Goal: Check status: Check status

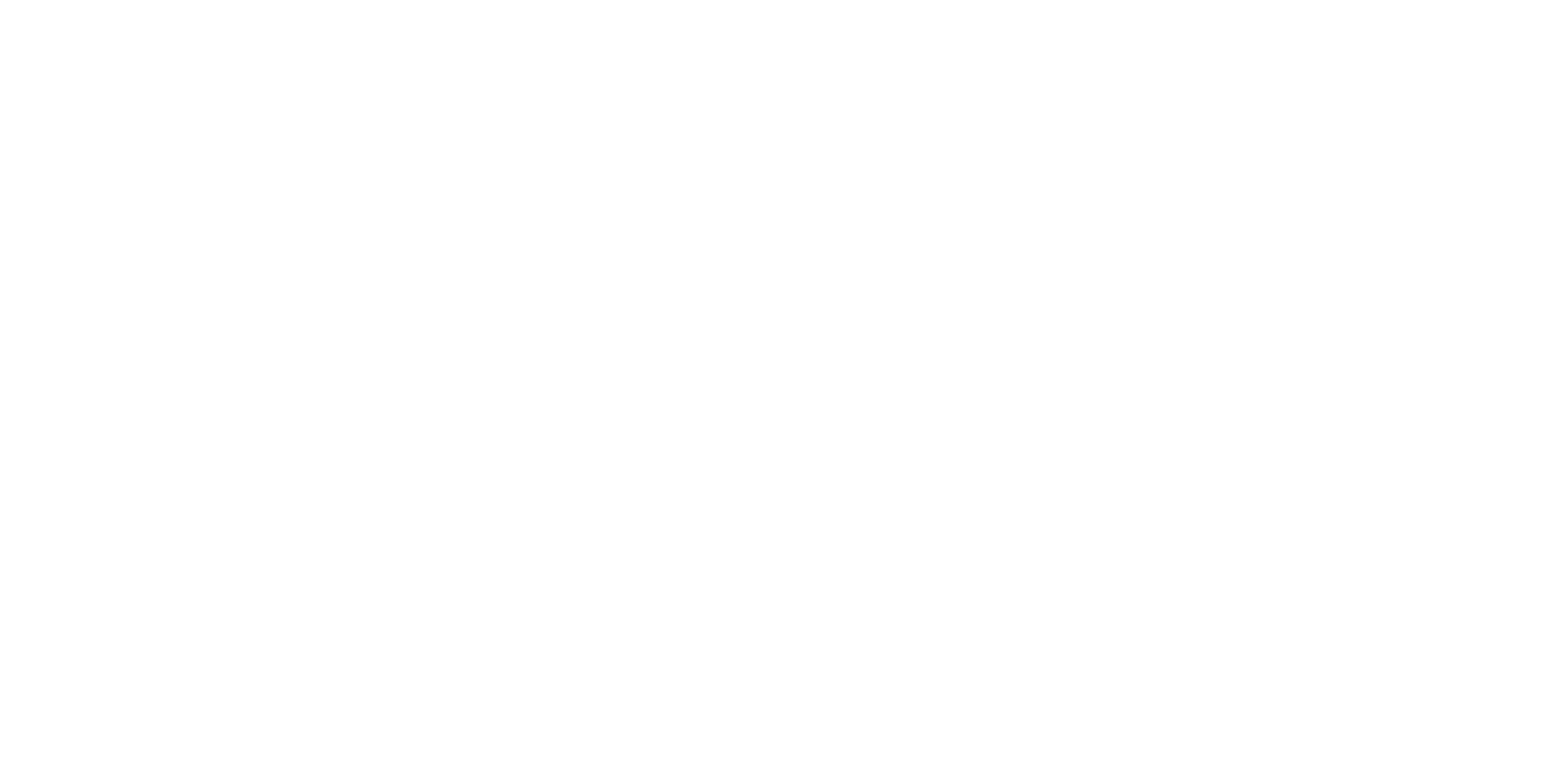
click at [337, 38] on div at bounding box center [784, 391] width 1568 height 783
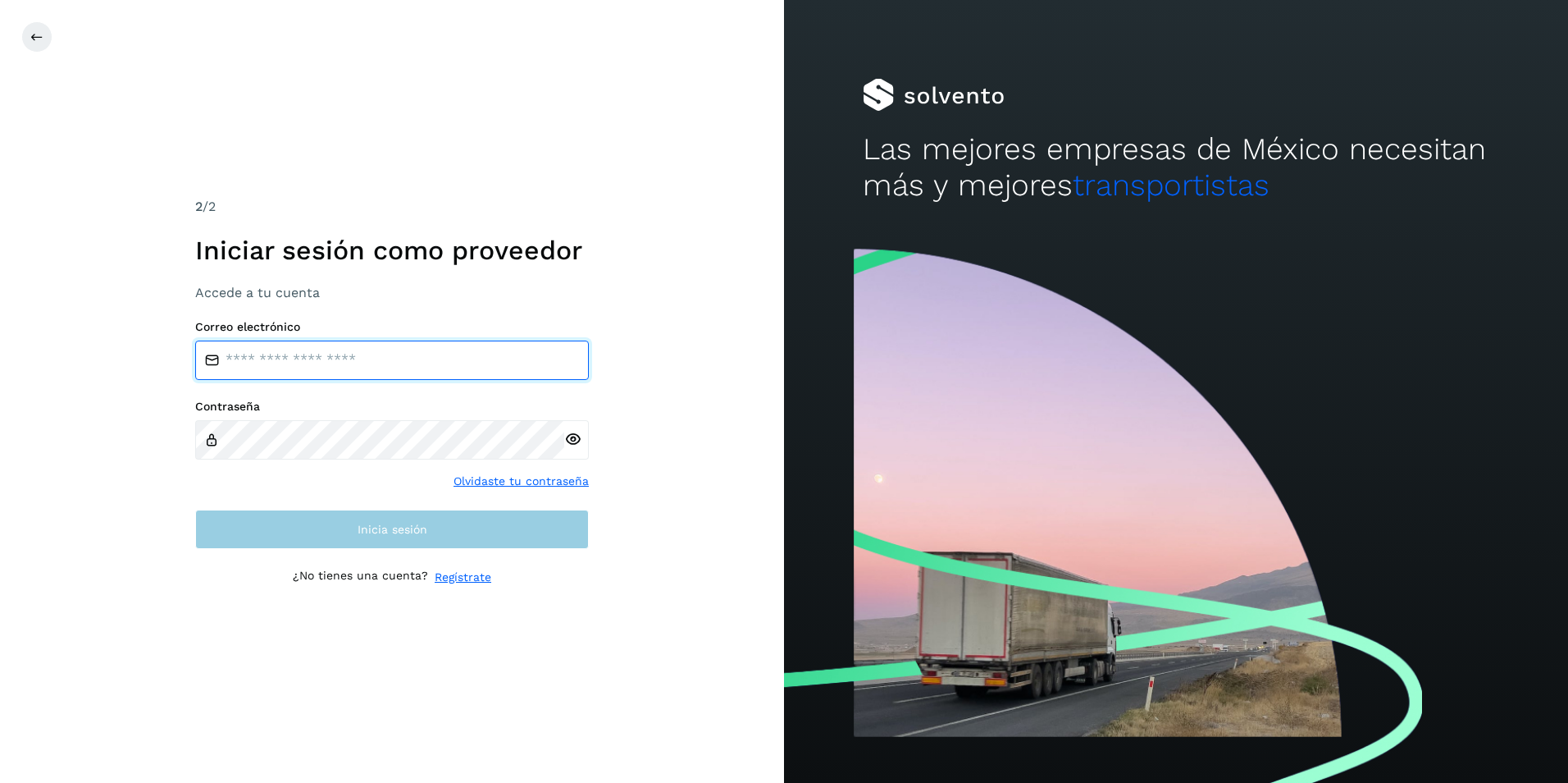
type input "**********"
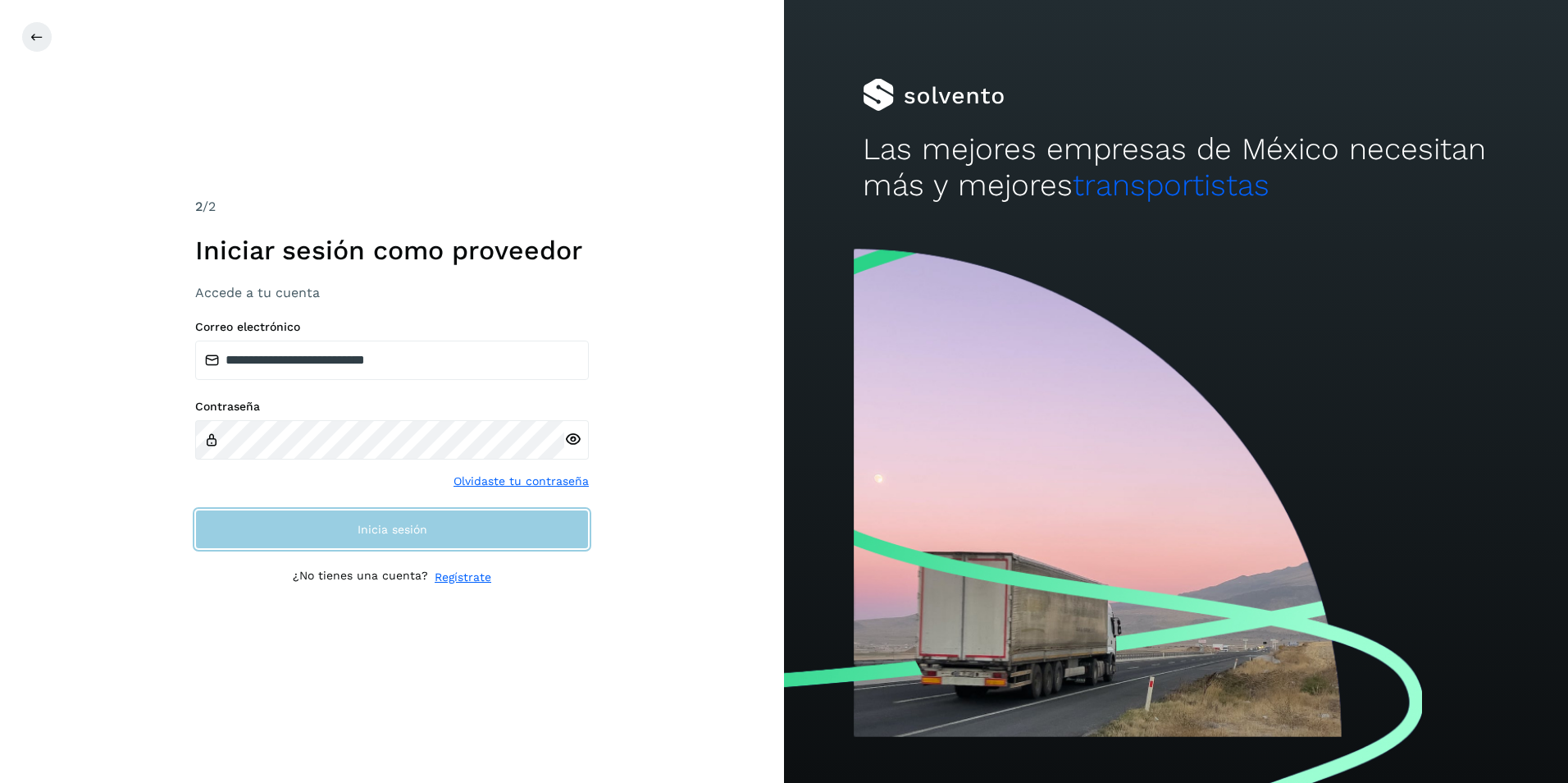
click at [412, 543] on button "Inicia sesión" at bounding box center [392, 530] width 394 height 40
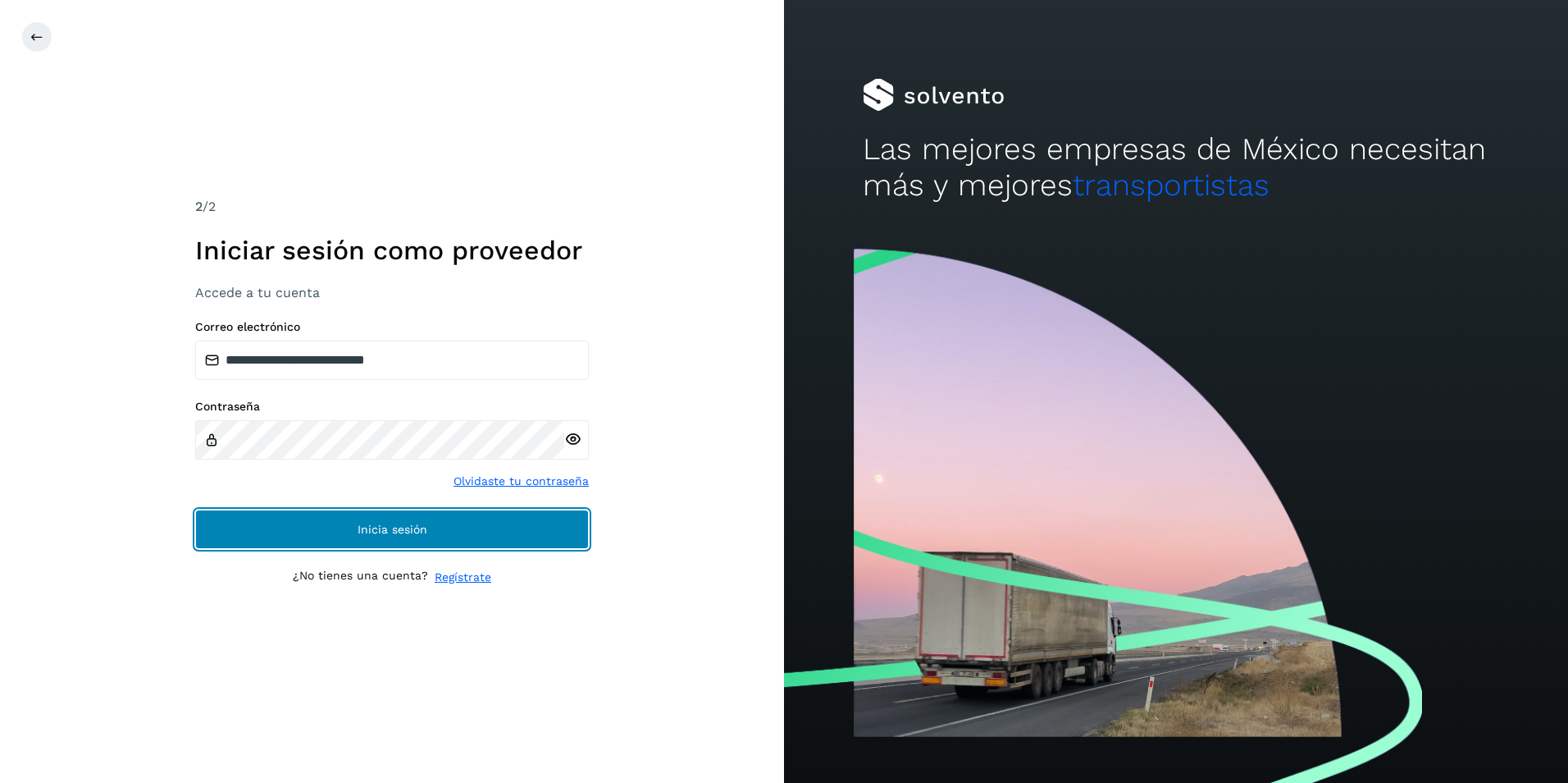
click at [394, 534] on span "Inicia sesión" at bounding box center [392, 530] width 69 height 11
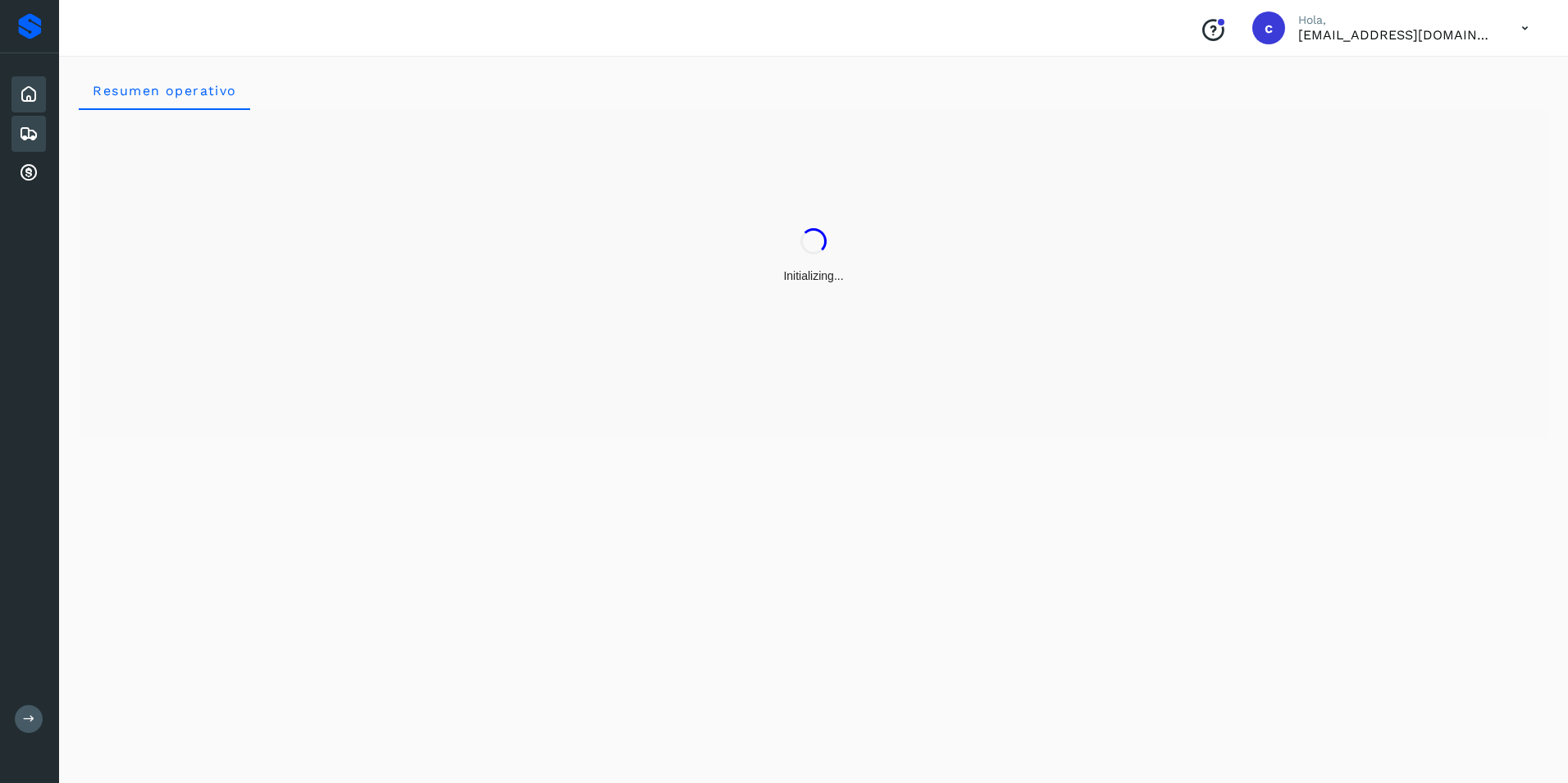
click at [32, 122] on div "Embarques" at bounding box center [28, 134] width 34 height 36
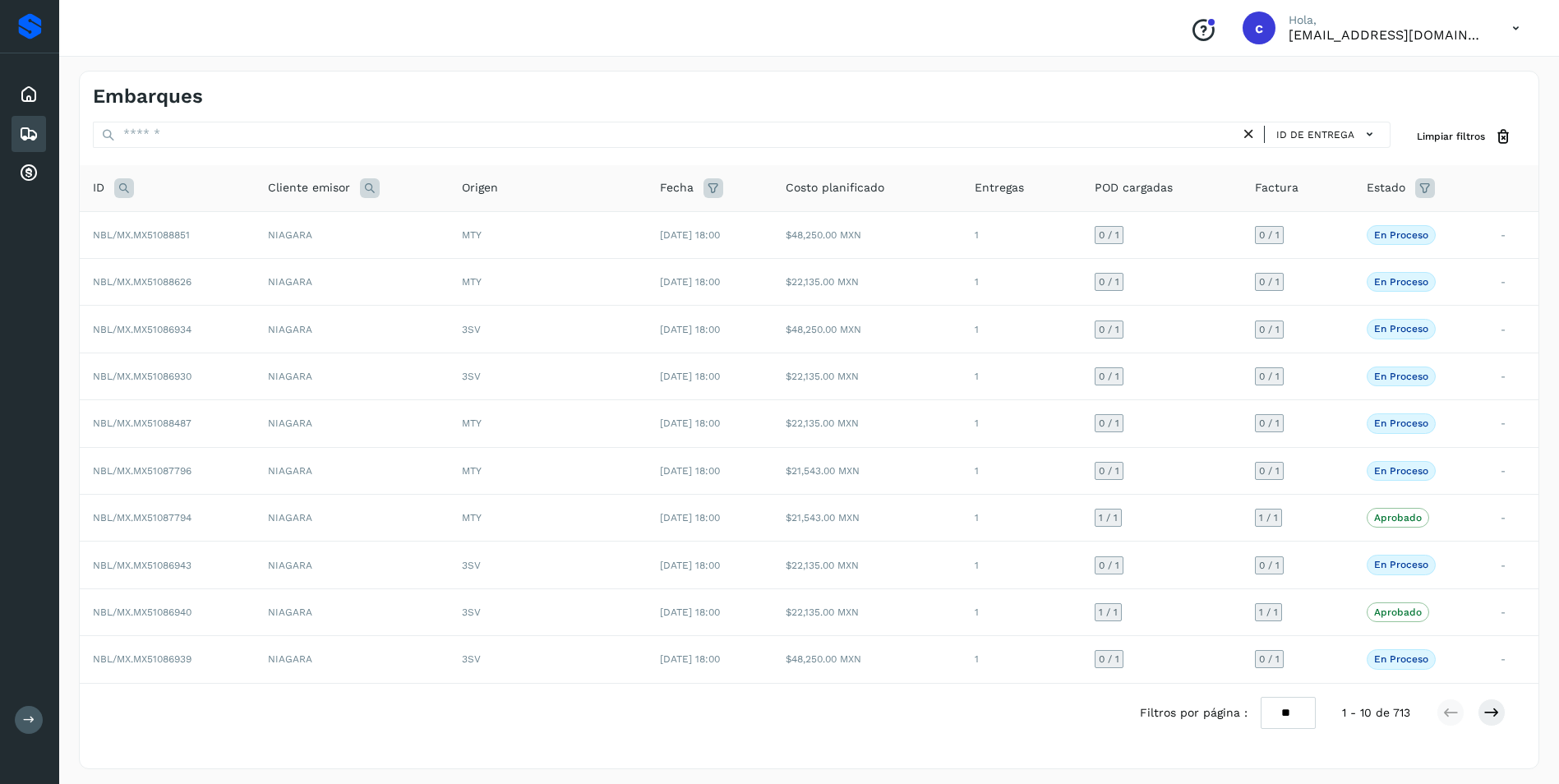
click at [125, 186] on icon at bounding box center [124, 188] width 20 height 20
click at [216, 239] on input "text" at bounding box center [232, 229] width 202 height 27
paste input "**********"
type input "**********"
click at [248, 267] on button "Buscar" at bounding box center [275, 270] width 117 height 29
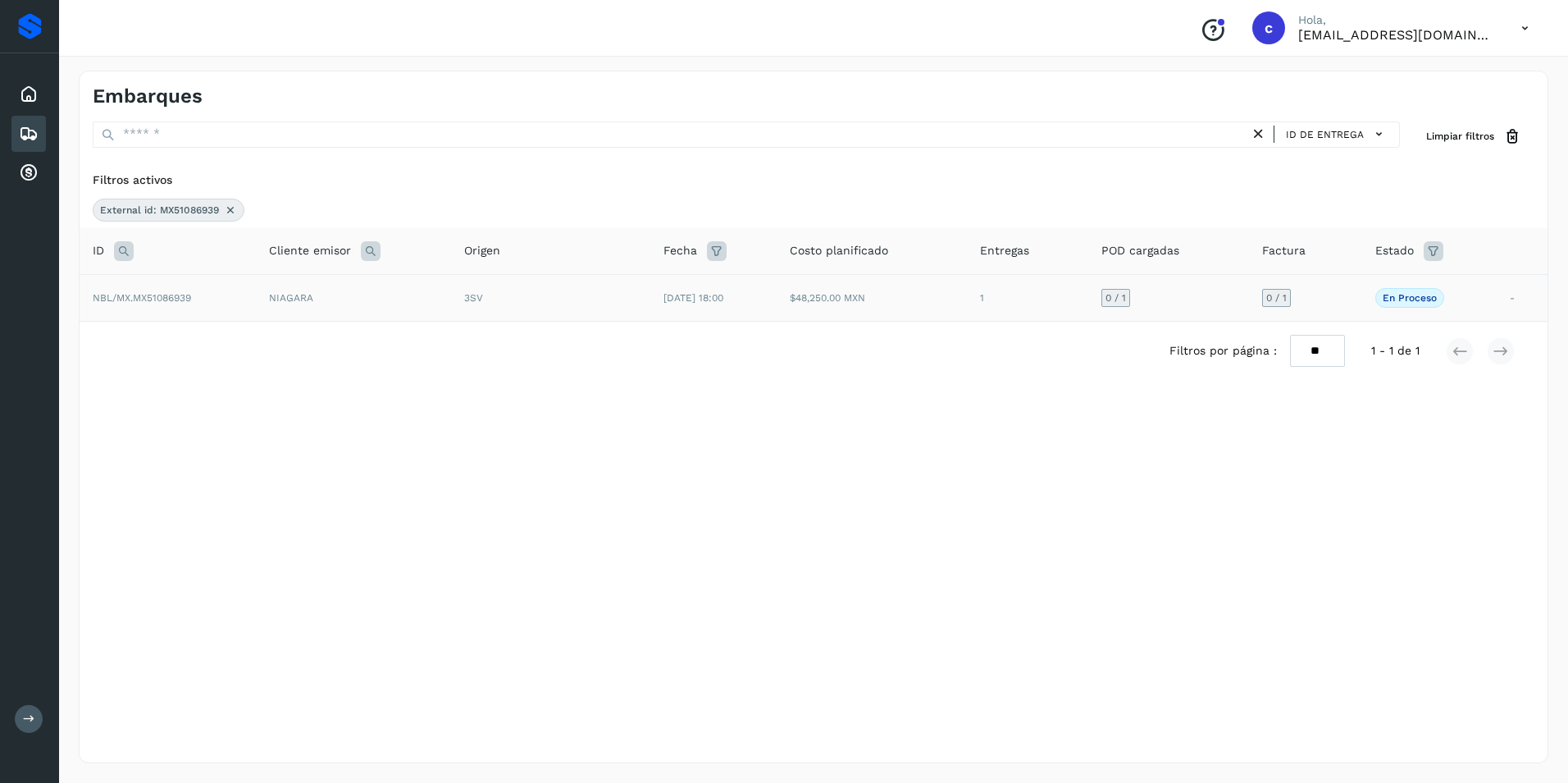
click at [742, 286] on td "[DATE] 18:00" at bounding box center [713, 297] width 126 height 47
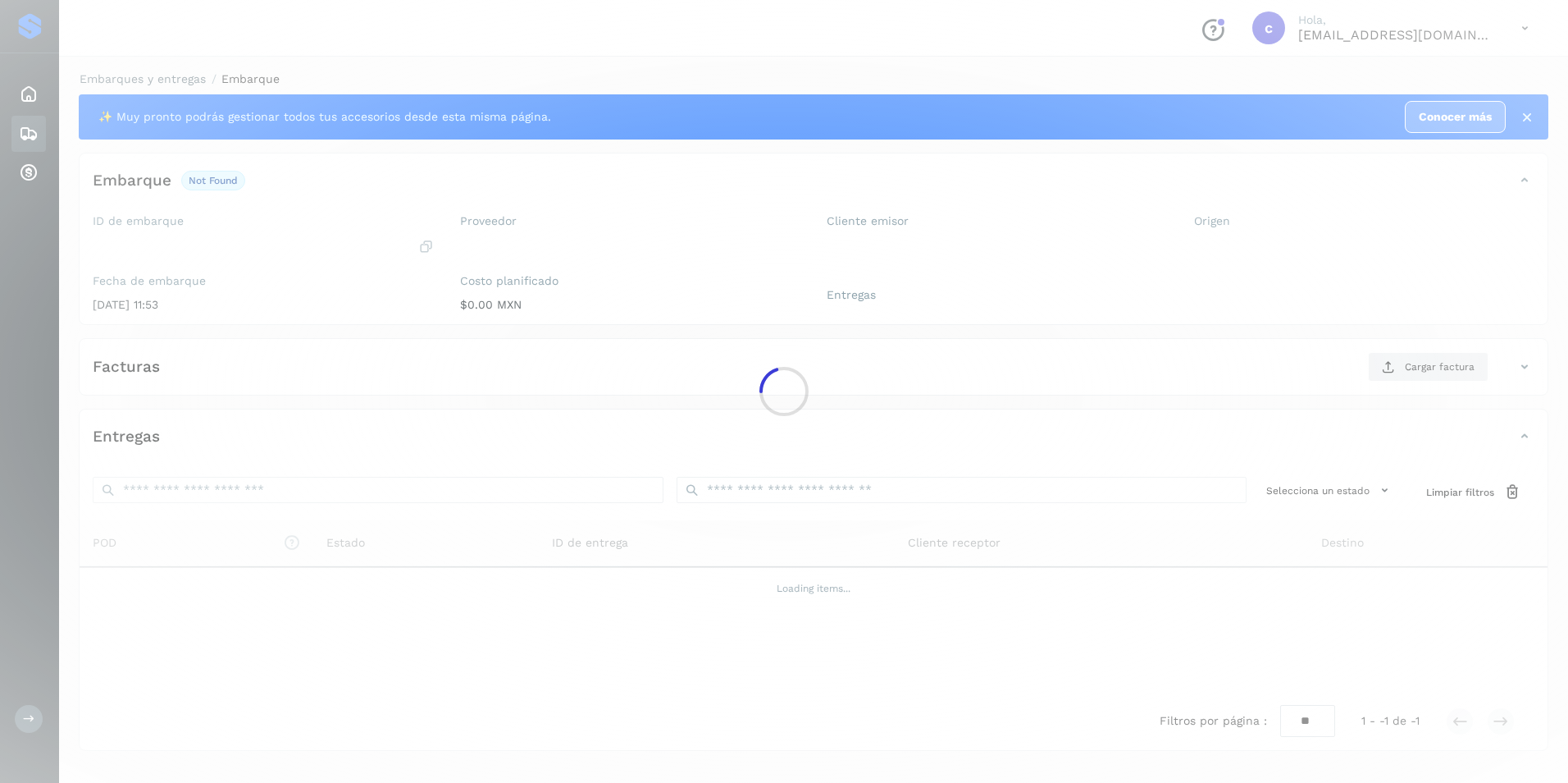
click at [728, 300] on div at bounding box center [784, 391] width 1568 height 783
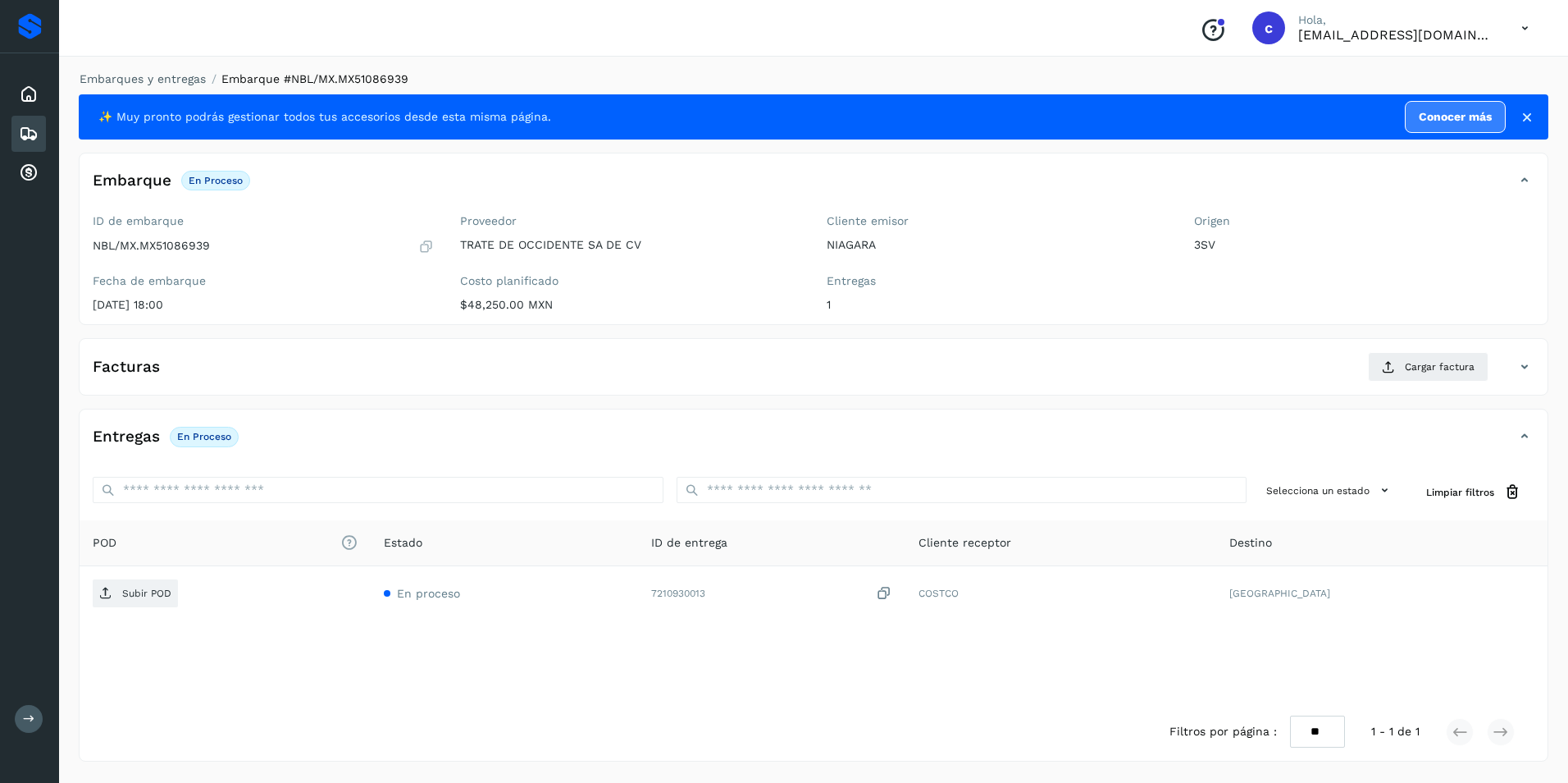
click at [359, 680] on div "POD El tamaño máximo de archivo es de 20 Mb. Estado ID de entrega Cliente recep…" at bounding box center [814, 611] width 1468 height 182
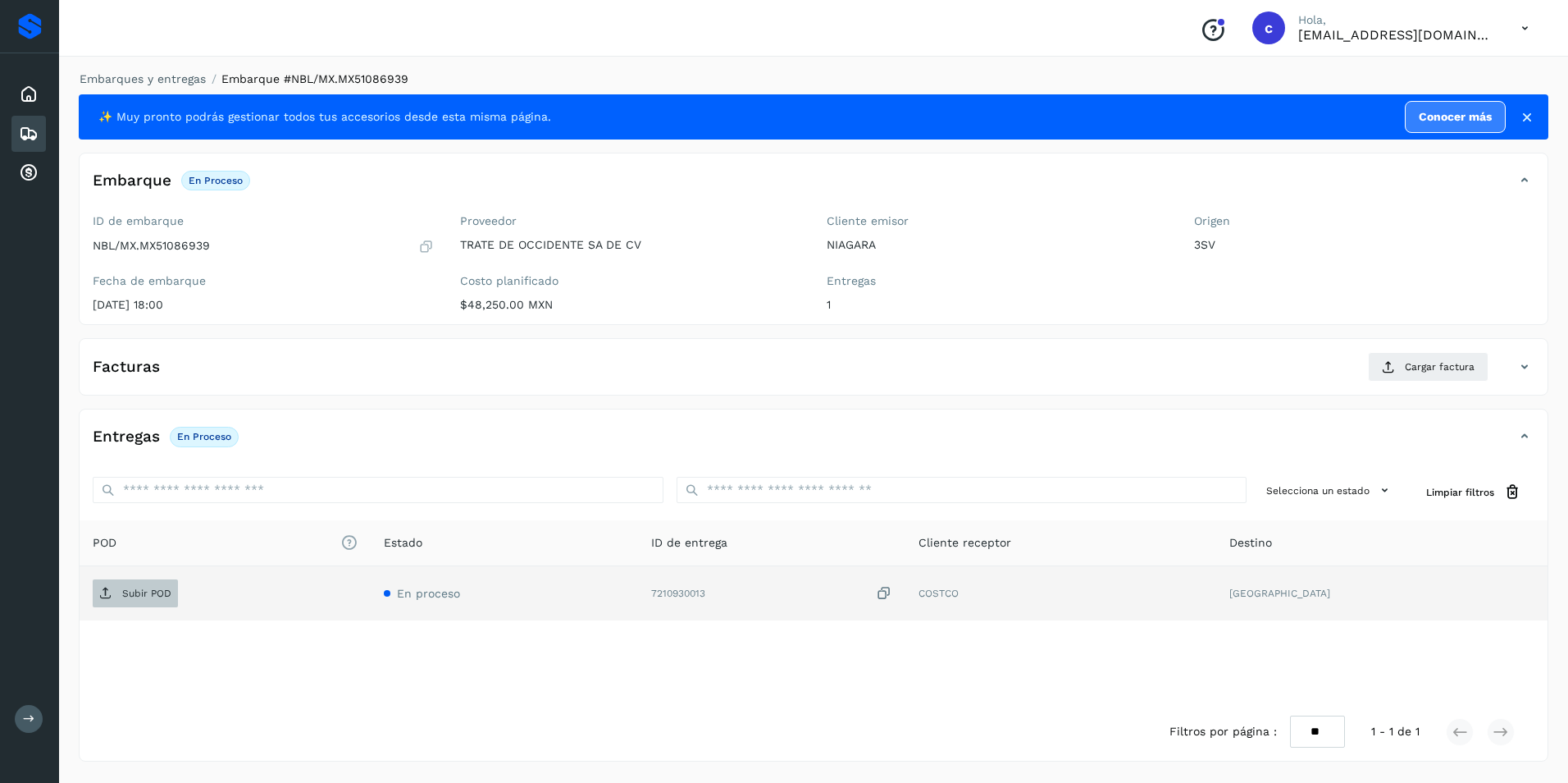
click at [158, 594] on p "Subir POD" at bounding box center [147, 593] width 49 height 11
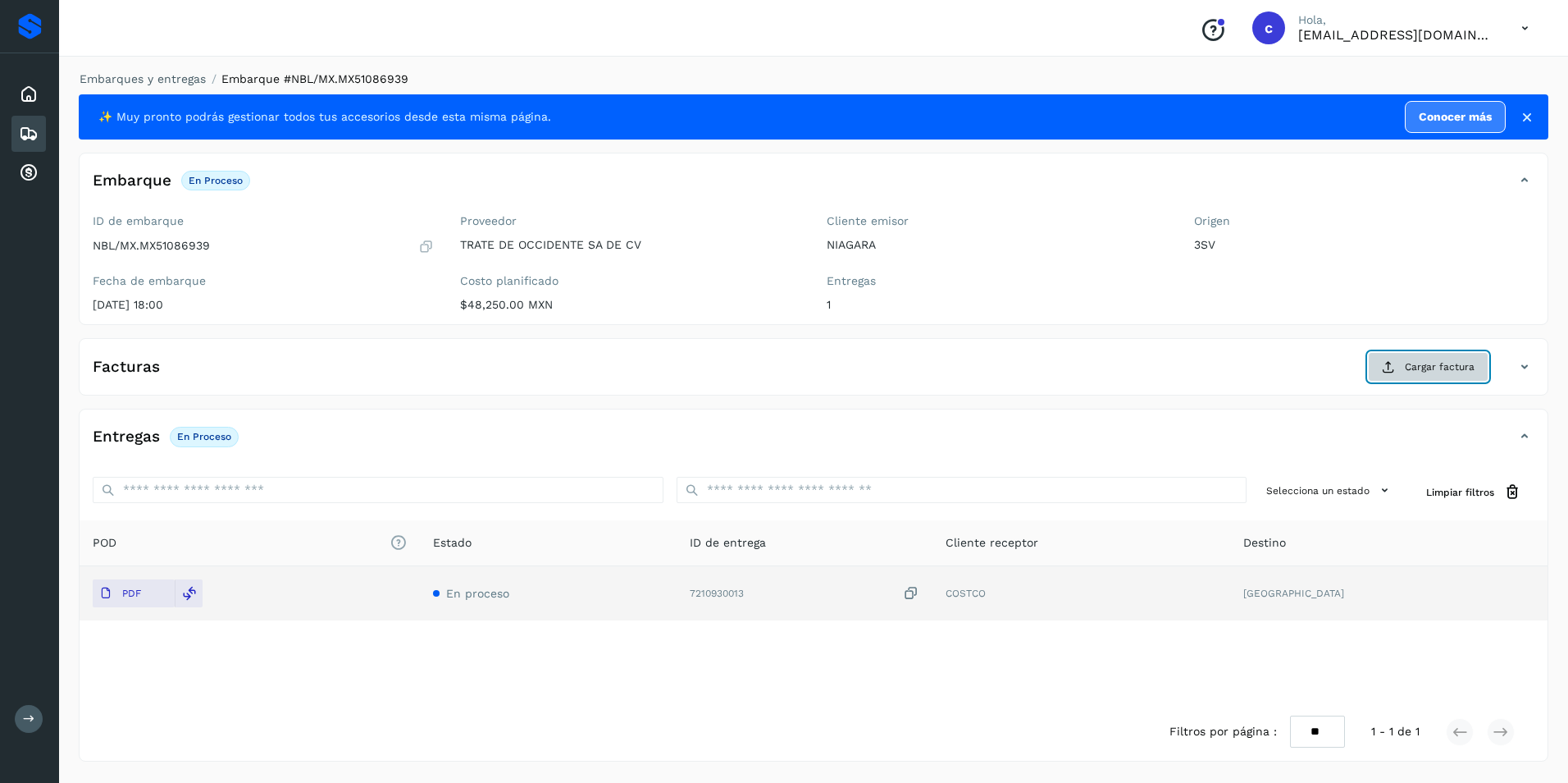
click at [1385, 362] on icon at bounding box center [1389, 367] width 13 height 13
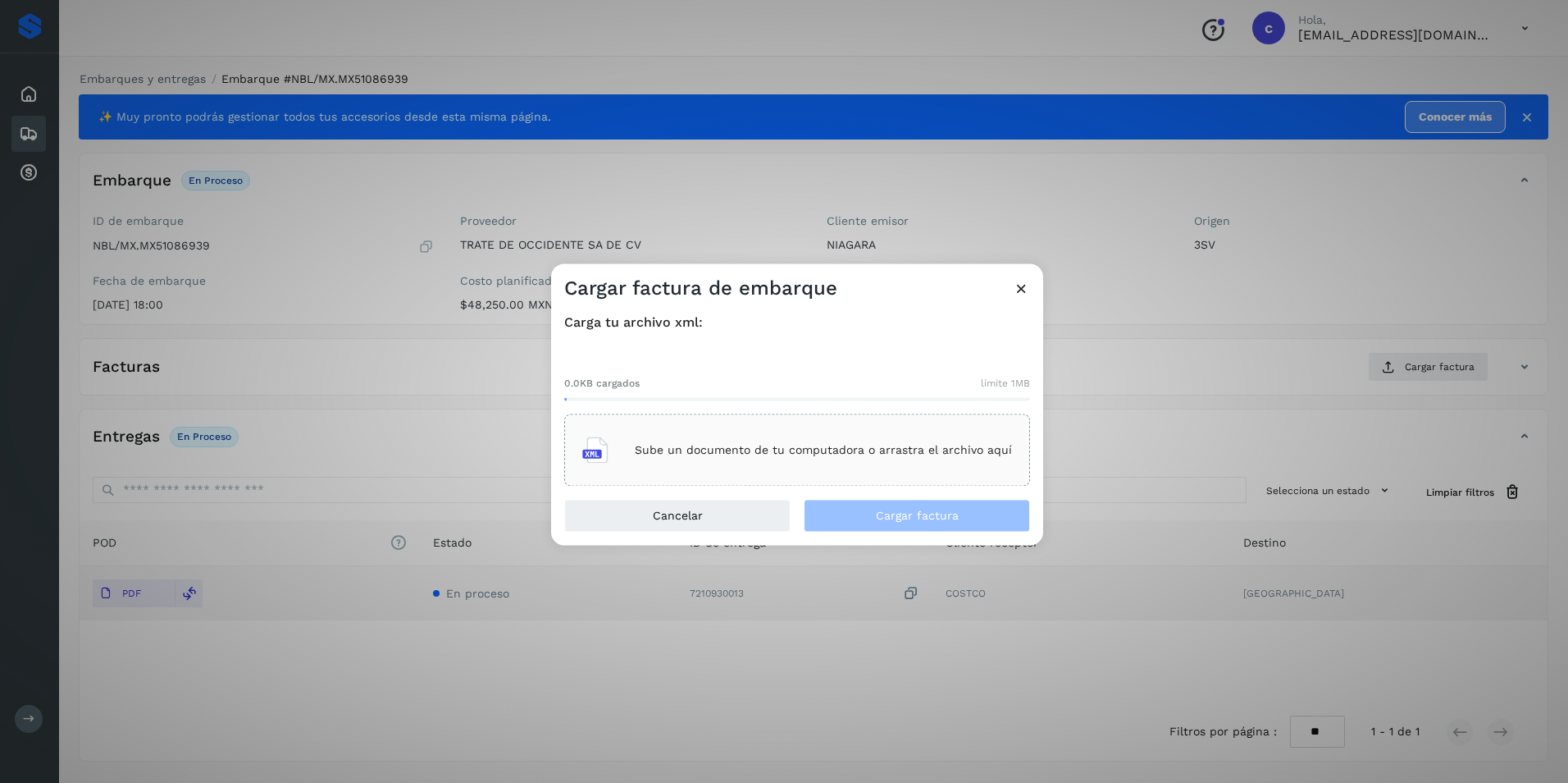
click at [787, 439] on div "Sube un documento de tu computadora o arrastra el archivo aquí" at bounding box center [797, 450] width 430 height 45
click at [835, 440] on div "Sube un documento de tu computadora o arrastra el archivo aquí" at bounding box center [797, 450] width 430 height 45
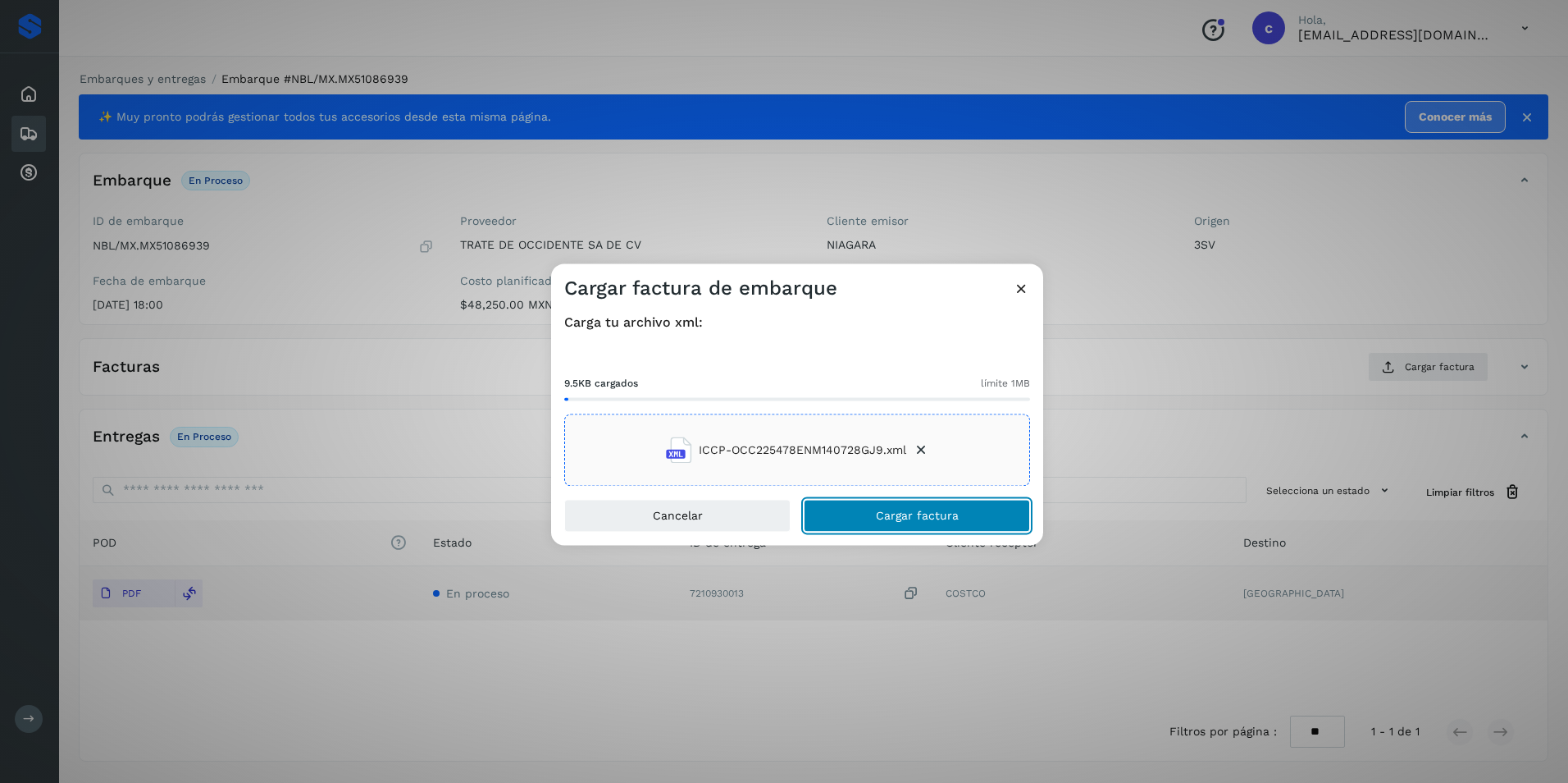
click at [915, 517] on span "Cargar factura" at bounding box center [916, 516] width 83 height 11
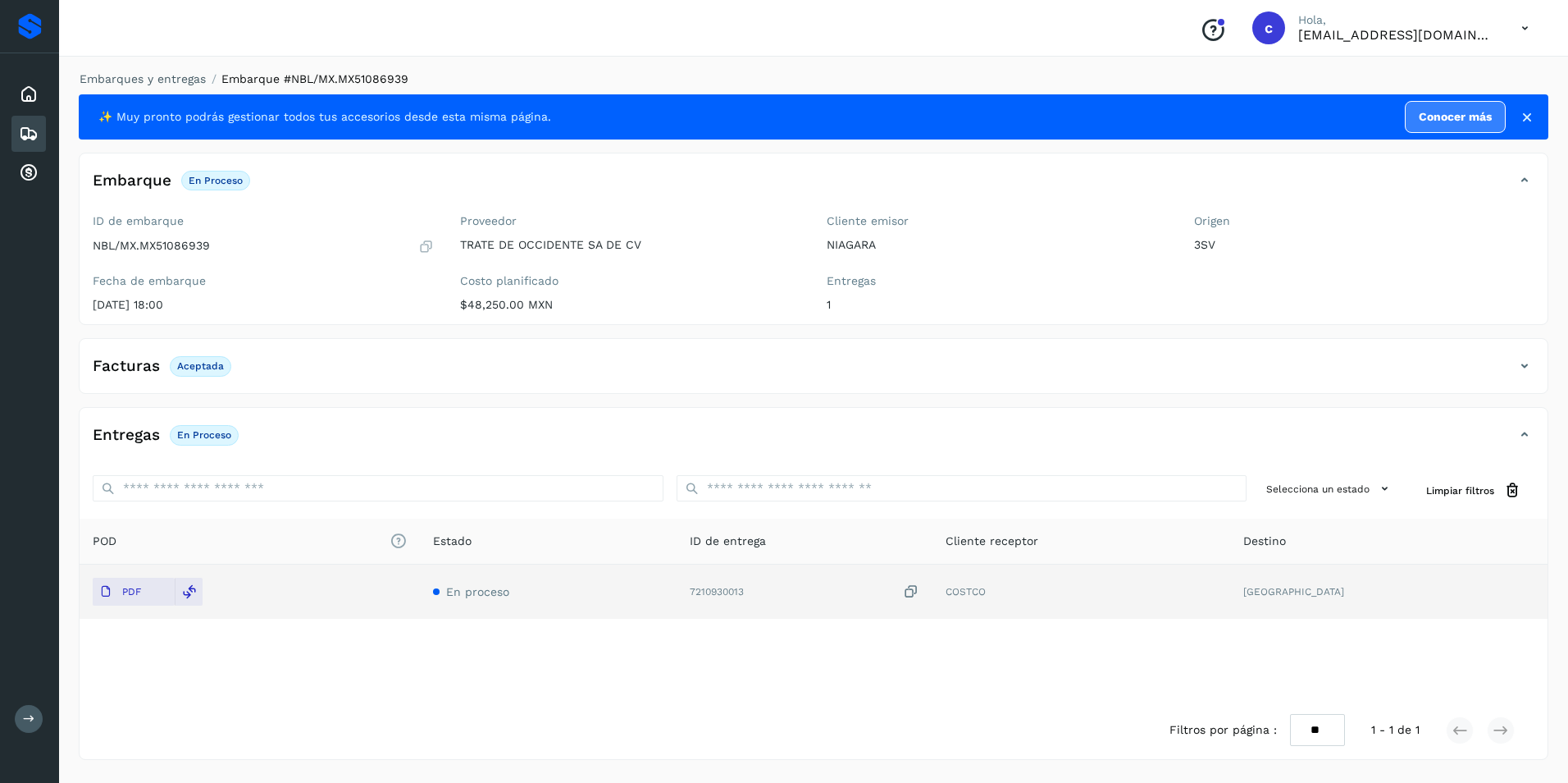
click at [523, 711] on div "Filtros por página : ** ** ** 1 - 1 de 1" at bounding box center [814, 729] width 1468 height 58
click at [203, 361] on p "Aceptada" at bounding box center [200, 366] width 46 height 11
copy p "Aceptada"
click at [193, 434] on p "En proceso" at bounding box center [204, 435] width 54 height 11
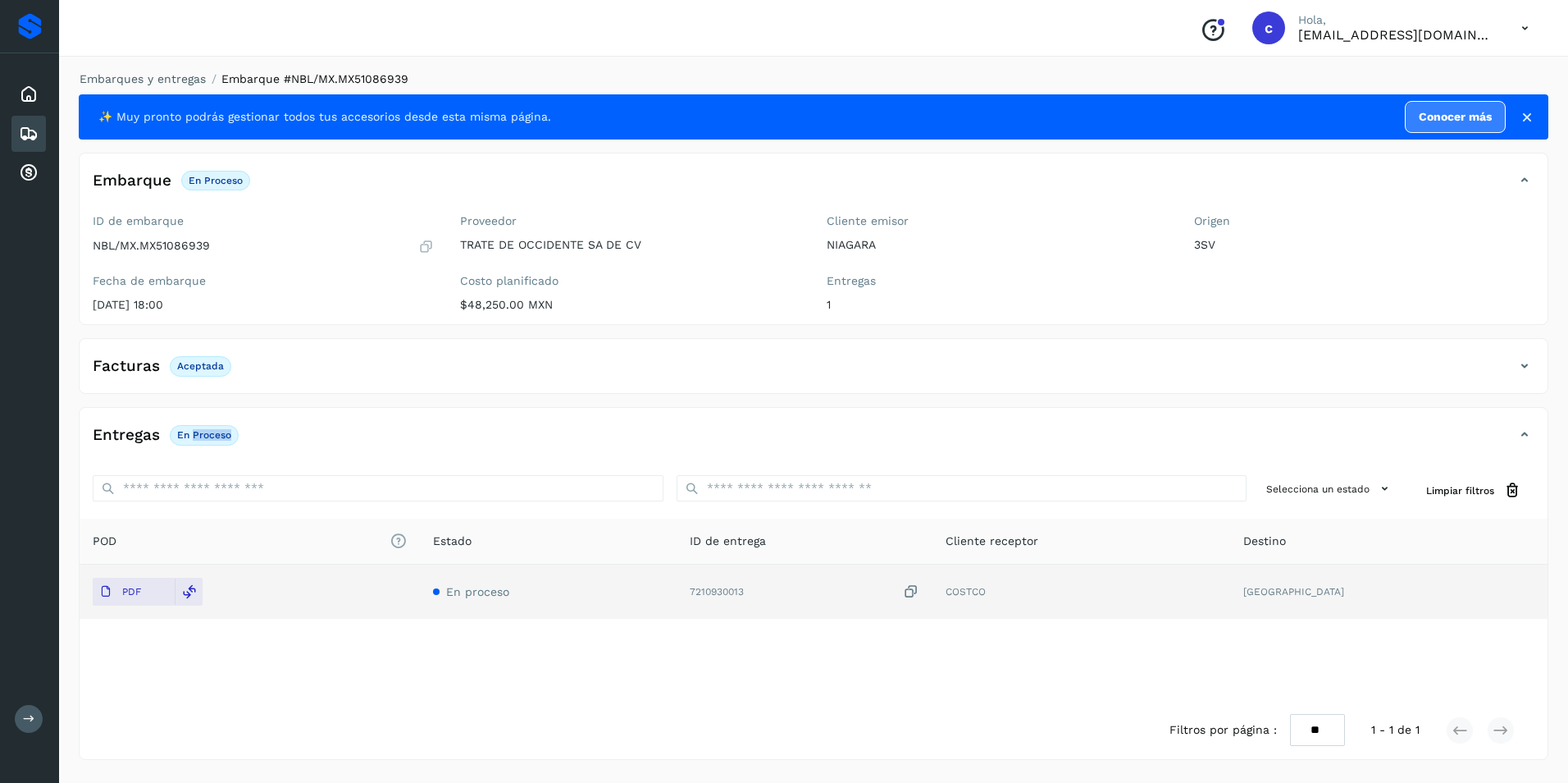
click at [193, 434] on p "En proceso" at bounding box center [204, 435] width 54 height 11
copy div "En proceso"
click at [37, 135] on icon at bounding box center [28, 134] width 20 height 20
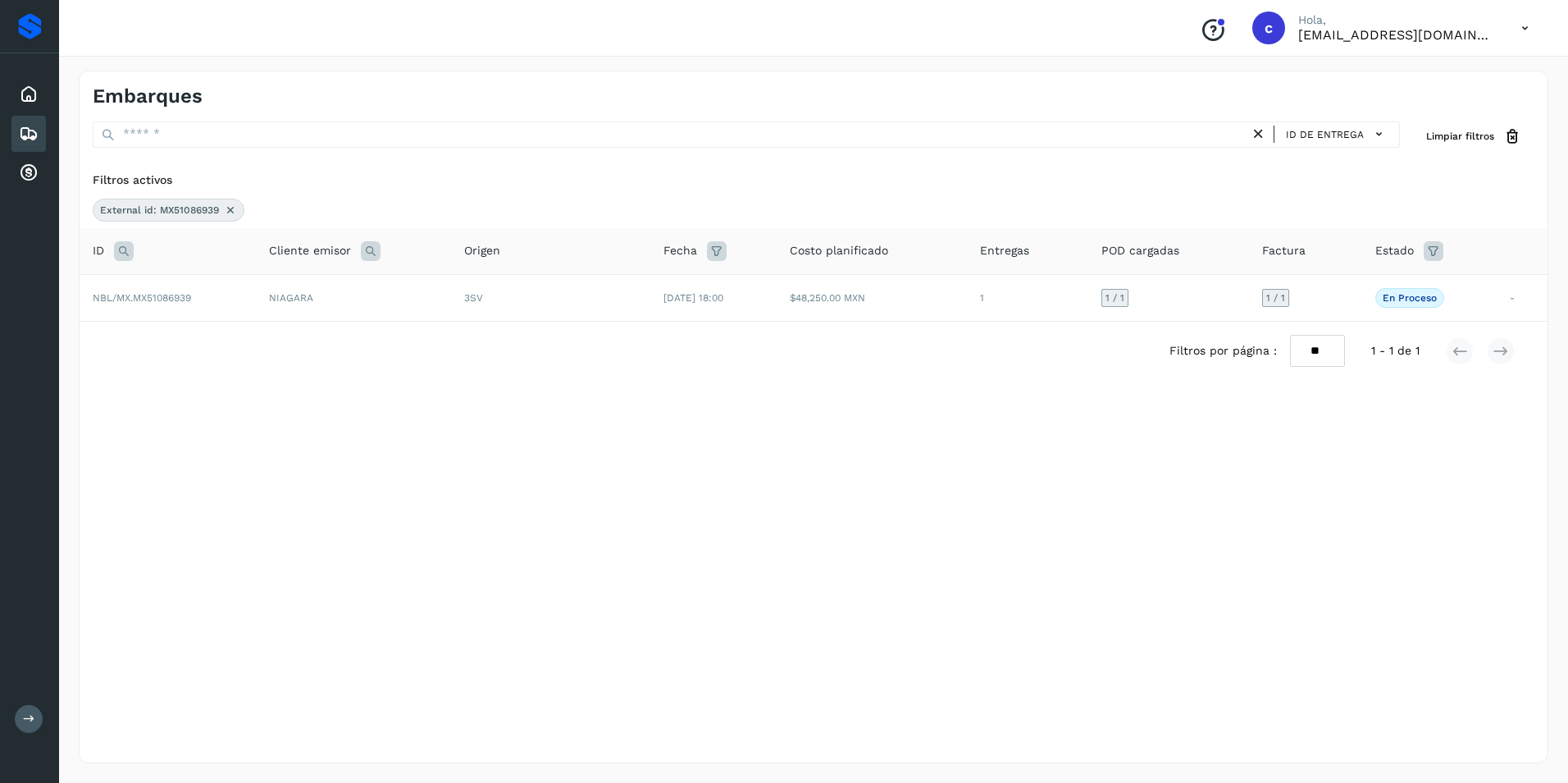
click at [233, 203] on icon at bounding box center [231, 210] width 13 height 13
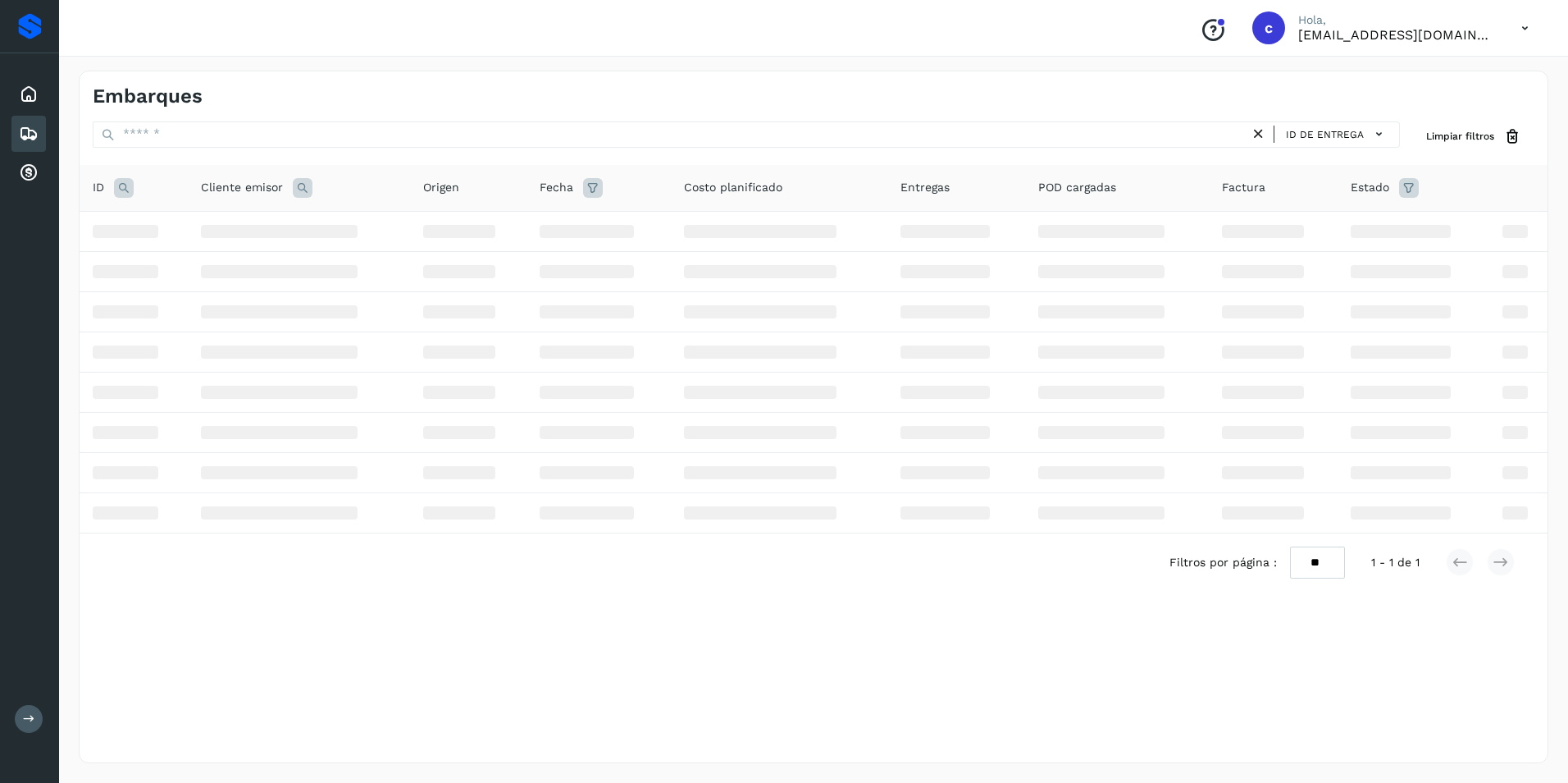
click at [126, 187] on icon at bounding box center [123, 188] width 20 height 20
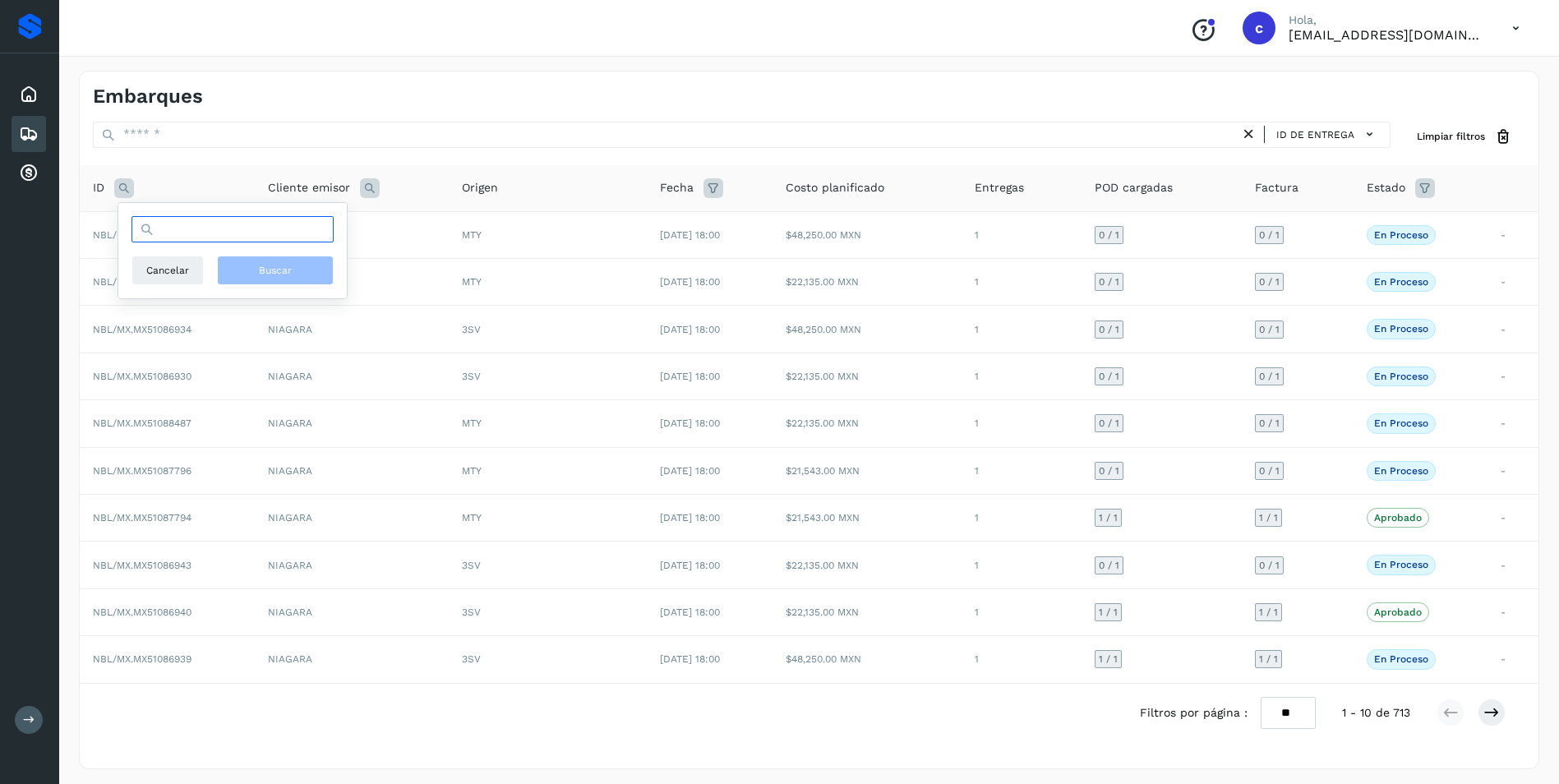
click at [164, 230] on input "text" at bounding box center [232, 229] width 202 height 27
paste input "**********"
type input "**********"
click at [264, 268] on span "Buscar" at bounding box center [275, 271] width 33 height 15
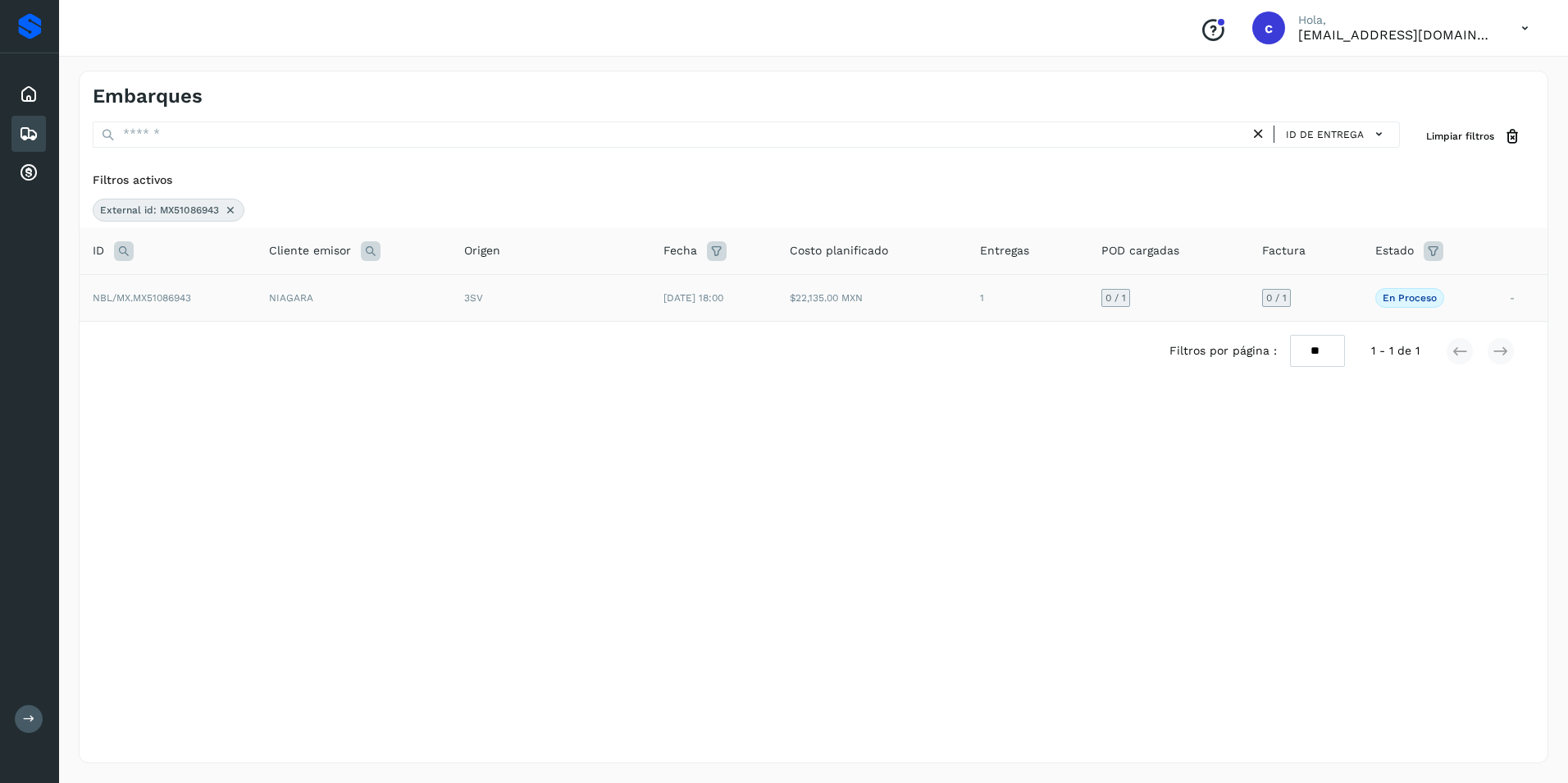
click at [626, 311] on td "3SV" at bounding box center [551, 297] width 199 height 47
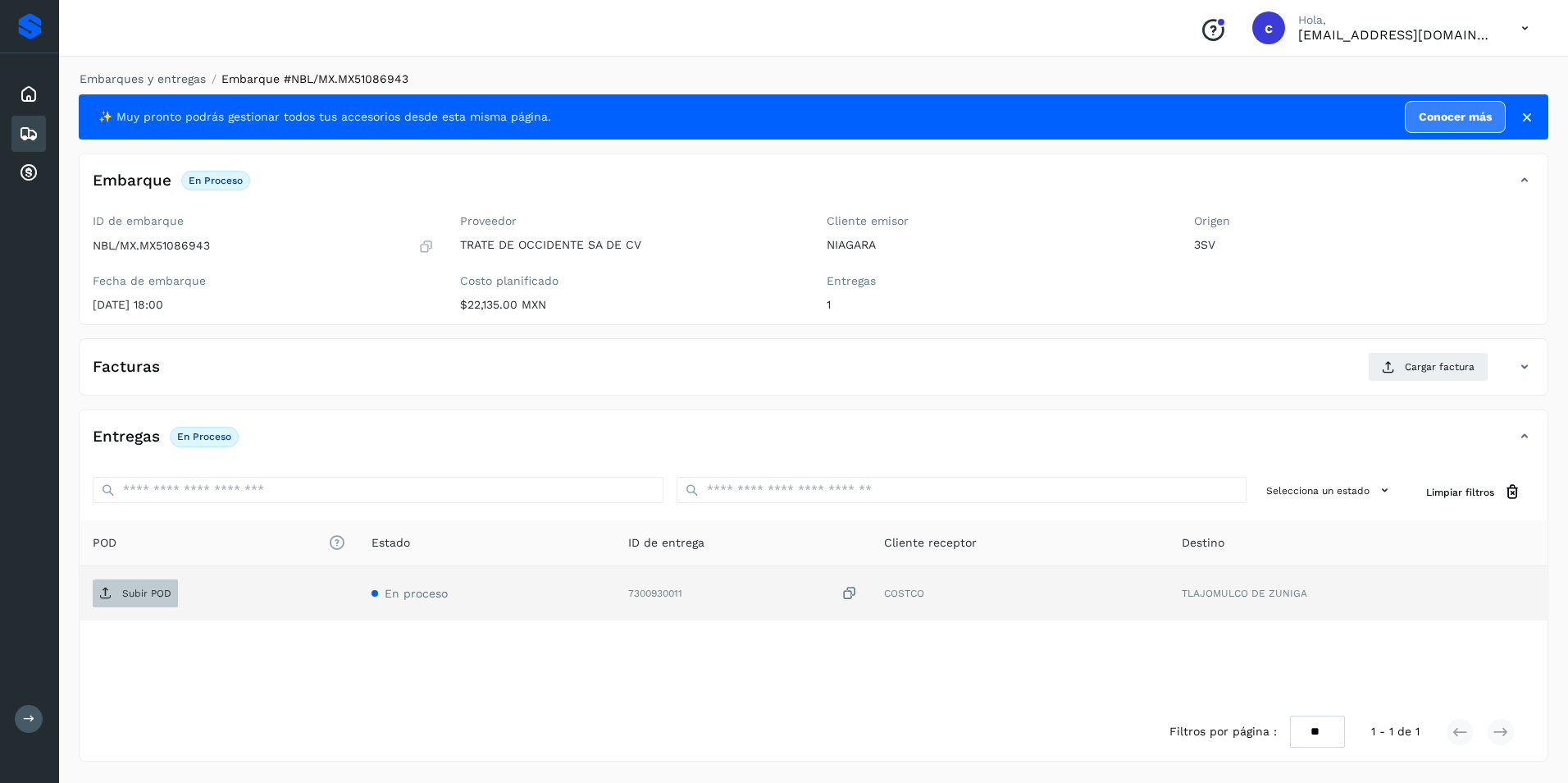
click at [135, 591] on p "Subir POD" at bounding box center [147, 593] width 49 height 11
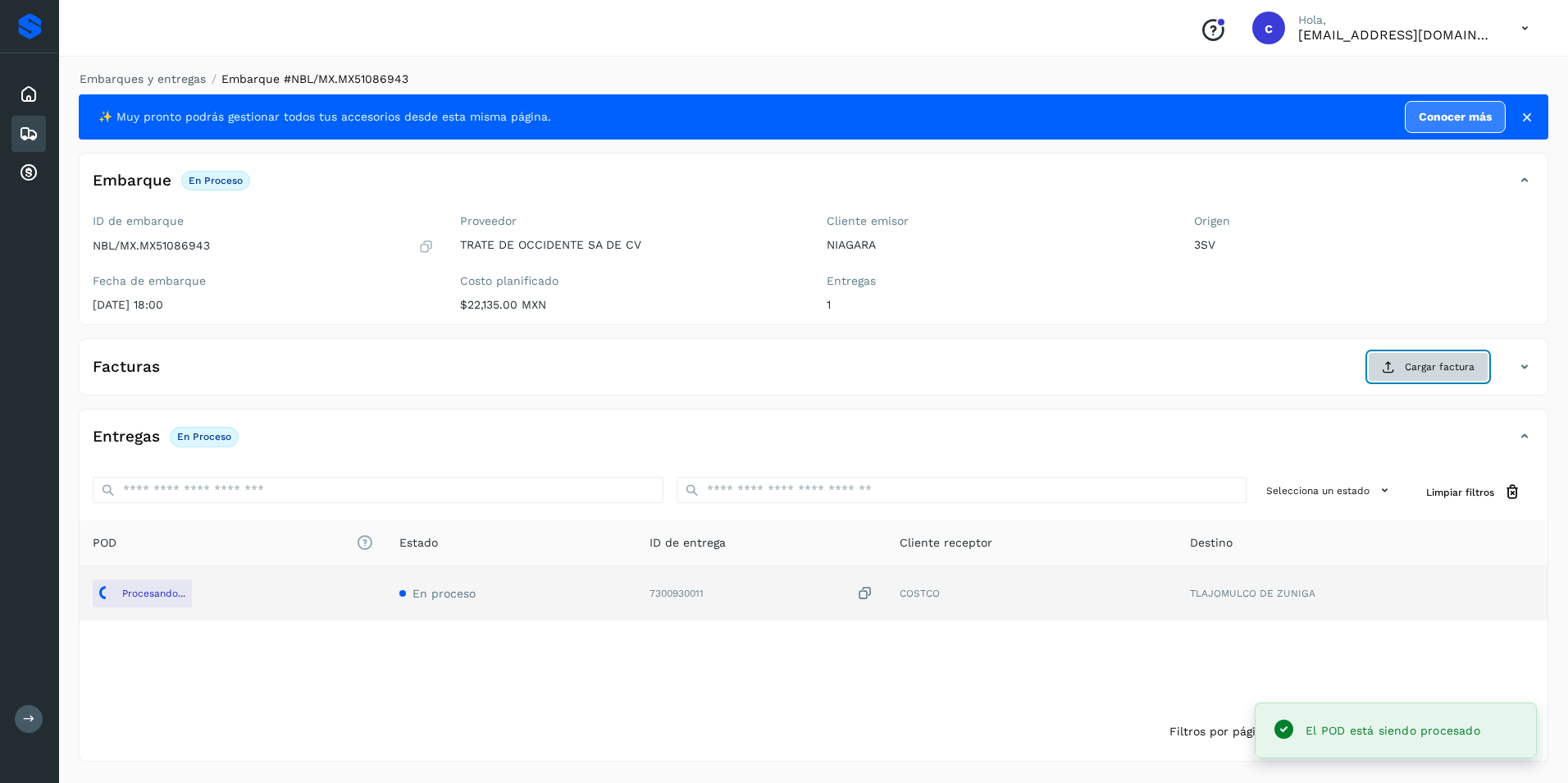
click at [1394, 364] on icon at bounding box center [1389, 367] width 13 height 13
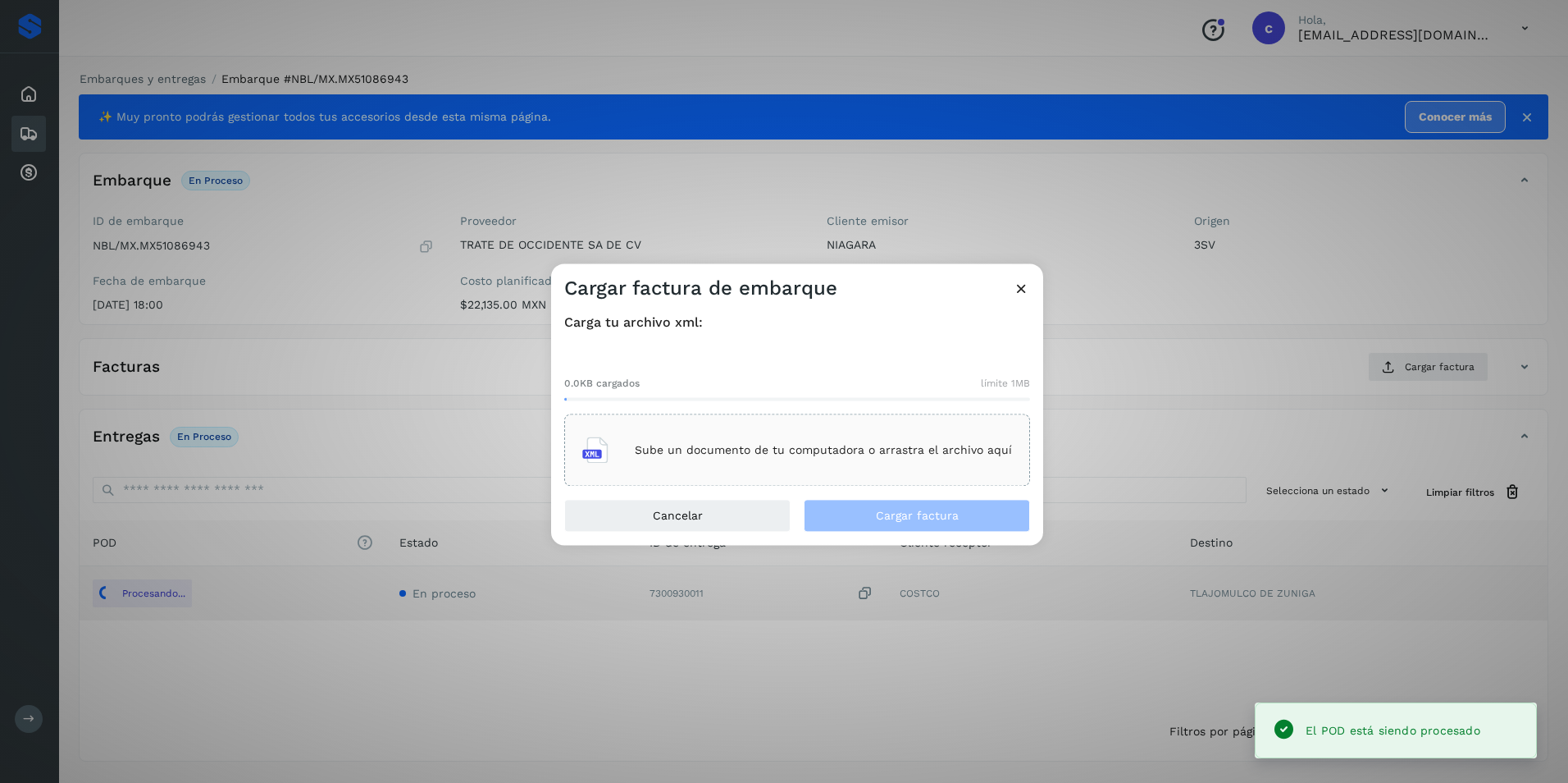
click at [722, 434] on div "Sube un documento de tu computadora o arrastra el archivo aquí" at bounding box center [797, 450] width 430 height 45
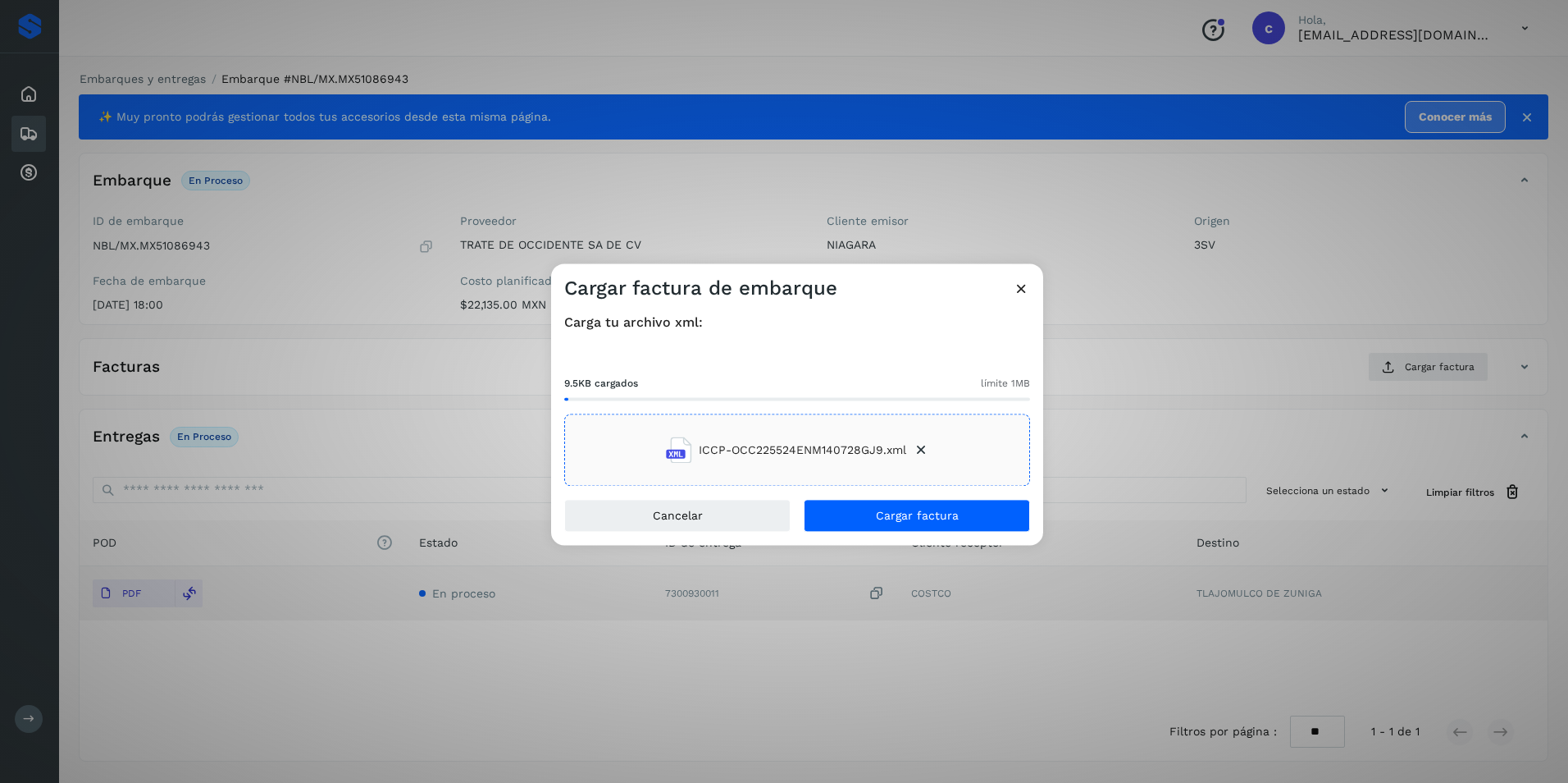
click at [779, 398] on div at bounding box center [797, 399] width 466 height 3
click at [872, 517] on button "Cargar factura" at bounding box center [916, 516] width 227 height 33
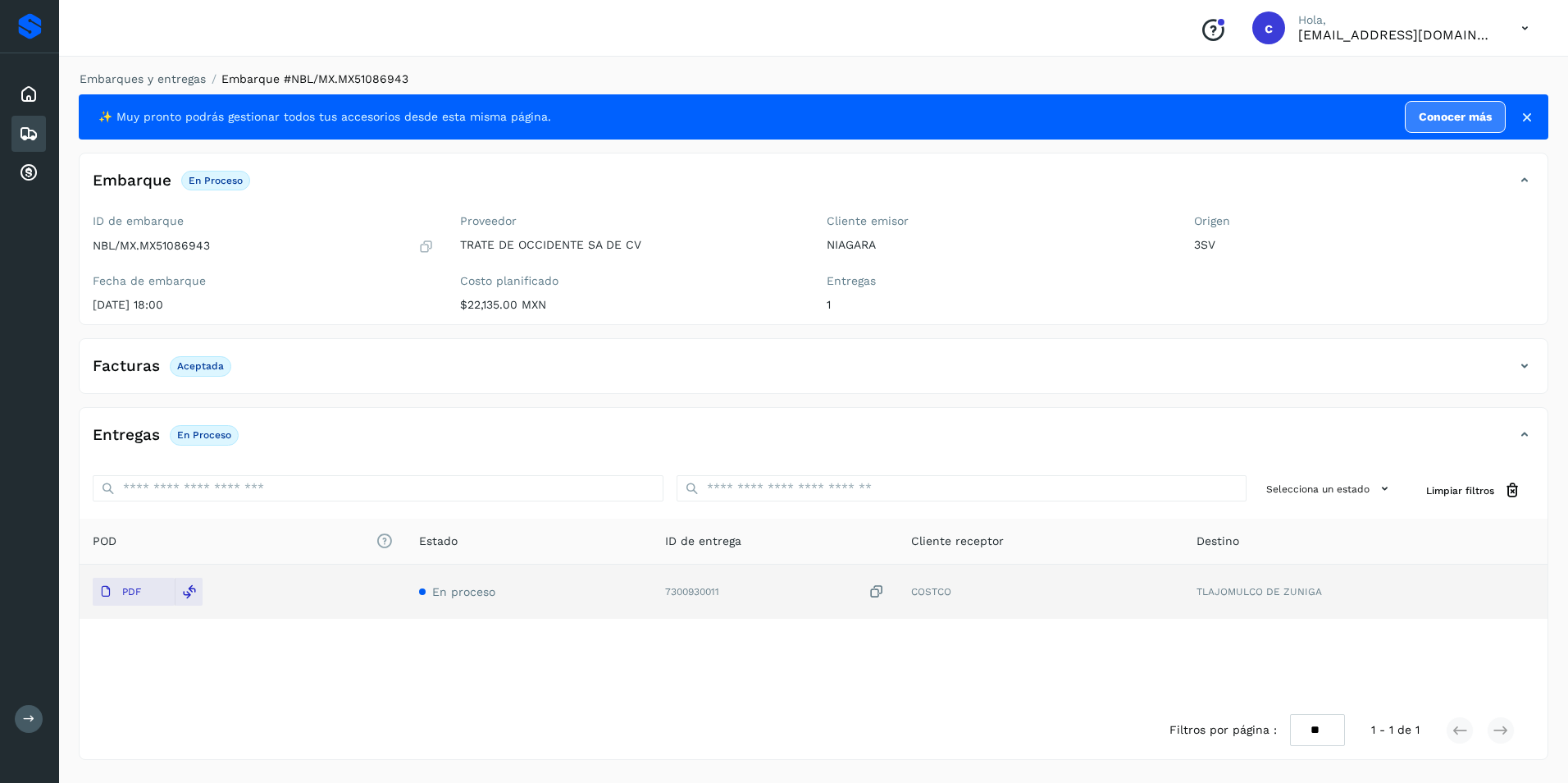
click at [192, 366] on p "Aceptada" at bounding box center [200, 366] width 46 height 11
copy p "Aceptada"
click at [204, 436] on p "En proceso" at bounding box center [204, 435] width 54 height 11
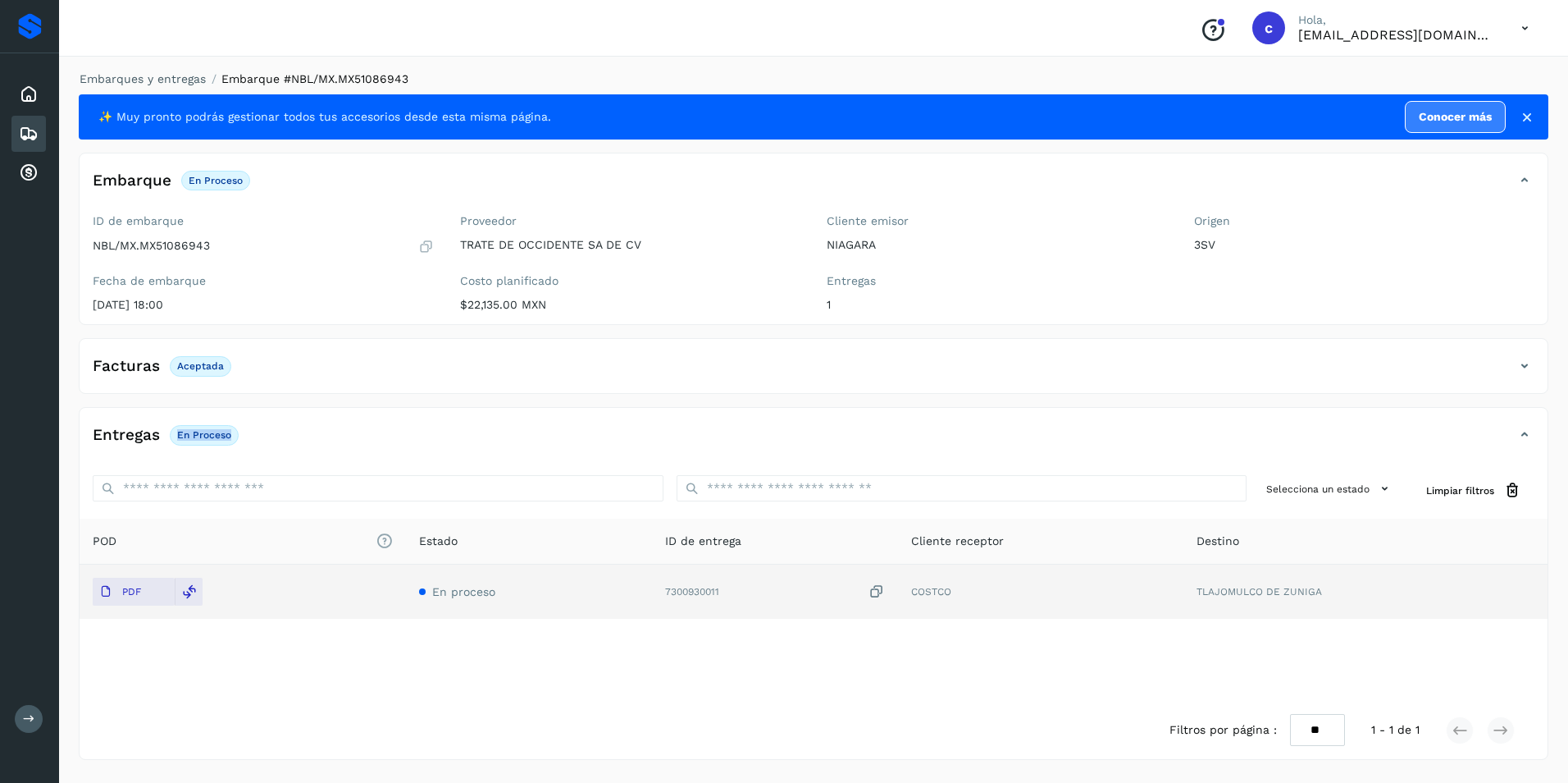
click at [204, 436] on p "En proceso" at bounding box center [204, 435] width 54 height 11
copy div "En proceso"
click at [25, 131] on icon at bounding box center [28, 134] width 20 height 20
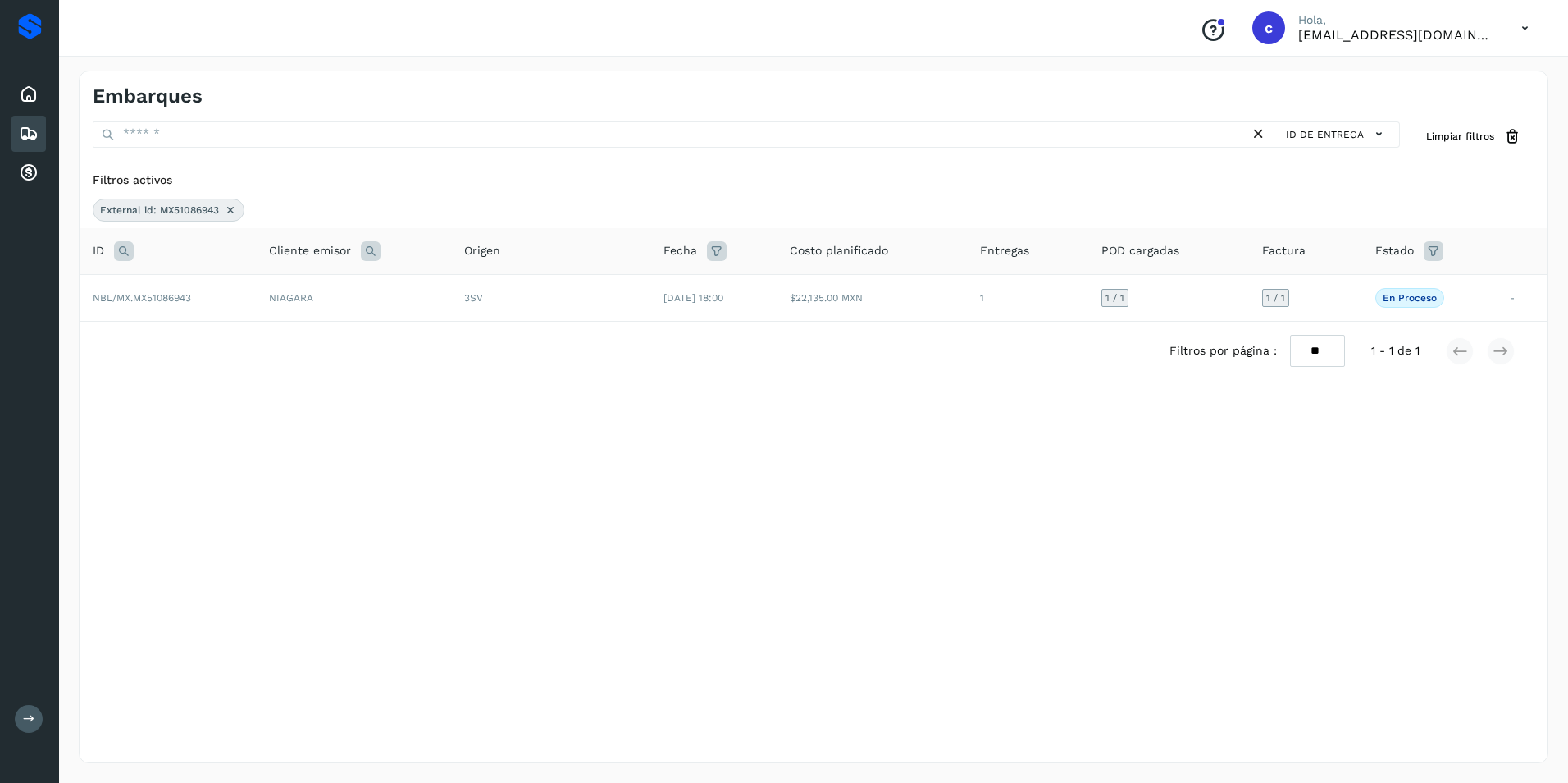
click at [235, 209] on icon at bounding box center [231, 210] width 13 height 13
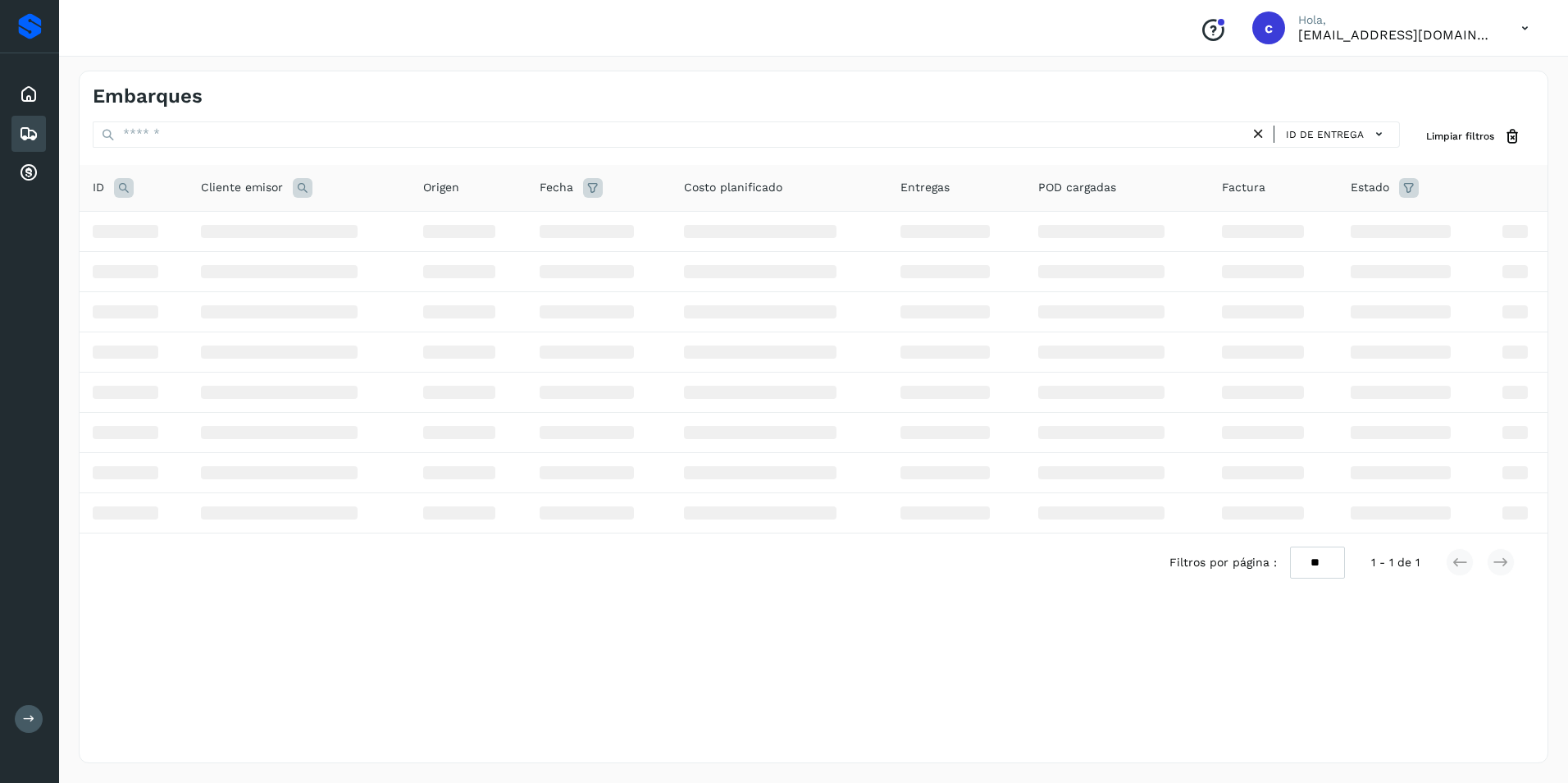
click at [129, 190] on icon at bounding box center [123, 188] width 20 height 20
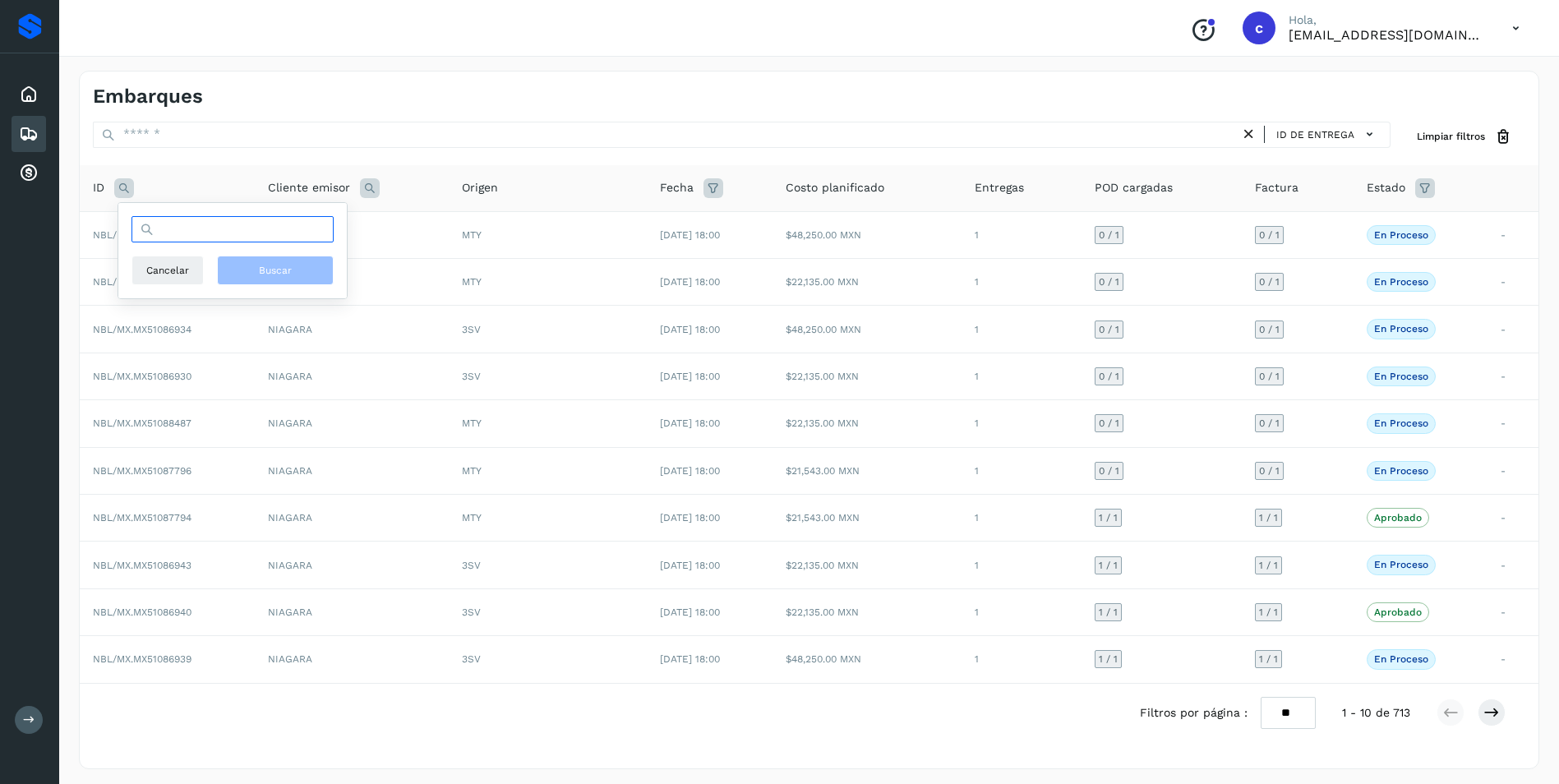
click at [183, 234] on input "text" at bounding box center [232, 229] width 202 height 27
paste input "**********"
type input "**********"
click at [270, 273] on span "Buscar" at bounding box center [275, 271] width 33 height 15
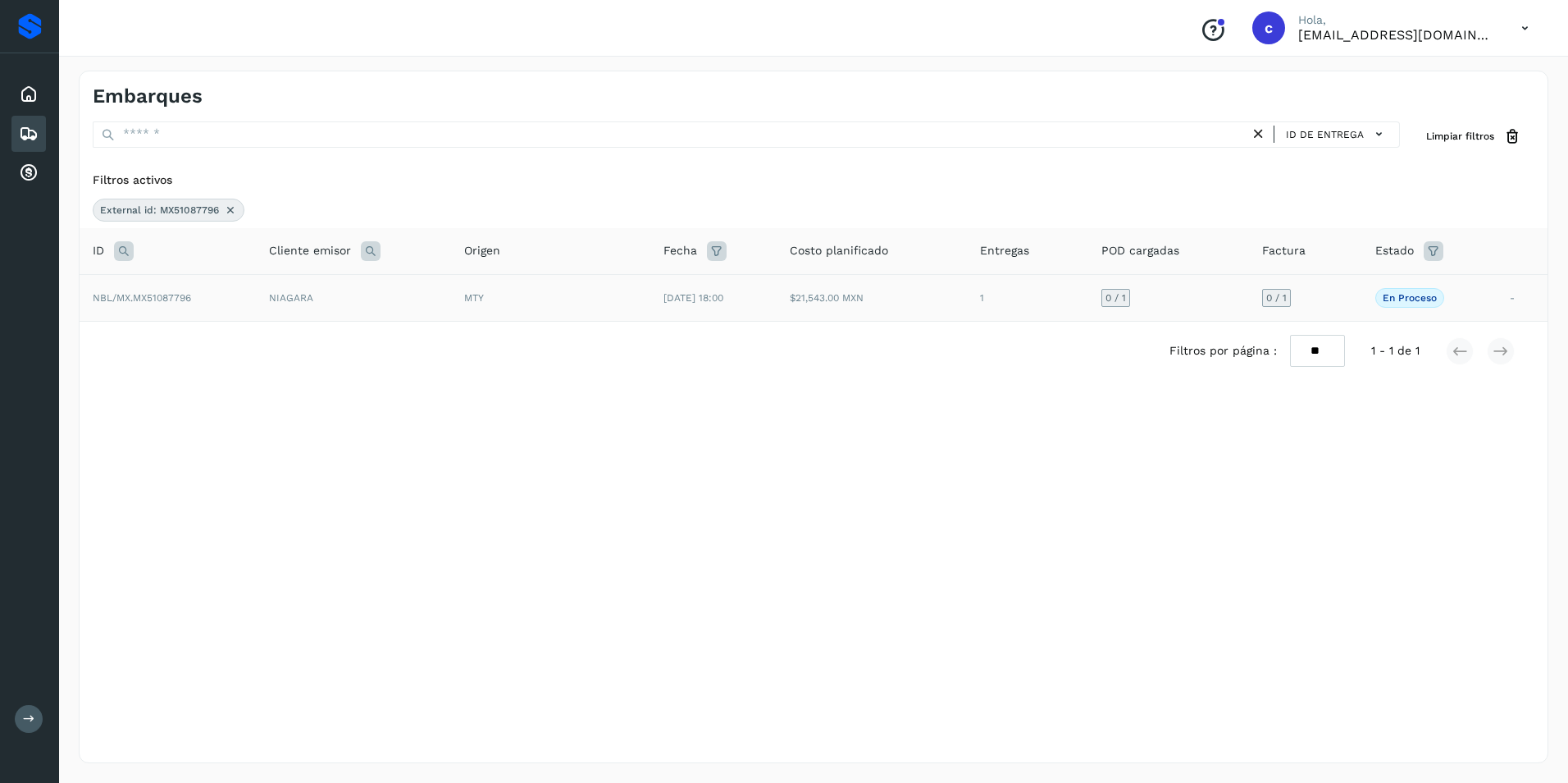
click at [1354, 307] on td "0 / 1" at bounding box center [1305, 297] width 112 height 47
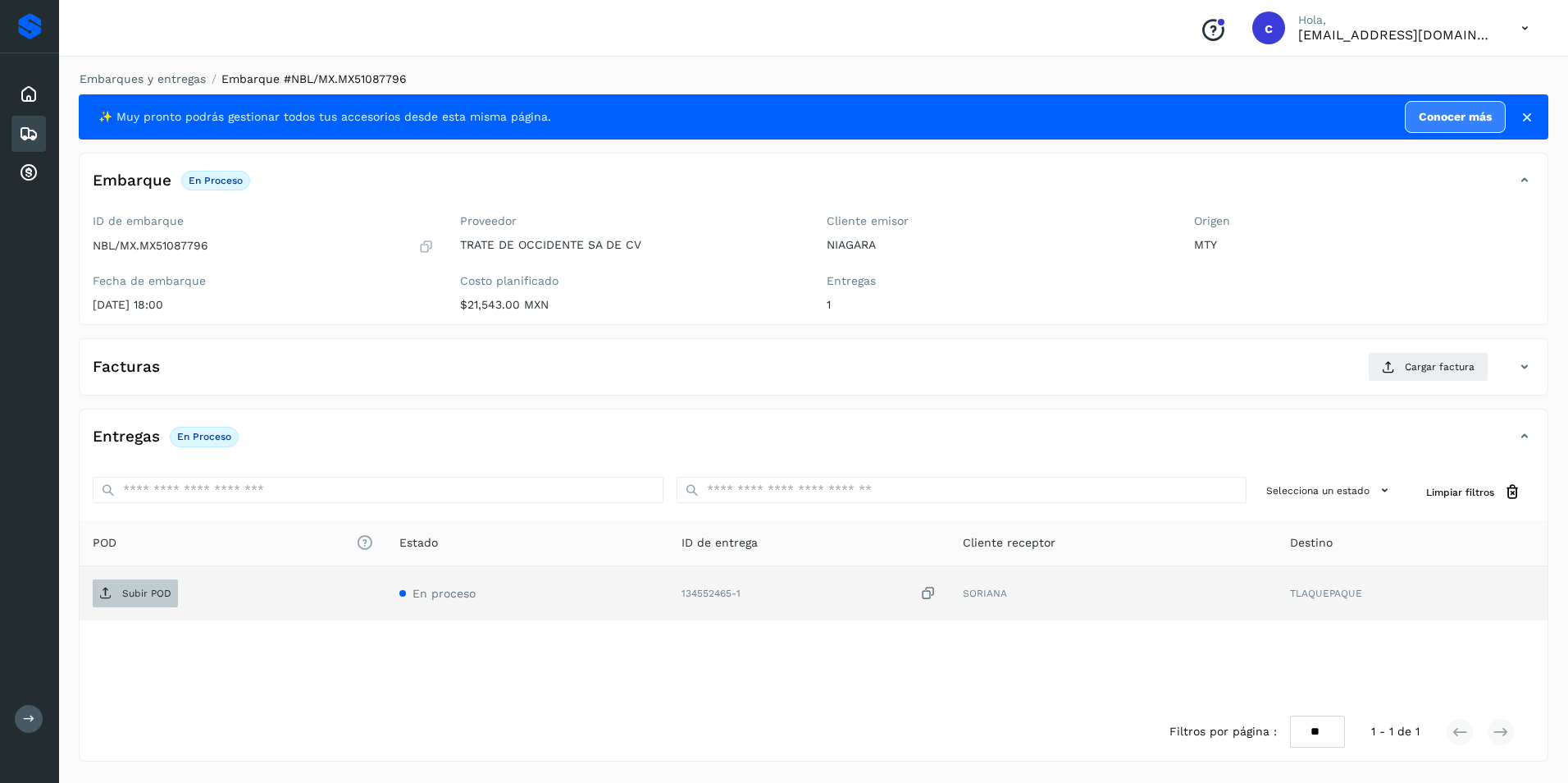
click at [160, 590] on p "Subir POD" at bounding box center [147, 593] width 49 height 11
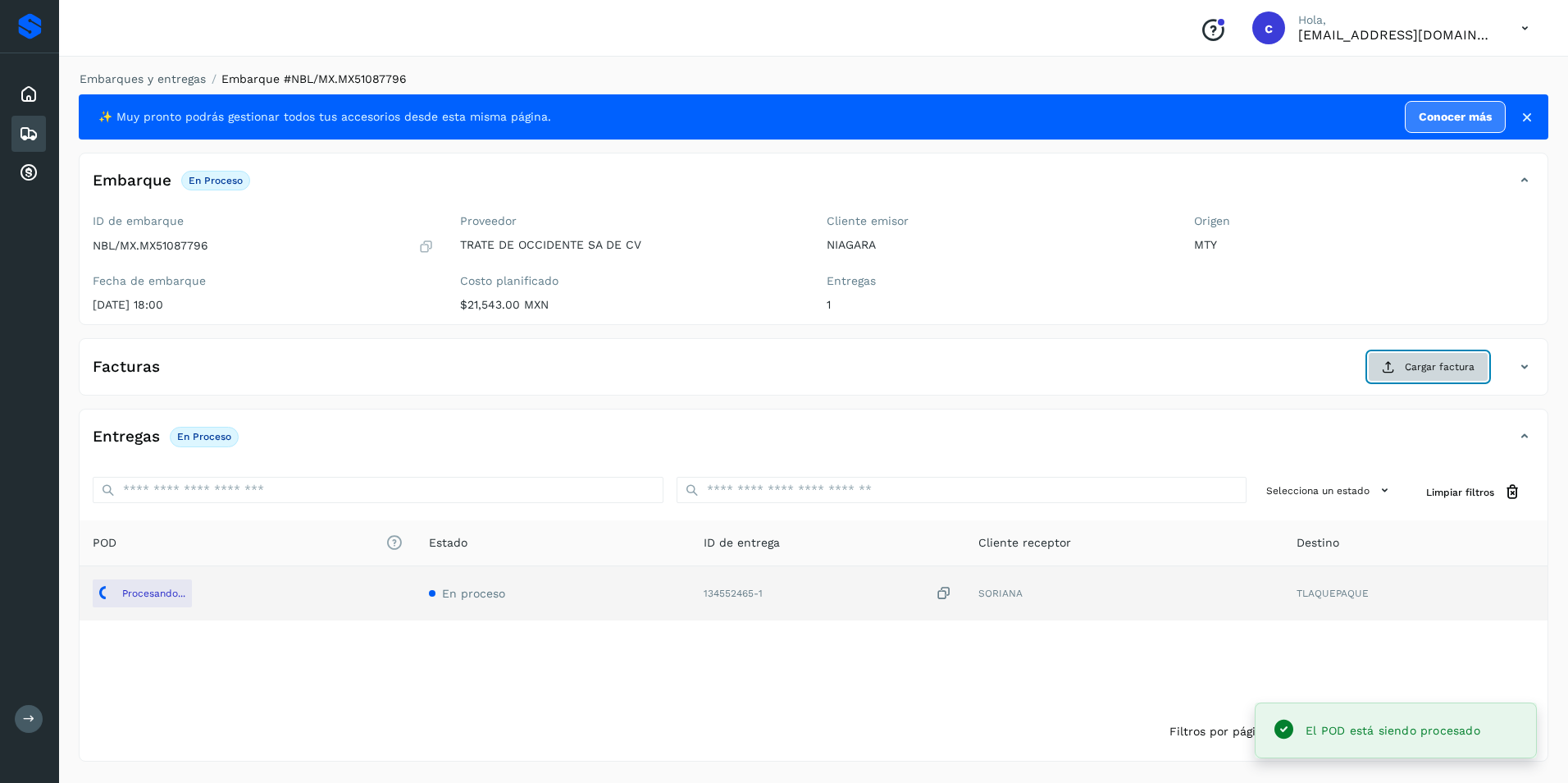
click at [1393, 373] on icon at bounding box center [1389, 367] width 13 height 13
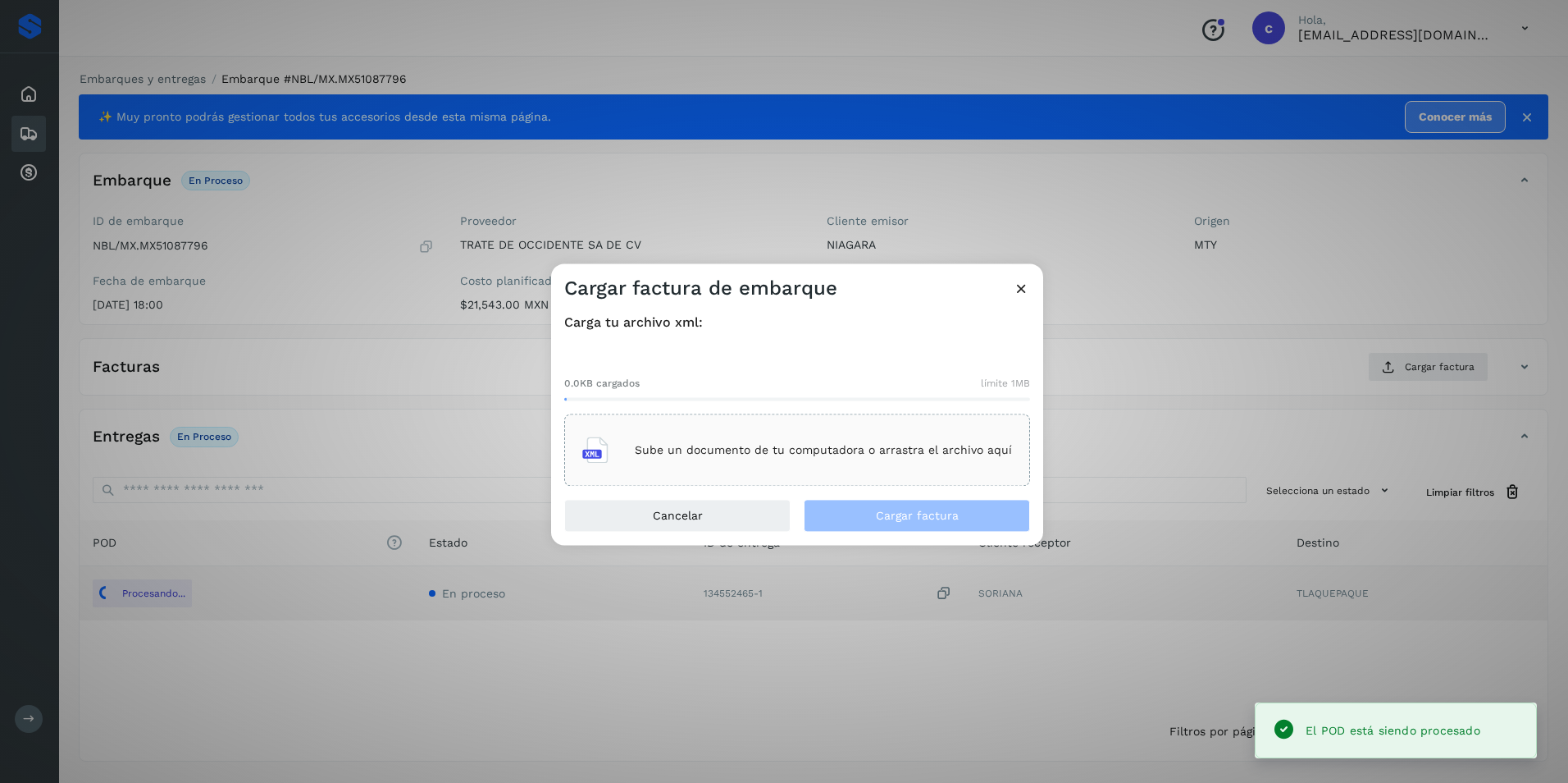
click at [831, 459] on div "Sube un documento de tu computadora o arrastra el archivo aquí" at bounding box center [797, 450] width 430 height 45
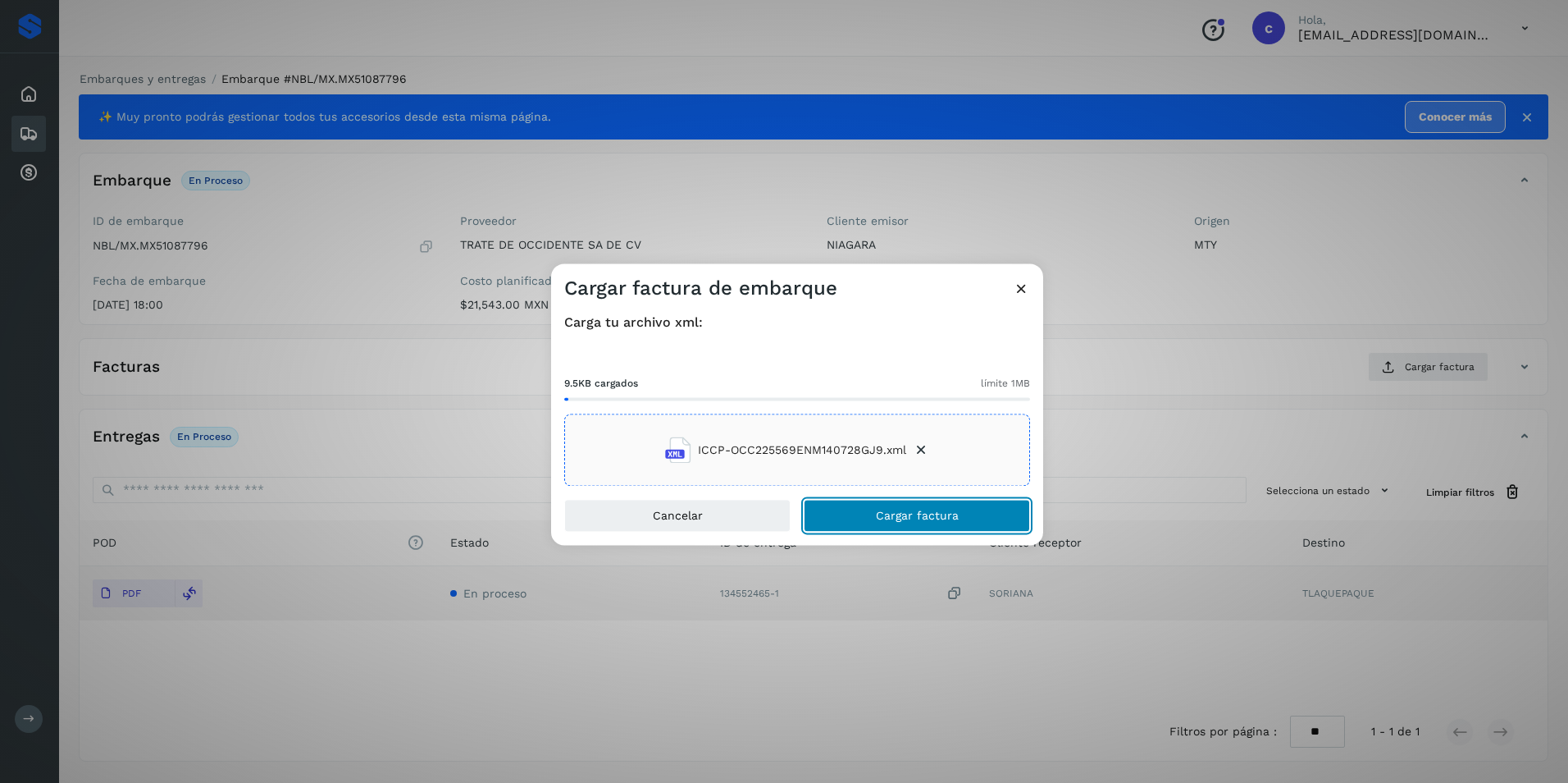
click at [914, 522] on button "Cargar factura" at bounding box center [916, 516] width 227 height 33
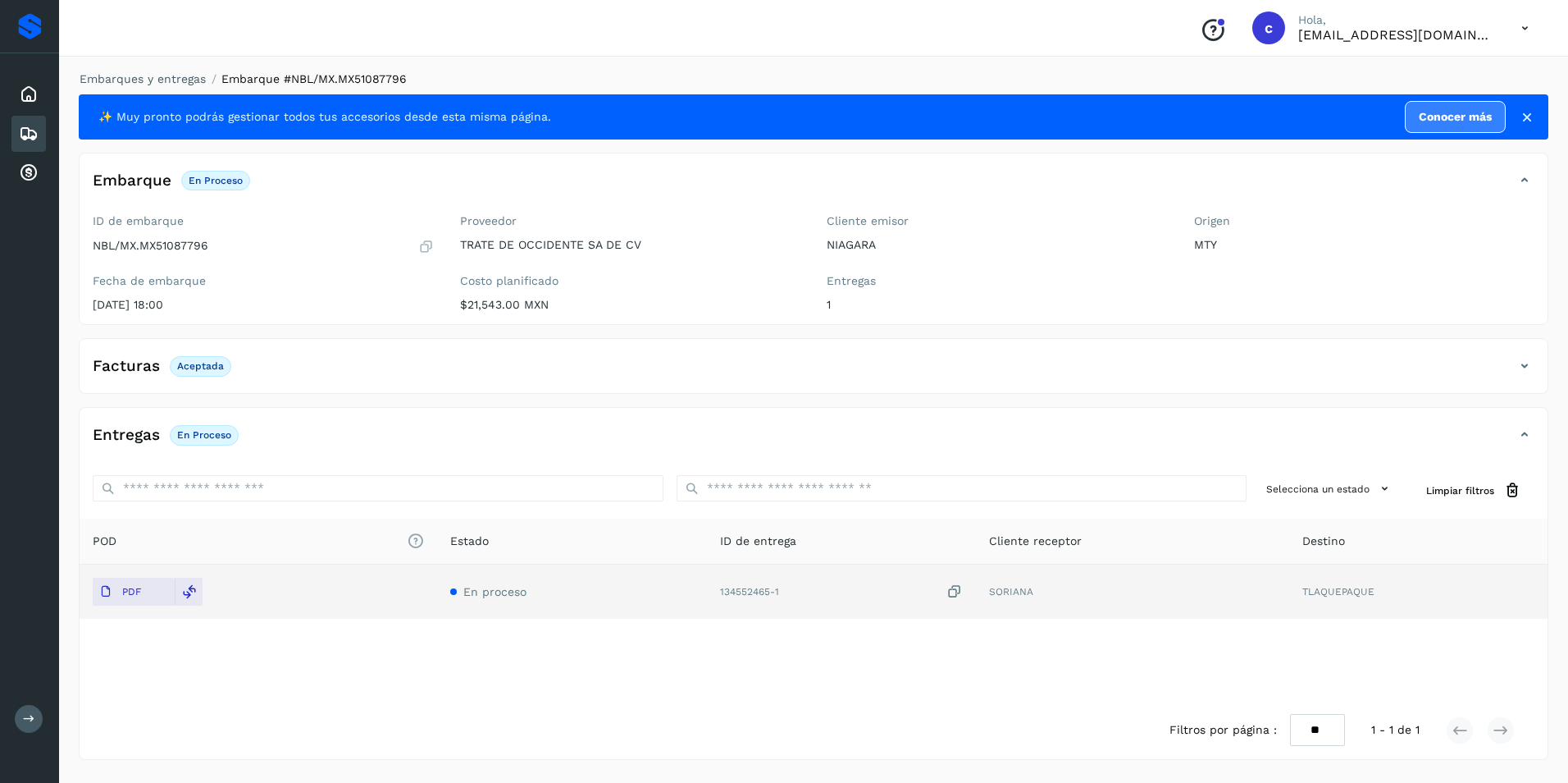
click at [200, 361] on p "Aceptada" at bounding box center [200, 366] width 46 height 11
copy p "Aceptada"
click at [194, 437] on p "En proceso" at bounding box center [204, 435] width 54 height 11
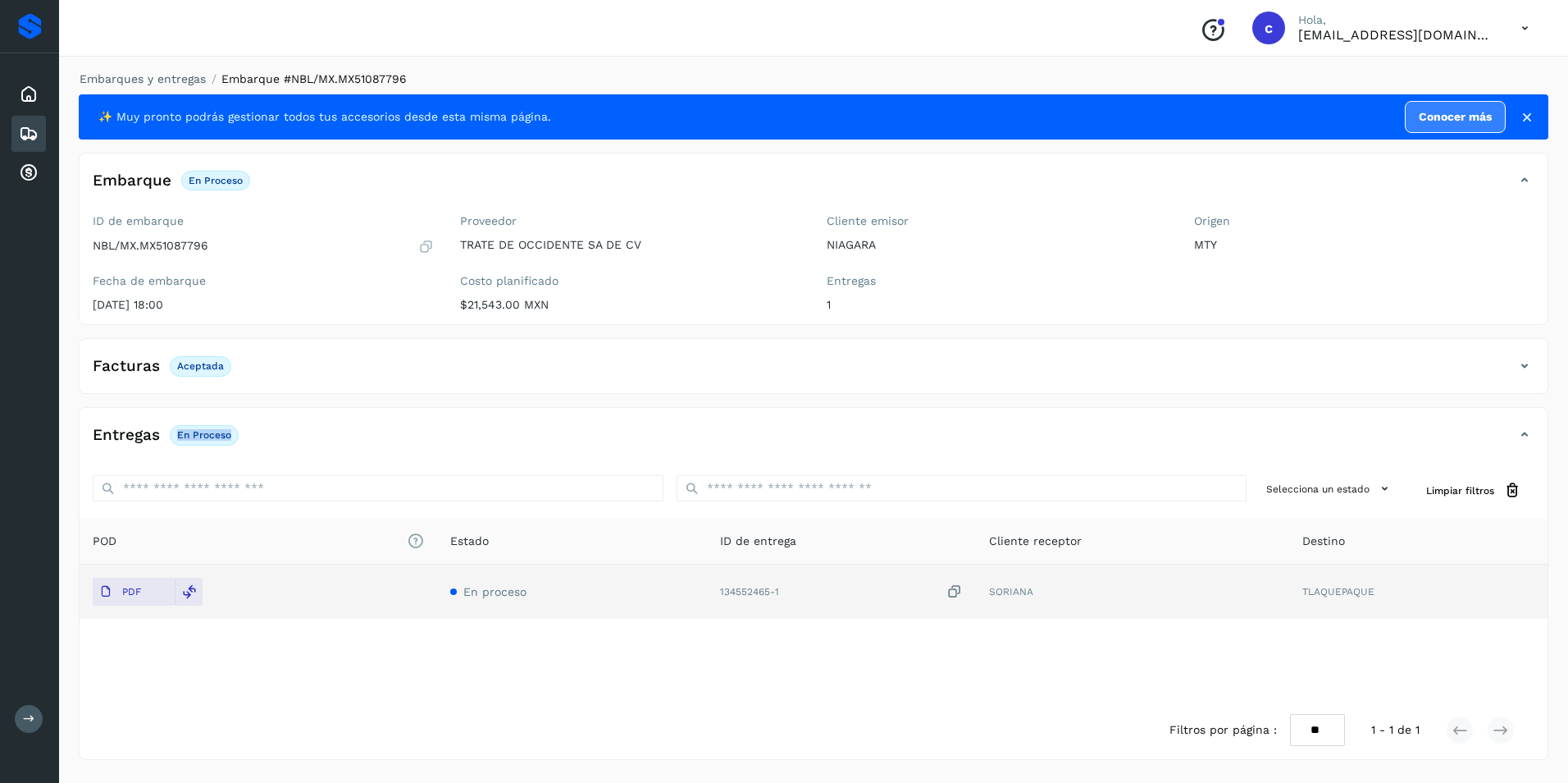
click at [194, 437] on p "En proceso" at bounding box center [204, 435] width 54 height 11
copy div "En proceso"
click at [556, 415] on div "Entregas En proceso Selecciona un estado Limpiar filtros POD El tamaño máximo d…" at bounding box center [813, 584] width 1469 height 353
click at [33, 136] on icon at bounding box center [28, 134] width 20 height 20
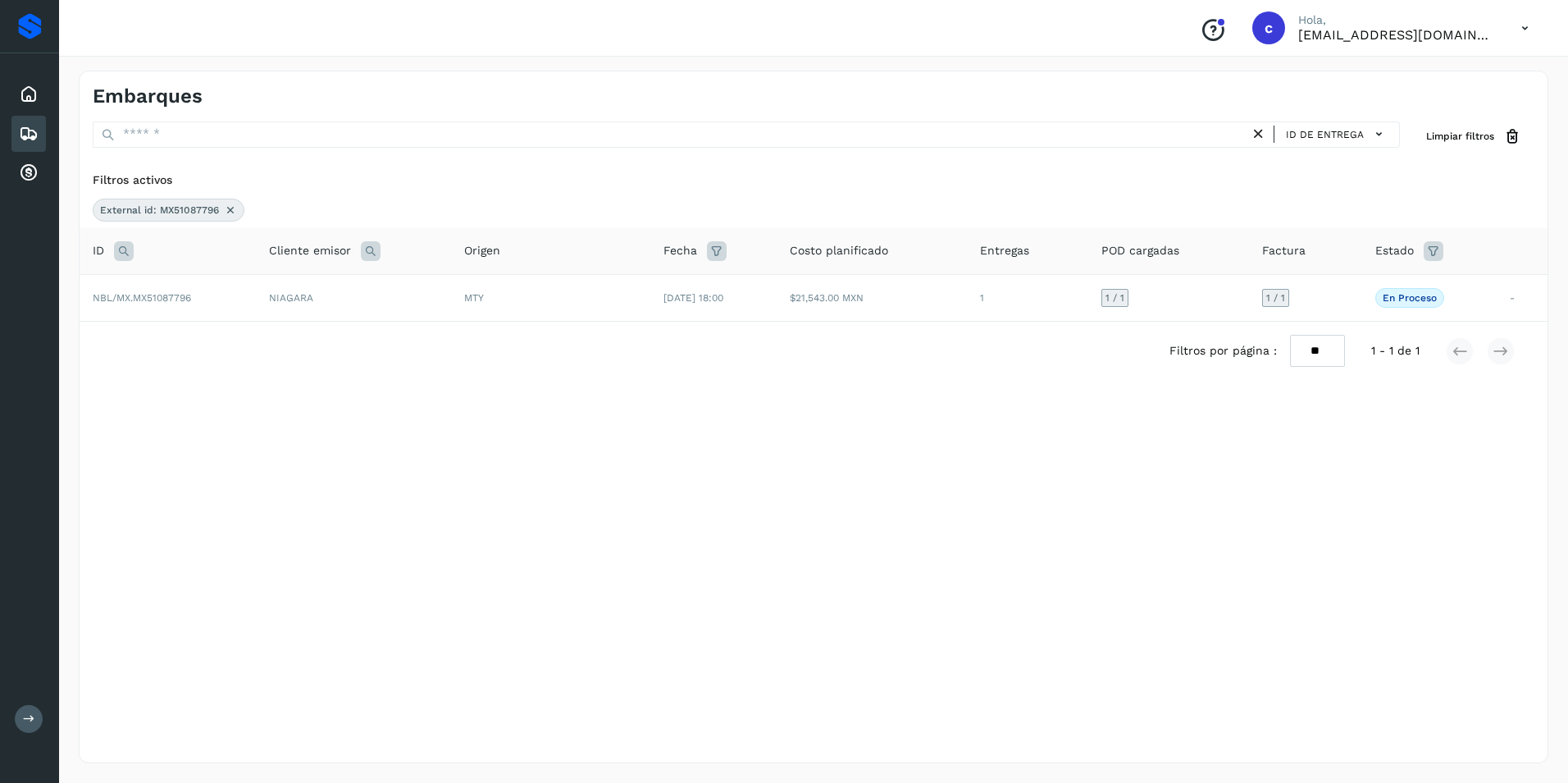
click at [226, 204] on icon at bounding box center [231, 210] width 13 height 13
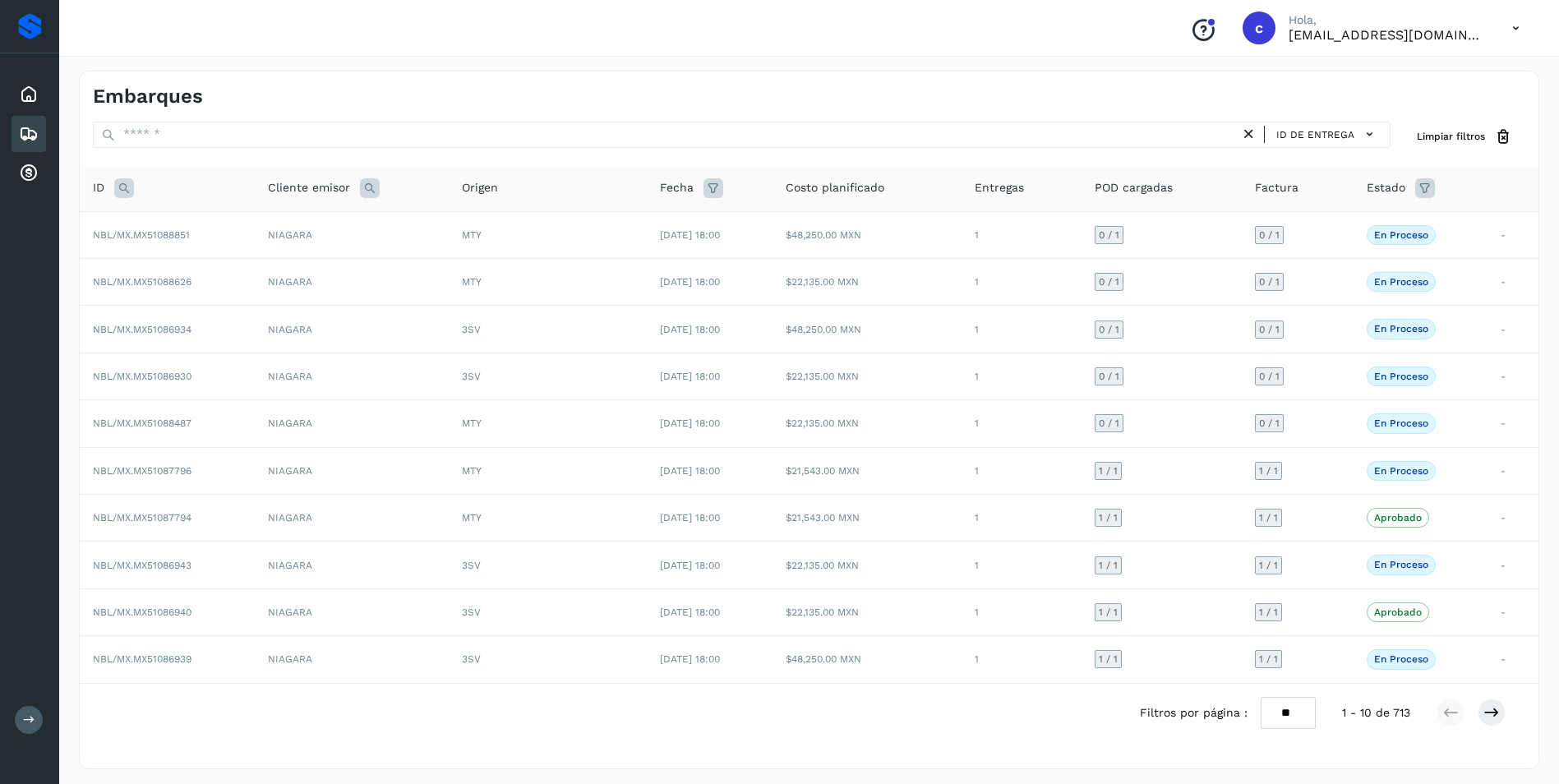
click at [127, 188] on icon at bounding box center [124, 188] width 20 height 20
click at [173, 234] on input "text" at bounding box center [232, 229] width 202 height 27
paste input "**********"
type input "**********"
click at [274, 267] on span "Buscar" at bounding box center [275, 271] width 33 height 15
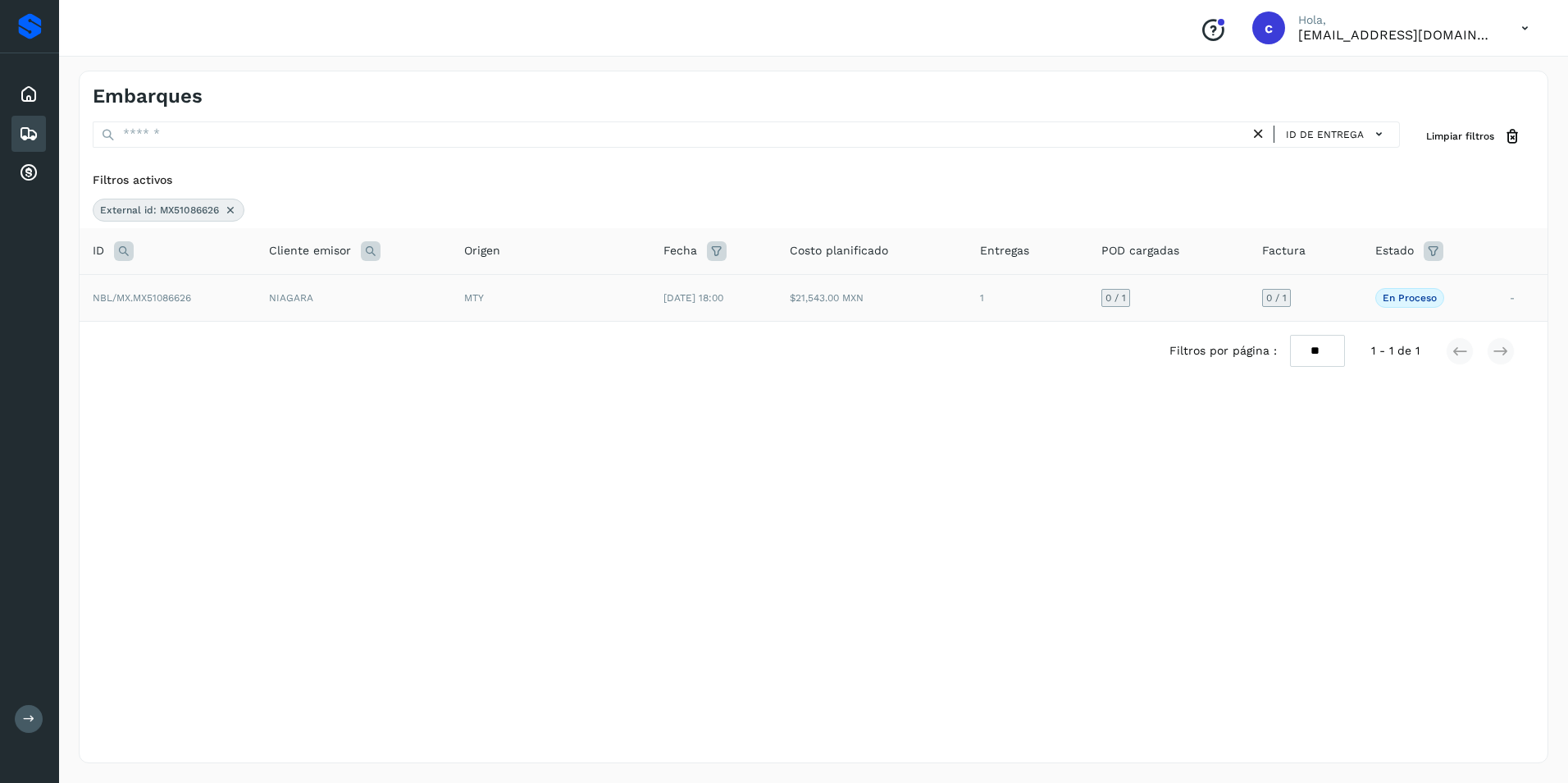
click at [1015, 309] on td "1" at bounding box center [1026, 297] width 120 height 47
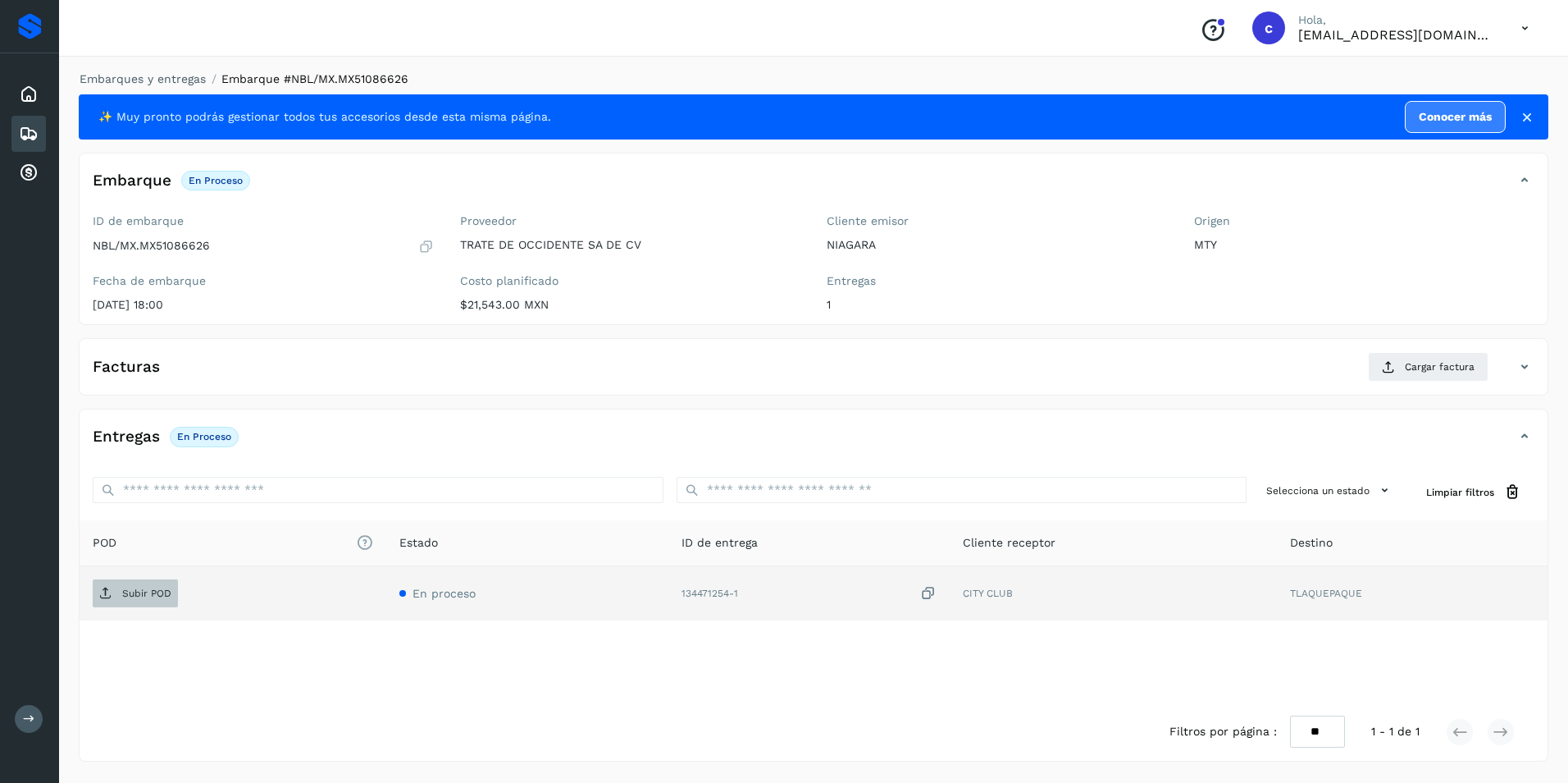
click at [150, 584] on span "Subir POD" at bounding box center [136, 593] width 85 height 27
click at [442, 464] on div "Selecciona un estado Limpiar filtros" at bounding box center [814, 493] width 1468 height 57
click at [1199, 361] on div "Facturas Cargar factura" at bounding box center [797, 366] width 1435 height 29
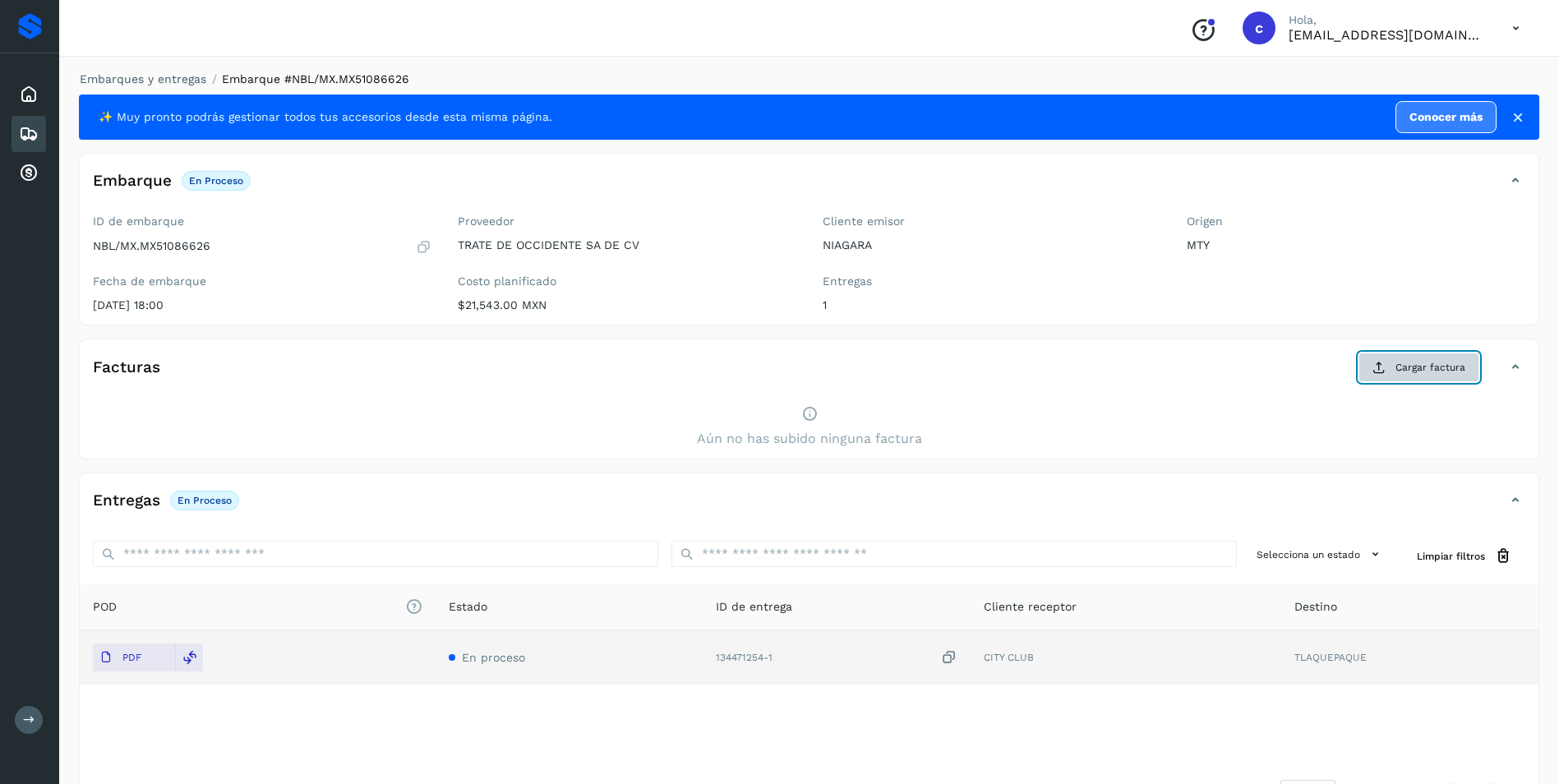
click at [1377, 368] on icon at bounding box center [1379, 368] width 13 height 13
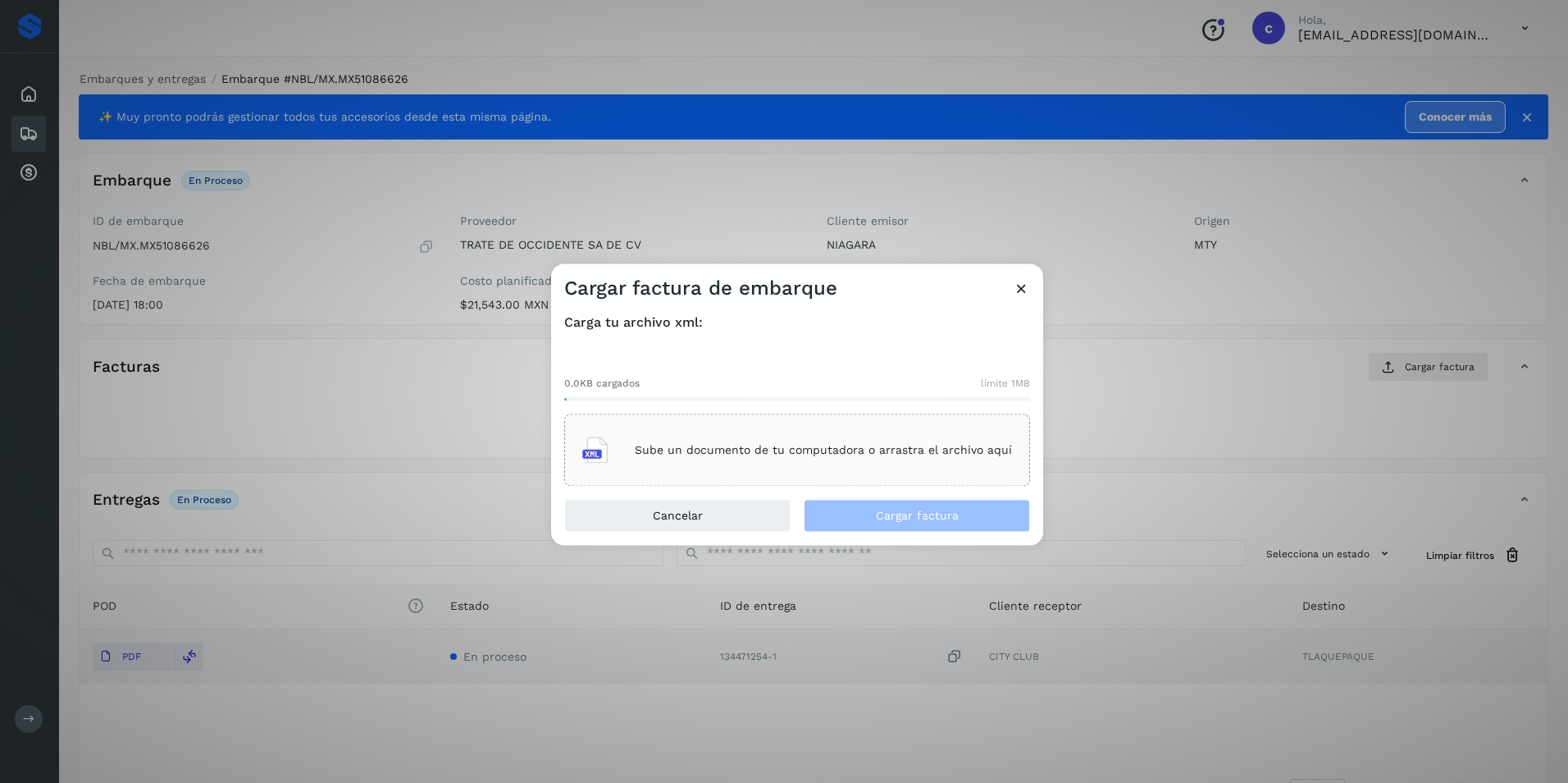
click at [816, 434] on div "Sube un documento de tu computadora o arrastra el archivo aquí" at bounding box center [797, 450] width 430 height 45
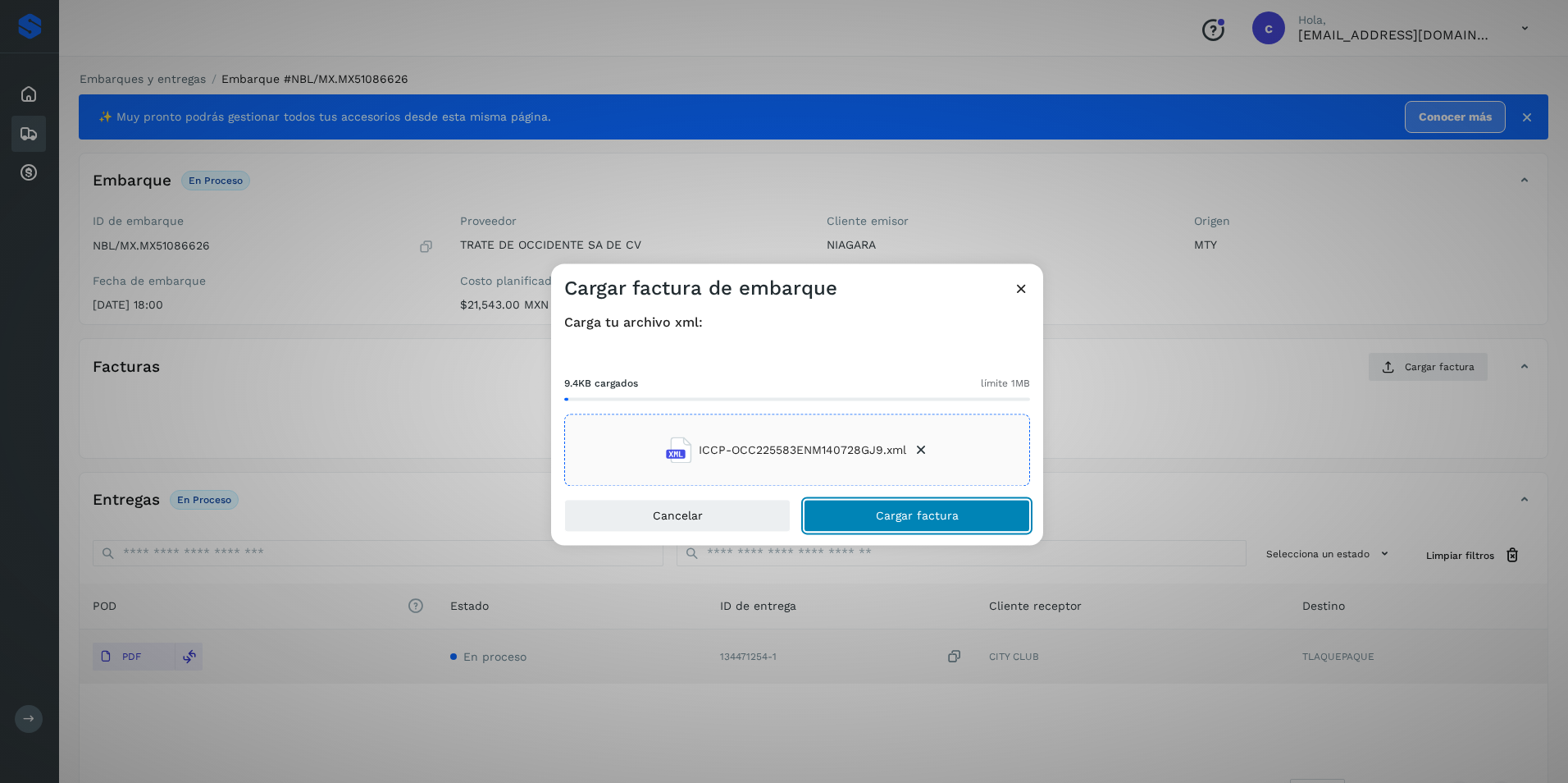
click at [876, 518] on span "Cargar factura" at bounding box center [916, 516] width 83 height 11
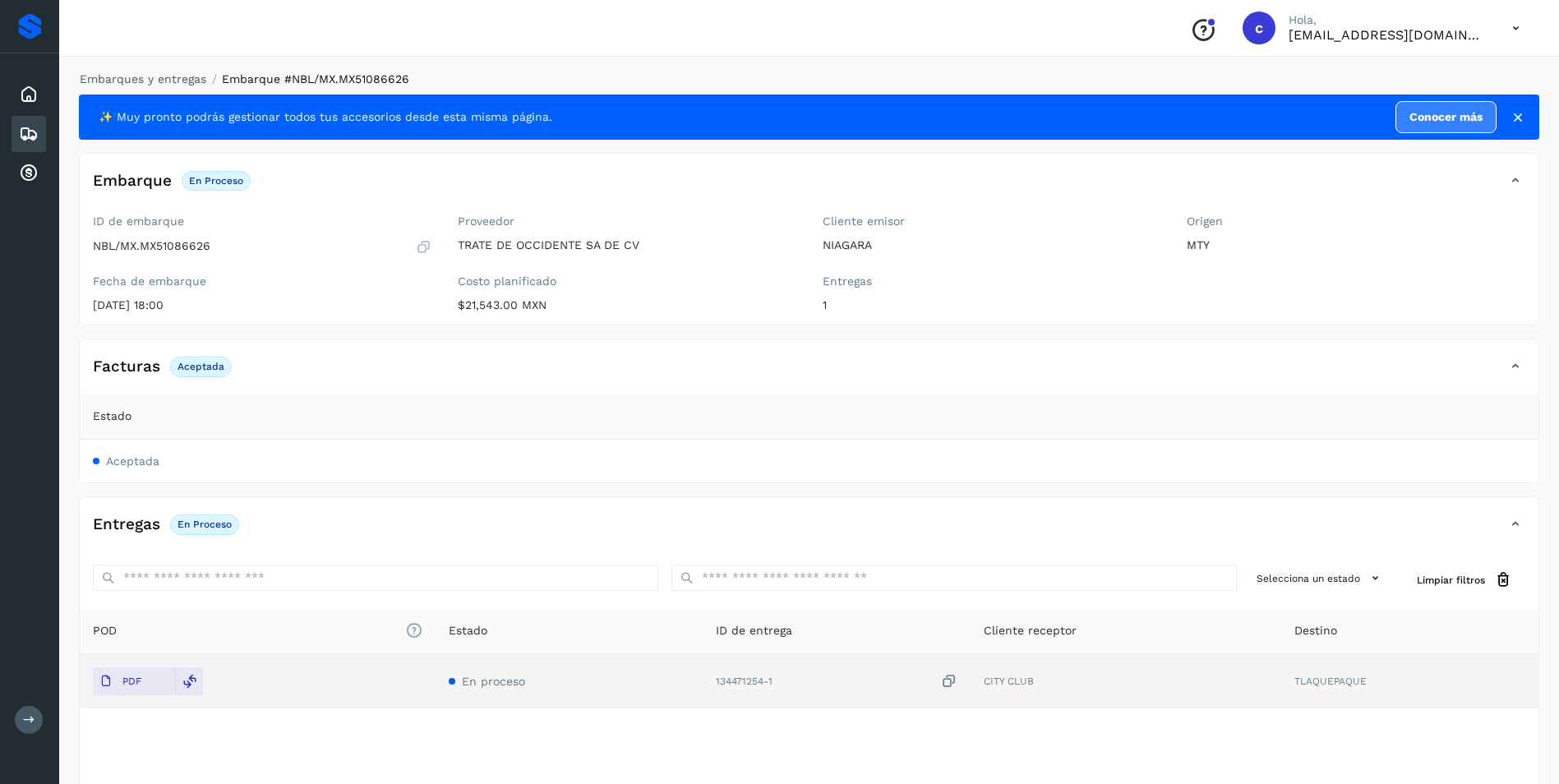
click at [196, 364] on p "Aceptada" at bounding box center [201, 367] width 47 height 11
copy p "Aceptada"
click at [203, 524] on p "En proceso" at bounding box center [204, 525] width 54 height 11
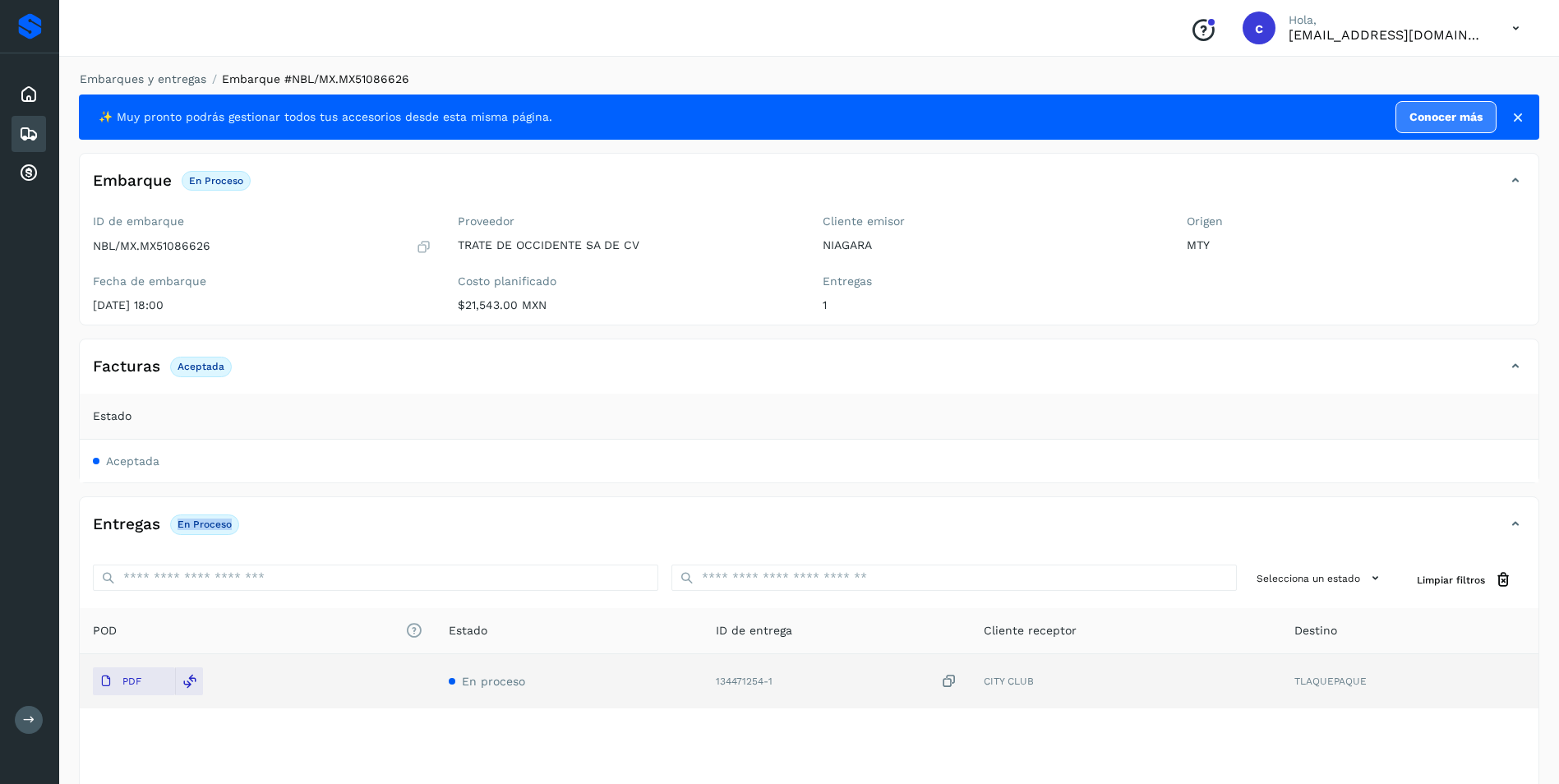
click at [203, 524] on p "En proceso" at bounding box center [204, 525] width 54 height 11
copy div "En proceso"
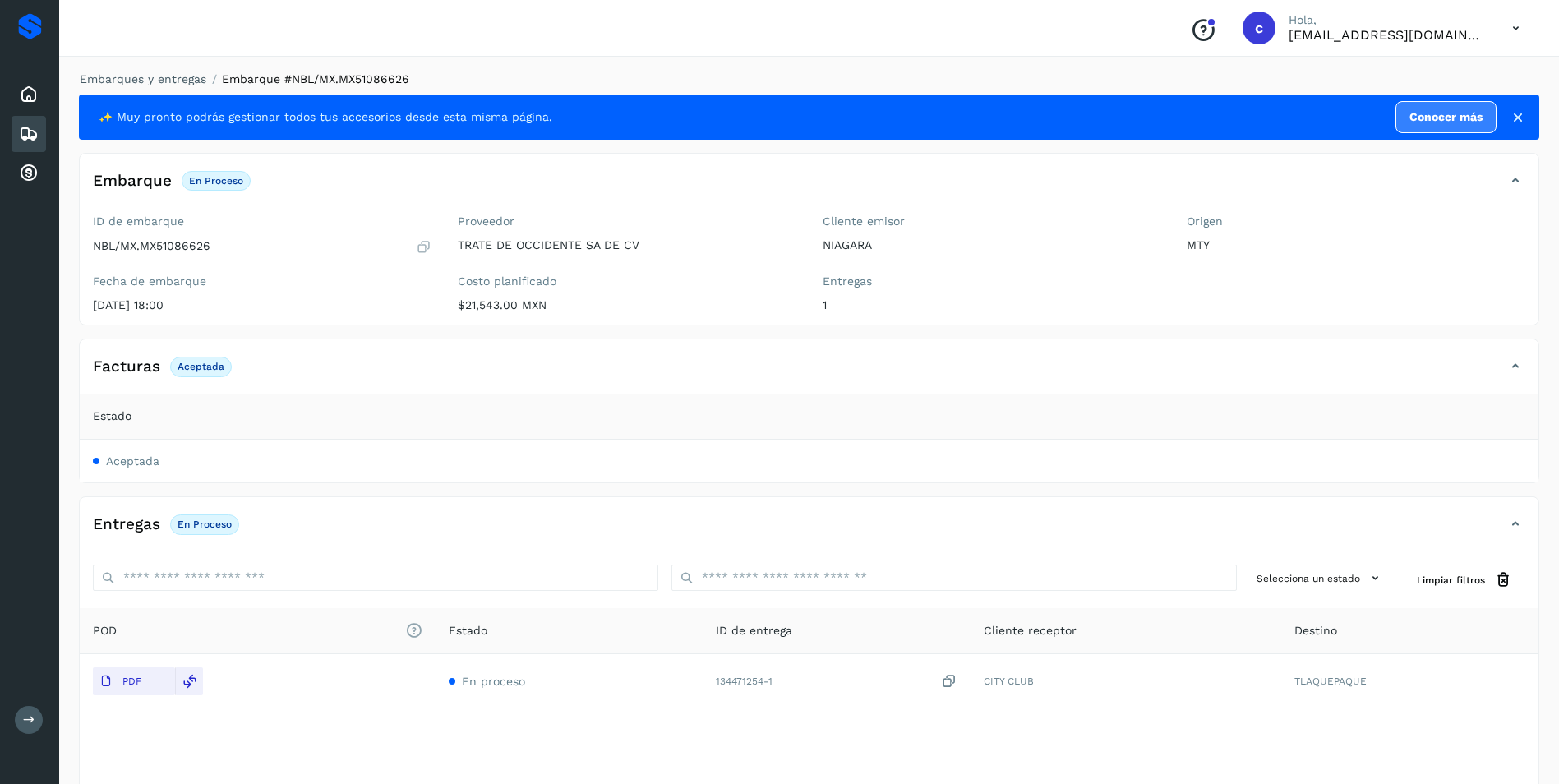
click at [29, 128] on icon at bounding box center [29, 134] width 20 height 20
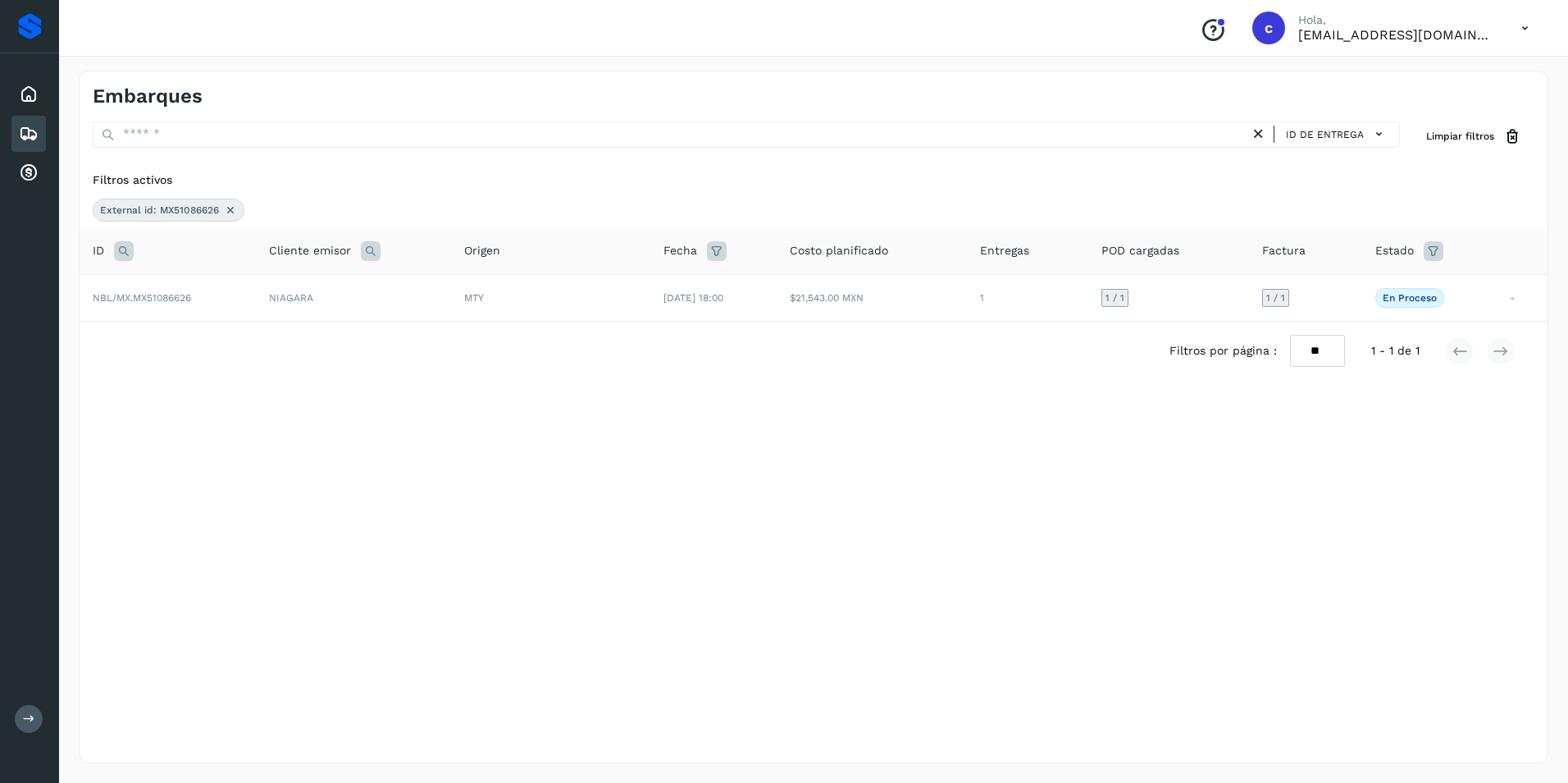
click at [230, 211] on icon at bounding box center [231, 210] width 13 height 13
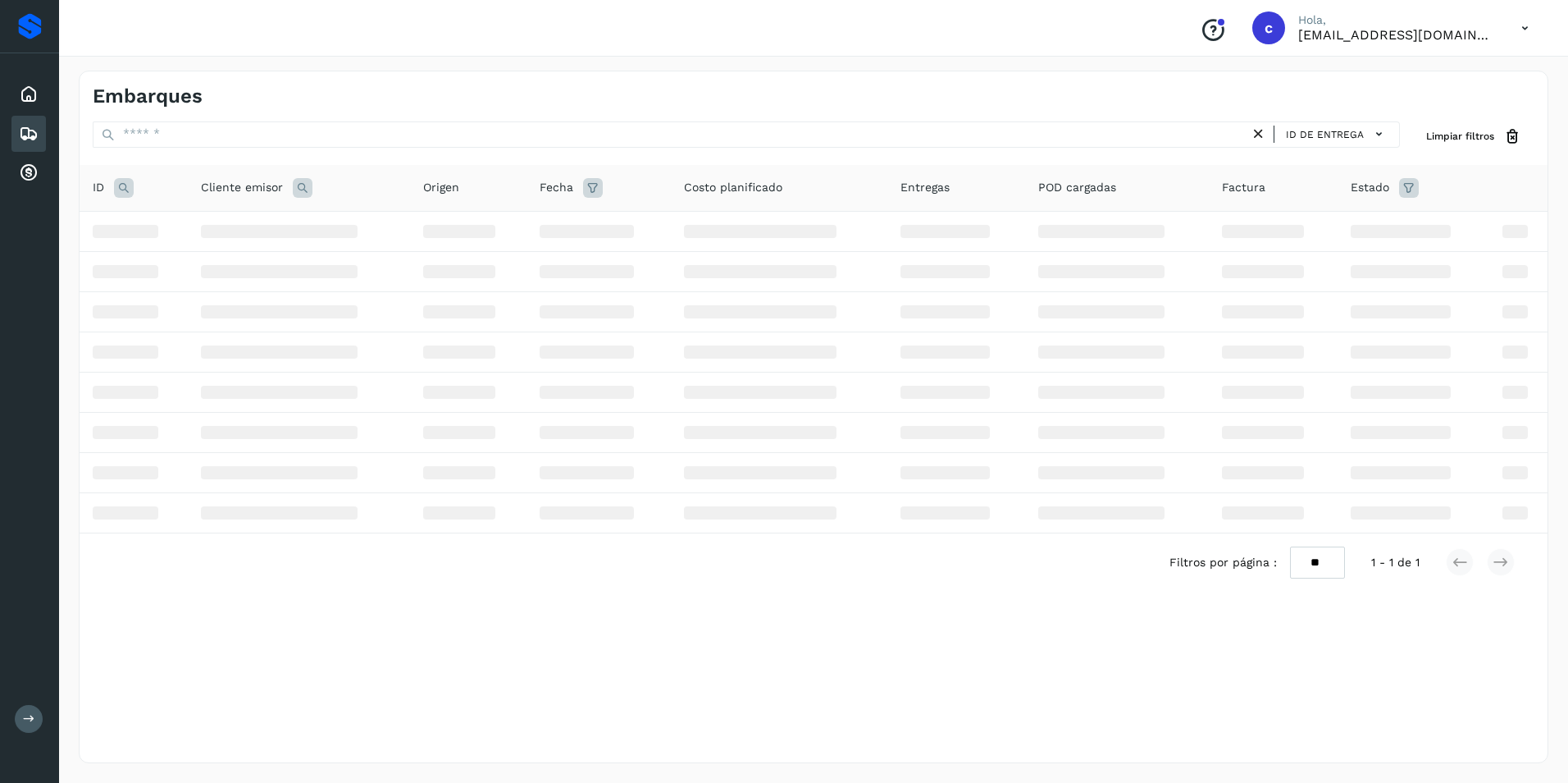
click at [123, 191] on icon at bounding box center [123, 188] width 20 height 20
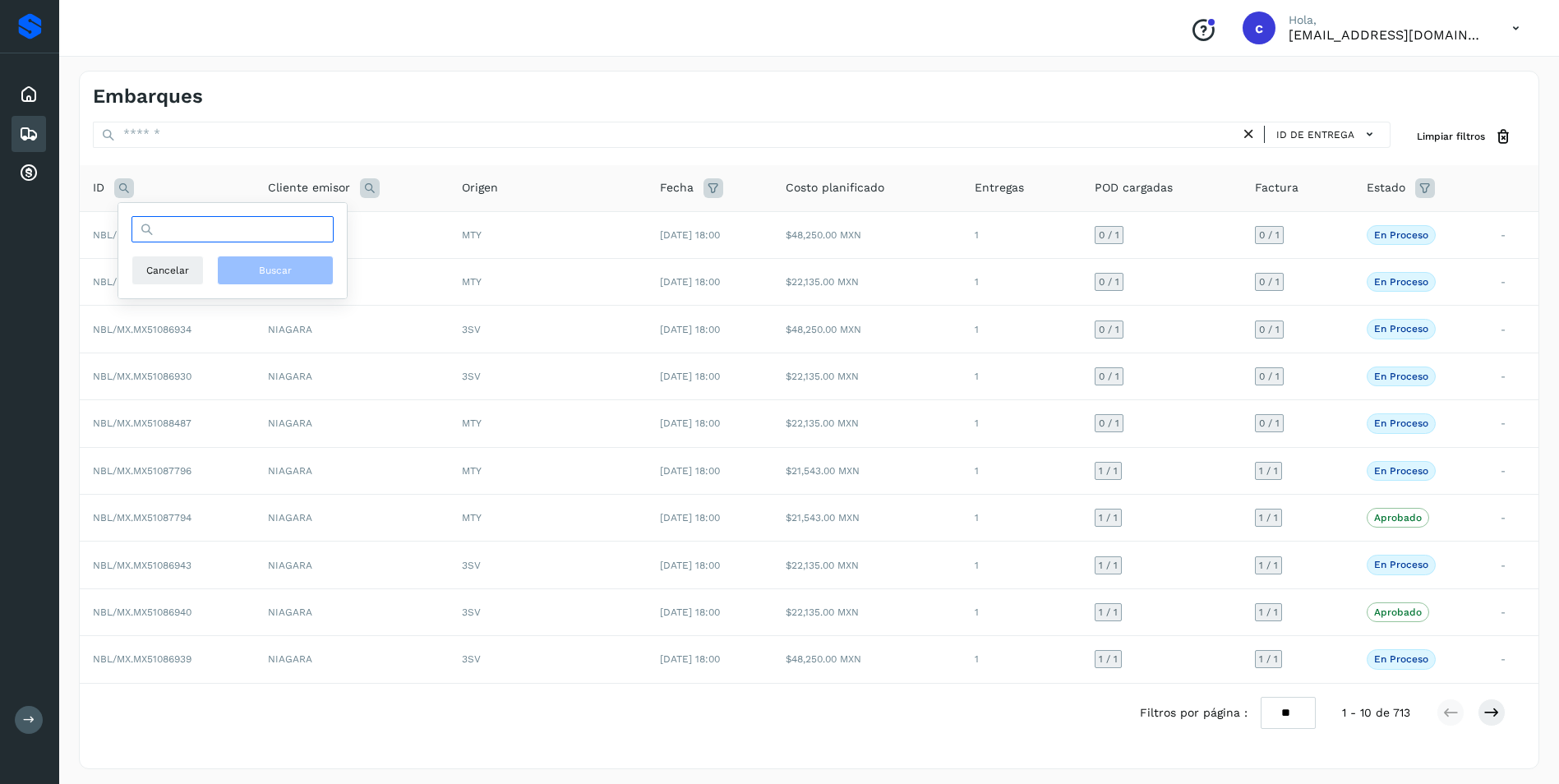
click at [171, 231] on input "text" at bounding box center [232, 229] width 202 height 27
paste input "**********"
type input "**********"
click at [266, 279] on button "Buscar" at bounding box center [275, 270] width 117 height 29
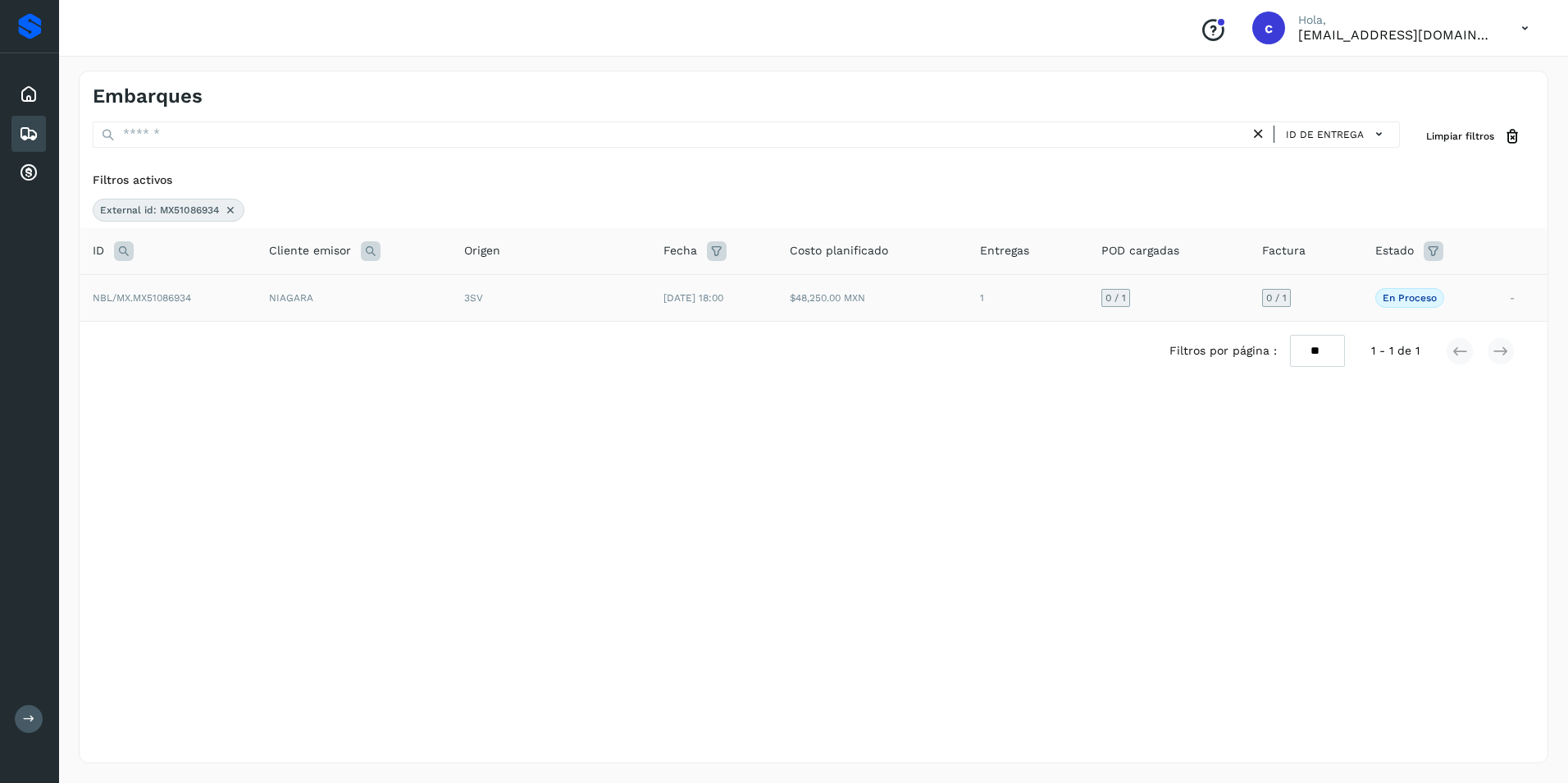
click at [917, 308] on td "$48,250.00 MXN" at bounding box center [872, 297] width 191 height 47
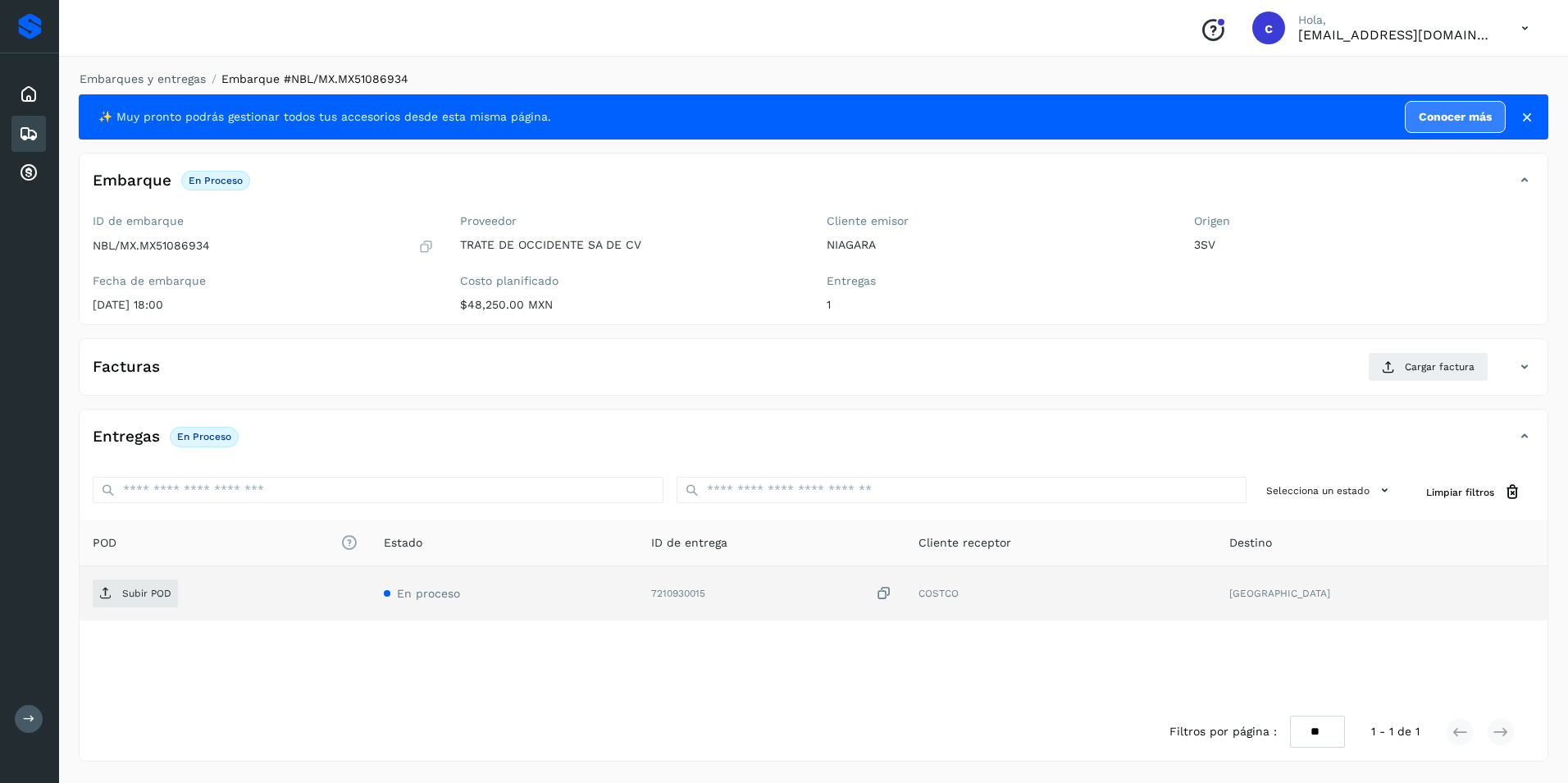
click at [190, 593] on div "Subir POD" at bounding box center [225, 592] width 265 height 28
click at [160, 588] on p "Subir POD" at bounding box center [147, 593] width 49 height 11
click at [1393, 364] on icon at bounding box center [1389, 367] width 13 height 13
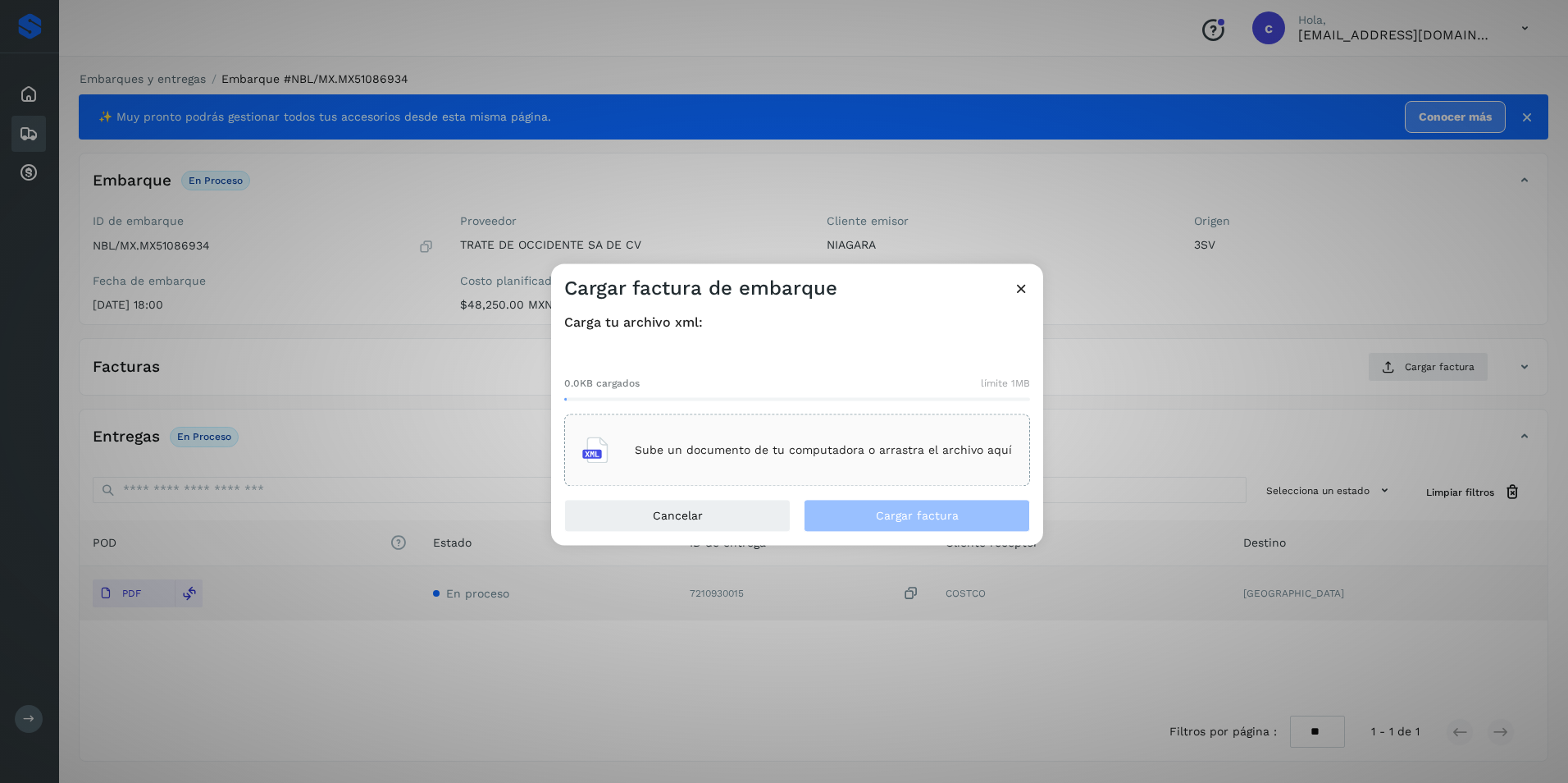
click at [729, 437] on div "Sube un documento de tu computadora o arrastra el archivo aquí" at bounding box center [797, 450] width 430 height 45
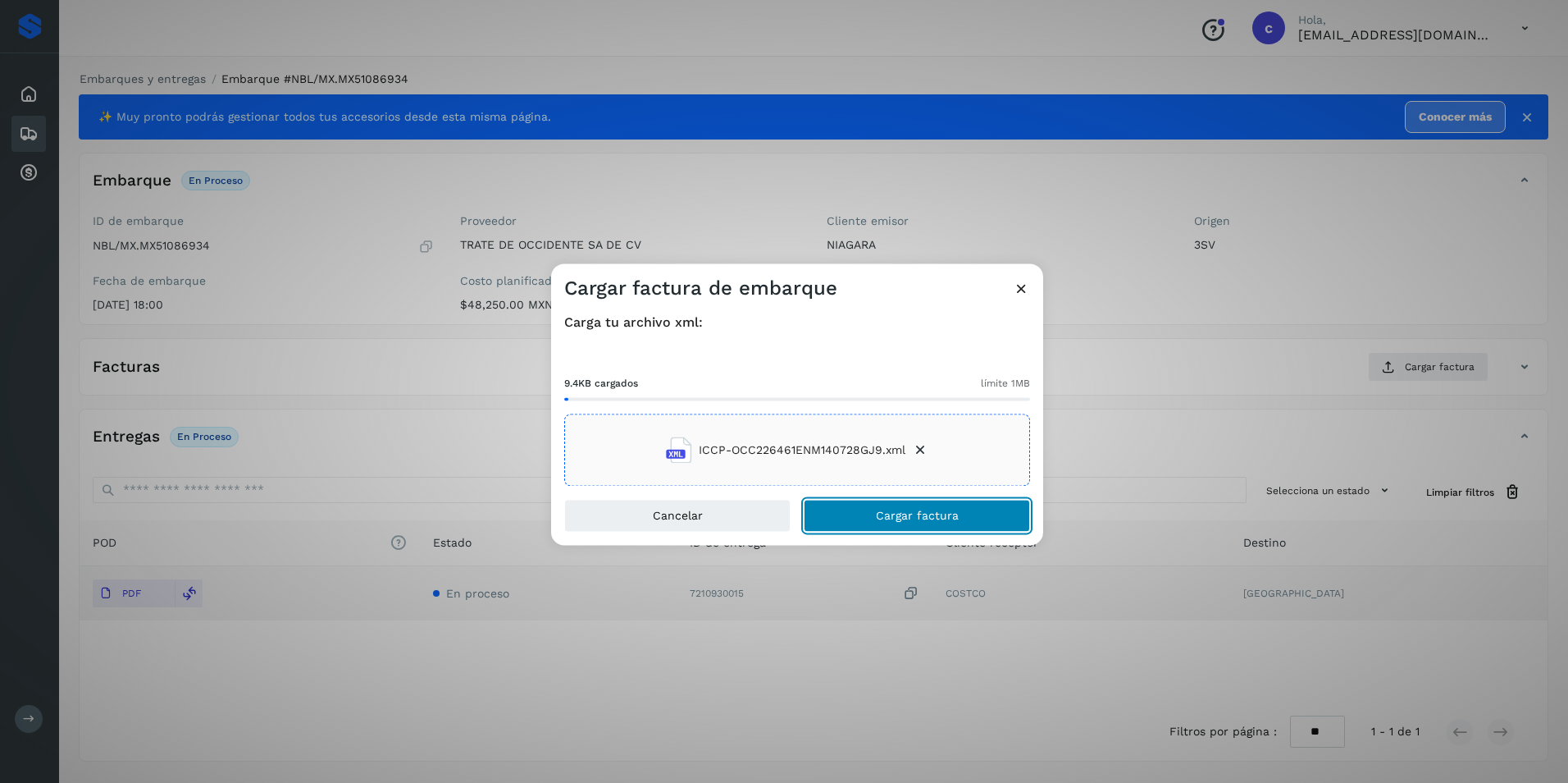
click at [941, 513] on span "Cargar factura" at bounding box center [916, 516] width 83 height 11
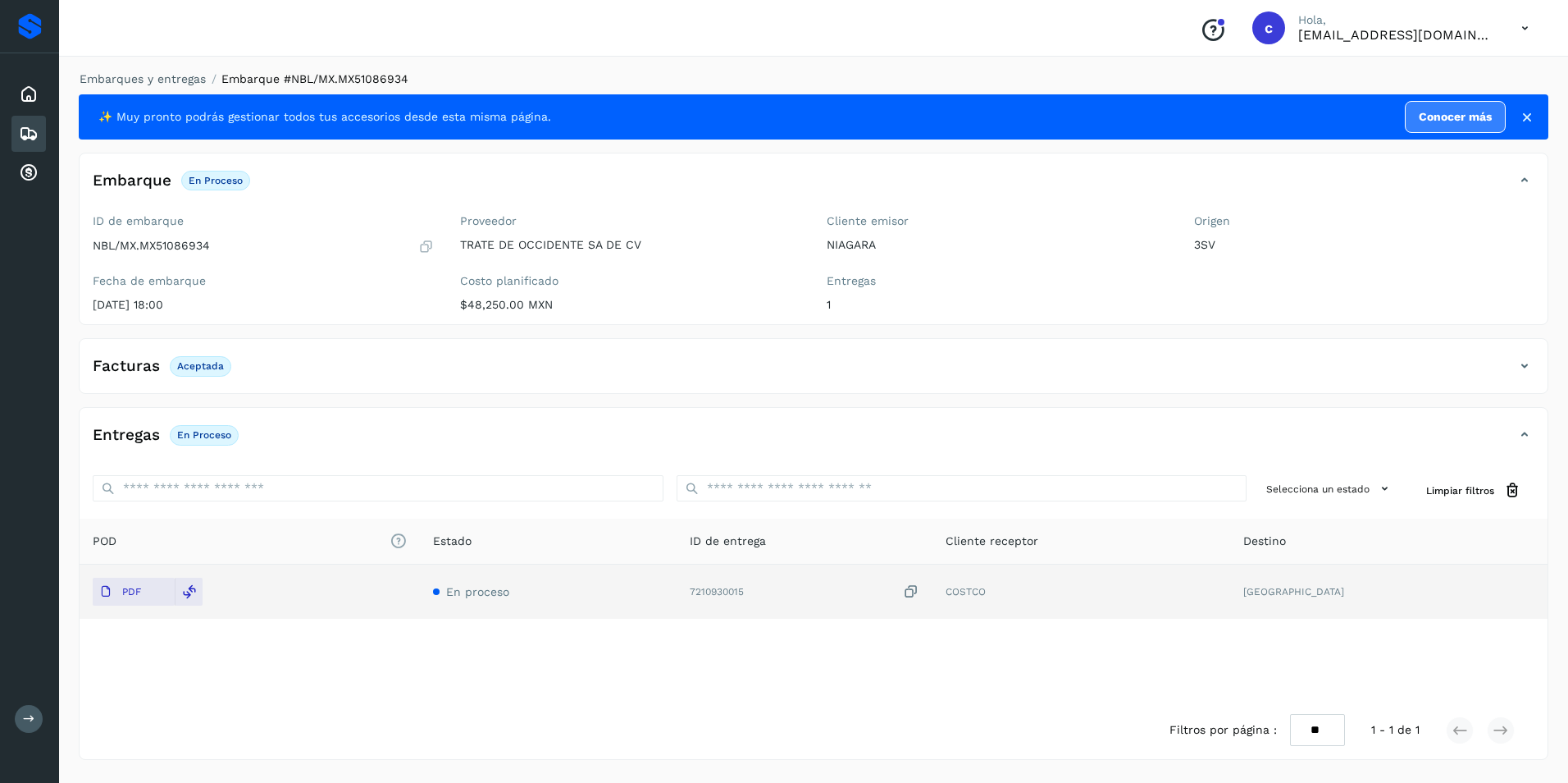
click at [207, 366] on p "Aceptada" at bounding box center [200, 366] width 46 height 11
copy p "Aceptada"
click at [198, 438] on p "En proceso" at bounding box center [204, 435] width 54 height 11
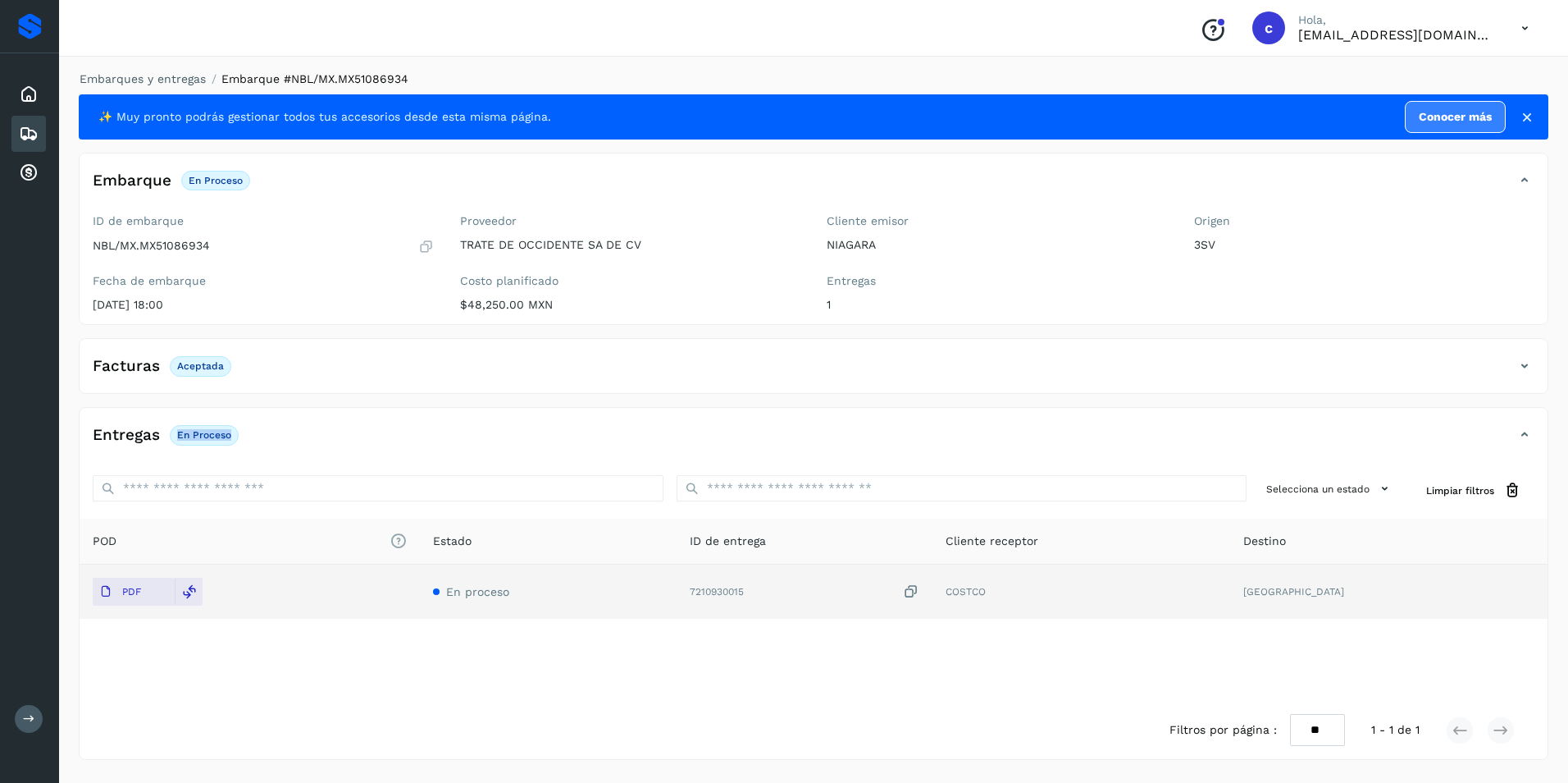
click at [198, 438] on p "En proceso" at bounding box center [204, 435] width 54 height 11
copy div "En proceso"
click at [743, 651] on div "POD El tamaño máximo de archivo es de 20 Mb. Estado ID de entrega Cliente recep…" at bounding box center [814, 609] width 1468 height 182
click at [35, 132] on icon at bounding box center [28, 134] width 20 height 20
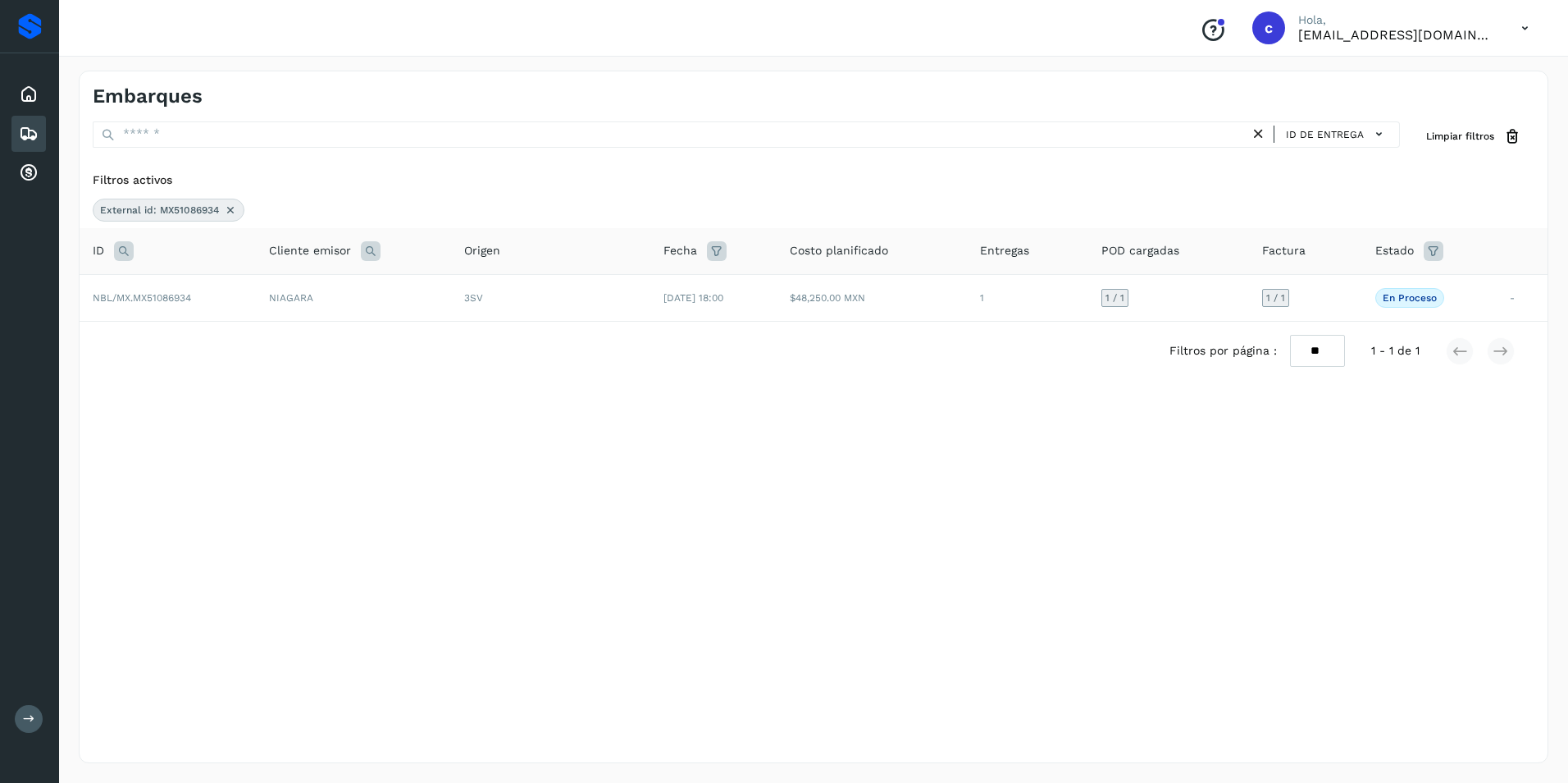
click at [236, 211] on icon at bounding box center [231, 210] width 13 height 13
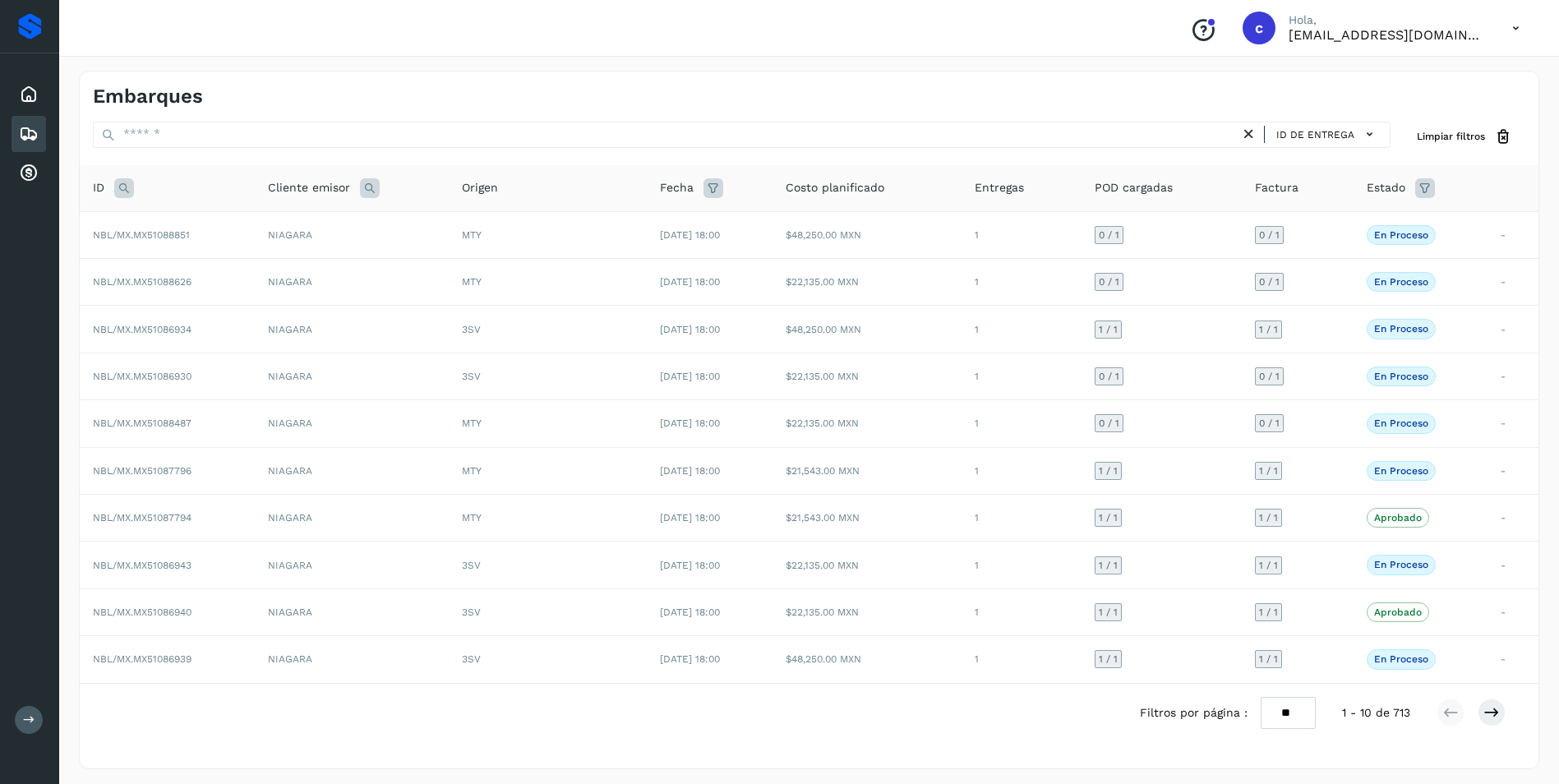
click at [124, 190] on icon at bounding box center [124, 188] width 20 height 20
click at [244, 228] on input "text" at bounding box center [232, 229] width 202 height 27
paste input "**********"
type input "**********"
click at [268, 264] on span "Buscar" at bounding box center [275, 271] width 33 height 15
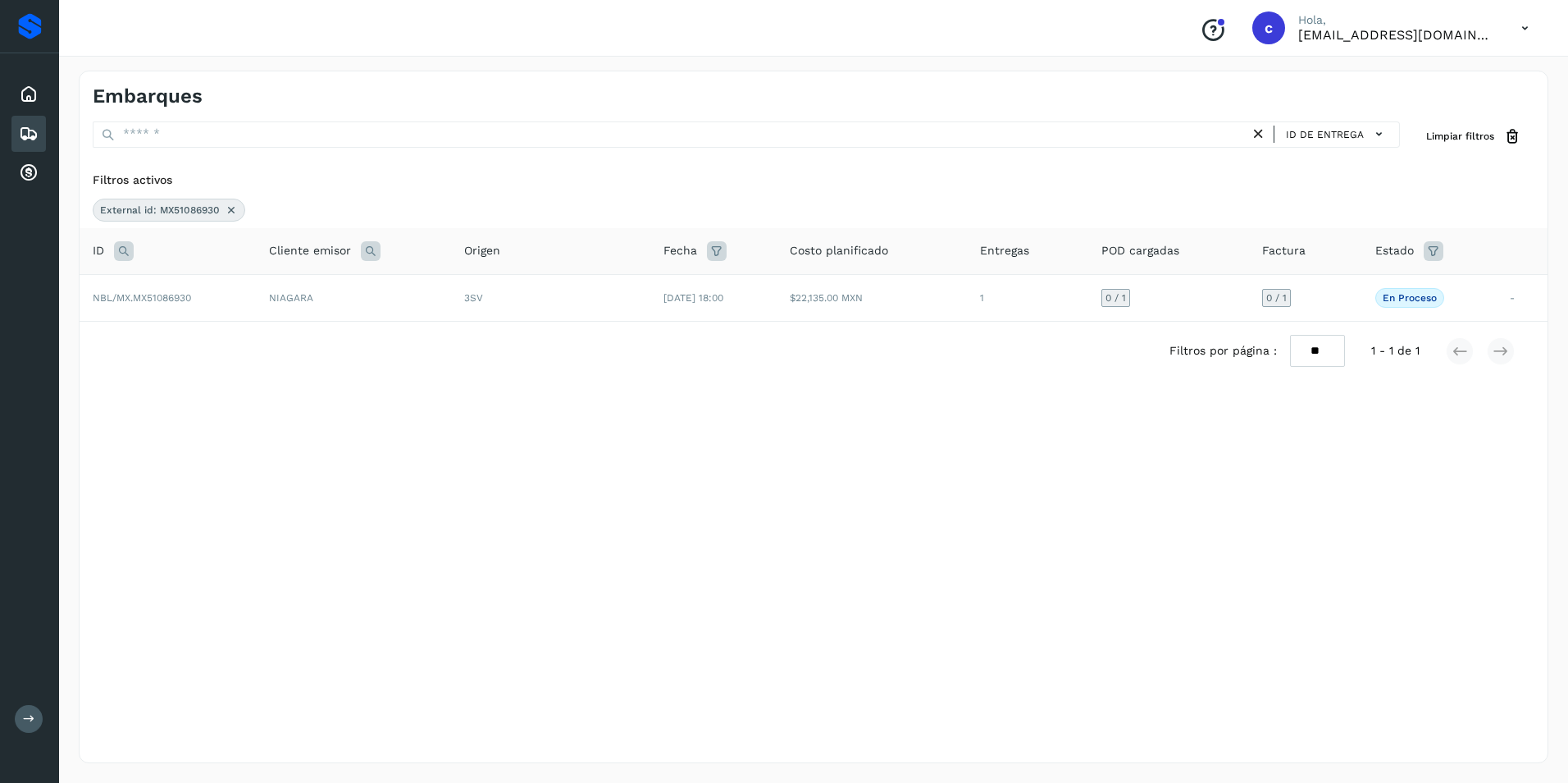
click at [735, 434] on div "Embarques ID de entrega Limpiar filtros Filtros activos External id: MX51086930…" at bounding box center [813, 417] width 1469 height 693
click at [861, 300] on td "$22,135.00 MXN" at bounding box center [872, 297] width 191 height 47
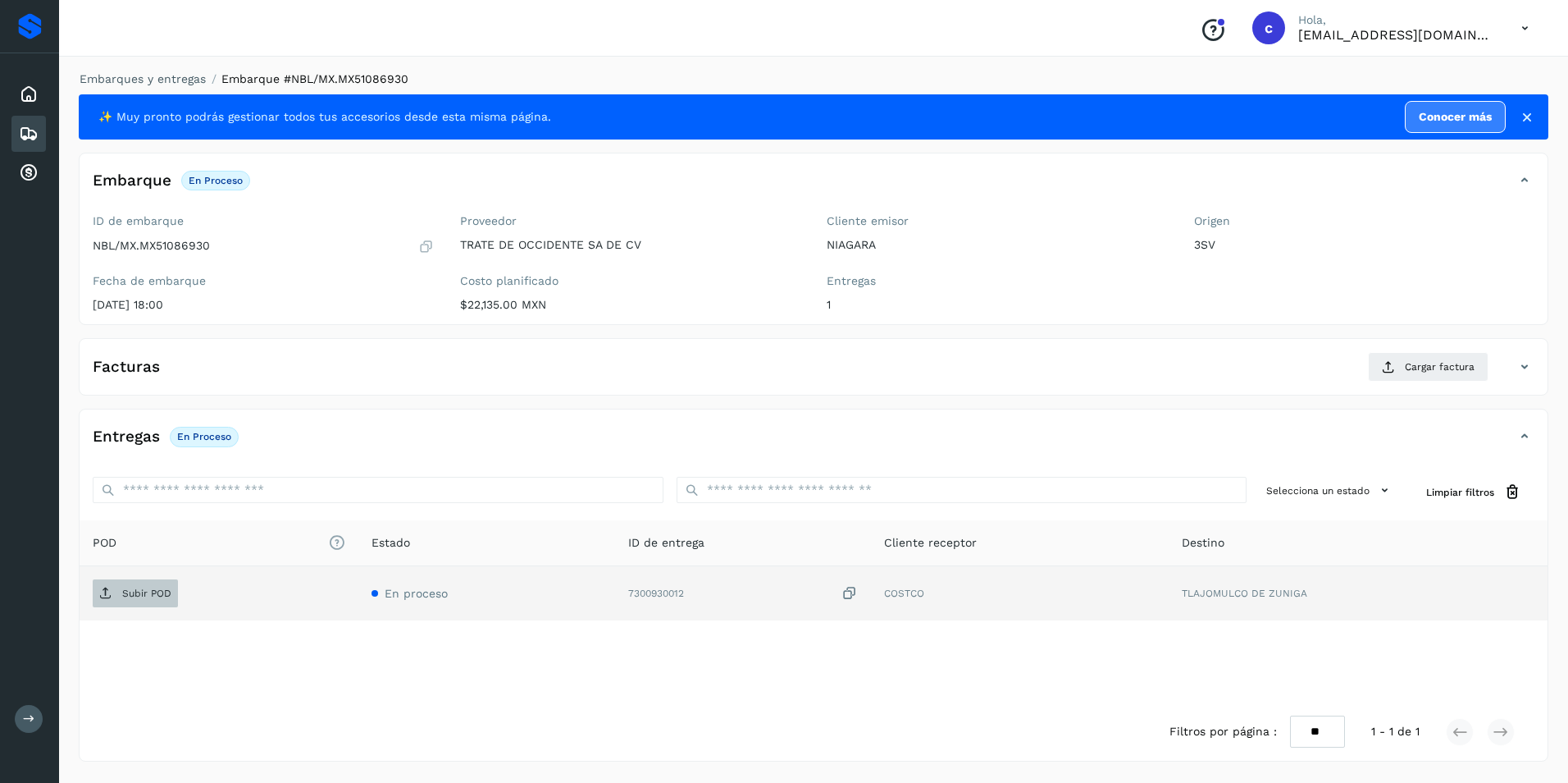
click at [156, 590] on p "Subir POD" at bounding box center [147, 593] width 49 height 11
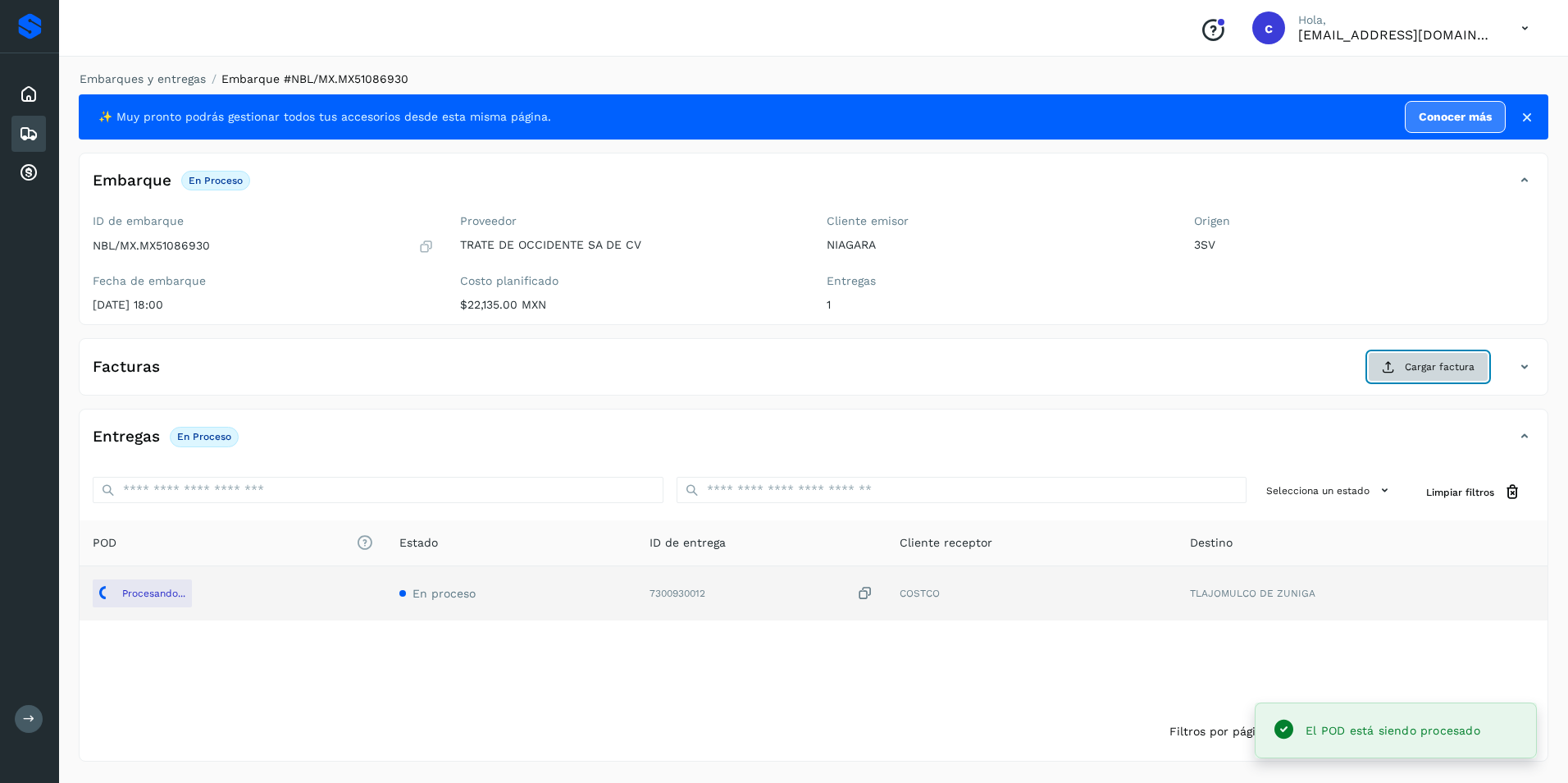
click at [1404, 374] on button "Cargar factura" at bounding box center [1428, 366] width 120 height 29
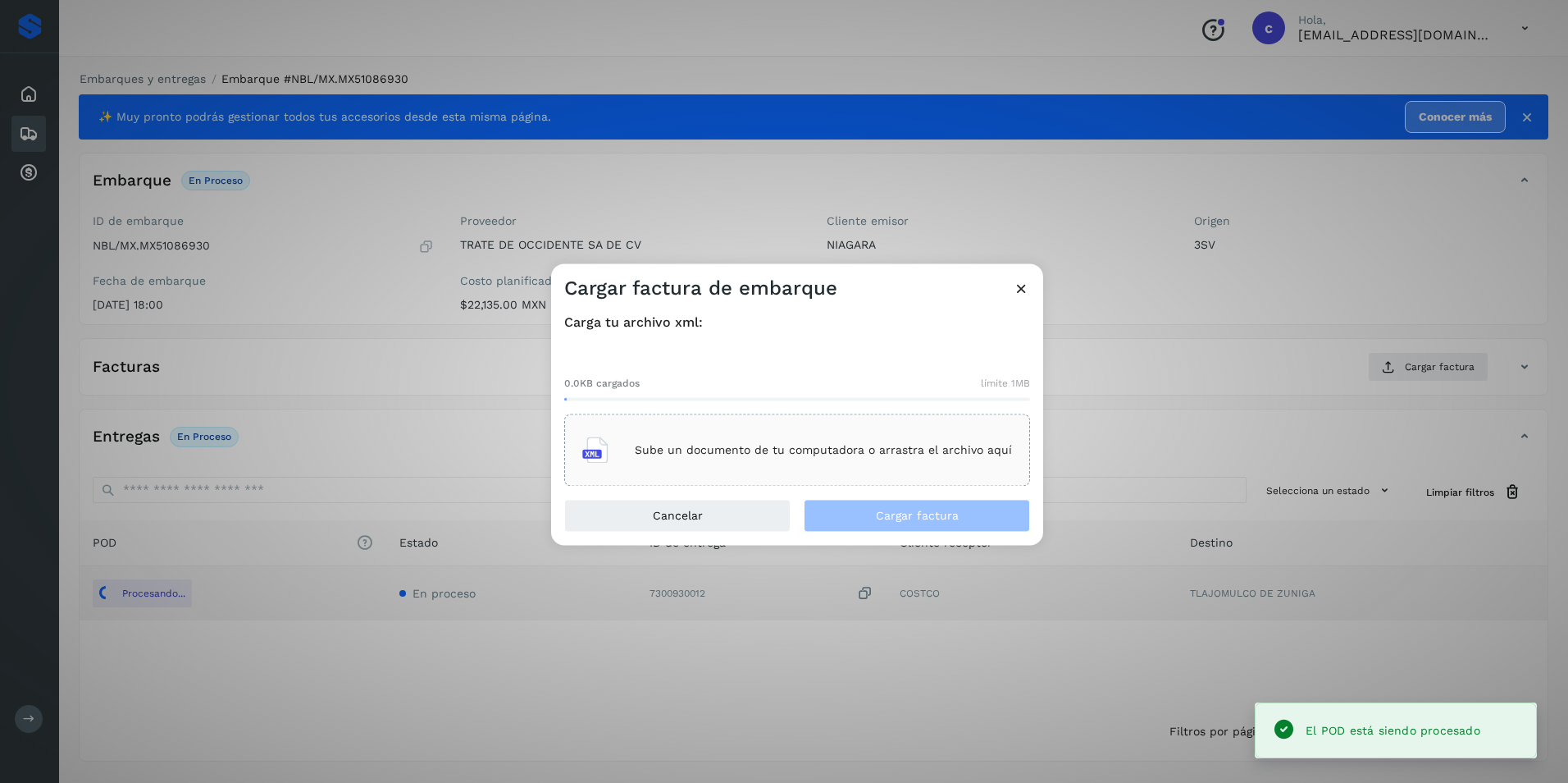
click at [714, 453] on p "Sube un documento de tu computadora o arrastra el archivo aquí" at bounding box center [823, 450] width 378 height 14
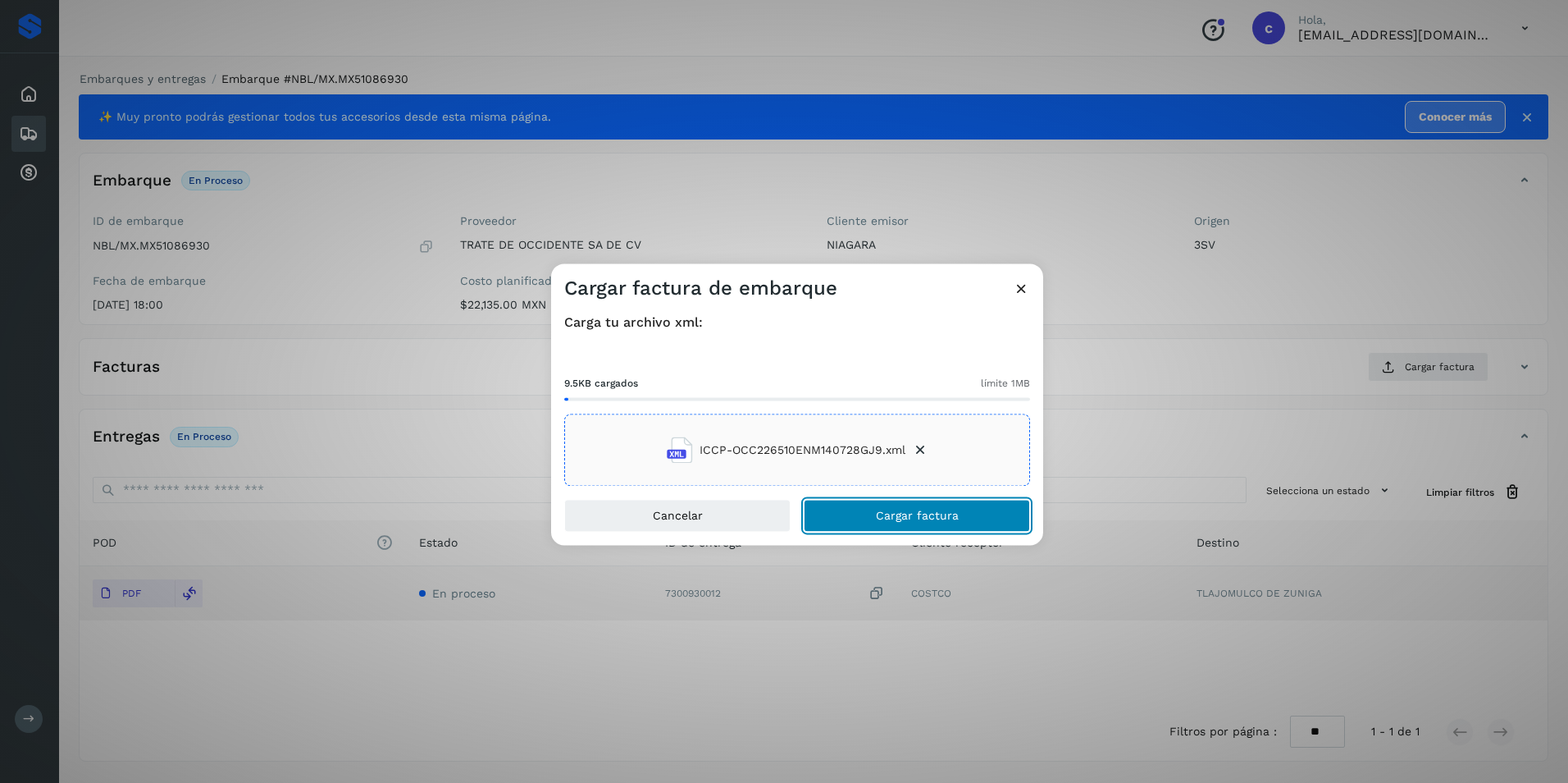
click at [925, 518] on span "Cargar factura" at bounding box center [916, 516] width 83 height 11
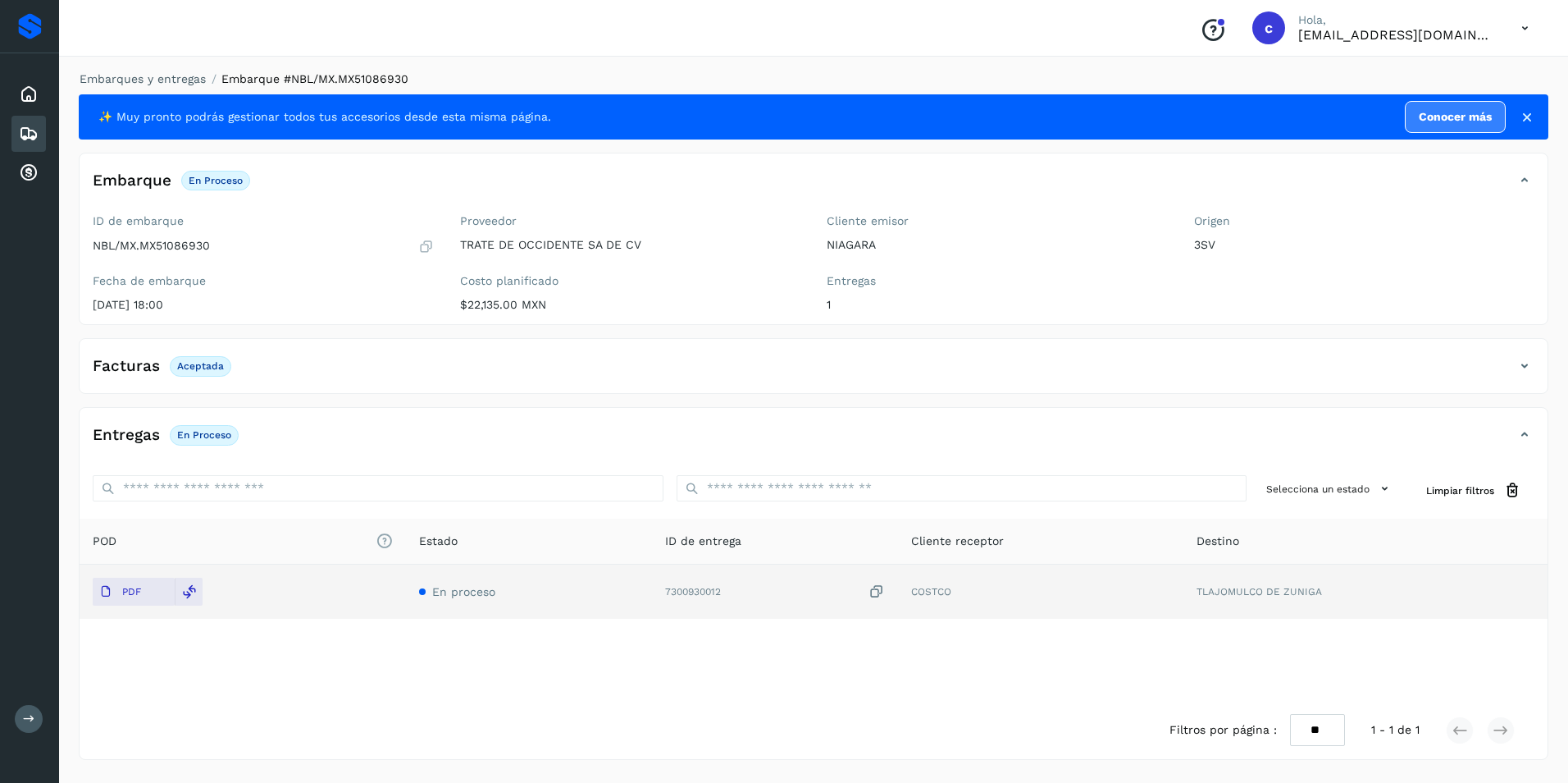
click at [188, 371] on p "Aceptada" at bounding box center [200, 366] width 46 height 11
click at [193, 444] on span "En proceso" at bounding box center [204, 435] width 69 height 20
click at [191, 430] on p "En proceso" at bounding box center [204, 435] width 54 height 11
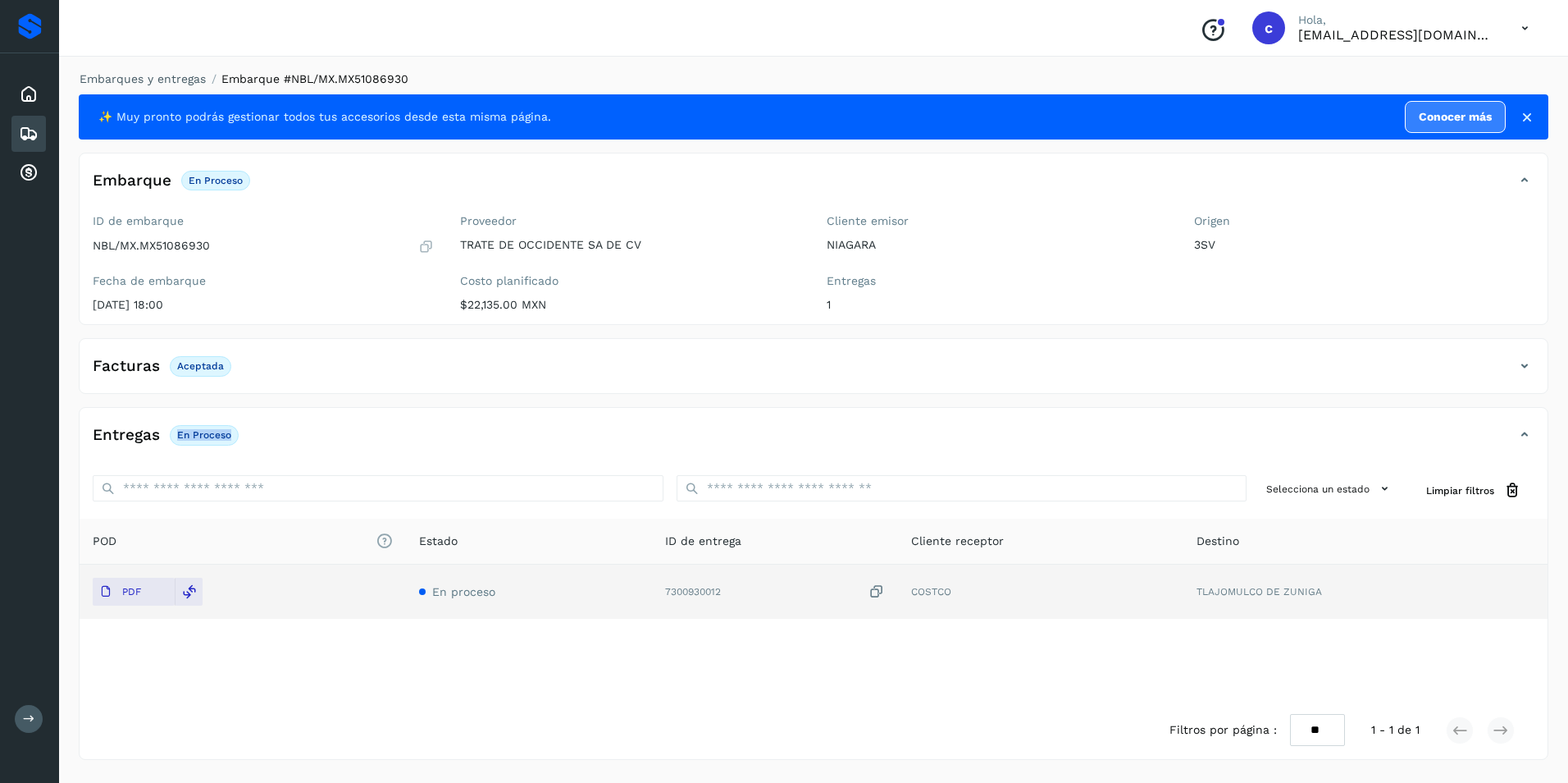
click at [191, 430] on p "En proceso" at bounding box center [204, 435] width 54 height 11
click at [38, 126] on div "Embarques" at bounding box center [28, 134] width 34 height 36
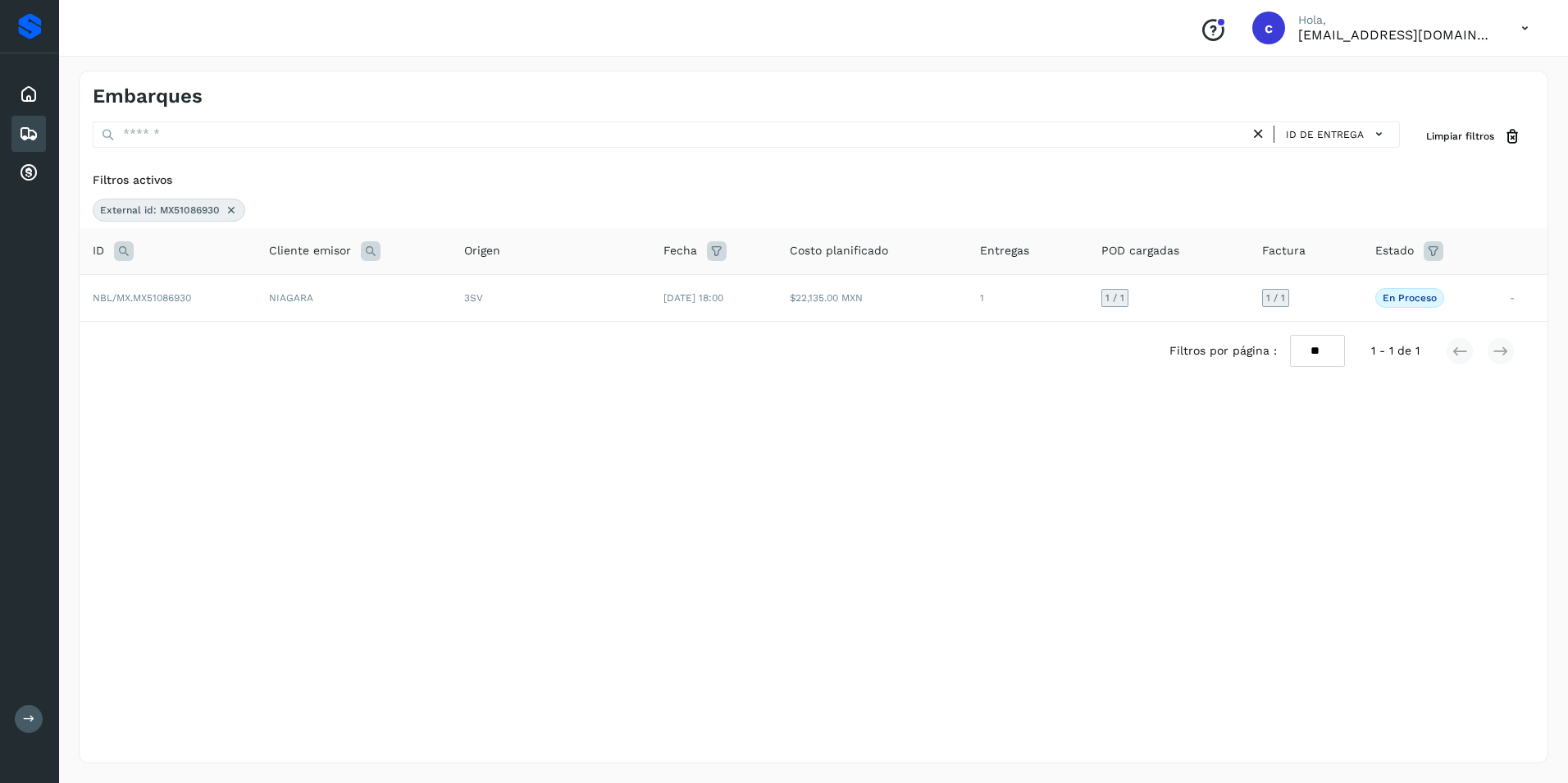
click at [235, 213] on icon at bounding box center [231, 210] width 13 height 13
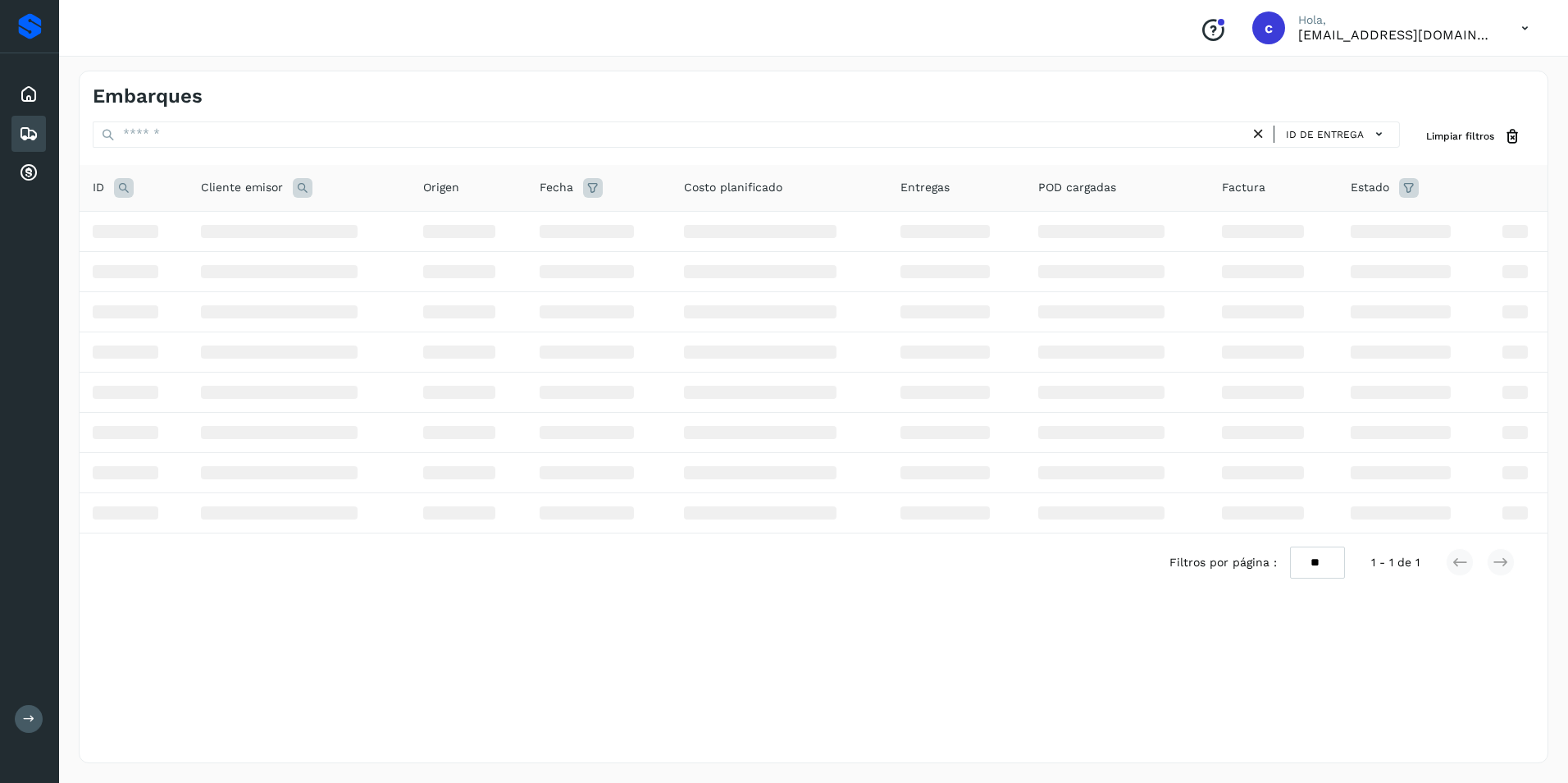
click at [124, 191] on icon at bounding box center [123, 188] width 20 height 20
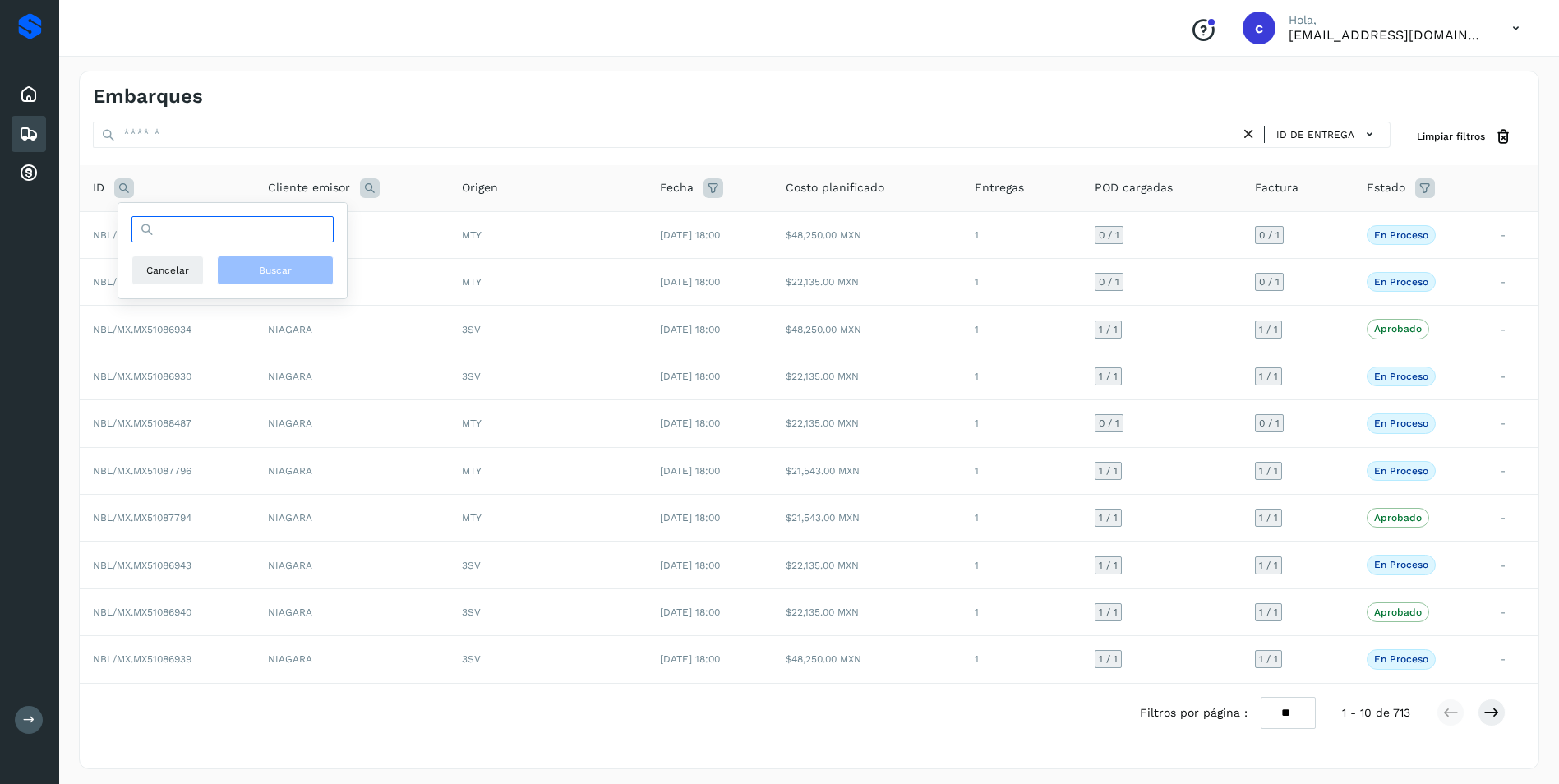
click at [173, 237] on input "text" at bounding box center [232, 229] width 202 height 27
paste input "**********"
type input "**********"
click at [288, 275] on span "Buscar" at bounding box center [275, 271] width 33 height 15
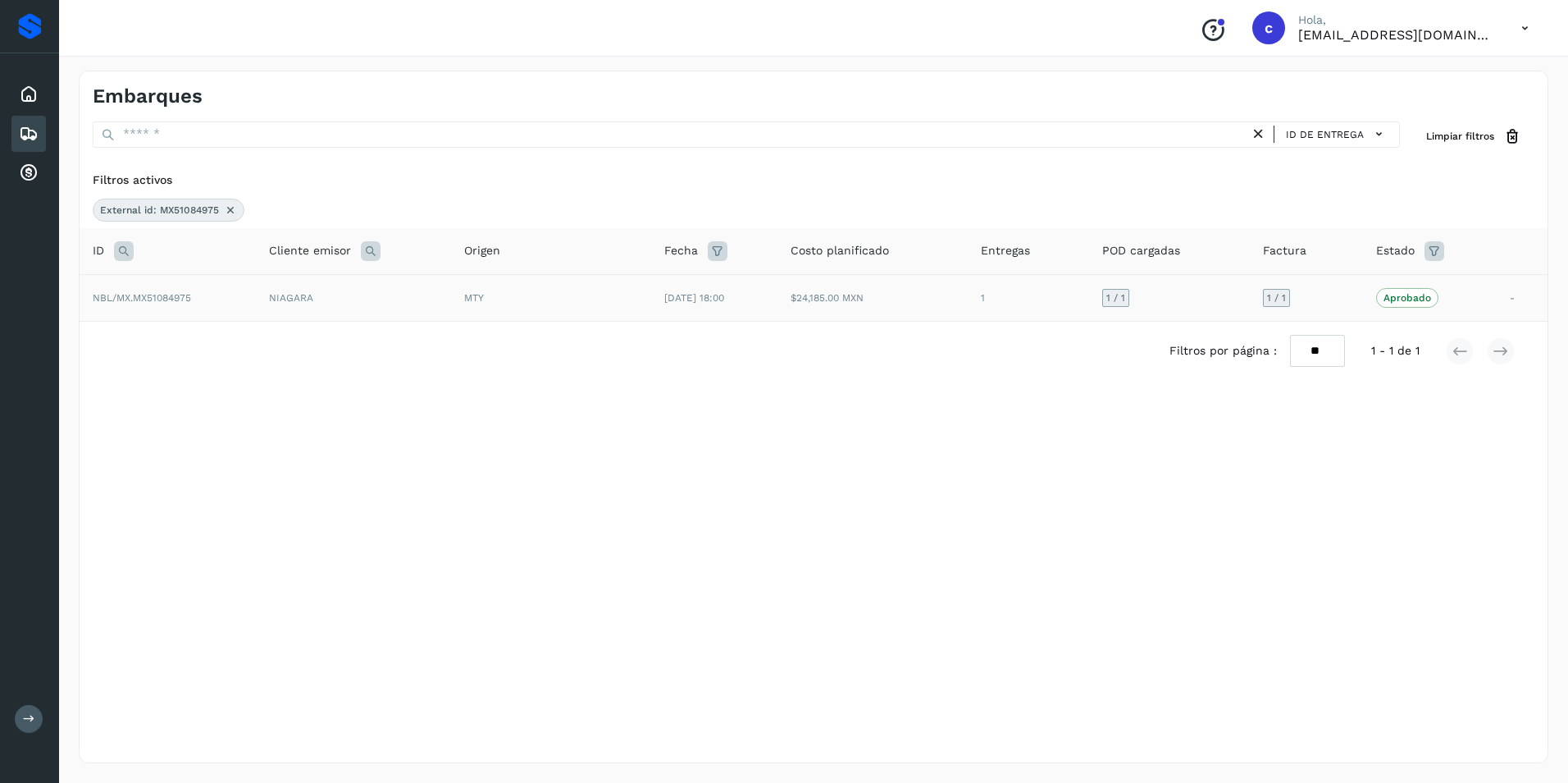
click at [1208, 300] on td "1 / 1" at bounding box center [1170, 297] width 161 height 47
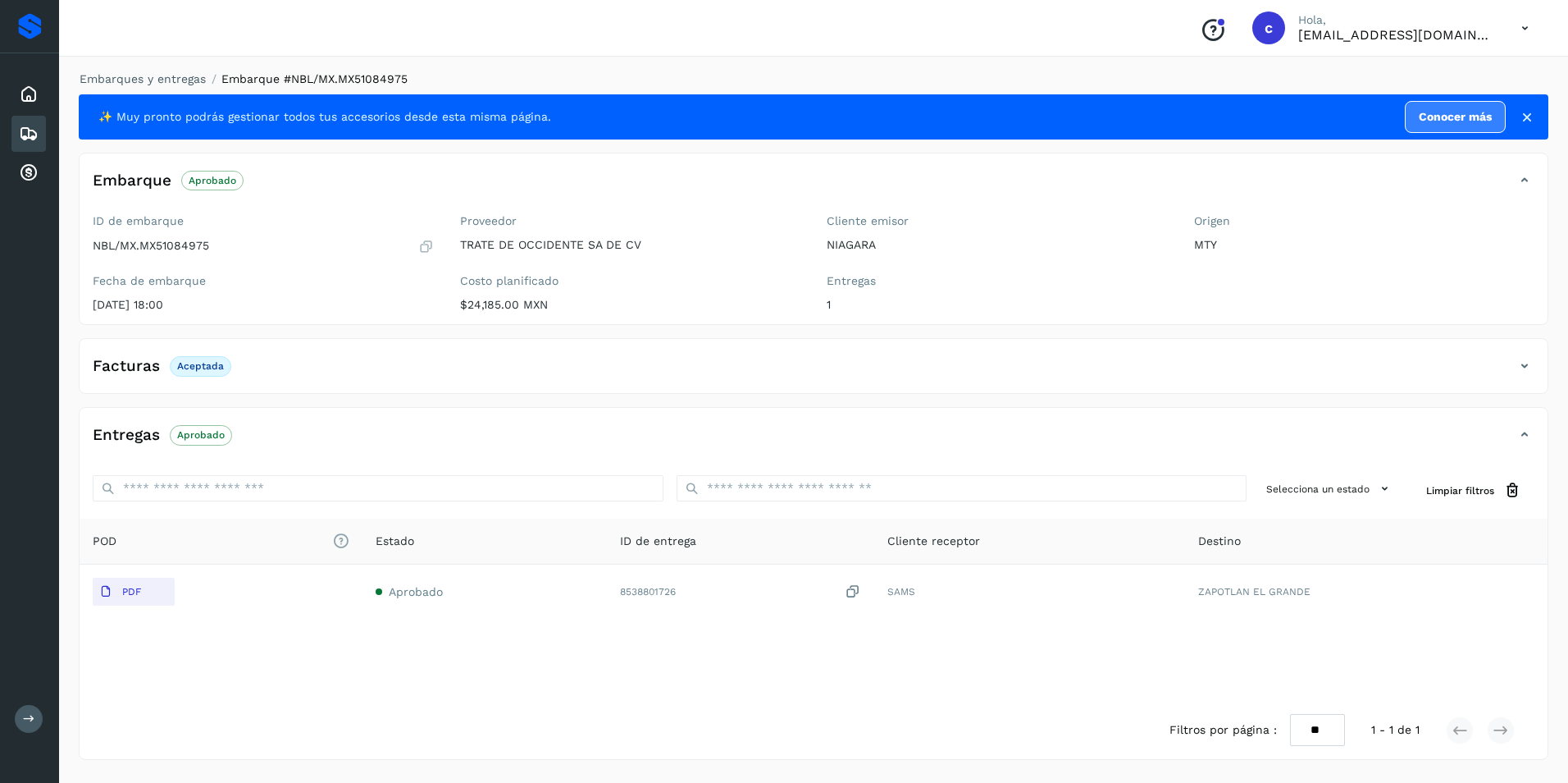
click at [204, 363] on p "Aceptada" at bounding box center [200, 366] width 46 height 11
click at [209, 439] on p "Aprobado" at bounding box center [201, 435] width 47 height 11
click at [25, 122] on div "Embarques" at bounding box center [28, 134] width 34 height 36
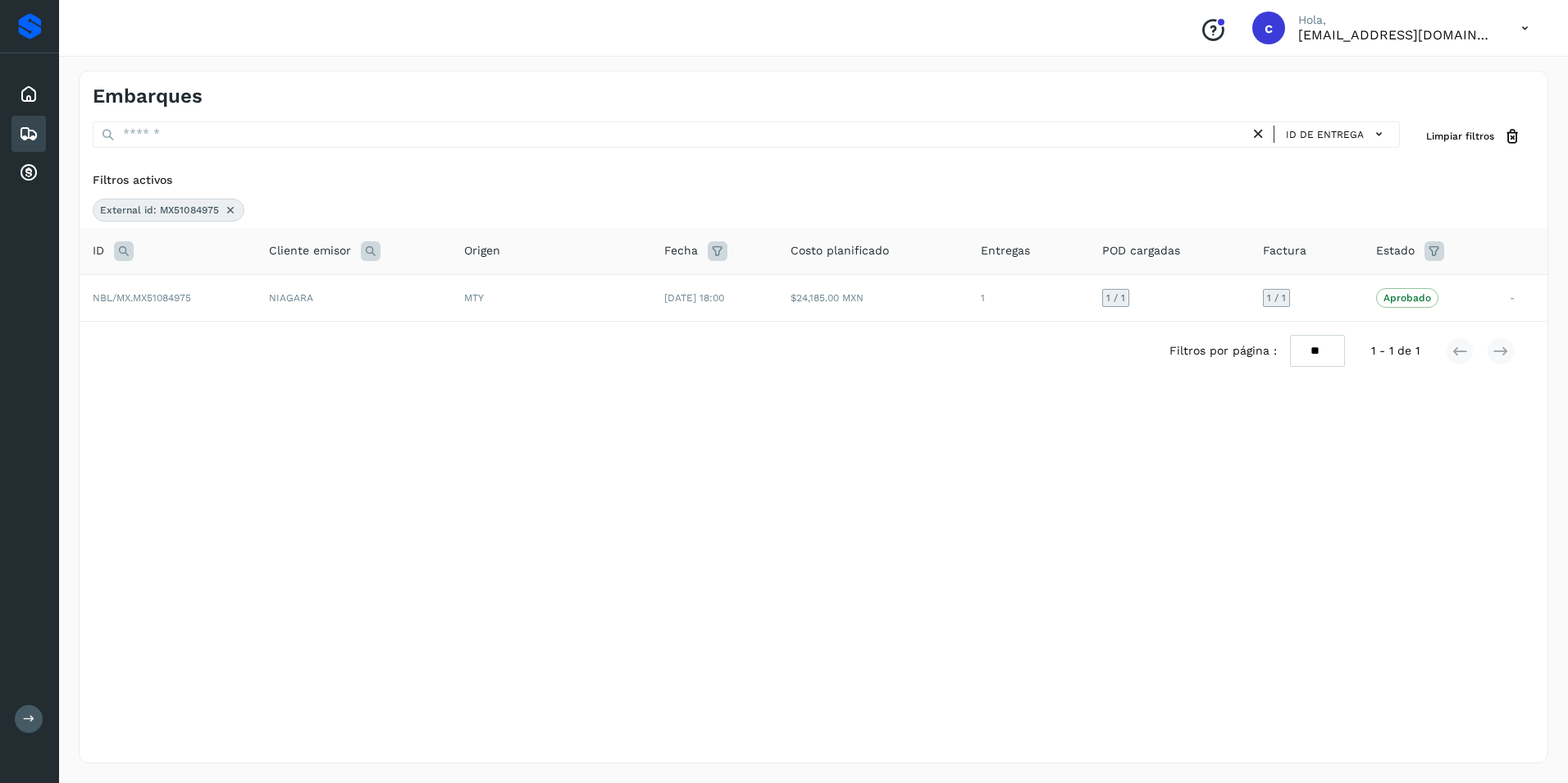
click at [233, 208] on icon at bounding box center [231, 210] width 13 height 13
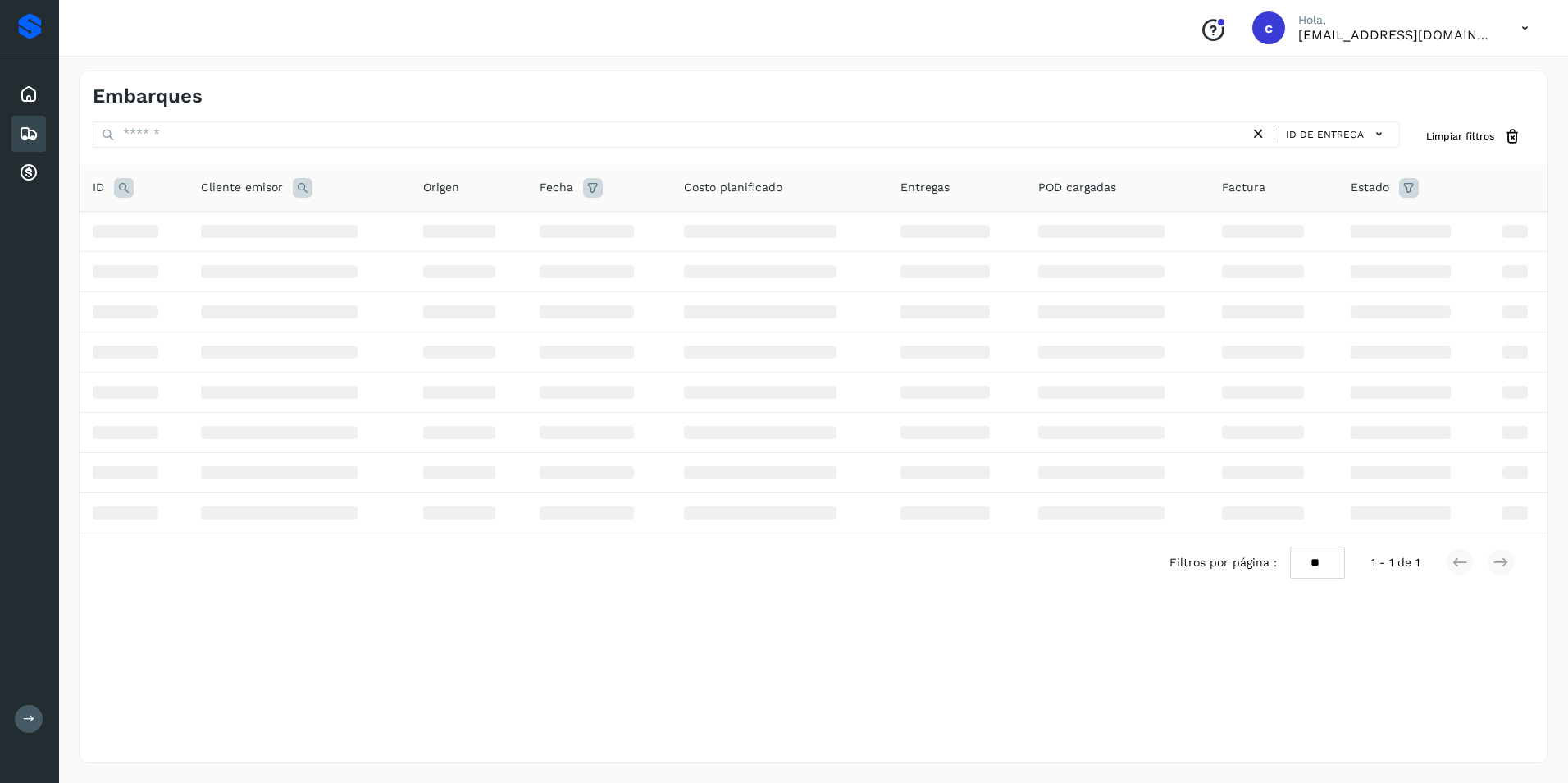
click at [123, 187] on icon at bounding box center [123, 188] width 20 height 20
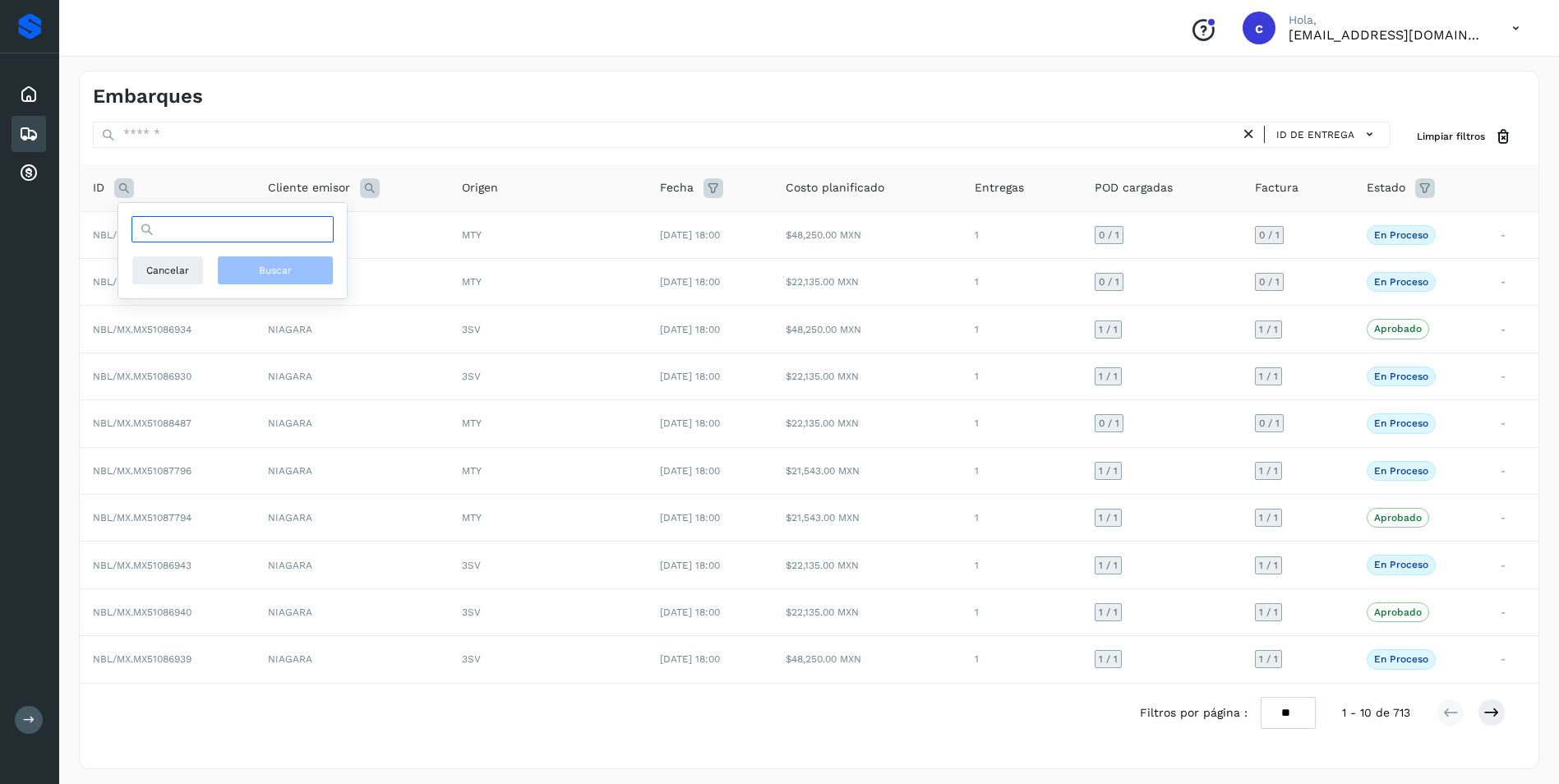
click at [182, 237] on input "text" at bounding box center [232, 229] width 202 height 27
paste input "**********"
type input "**********"
click at [287, 276] on span "Buscar" at bounding box center [275, 271] width 33 height 15
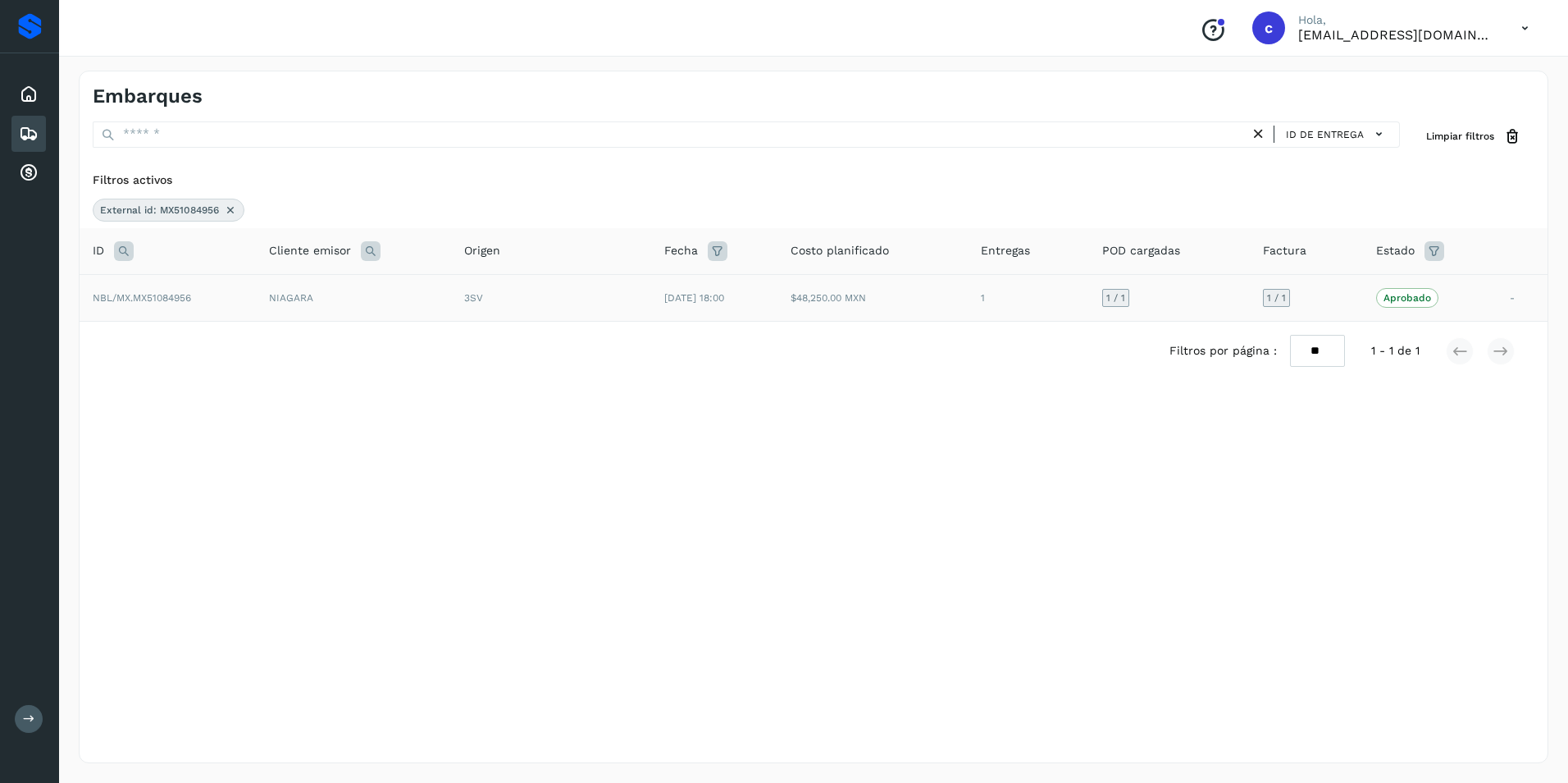
click at [507, 307] on td "3SV" at bounding box center [551, 297] width 200 height 47
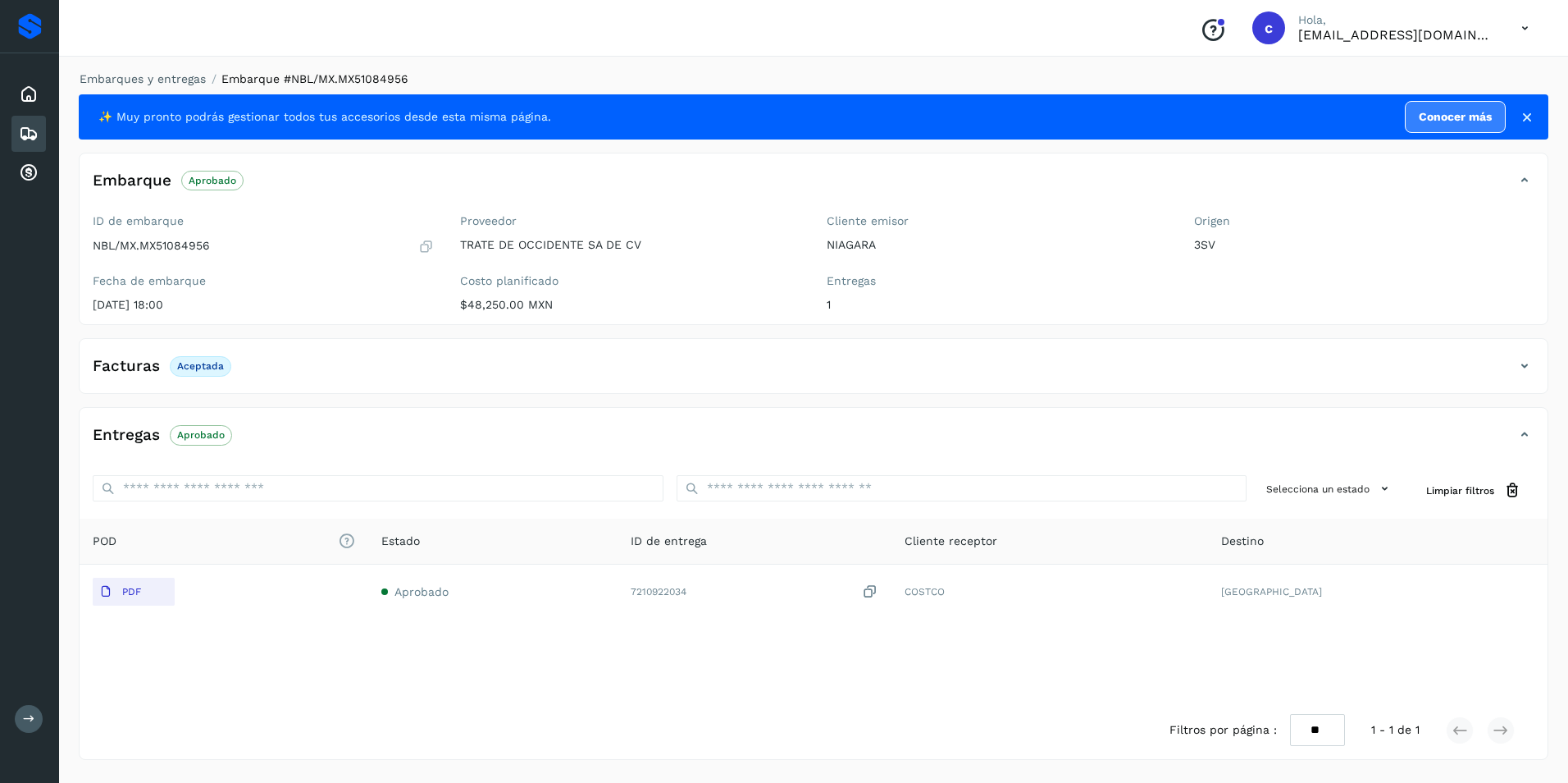
click at [205, 434] on p "Aprobado" at bounding box center [201, 435] width 47 height 11
click at [21, 137] on icon at bounding box center [28, 134] width 20 height 20
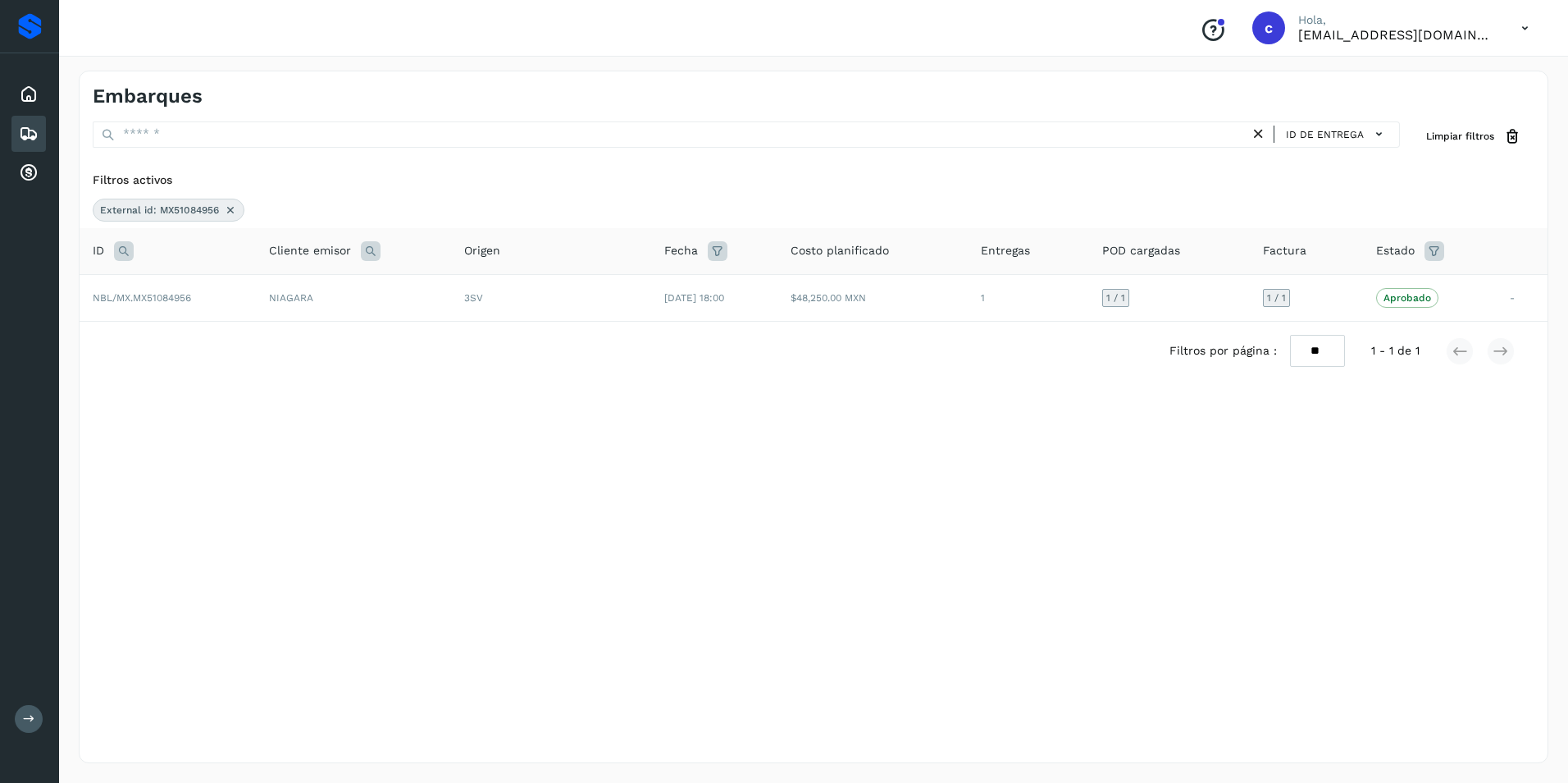
click at [233, 207] on icon at bounding box center [231, 210] width 13 height 13
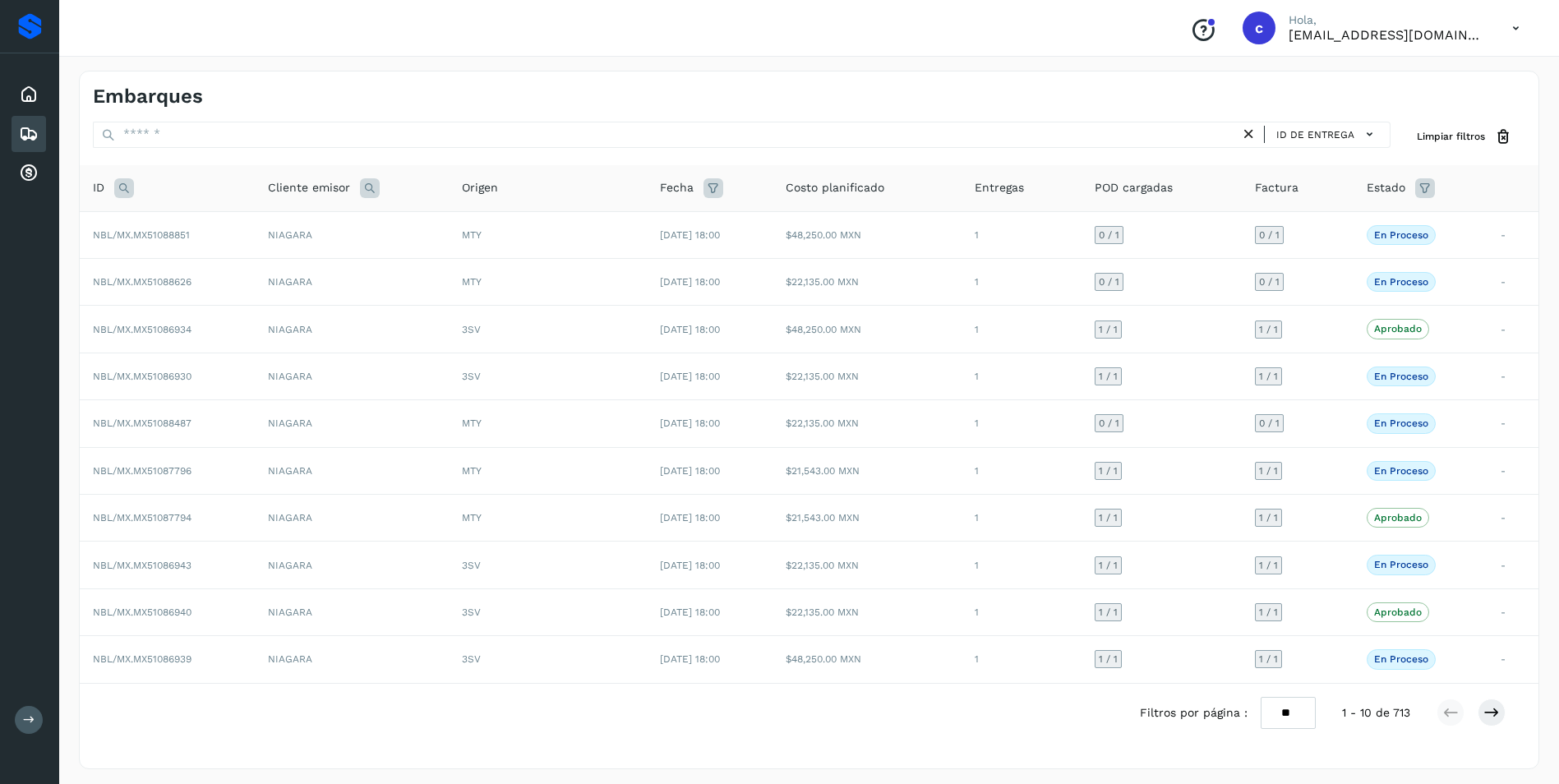
click at [125, 191] on icon at bounding box center [124, 188] width 20 height 20
click at [177, 238] on input "text" at bounding box center [232, 229] width 202 height 27
paste input "**********"
type input "**********"
click at [279, 271] on span "Buscar" at bounding box center [275, 271] width 33 height 15
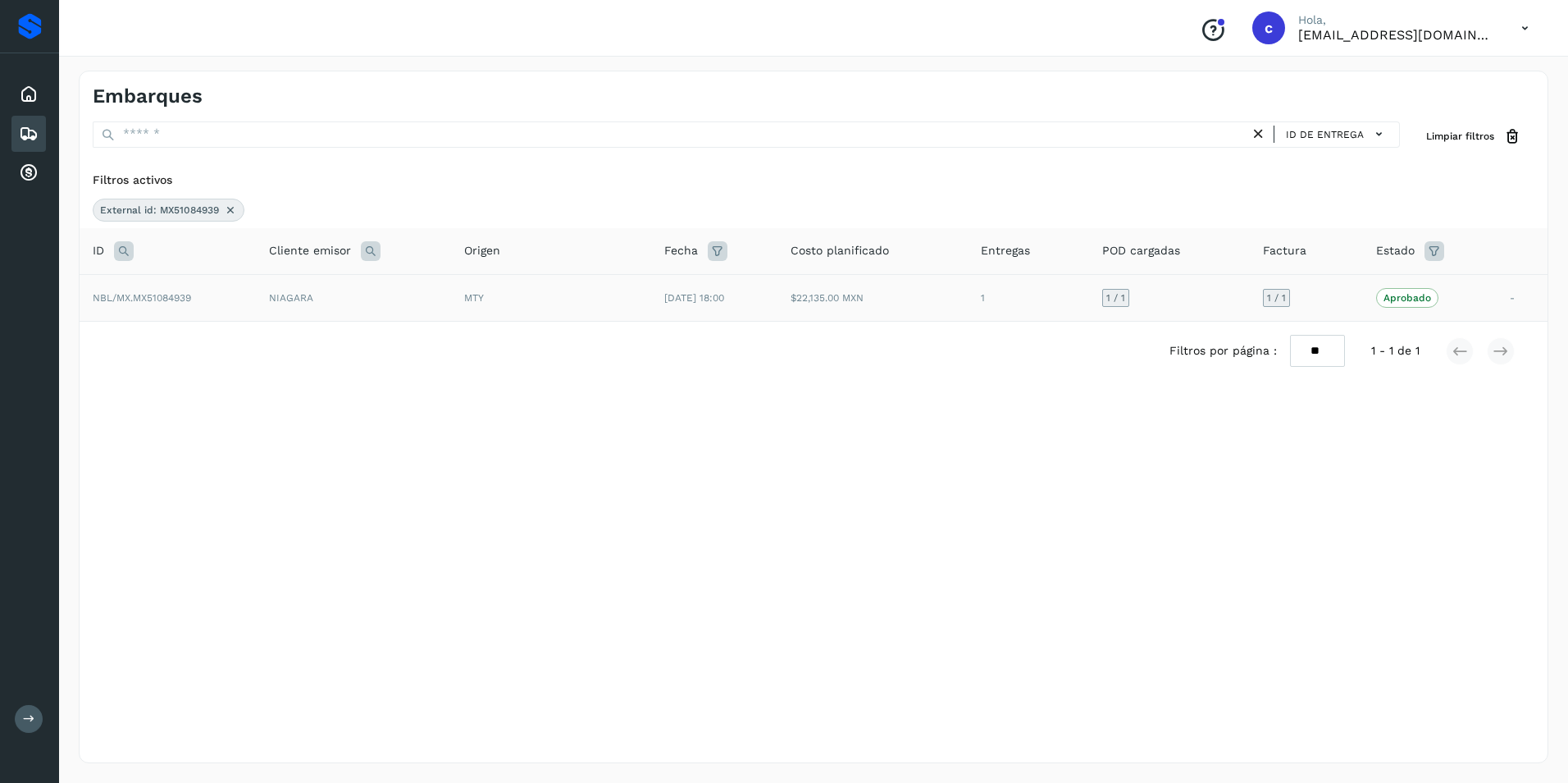
click at [1150, 306] on td "1 / 1" at bounding box center [1170, 297] width 161 height 47
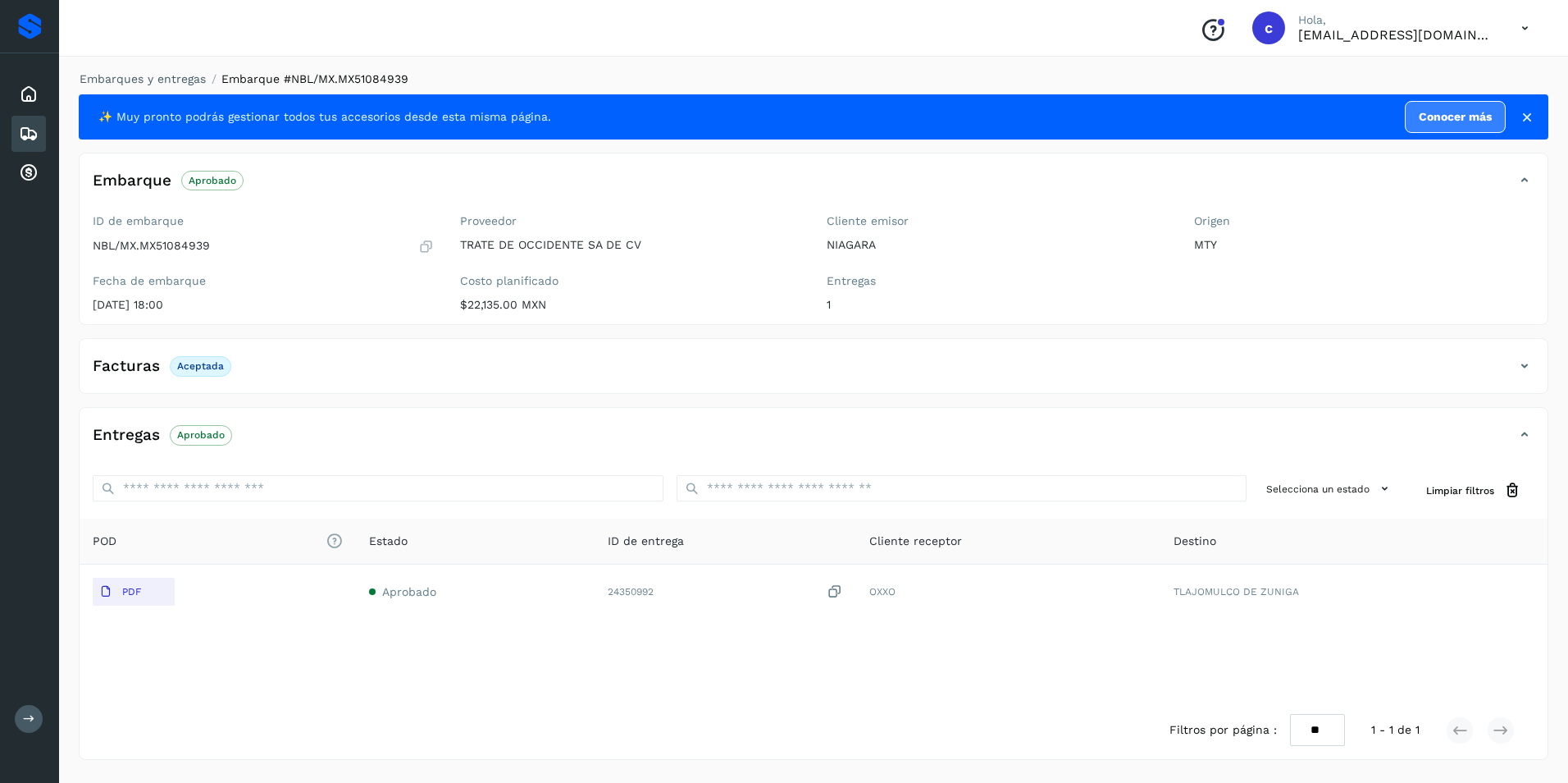
click at [198, 435] on p "Aprobado" at bounding box center [201, 435] width 47 height 11
click at [32, 132] on icon at bounding box center [28, 134] width 20 height 20
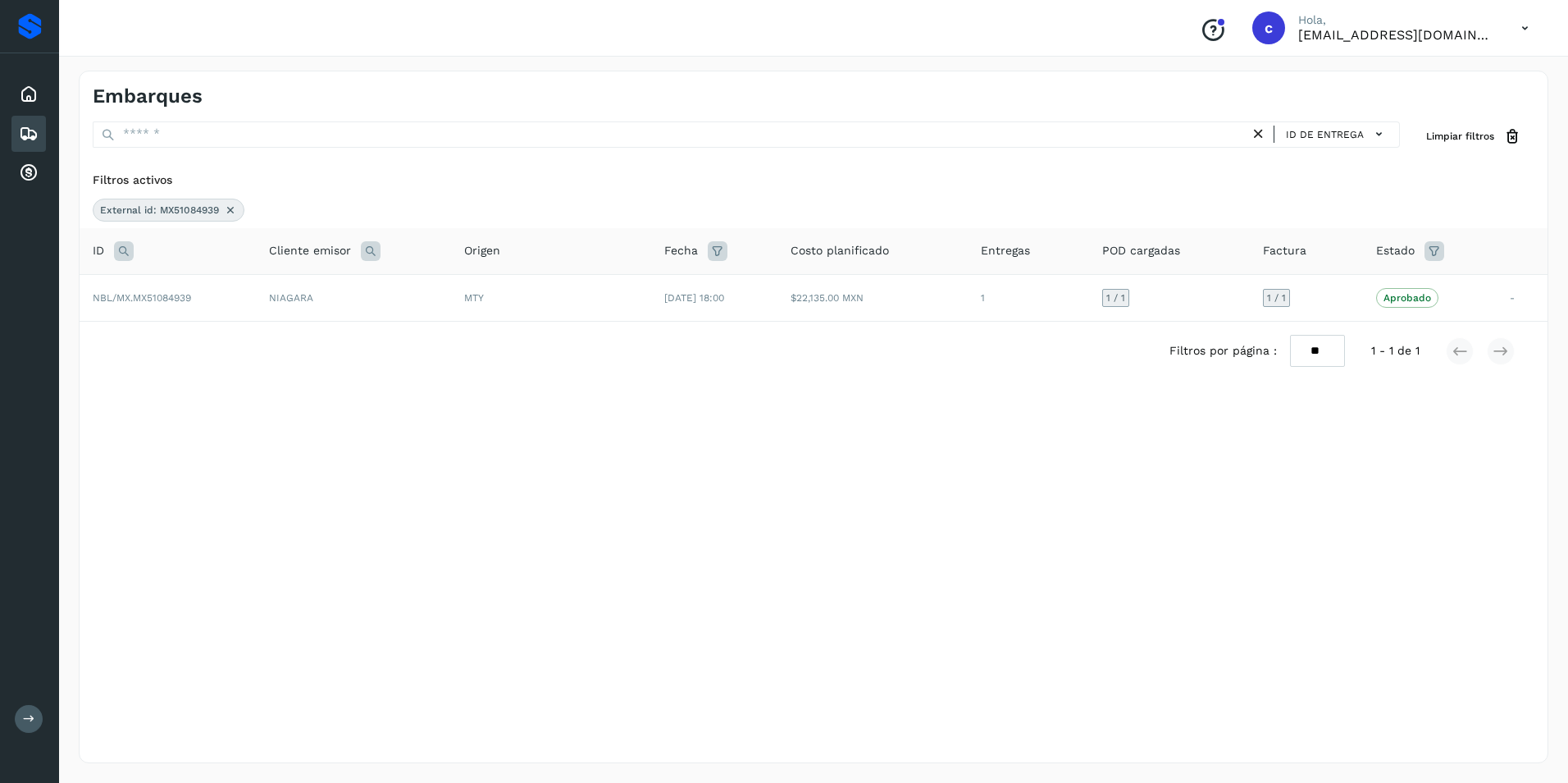
click at [224, 209] on icon at bounding box center [231, 210] width 13 height 13
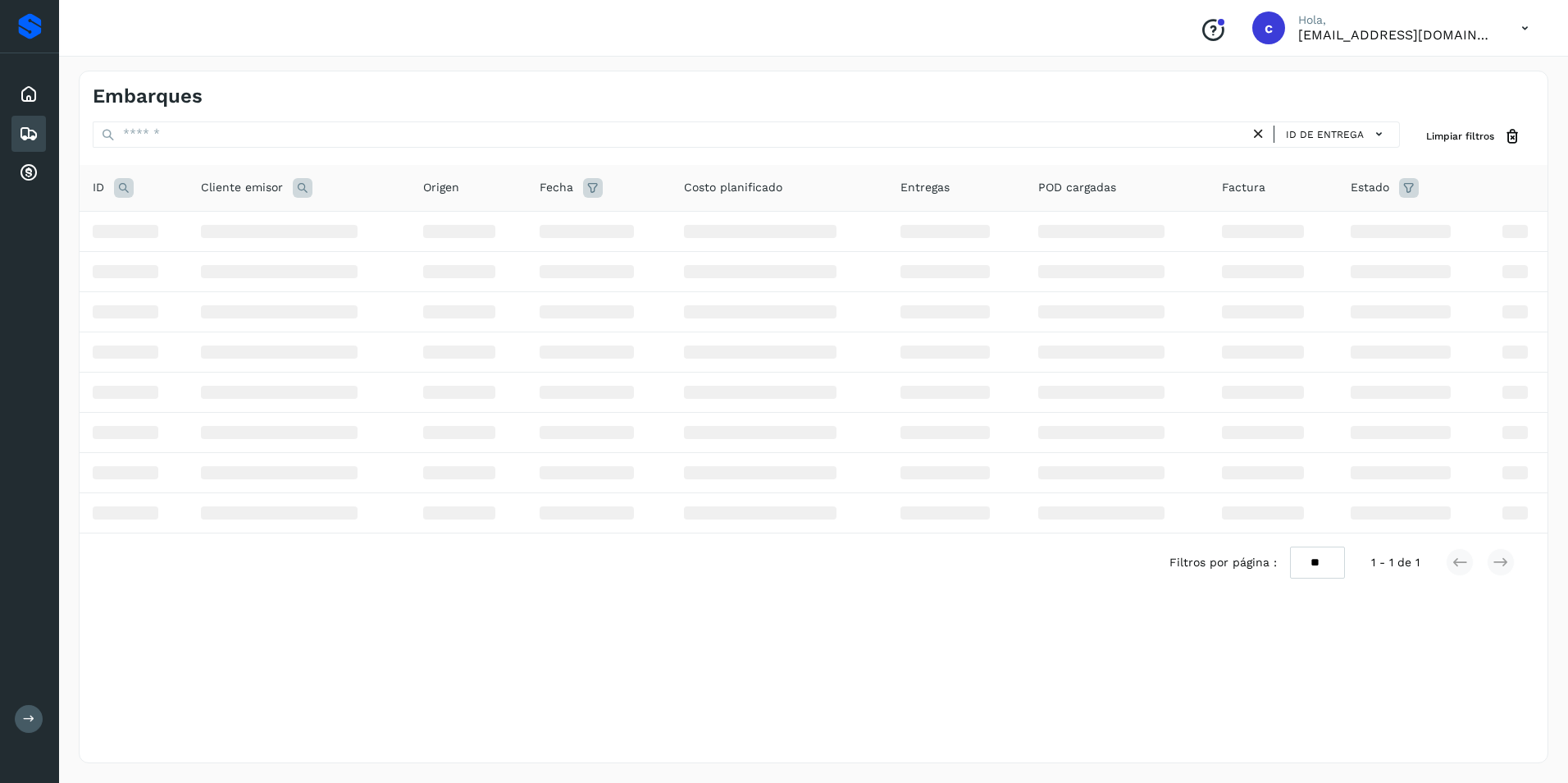
click at [121, 196] on icon at bounding box center [123, 188] width 20 height 20
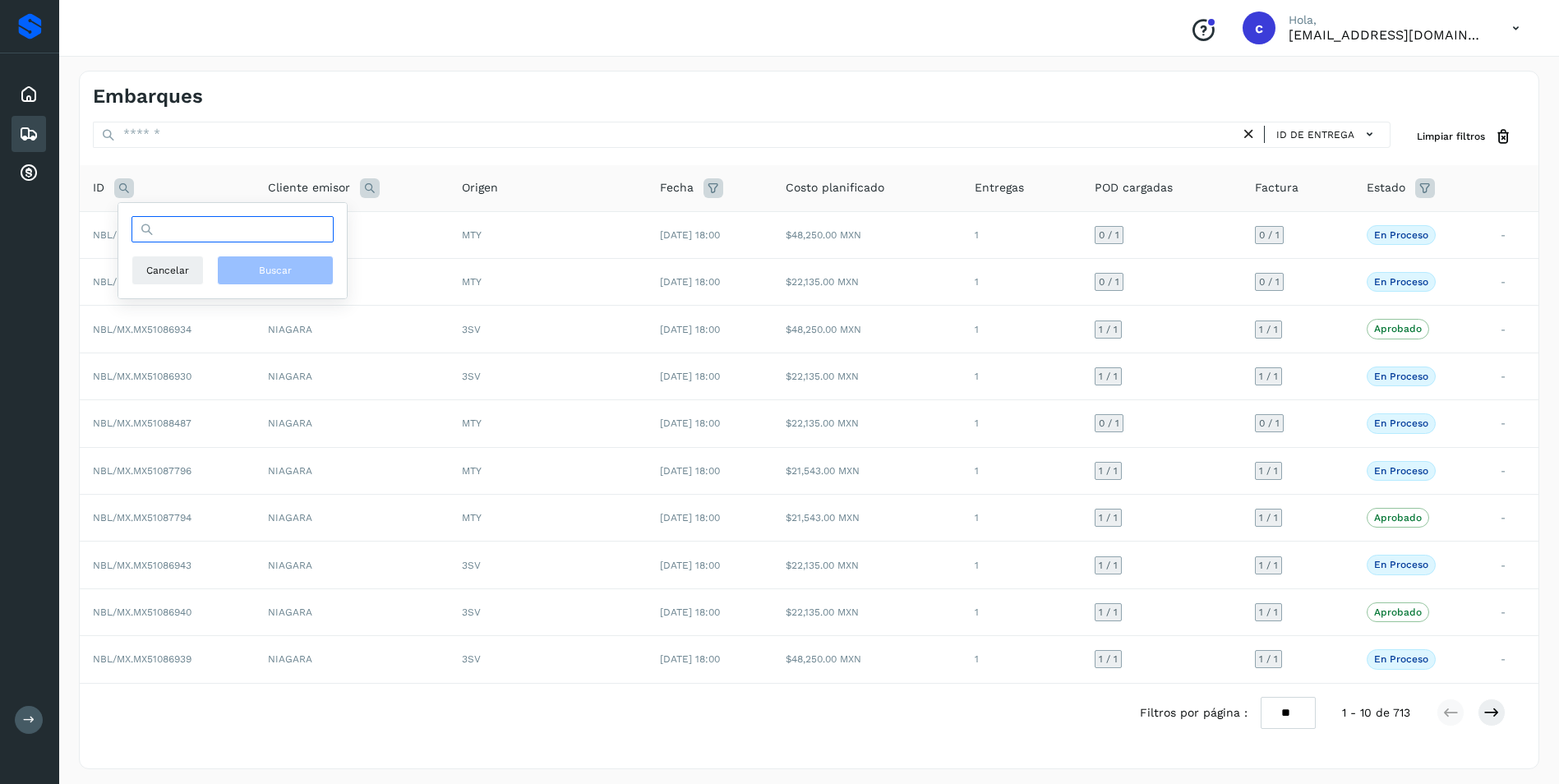
click at [186, 234] on input "text" at bounding box center [232, 229] width 202 height 27
paste input "**********"
type input "**********"
click at [288, 269] on span "Buscar" at bounding box center [275, 271] width 33 height 15
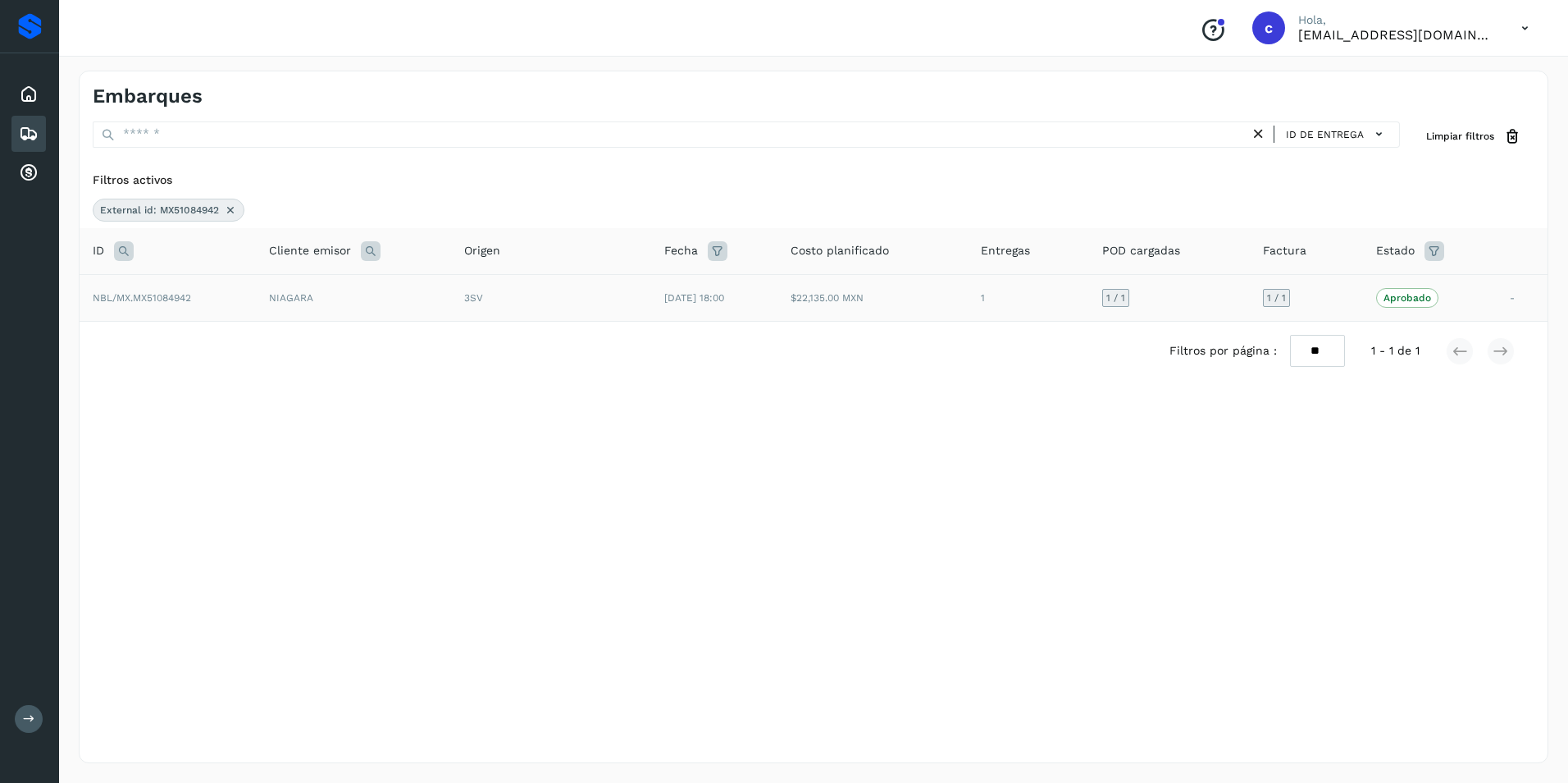
click at [987, 302] on td "1" at bounding box center [1027, 297] width 120 height 47
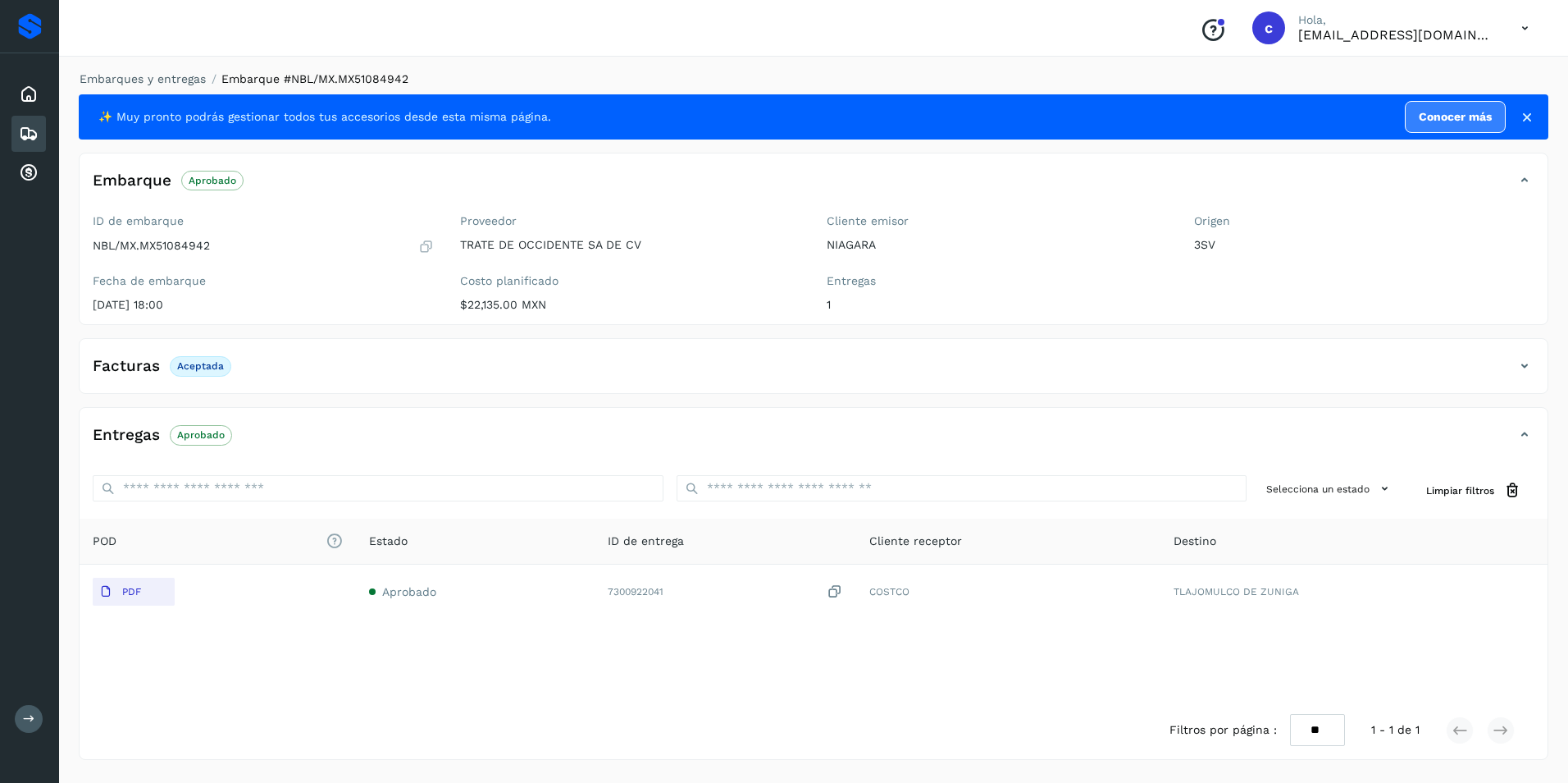
click at [210, 432] on p "Aprobado" at bounding box center [201, 435] width 47 height 11
click at [31, 135] on icon at bounding box center [28, 134] width 20 height 20
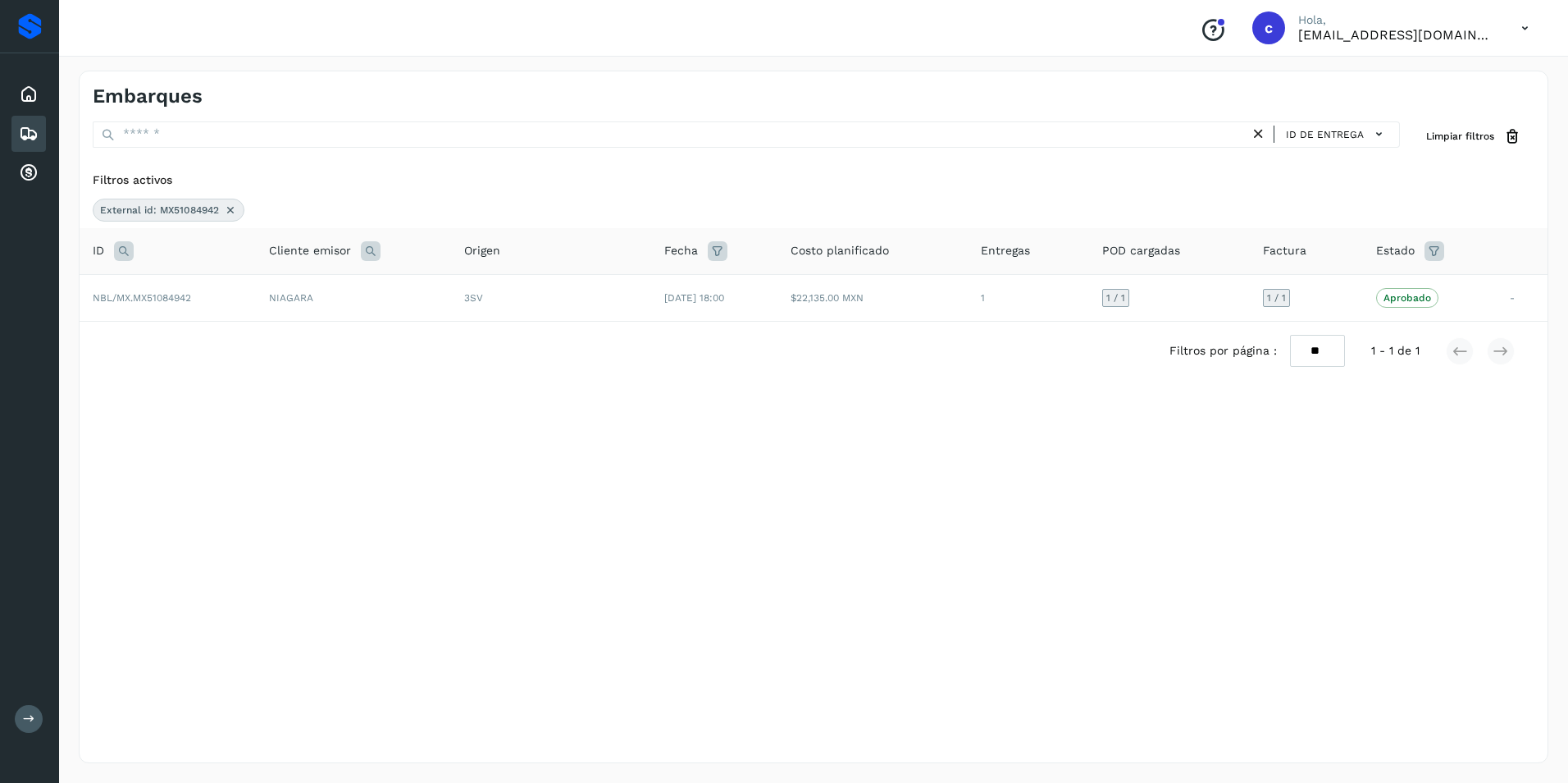
click at [228, 210] on icon at bounding box center [231, 210] width 13 height 13
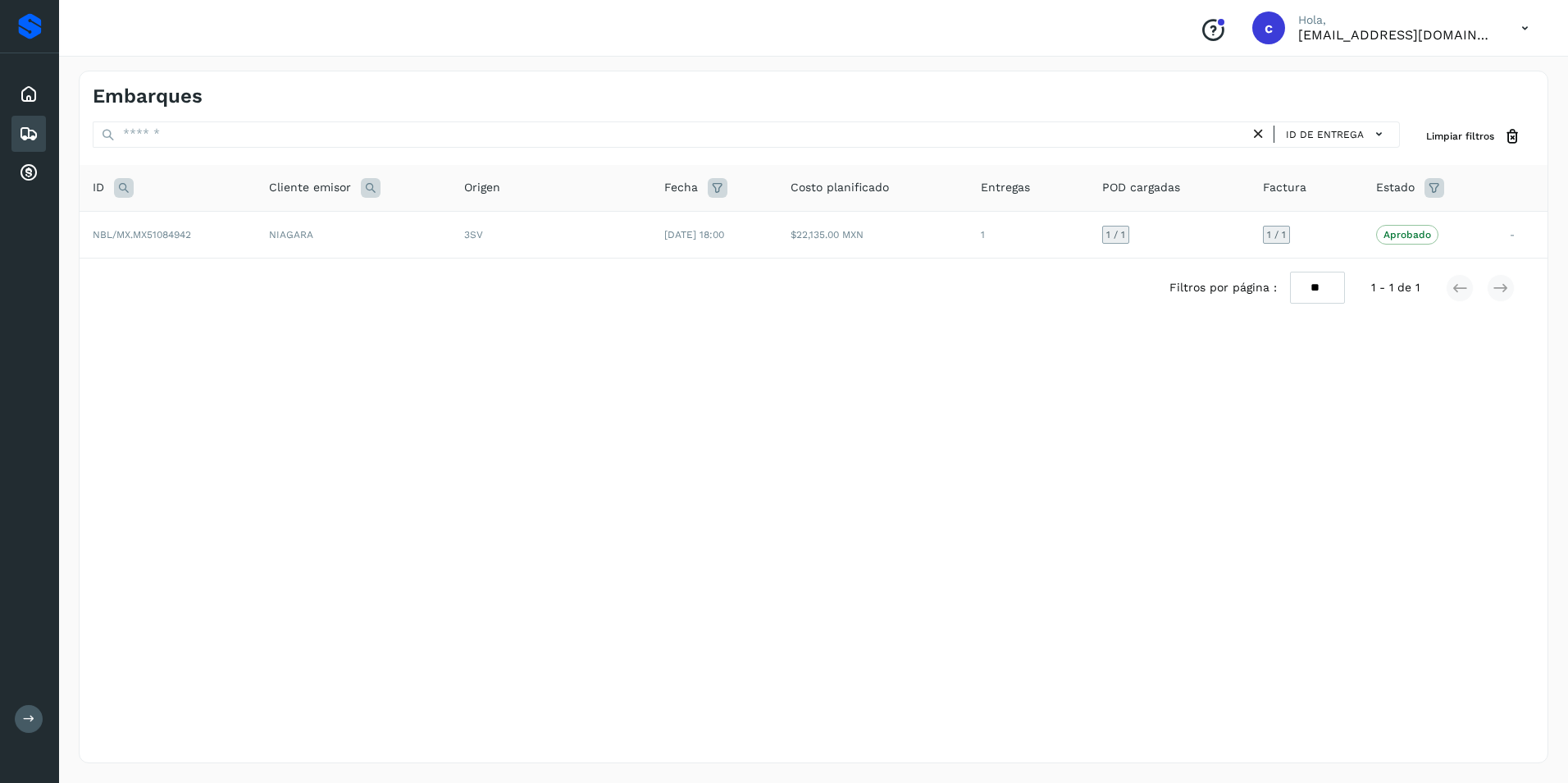
click at [129, 195] on icon at bounding box center [123, 188] width 20 height 20
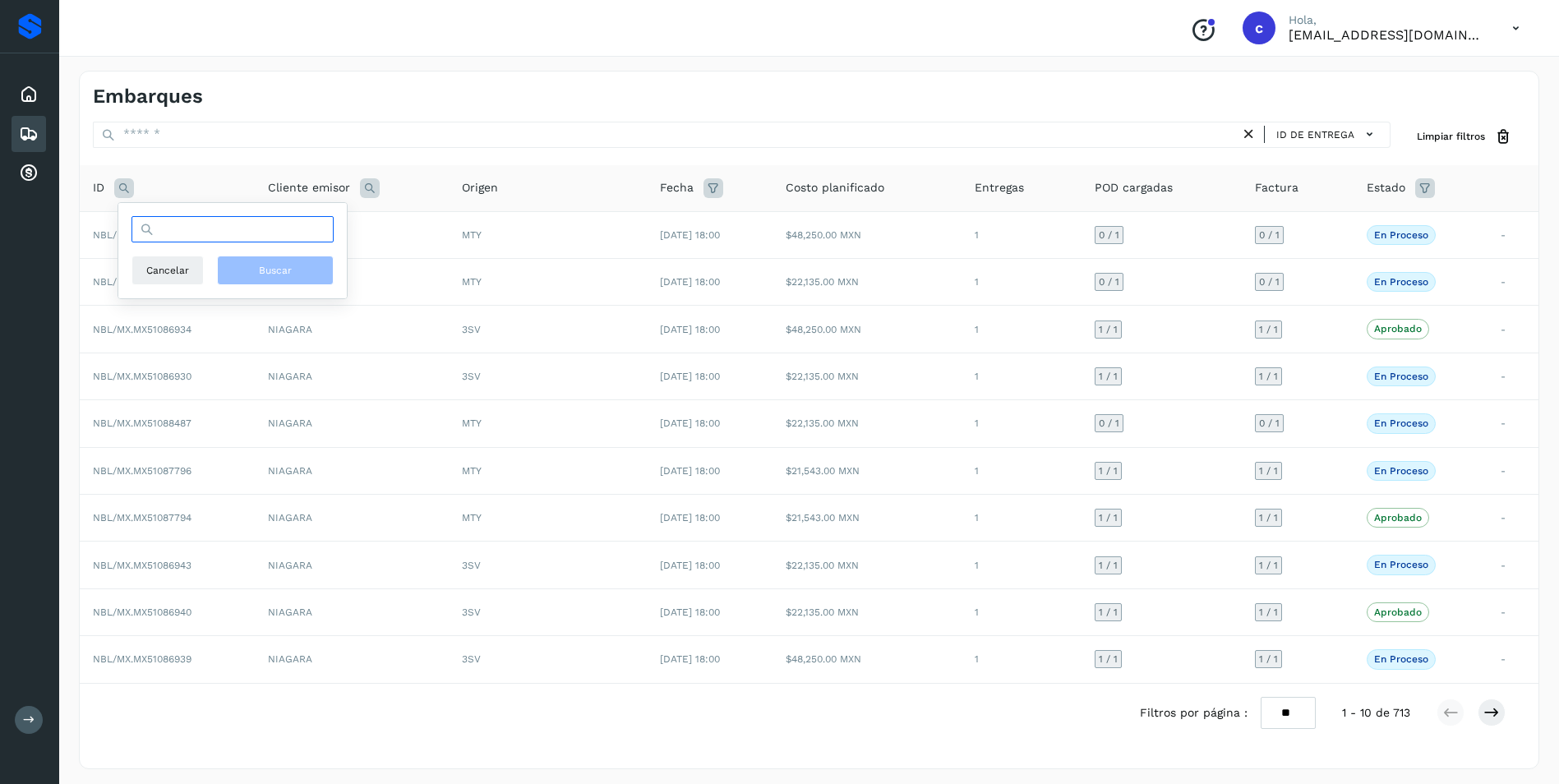
click at [177, 234] on input "text" at bounding box center [232, 229] width 202 height 27
paste input "**********"
type input "**********"
click at [256, 263] on button "Buscar" at bounding box center [275, 270] width 117 height 29
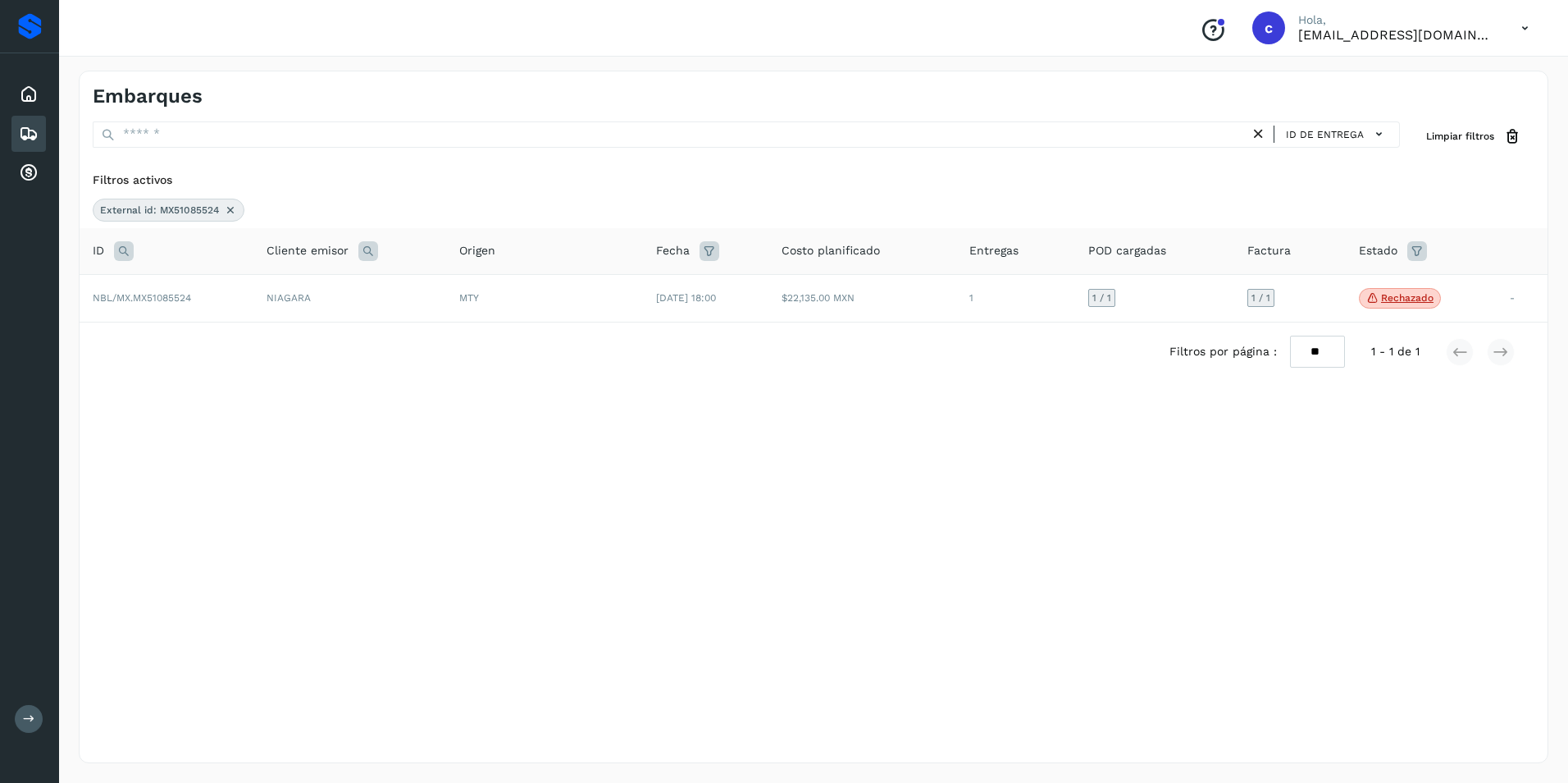
click at [378, 254] on div "Cliente emisor" at bounding box center [350, 251] width 167 height 20
click at [764, 297] on td "[DATE] 18:00" at bounding box center [705, 298] width 124 height 48
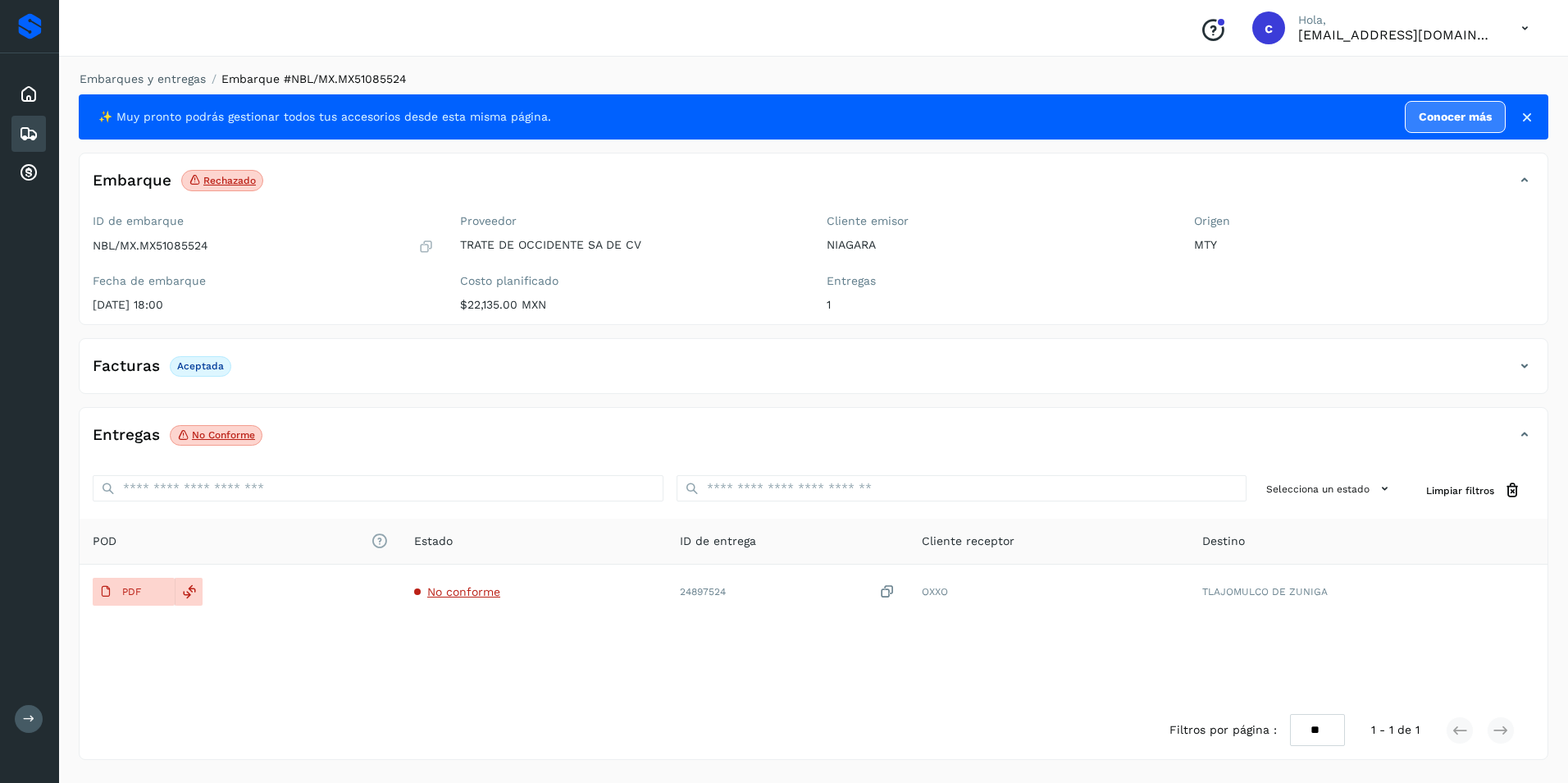
click at [215, 427] on span "No conforme" at bounding box center [216, 436] width 93 height 21
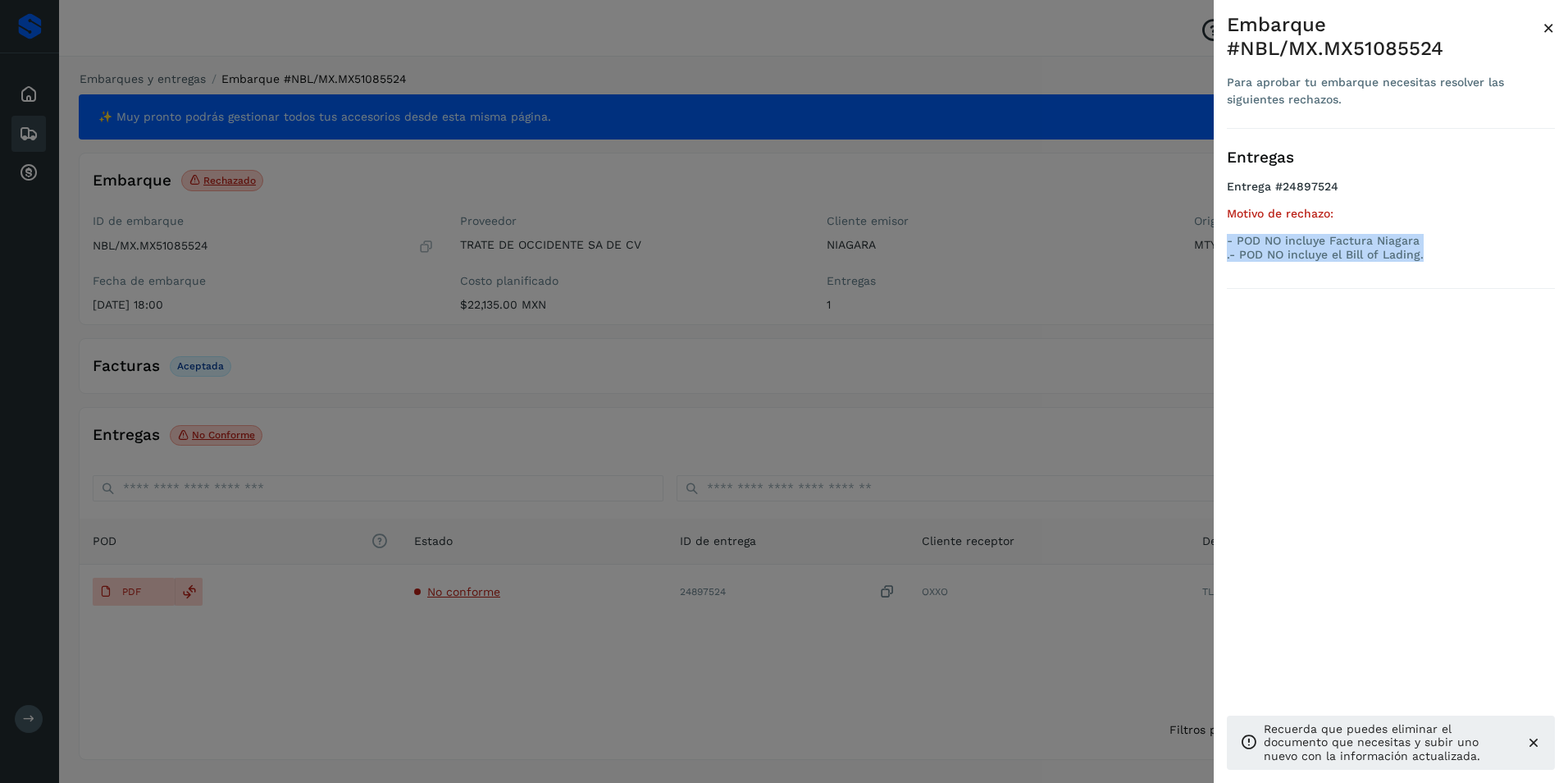
drag, startPoint x: 1430, startPoint y: 250, endPoint x: 1227, endPoint y: 239, distance: 203.3
click at [1227, 239] on div "- POD NO incluye Factura Niagara .- POD NO incluye el Bill of Lading." at bounding box center [1391, 247] width 328 height 28
drag, startPoint x: 547, startPoint y: 325, endPoint x: 222, endPoint y: 230, distance: 338.6
click at [543, 324] on div at bounding box center [784, 391] width 1568 height 783
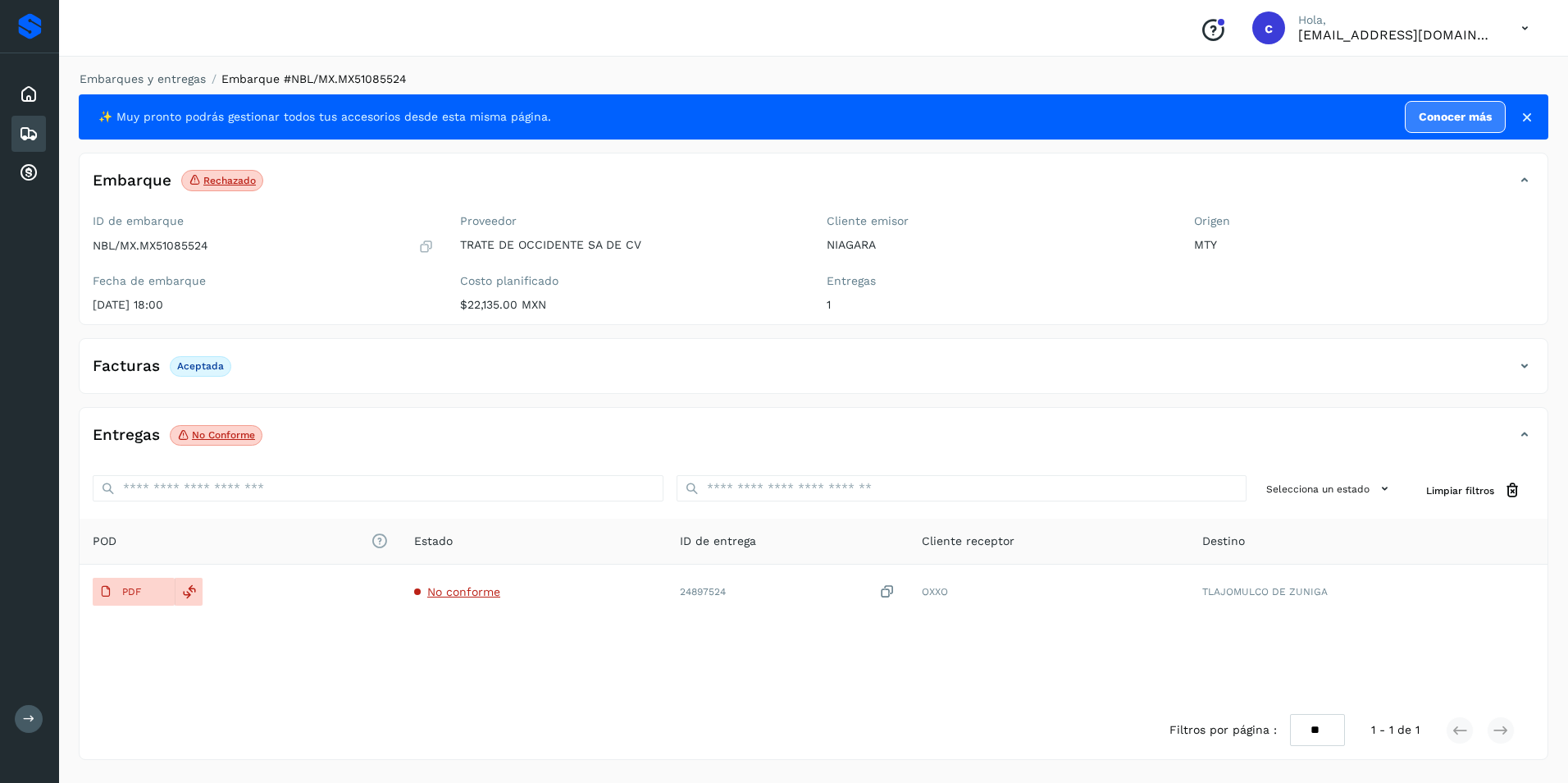
click at [32, 130] on icon at bounding box center [28, 134] width 20 height 20
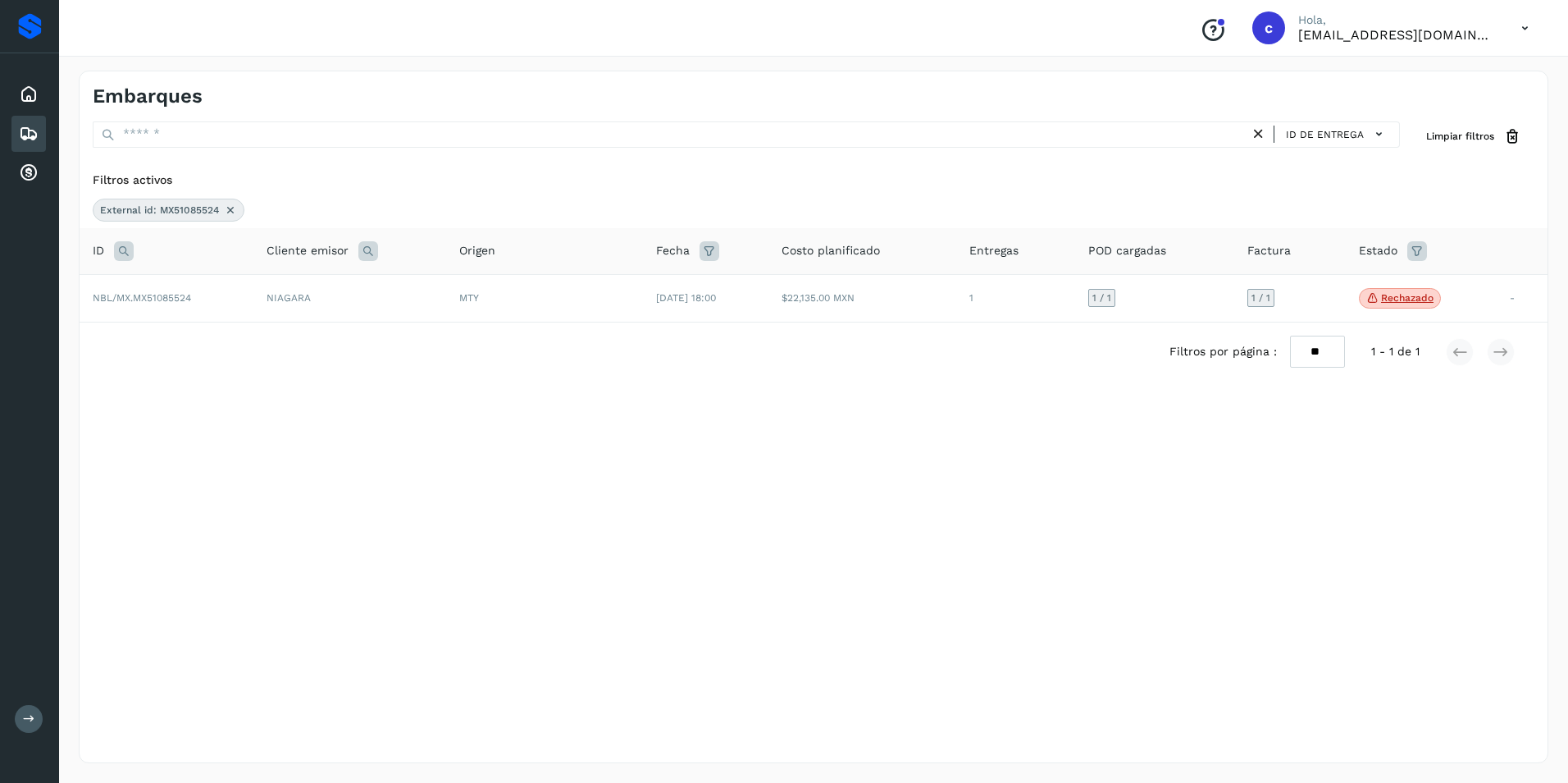
click at [230, 206] on icon at bounding box center [231, 210] width 13 height 13
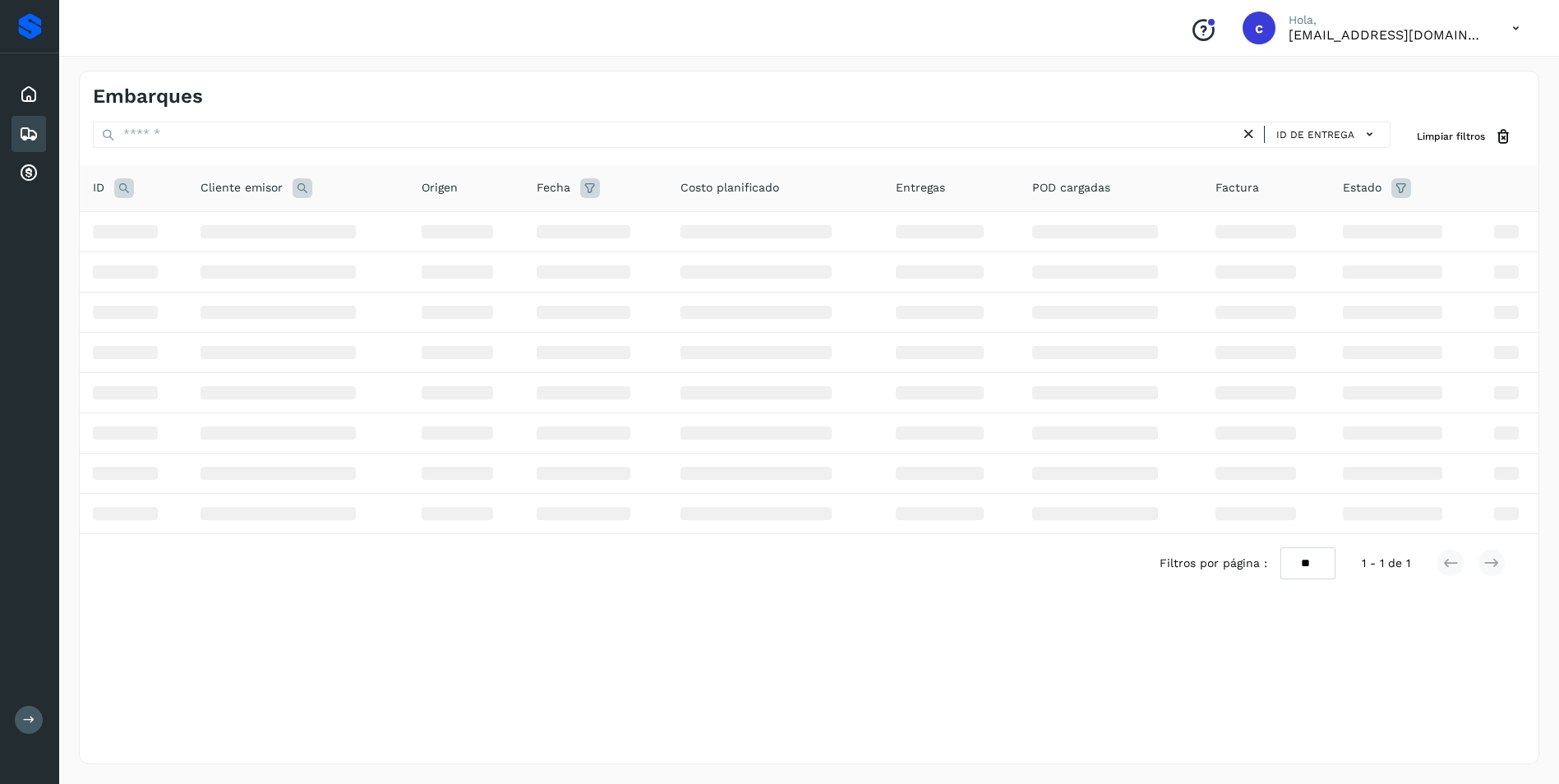
click at [133, 187] on icon at bounding box center [124, 188] width 20 height 20
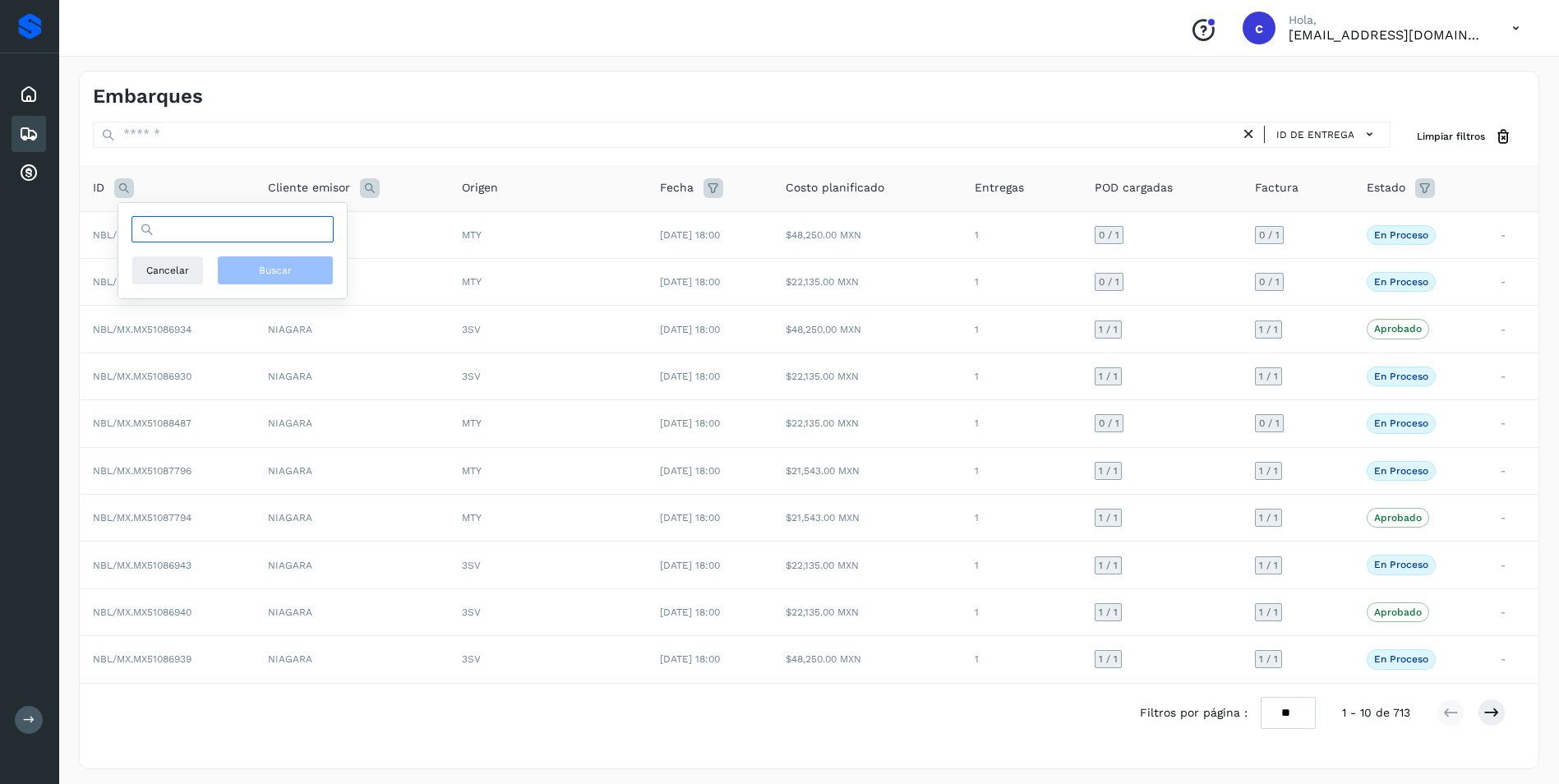
click at [170, 227] on input "text" at bounding box center [232, 229] width 202 height 27
paste input "**********"
type input "**********"
click at [254, 280] on button "Buscar" at bounding box center [275, 270] width 117 height 29
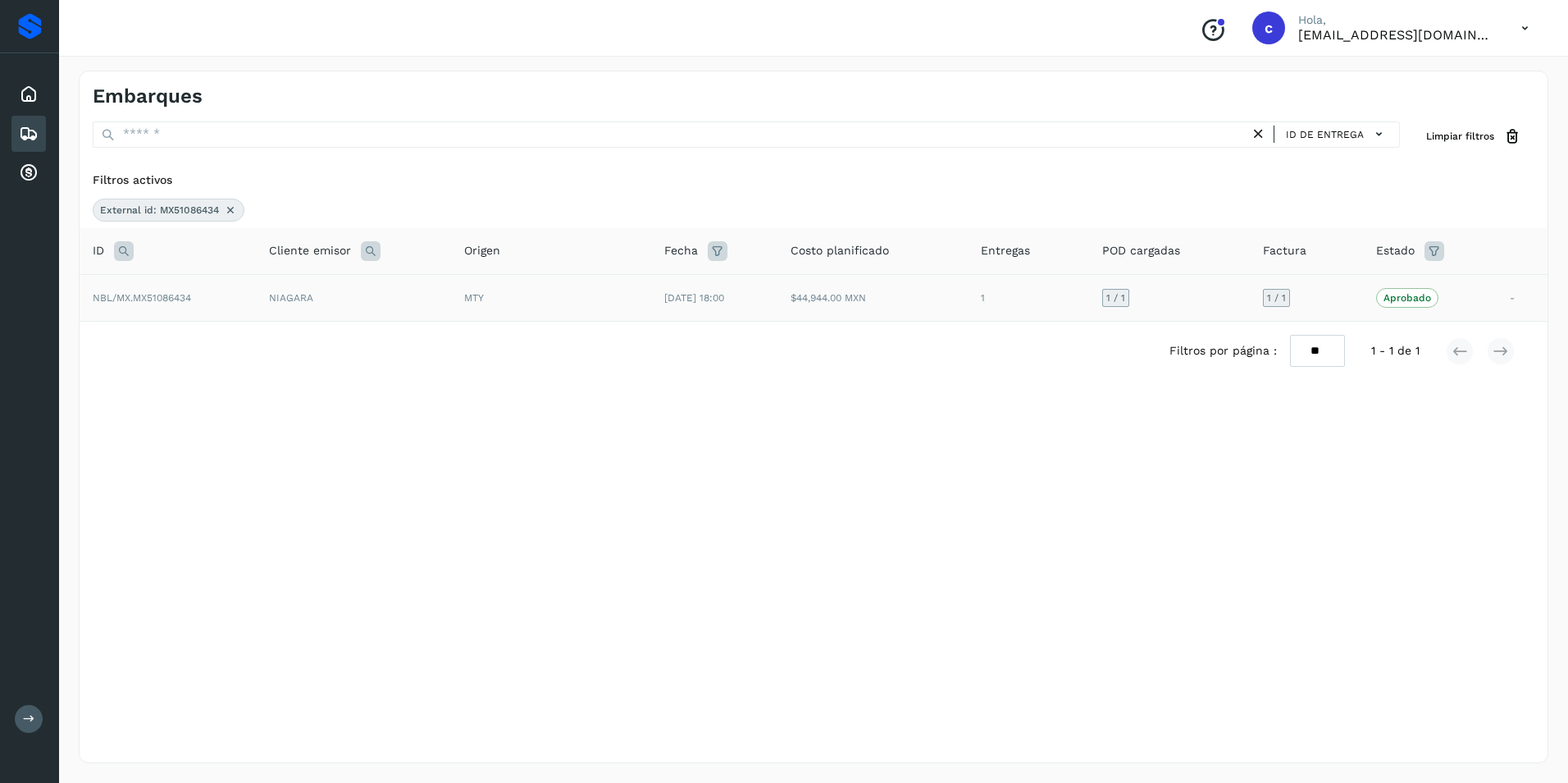
click at [847, 305] on td "$44,944.00 MXN" at bounding box center [873, 297] width 191 height 47
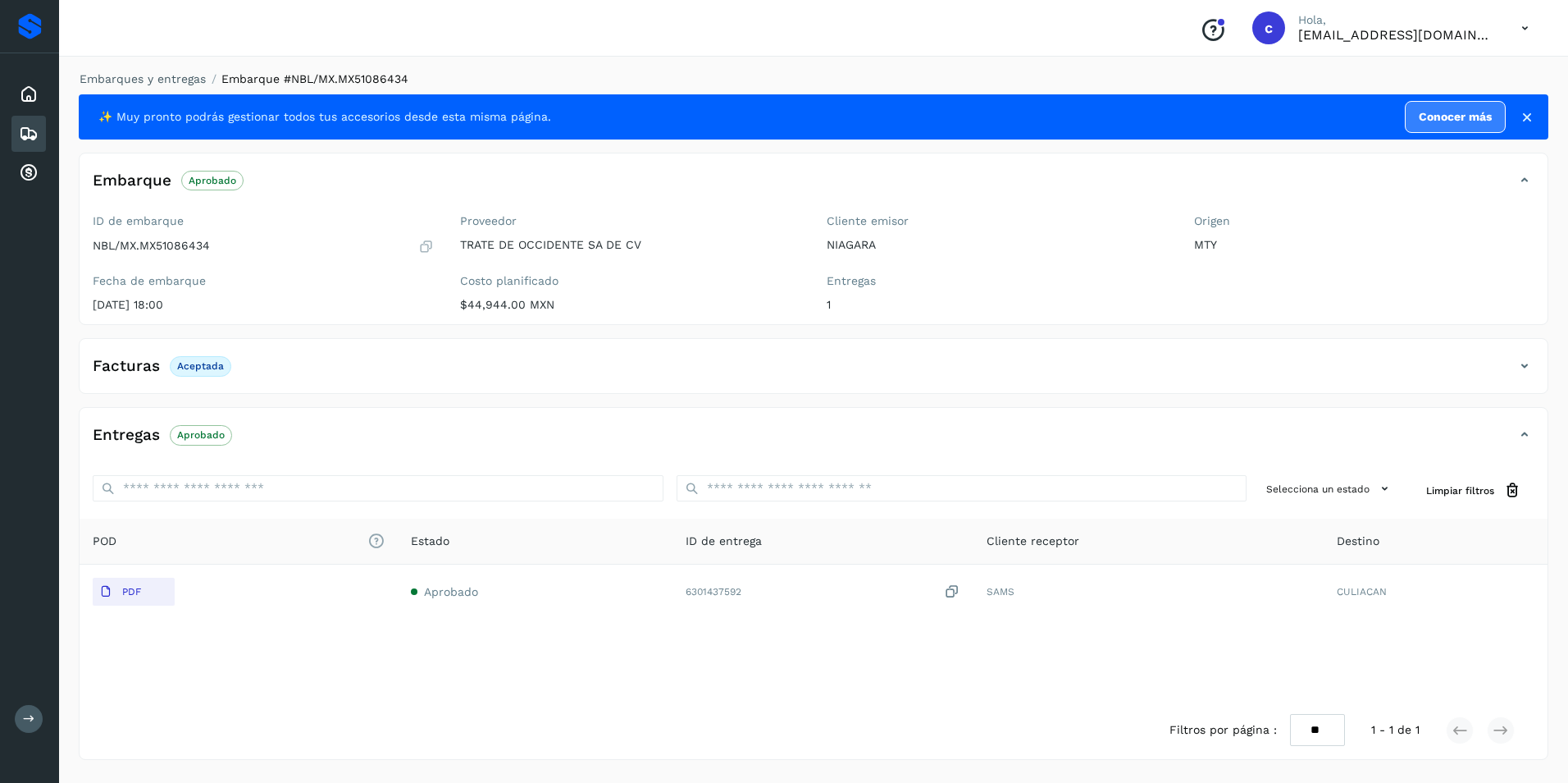
click at [207, 442] on span "Aprobado" at bounding box center [201, 435] width 63 height 20
click at [16, 136] on div "Embarques" at bounding box center [28, 134] width 34 height 36
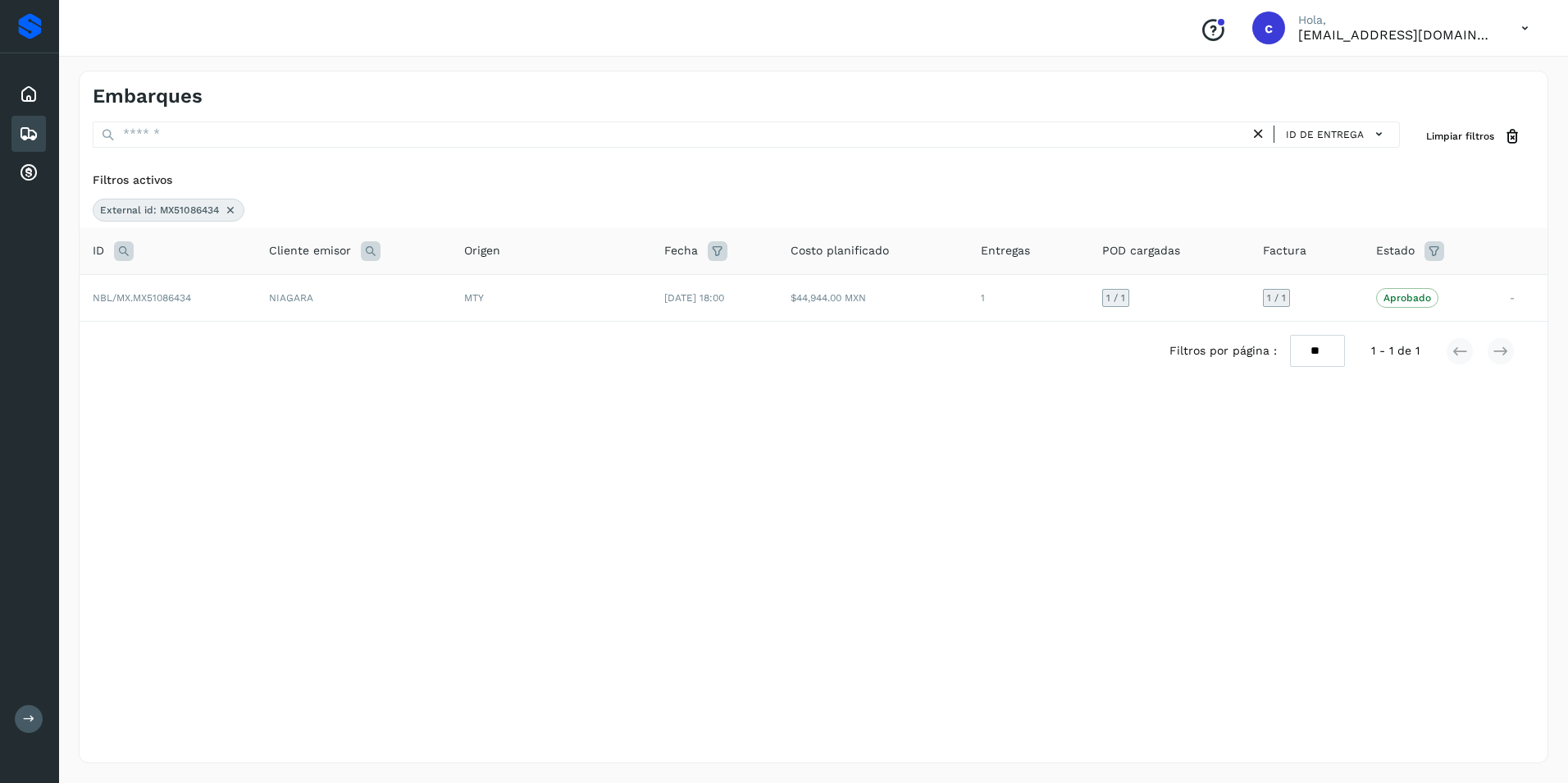
click at [231, 218] on div "External id: MX51086434" at bounding box center [169, 210] width 152 height 23
click at [233, 211] on icon at bounding box center [231, 210] width 13 height 13
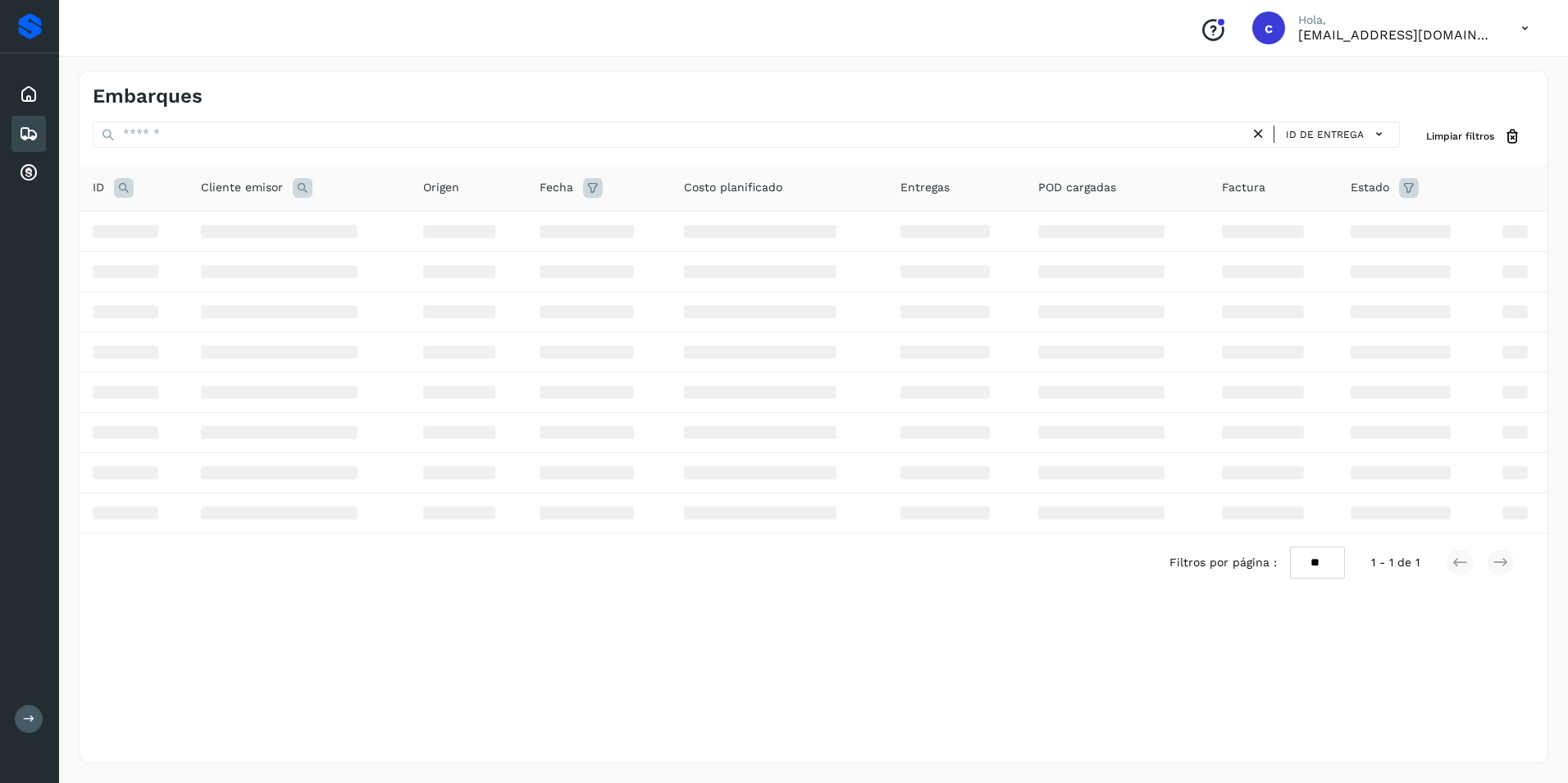
click at [124, 194] on icon at bounding box center [123, 188] width 20 height 20
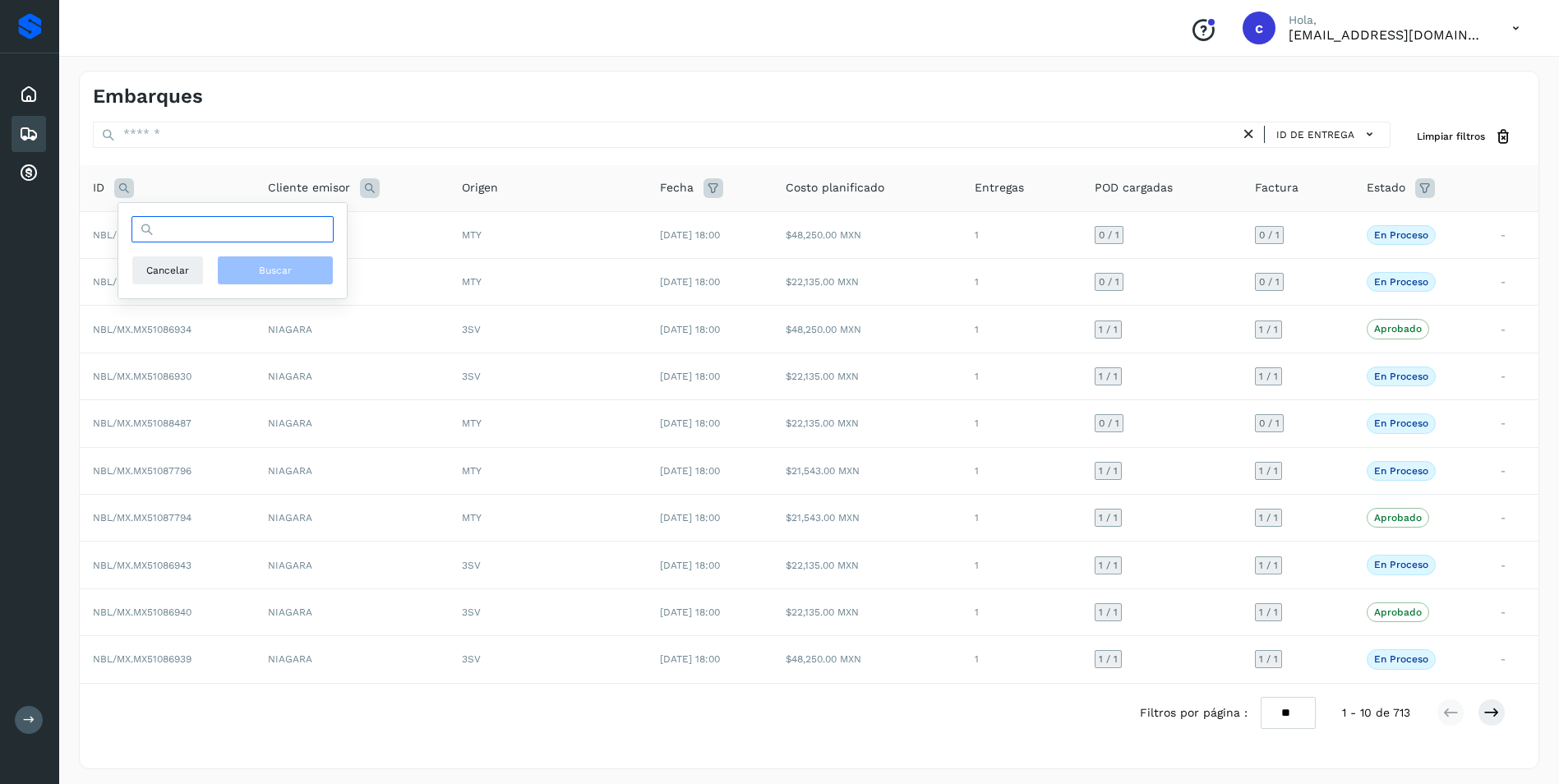
click at [215, 241] on input "text" at bounding box center [232, 229] width 202 height 27
paste input "**********"
type input "**********"
click at [246, 270] on button "Buscar" at bounding box center [275, 270] width 117 height 29
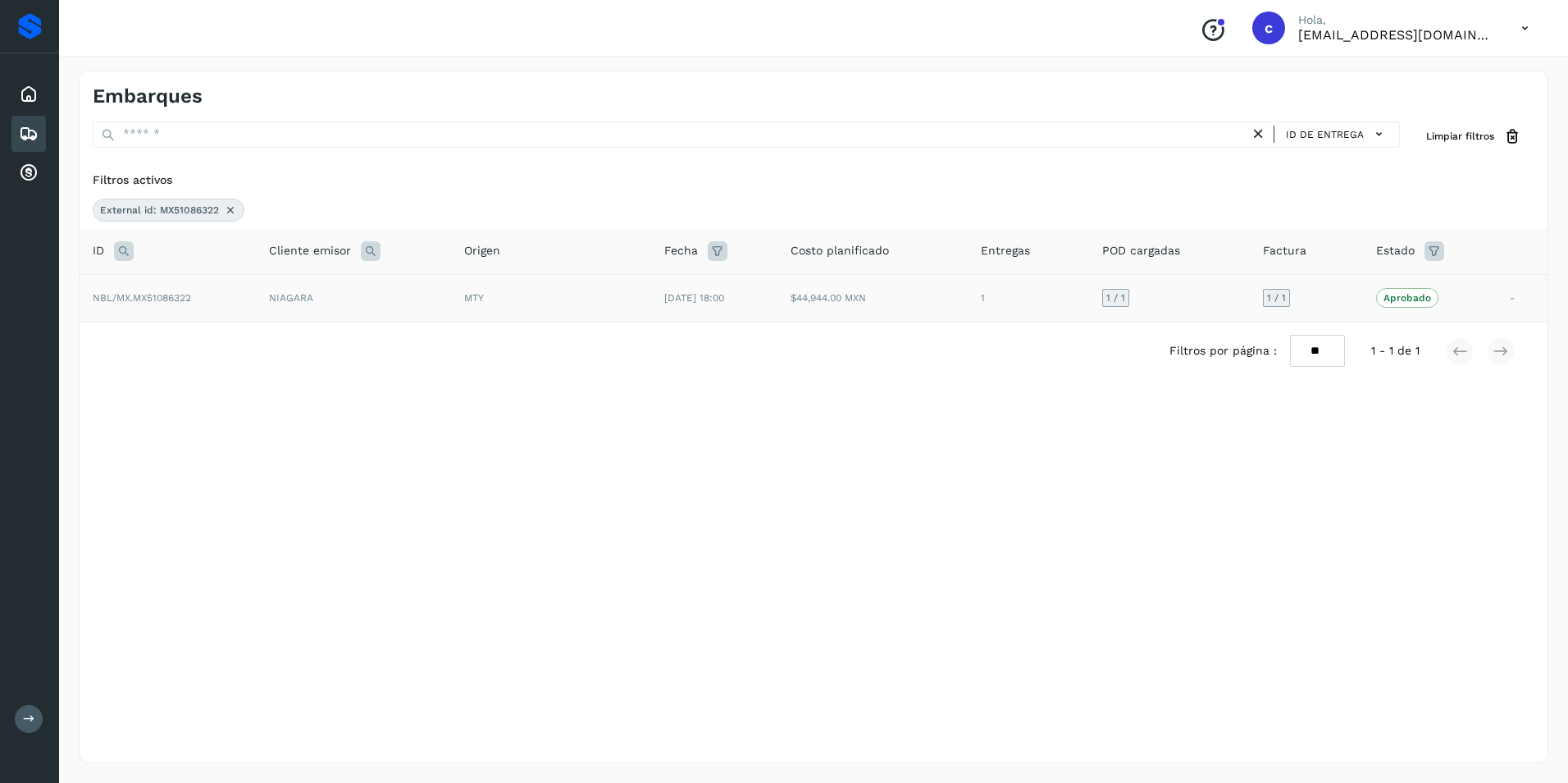
click at [886, 306] on td "$44,944.00 MXN" at bounding box center [873, 297] width 191 height 47
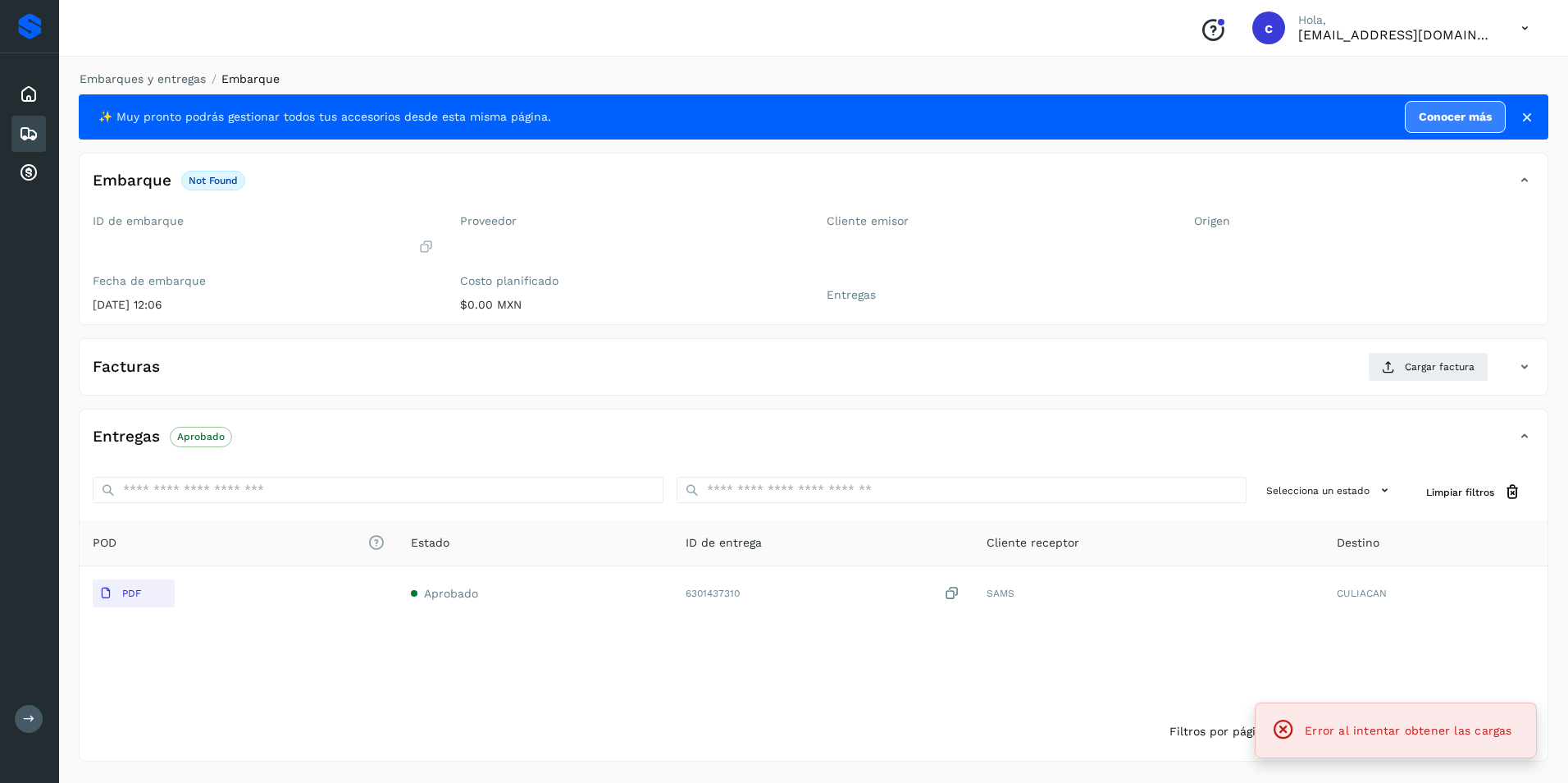
click at [209, 432] on p "Aprobado" at bounding box center [201, 437] width 47 height 11
click at [267, 382] on div "Facturas Cargar factura" at bounding box center [797, 366] width 1435 height 29
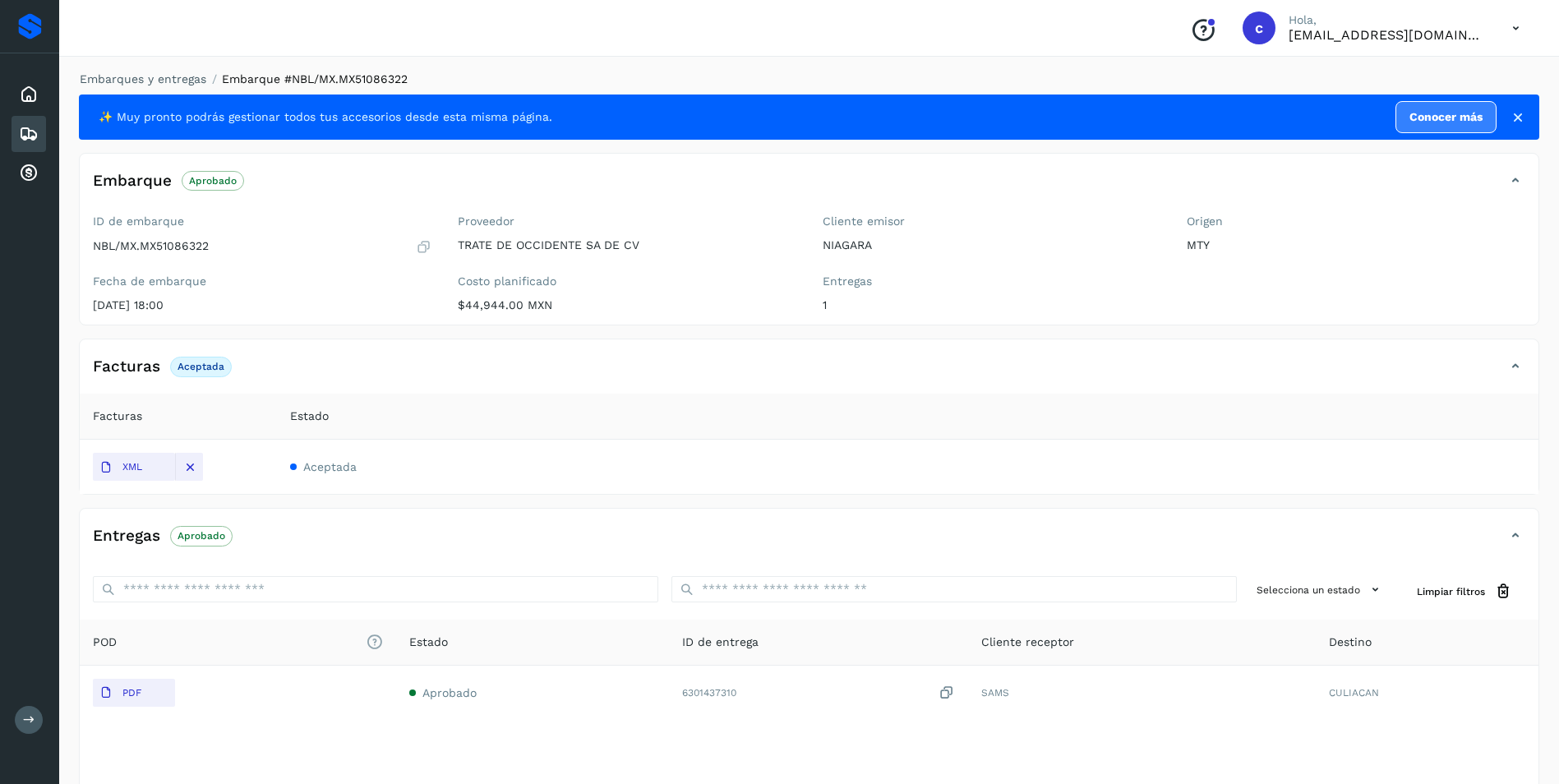
click at [252, 367] on div "Facturas Aceptada" at bounding box center [793, 366] width 1426 height 28
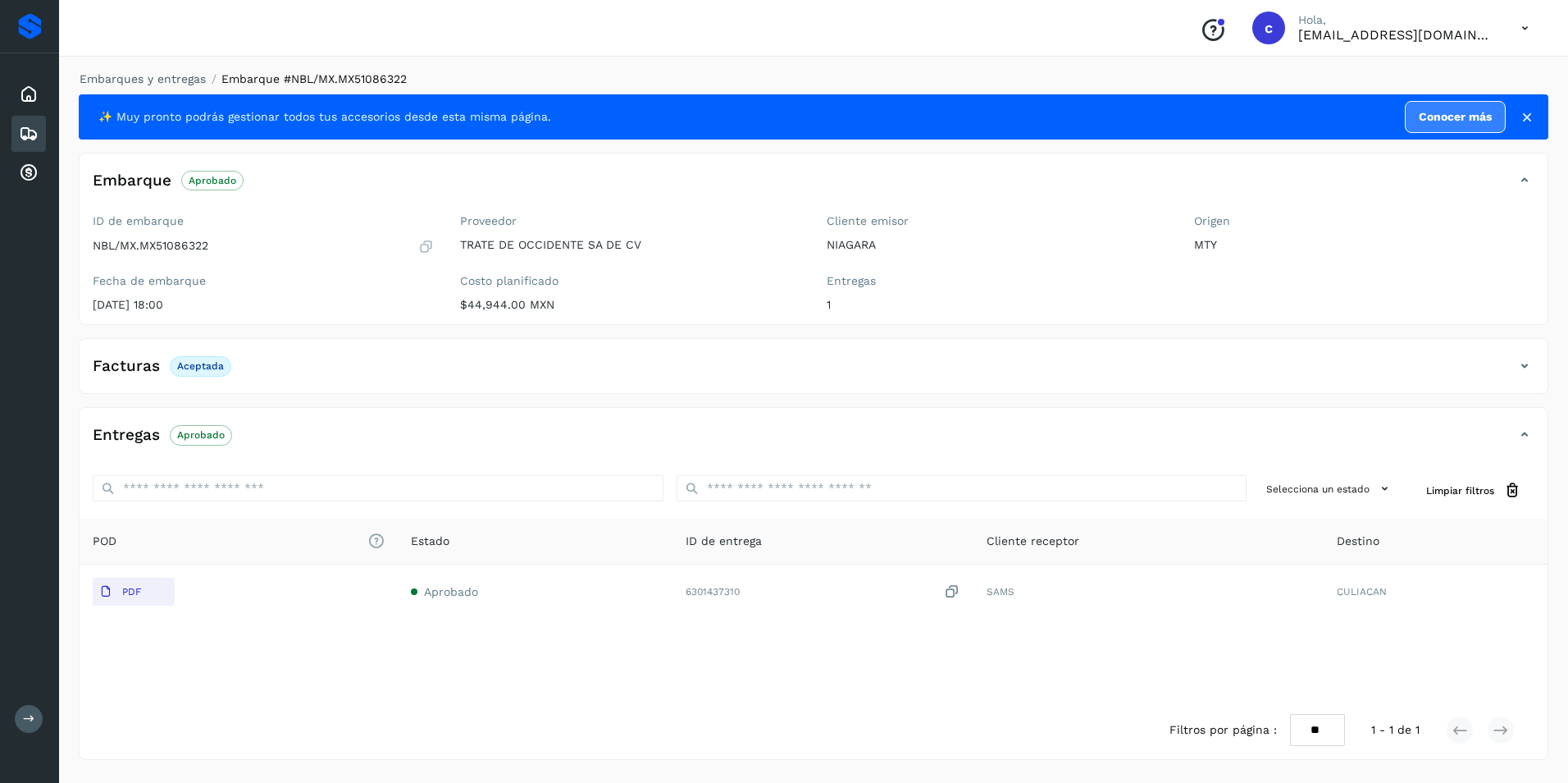
click at [212, 366] on p "Aceptada" at bounding box center [200, 366] width 46 height 11
click at [199, 432] on p "Aprobado" at bounding box center [201, 435] width 47 height 11
click at [43, 130] on div "Embarques" at bounding box center [28, 134] width 34 height 36
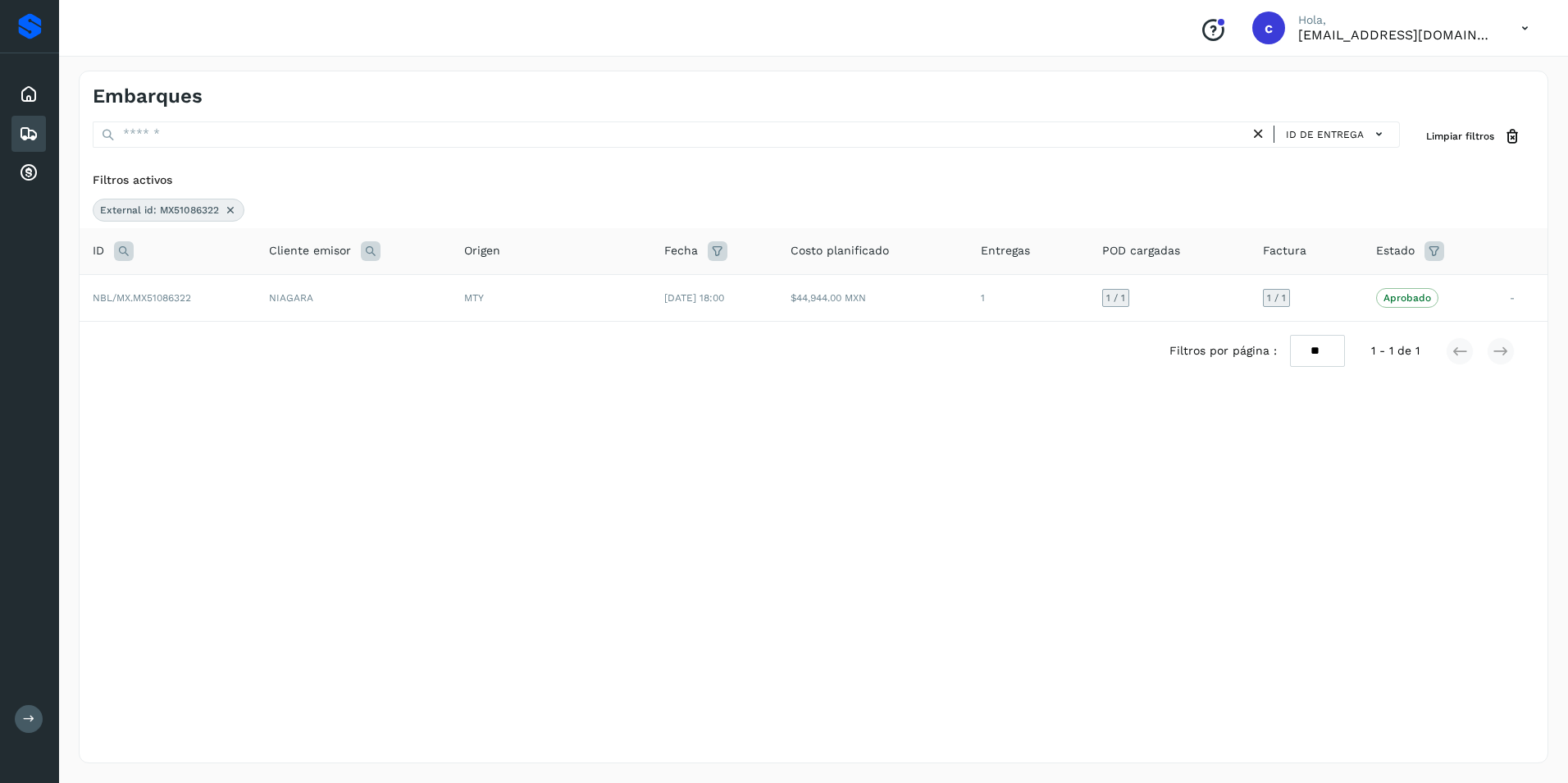
click at [233, 209] on icon at bounding box center [231, 210] width 13 height 13
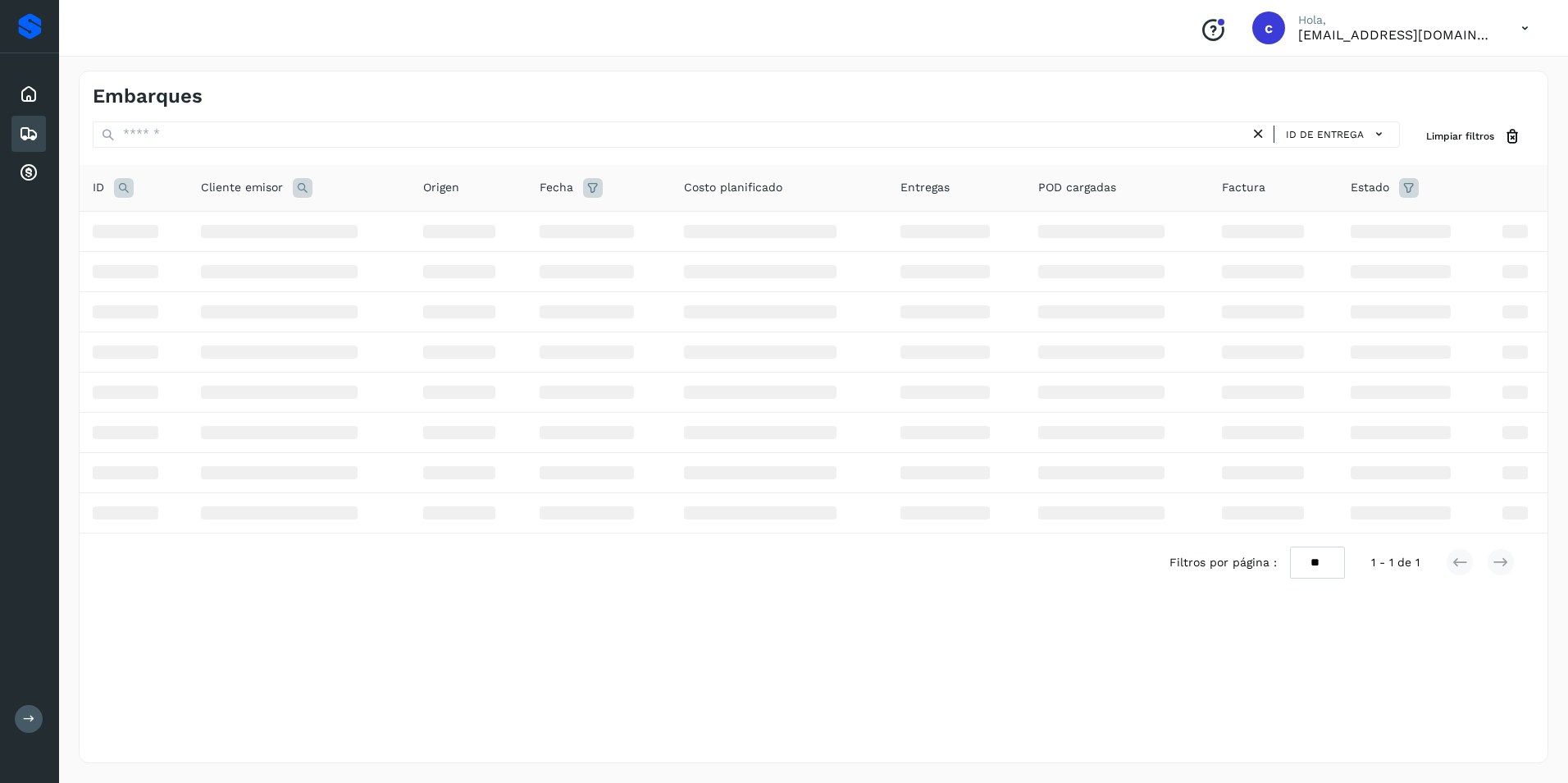
click at [128, 186] on icon at bounding box center [123, 188] width 20 height 20
click at [171, 219] on input "text" at bounding box center [231, 229] width 202 height 27
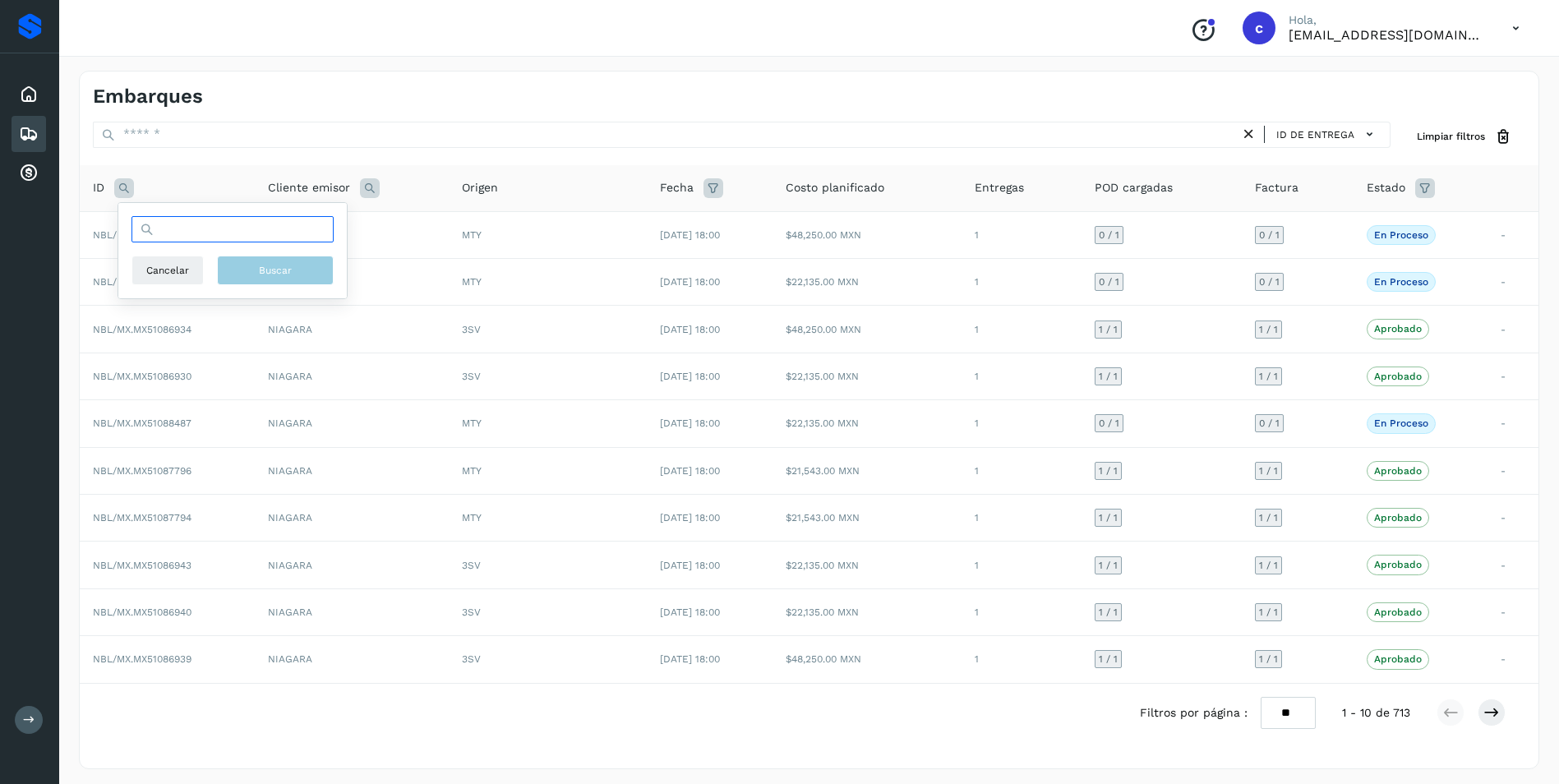
paste input "**********"
type input "**********"
click at [246, 264] on button "Buscar" at bounding box center [275, 270] width 117 height 29
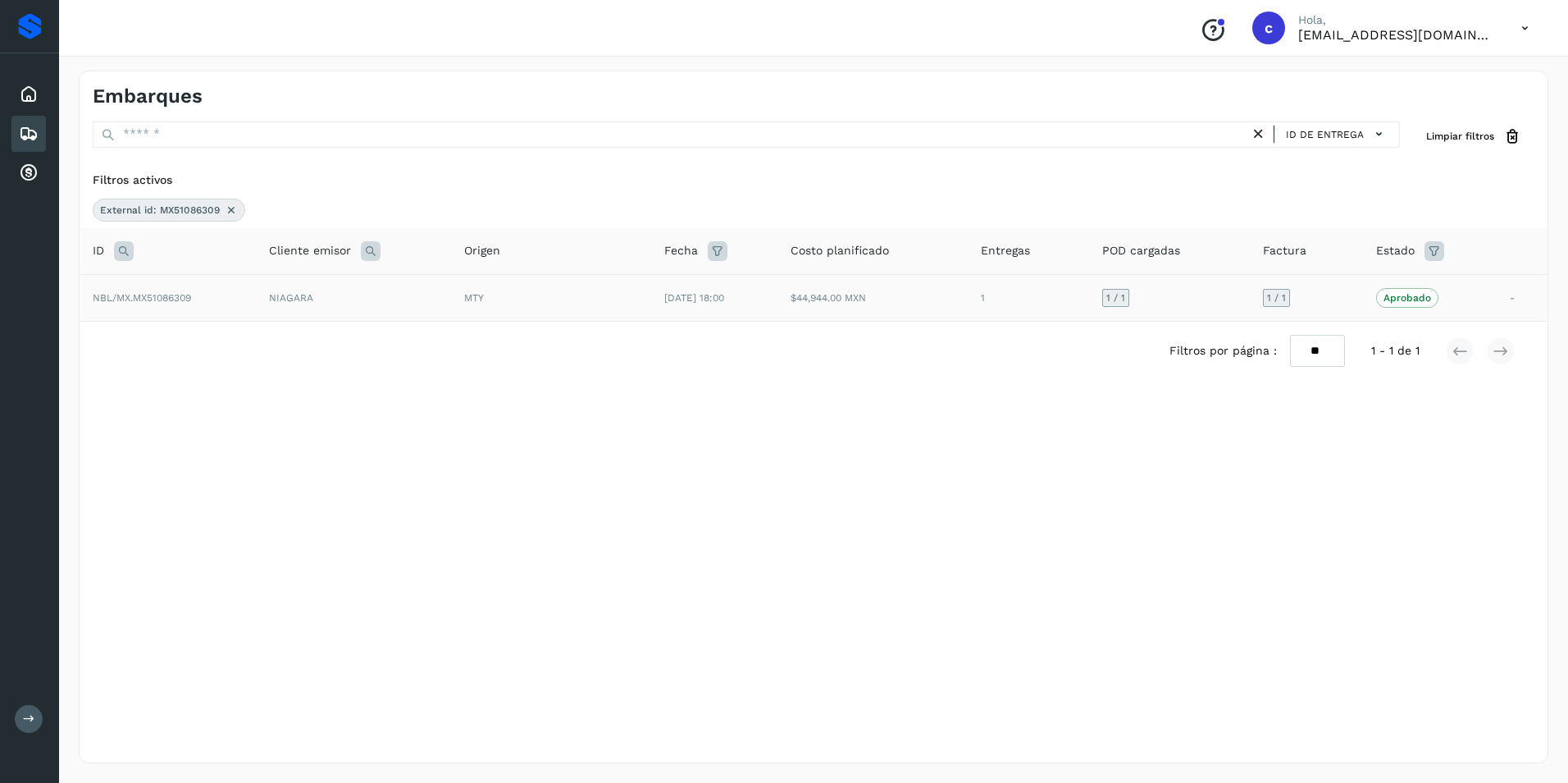
click at [607, 306] on td "MTY" at bounding box center [551, 297] width 200 height 47
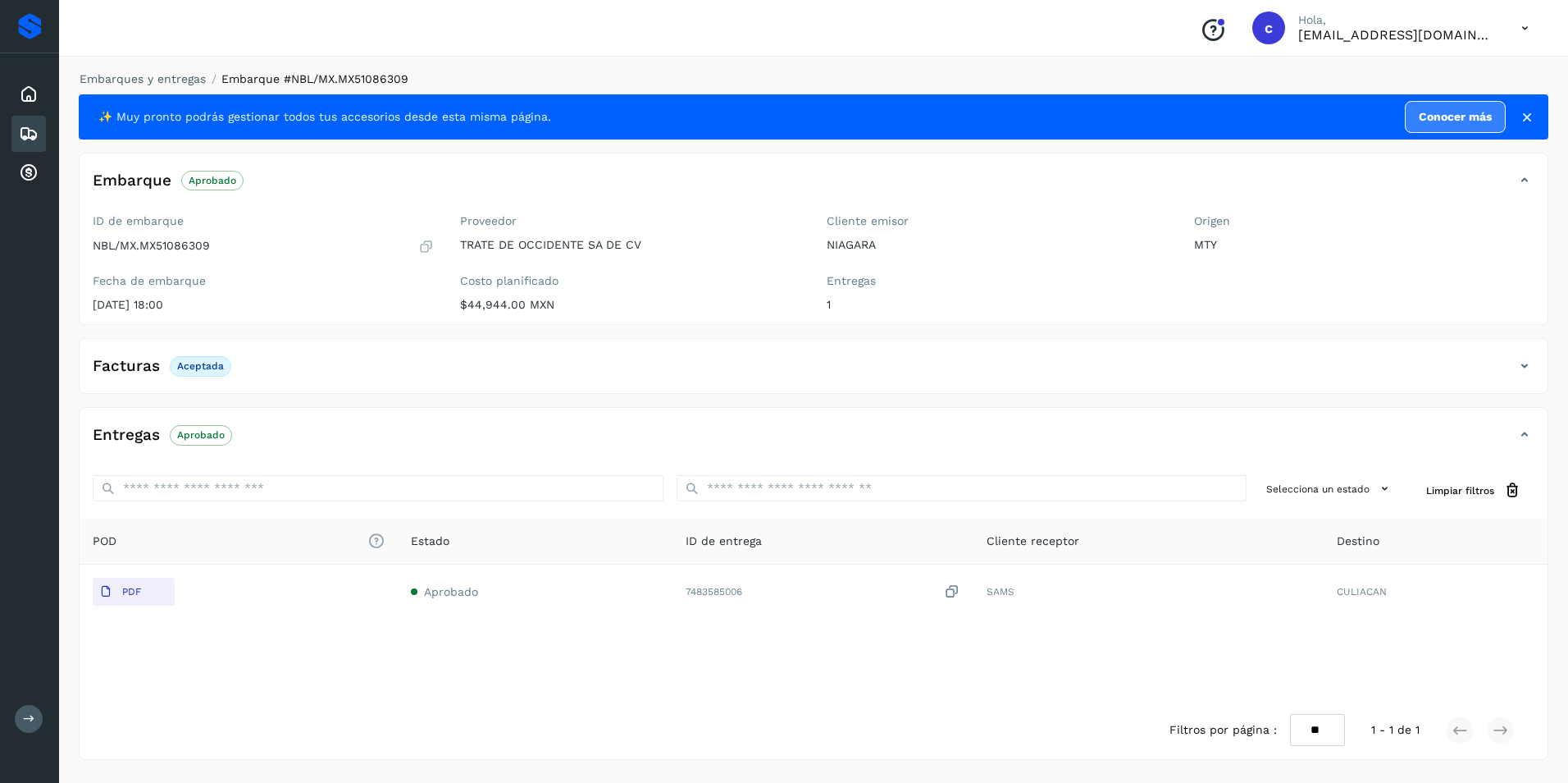
click at [193, 371] on p "Aceptada" at bounding box center [200, 366] width 46 height 11
click at [212, 434] on p "Aprobado" at bounding box center [201, 435] width 47 height 11
click at [43, 131] on div "Embarques" at bounding box center [28, 134] width 34 height 36
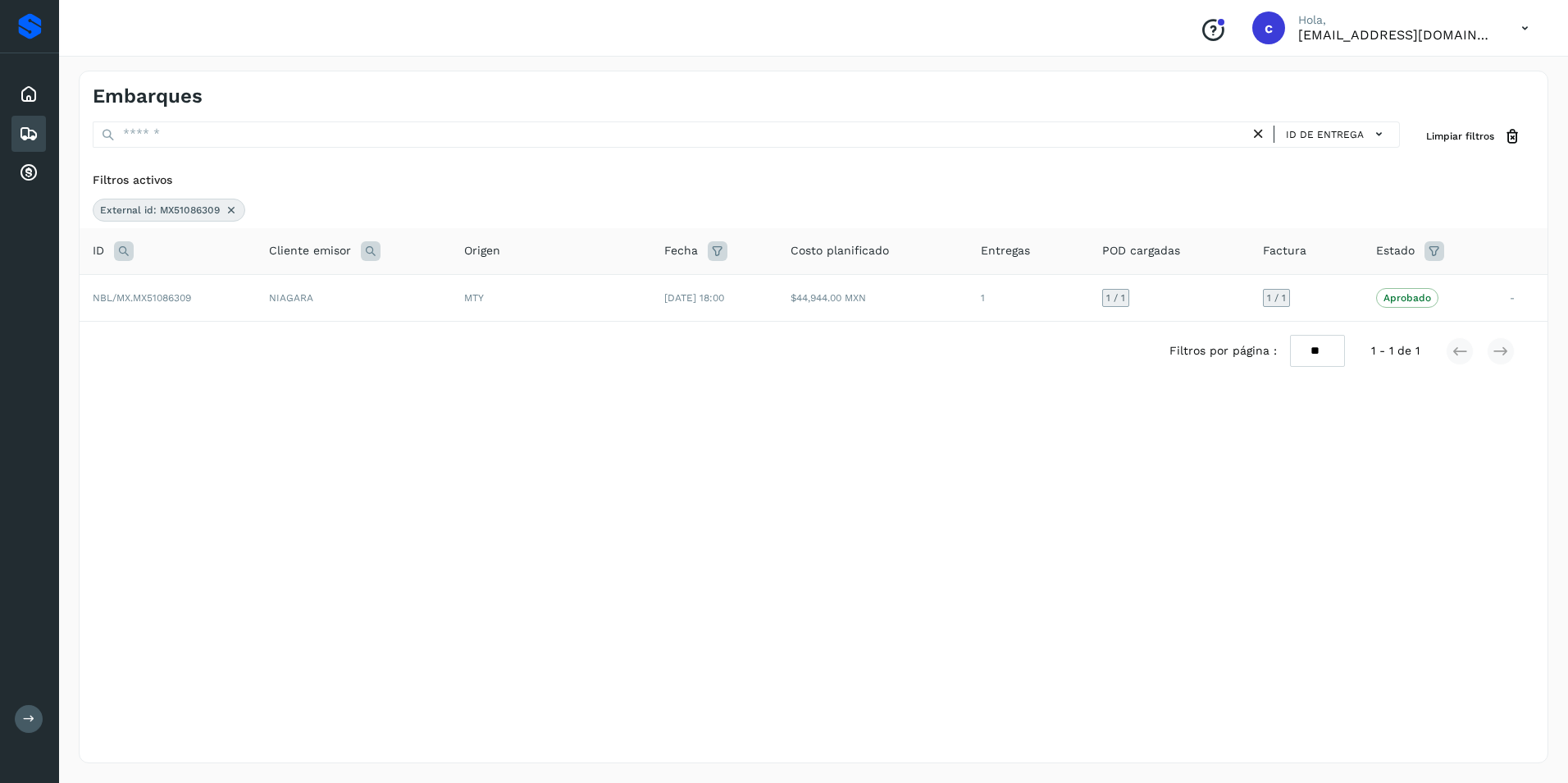
click at [235, 213] on icon at bounding box center [231, 210] width 13 height 13
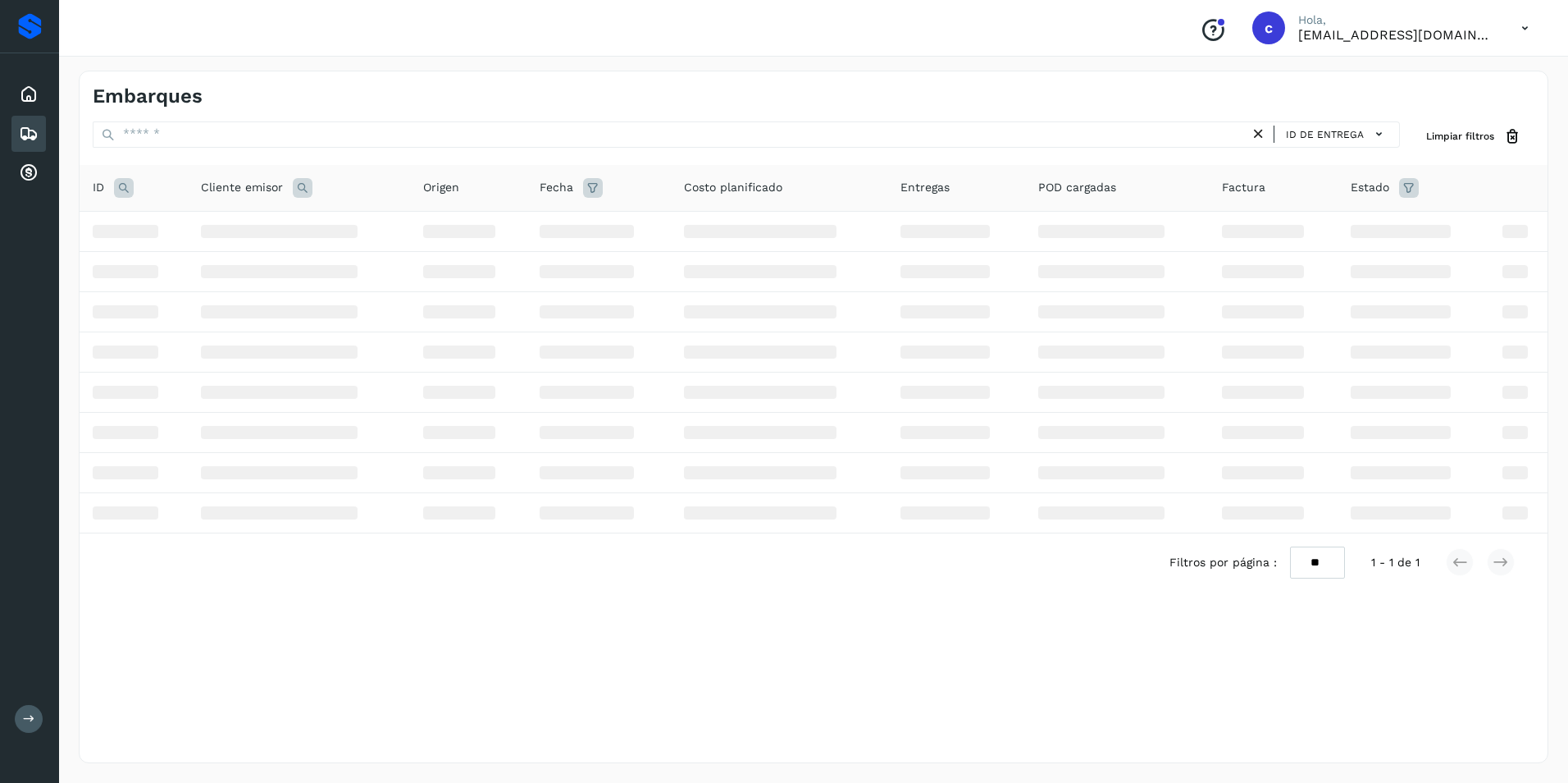
click at [124, 185] on icon at bounding box center [123, 188] width 20 height 20
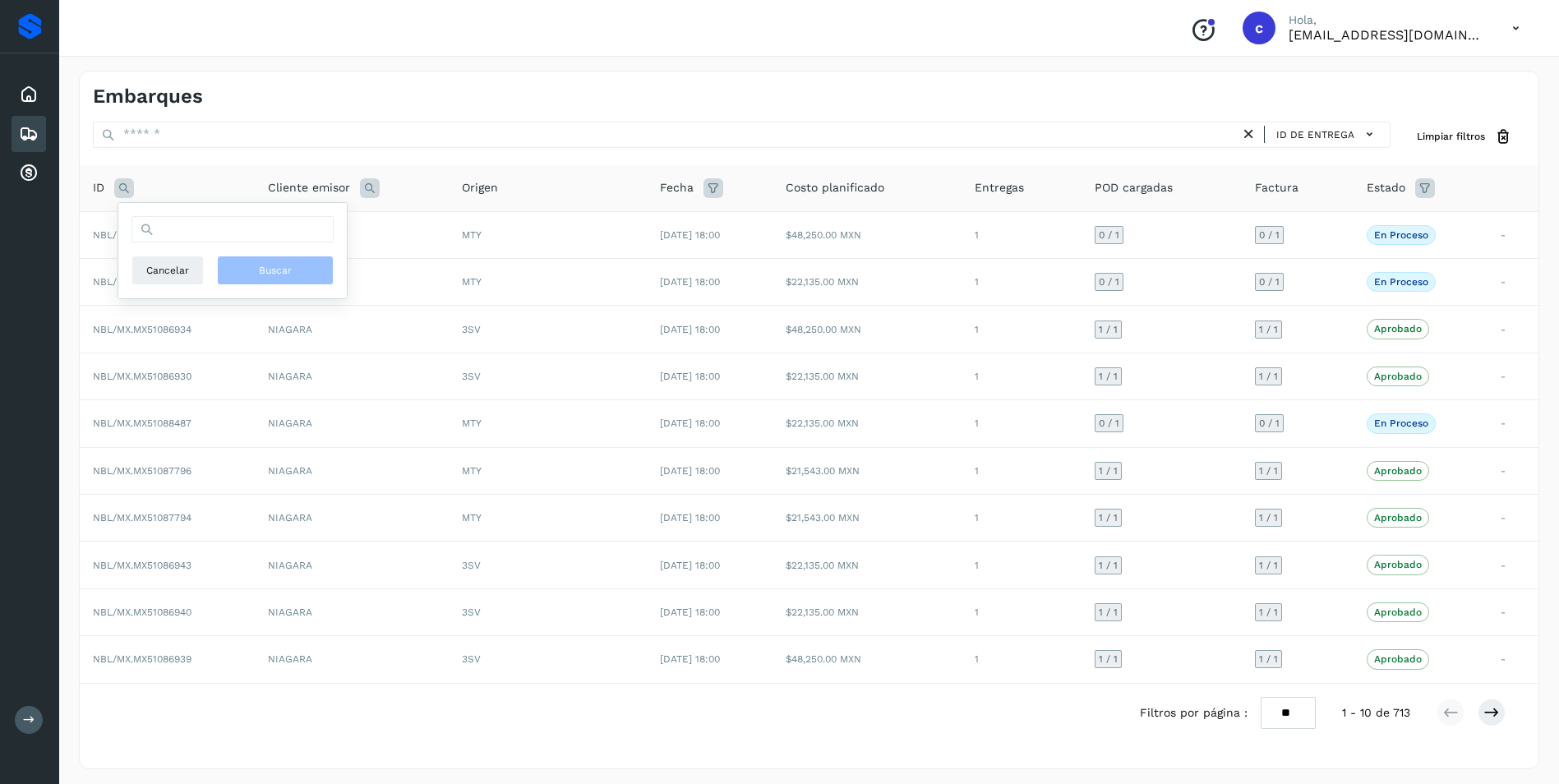
click at [202, 245] on div "Cancelar Buscar" at bounding box center [232, 250] width 202 height 69
click at [201, 229] on input "text" at bounding box center [232, 229] width 202 height 27
paste input "**********"
type input "**********"
click at [270, 272] on span "Buscar" at bounding box center [275, 271] width 33 height 15
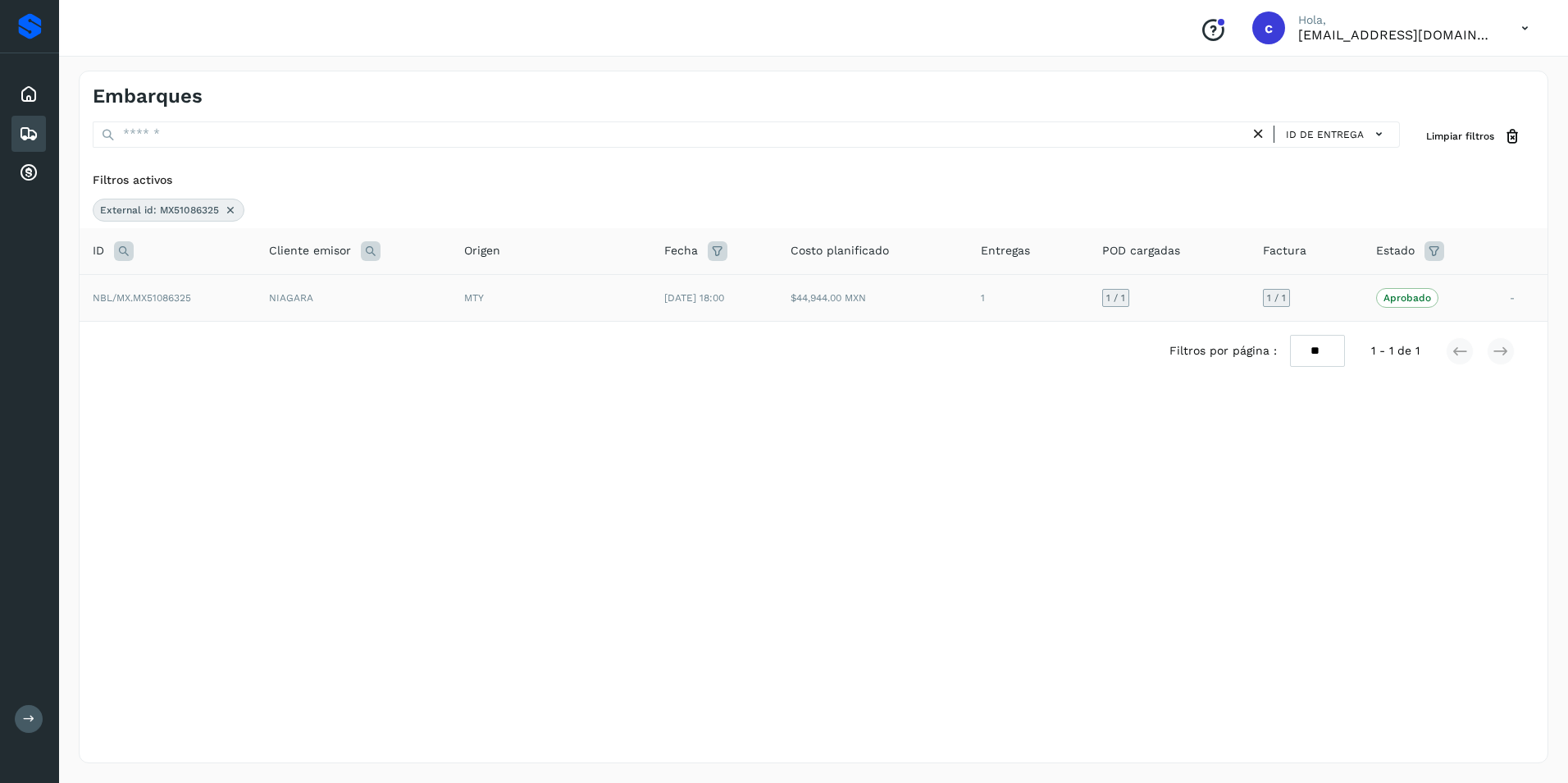
click at [584, 303] on div "MTY" at bounding box center [550, 298] width 174 height 15
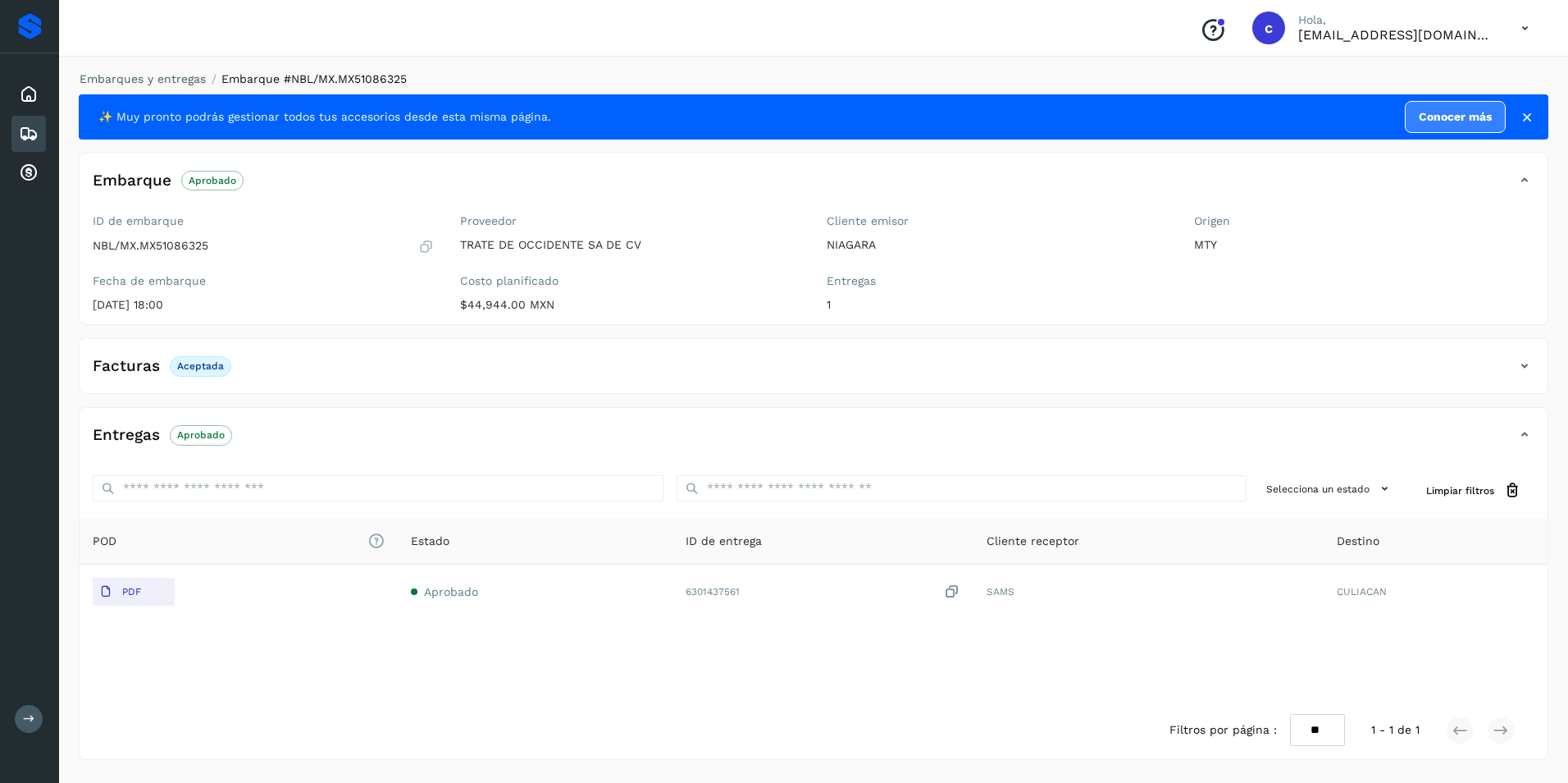
click at [211, 435] on p "Aprobado" at bounding box center [201, 435] width 47 height 11
click at [37, 130] on icon at bounding box center [28, 134] width 20 height 20
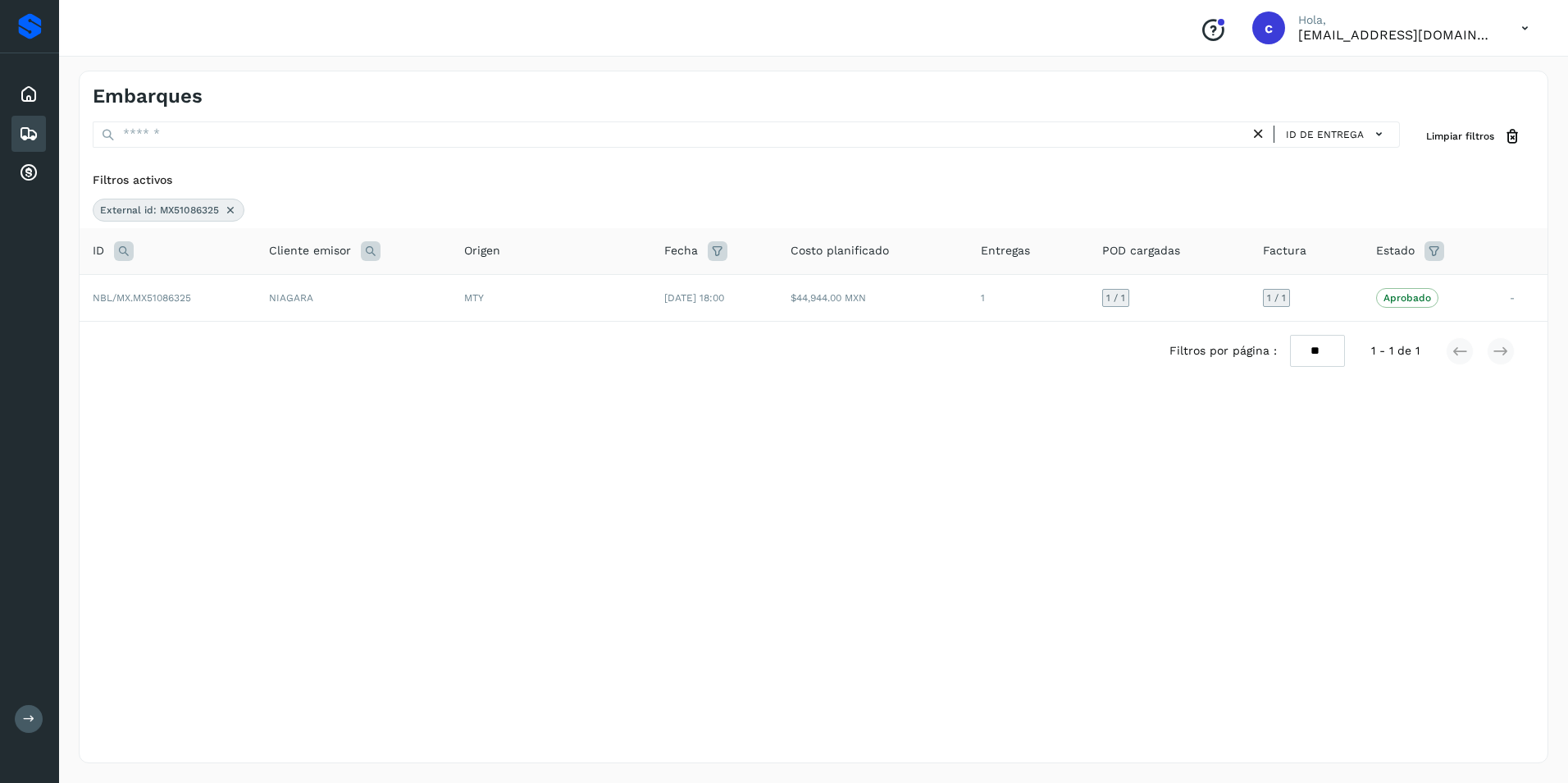
click at [232, 214] on icon at bounding box center [231, 210] width 13 height 13
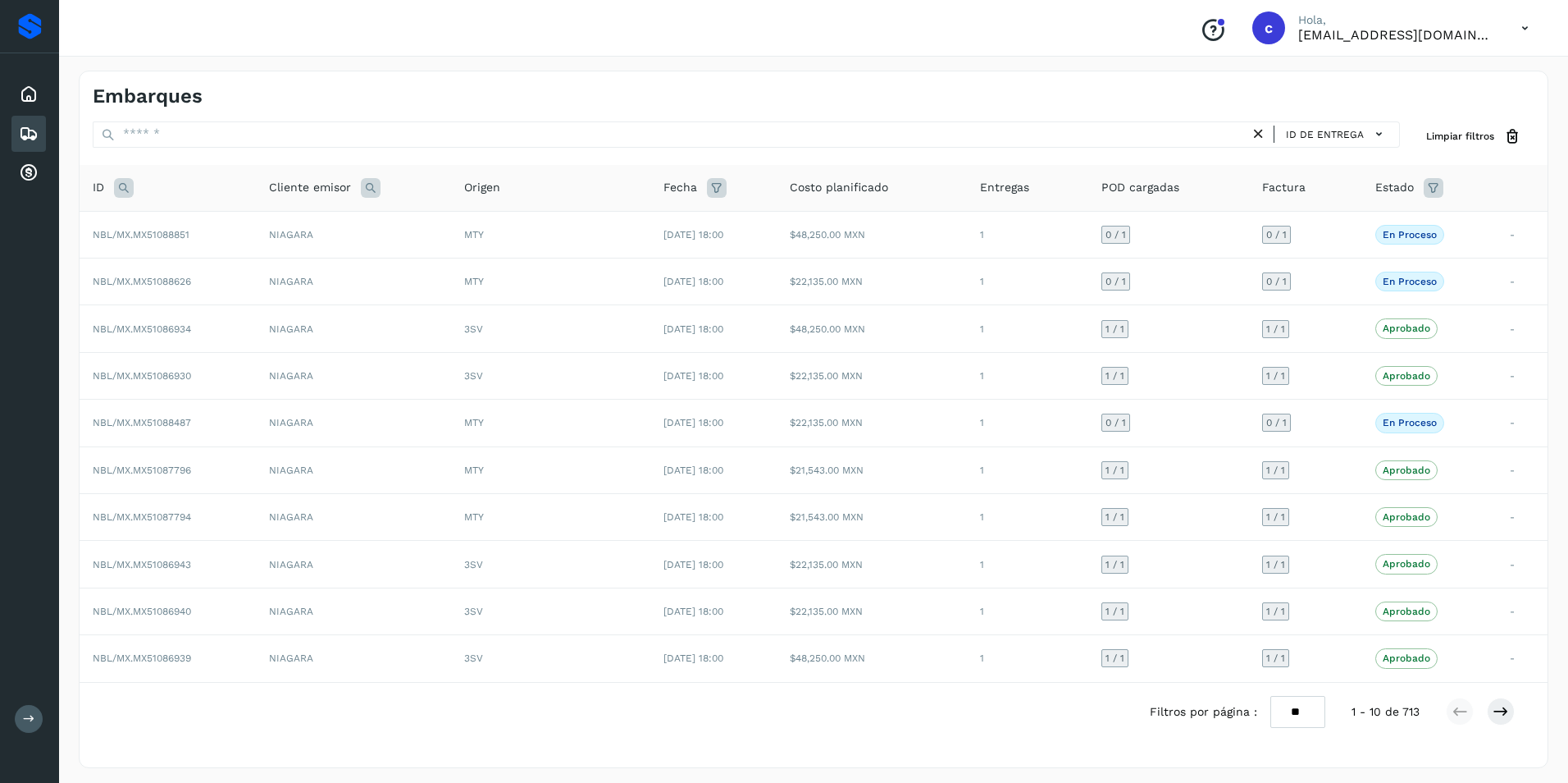
click at [126, 195] on icon at bounding box center [123, 188] width 20 height 20
click at [193, 234] on input "text" at bounding box center [231, 229] width 202 height 27
paste input "**********"
type input "**********"
click at [267, 272] on span "Buscar" at bounding box center [274, 270] width 33 height 15
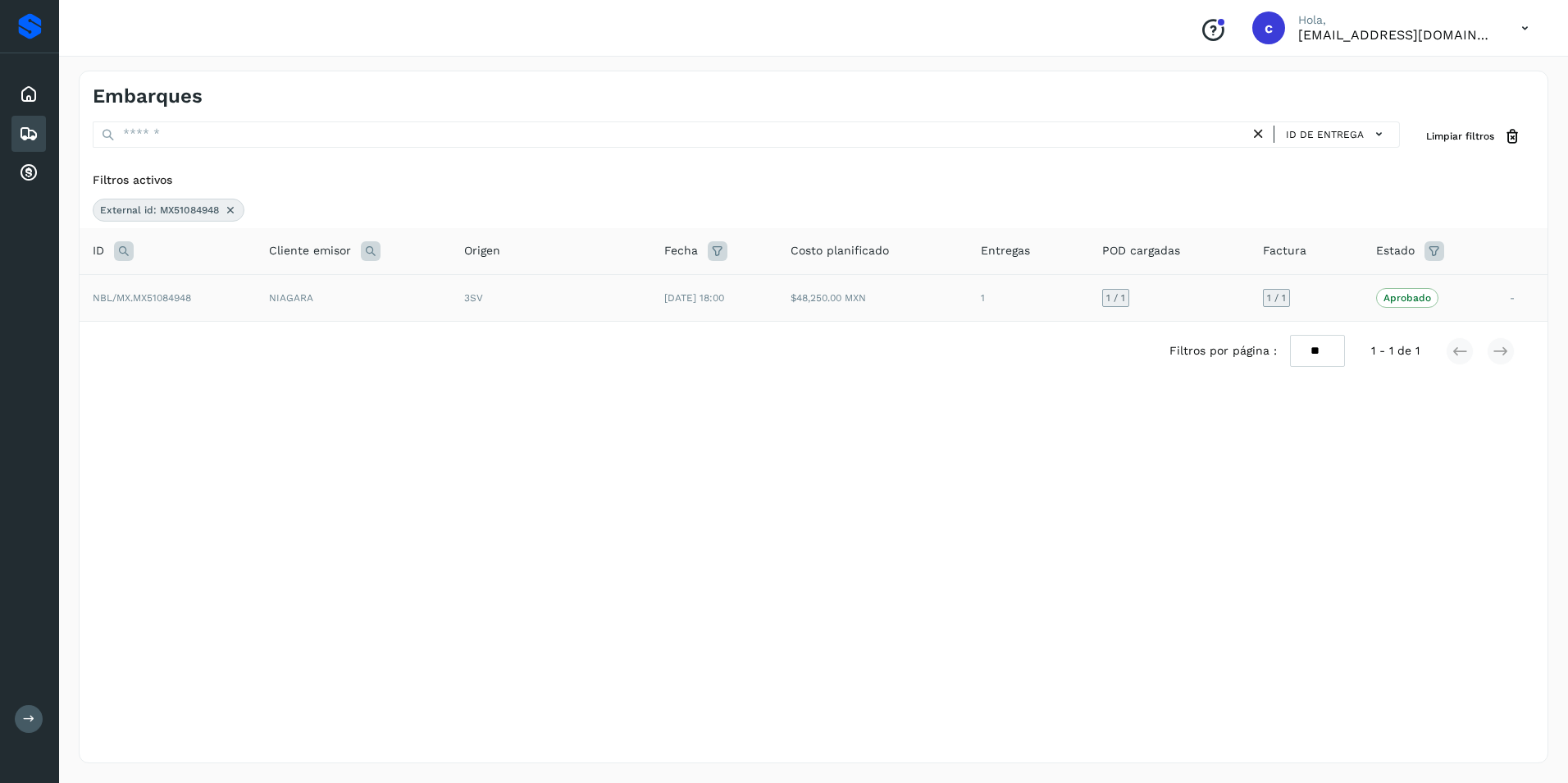
click at [273, 292] on td "NIAGARA" at bounding box center [354, 297] width 195 height 47
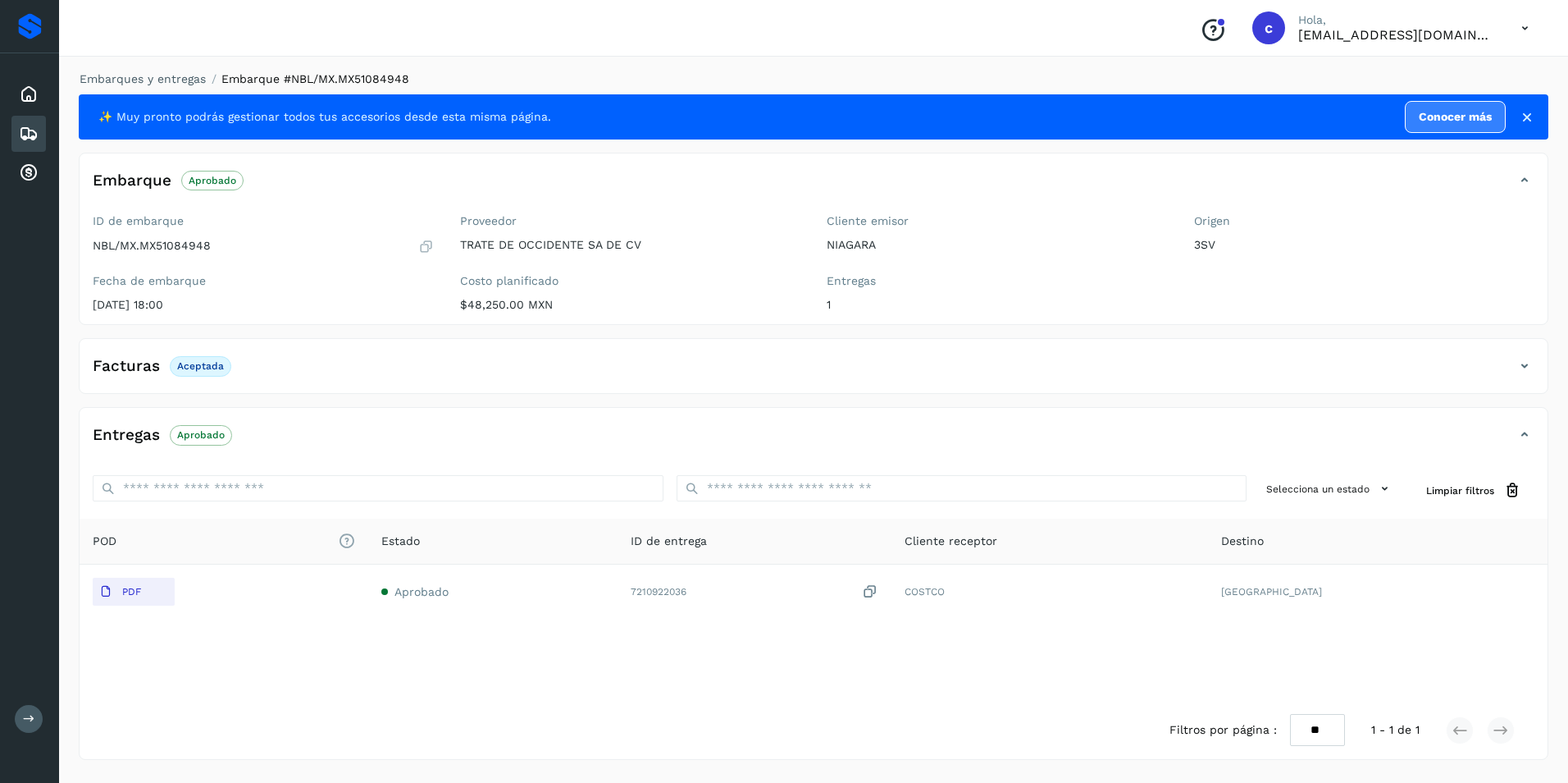
click at [197, 434] on p "Aprobado" at bounding box center [201, 435] width 47 height 11
click at [23, 131] on icon at bounding box center [28, 134] width 20 height 20
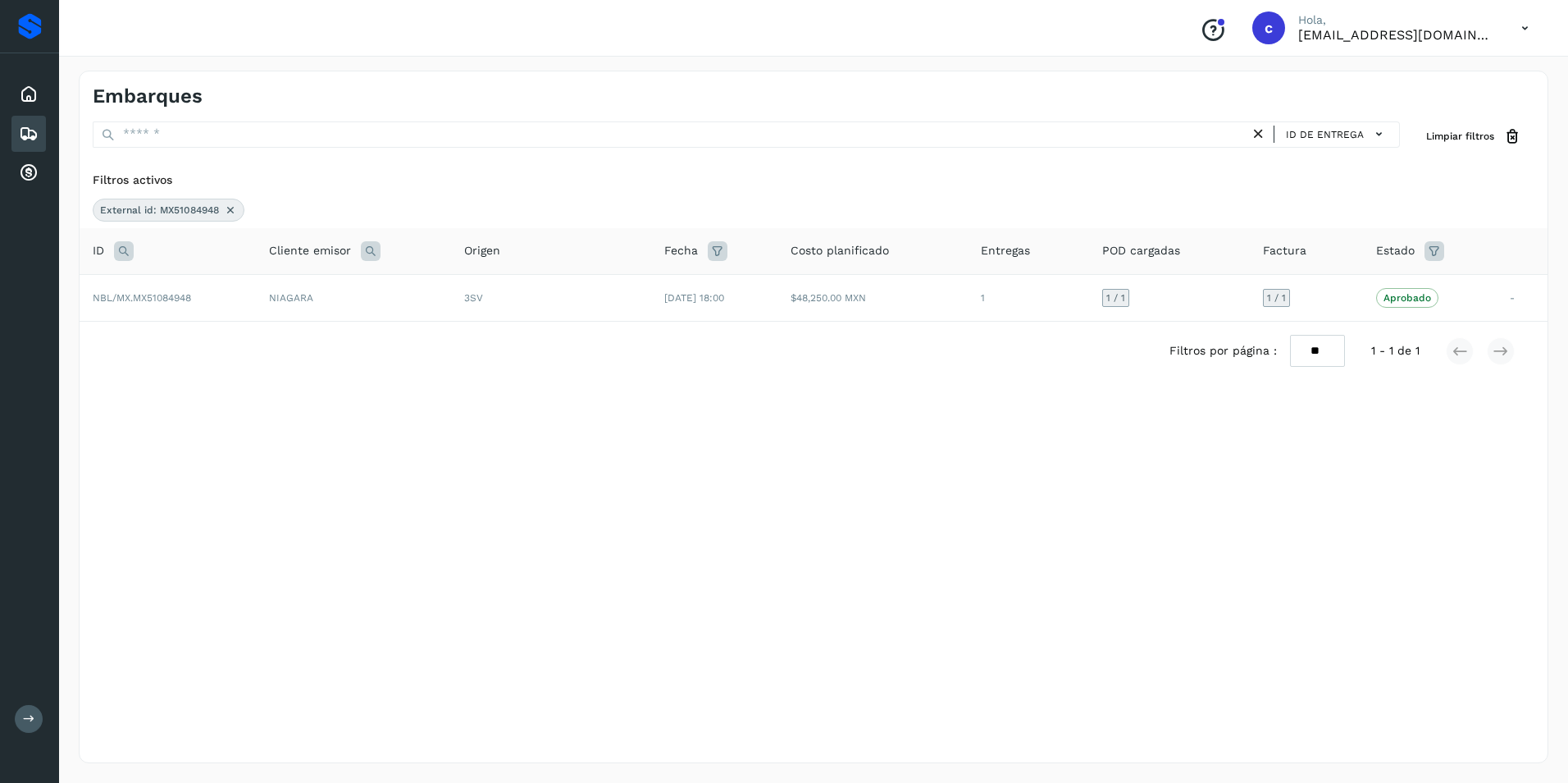
click at [228, 209] on icon at bounding box center [231, 210] width 13 height 13
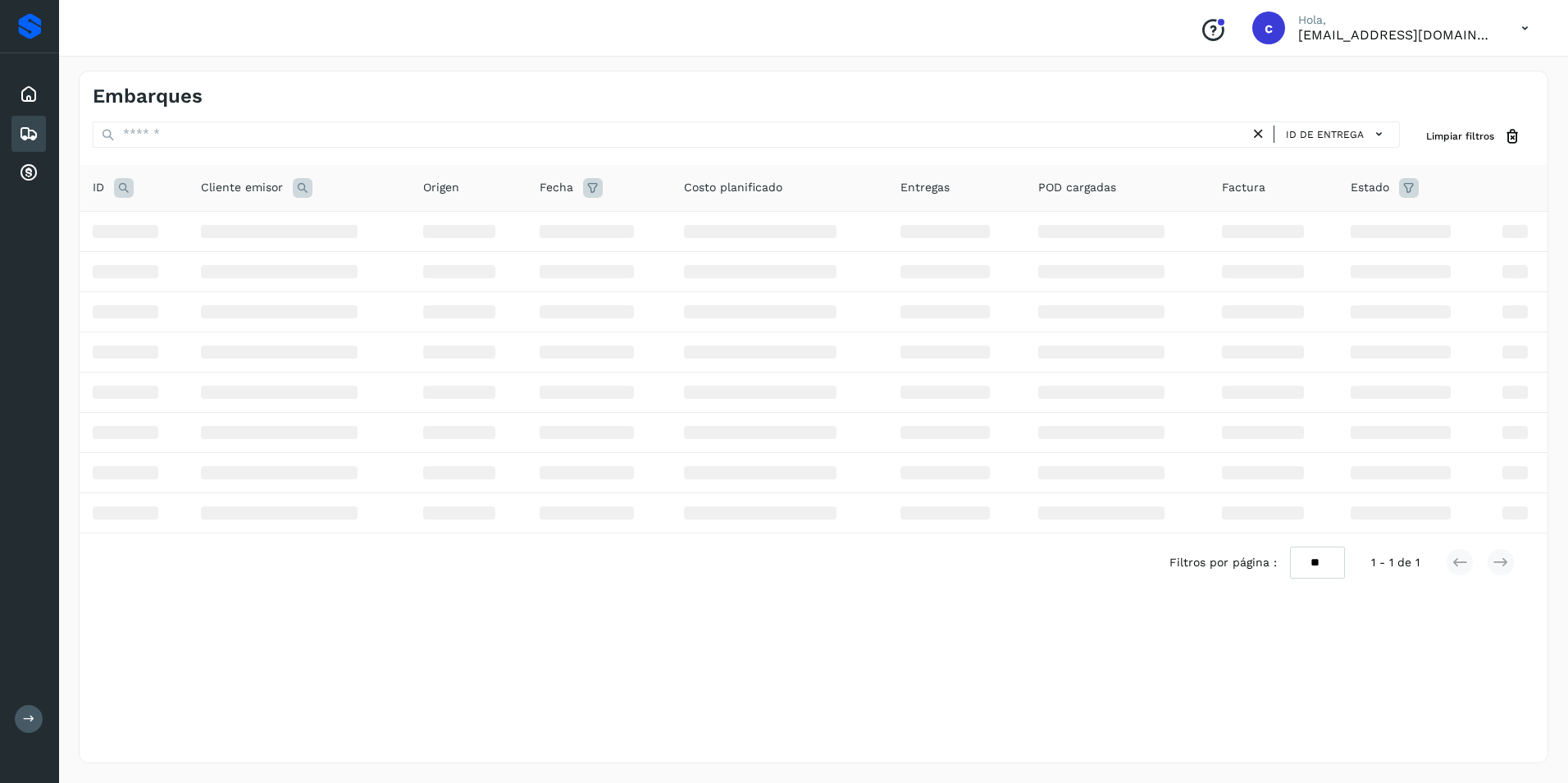
click at [122, 183] on icon at bounding box center [123, 188] width 20 height 20
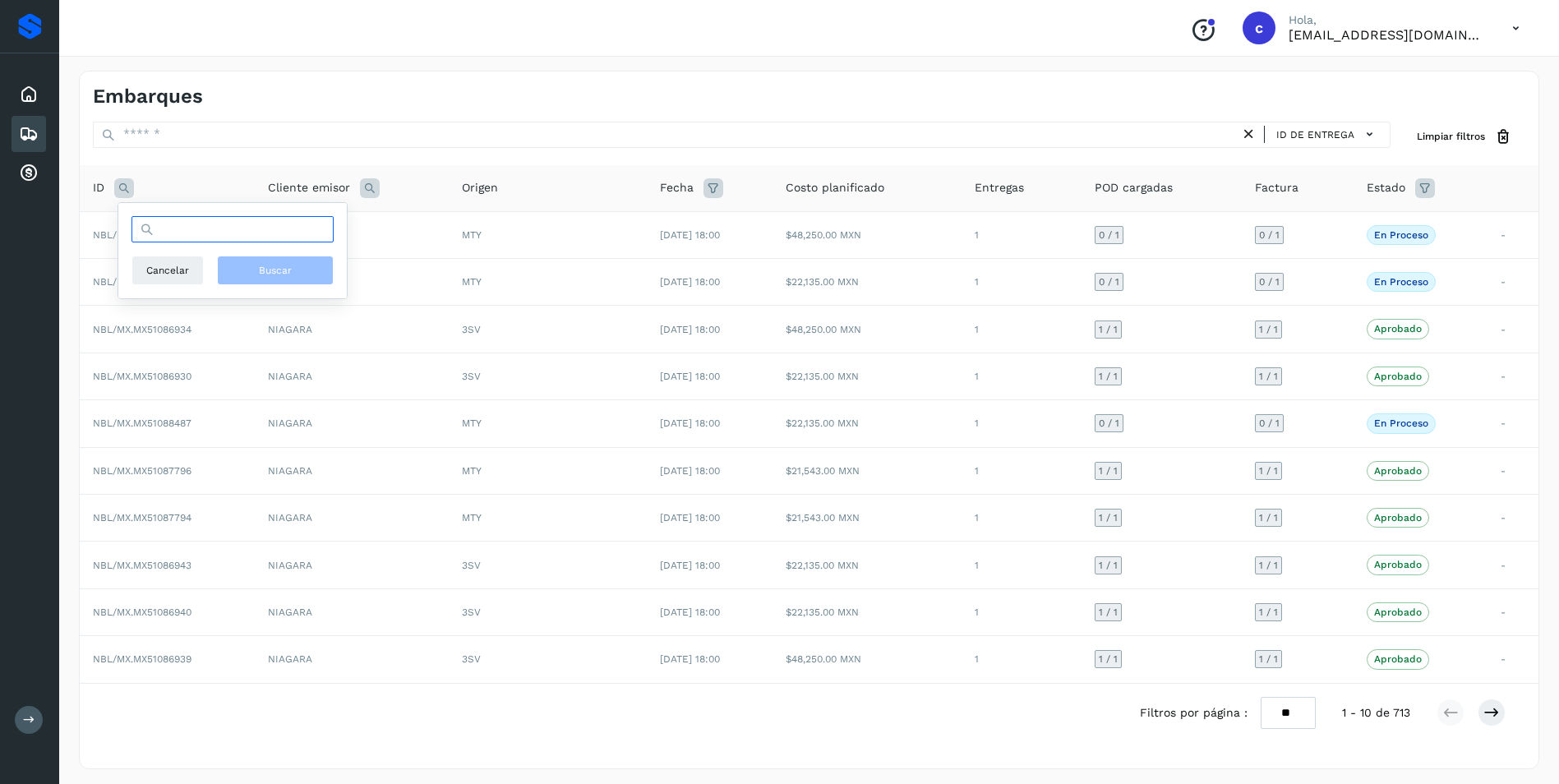
click at [172, 221] on input "text" at bounding box center [232, 229] width 202 height 27
paste input "**********"
type input "**********"
click at [276, 280] on button "Buscar" at bounding box center [275, 270] width 117 height 29
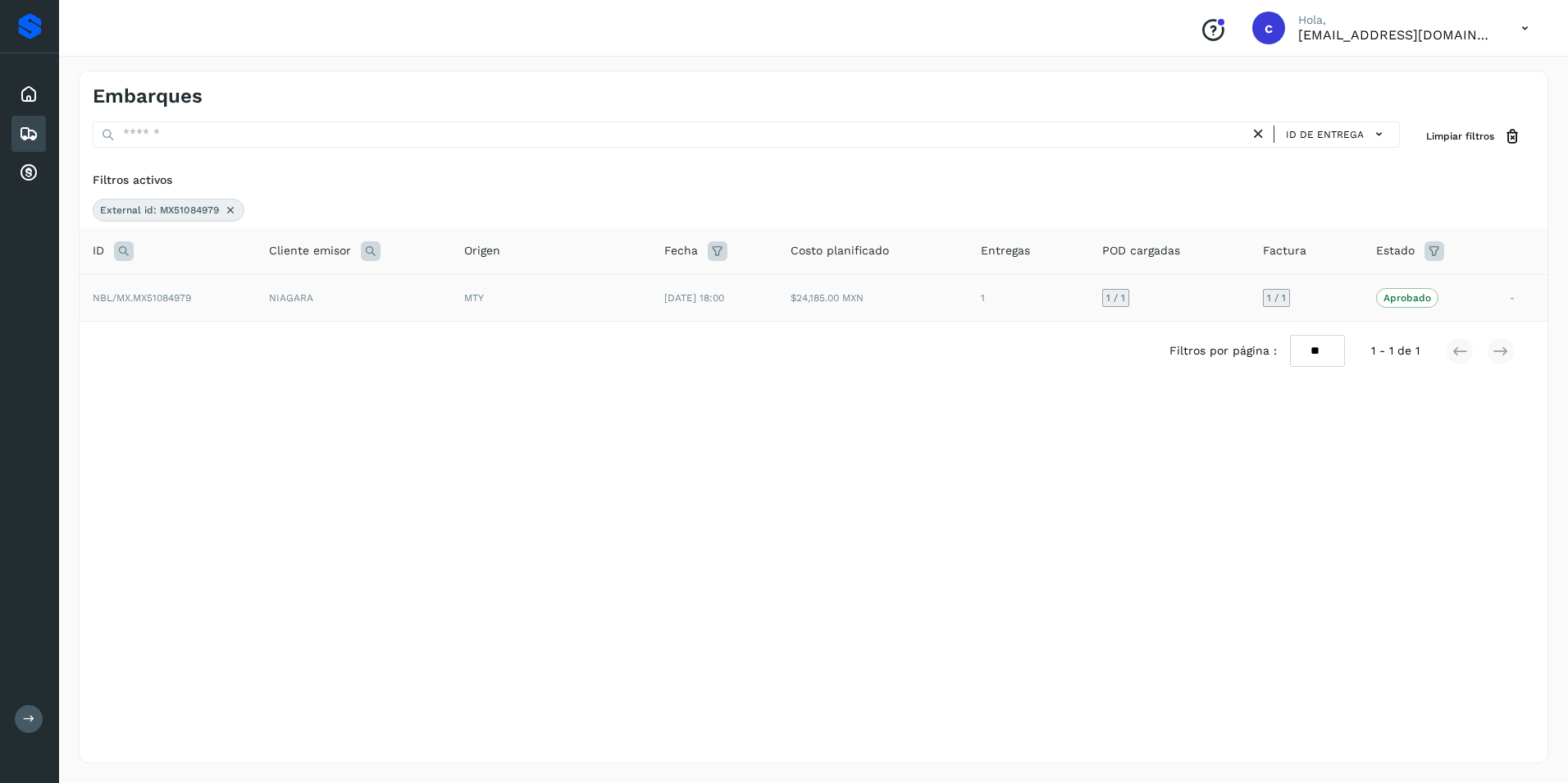
click at [210, 296] on td "NBL/MX.MX51084979" at bounding box center [168, 297] width 176 height 47
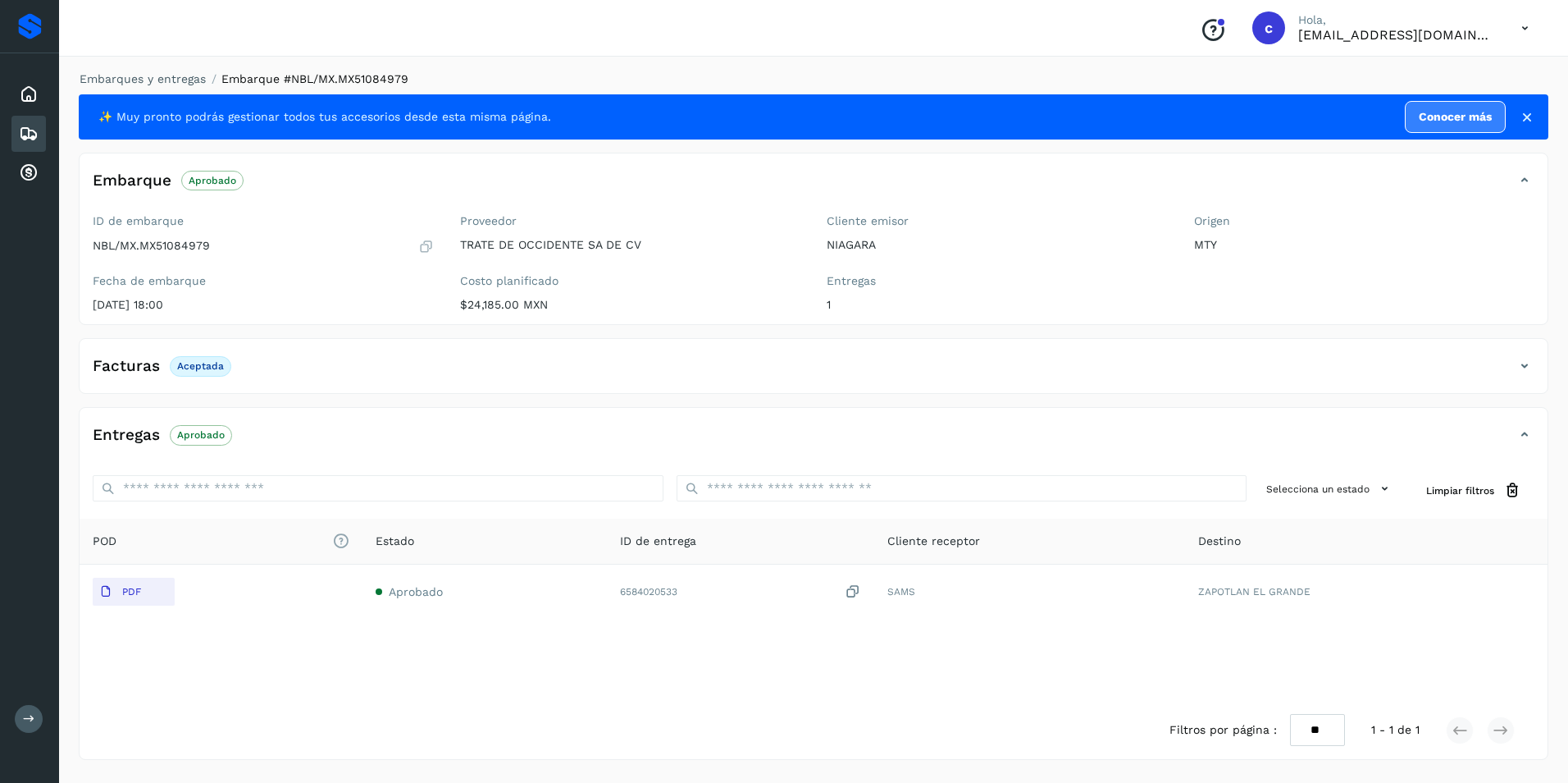
click at [212, 437] on p "Aprobado" at bounding box center [201, 435] width 47 height 11
click at [45, 143] on div "Embarques" at bounding box center [28, 134] width 34 height 36
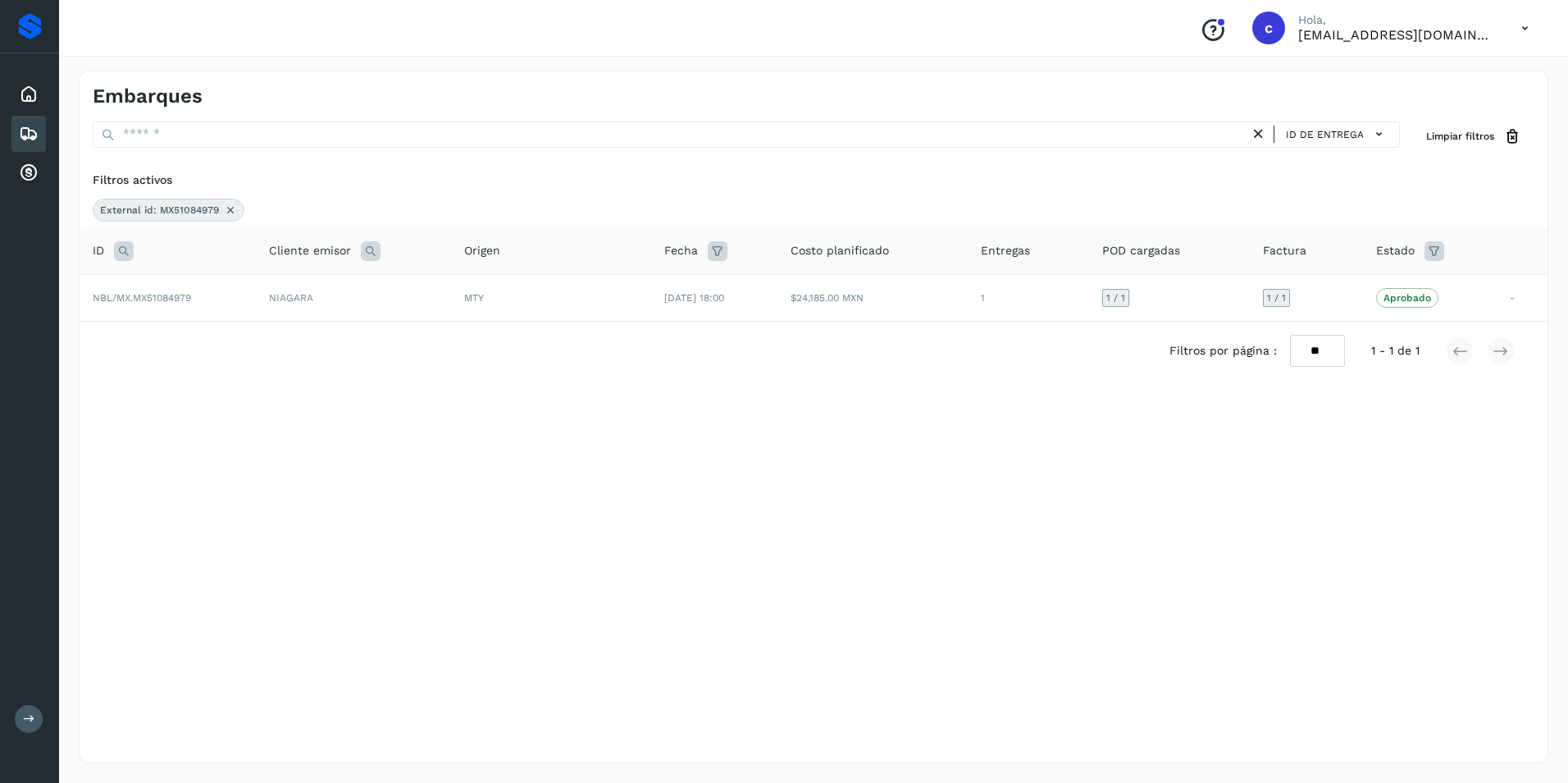
click at [225, 208] on icon at bounding box center [231, 210] width 13 height 13
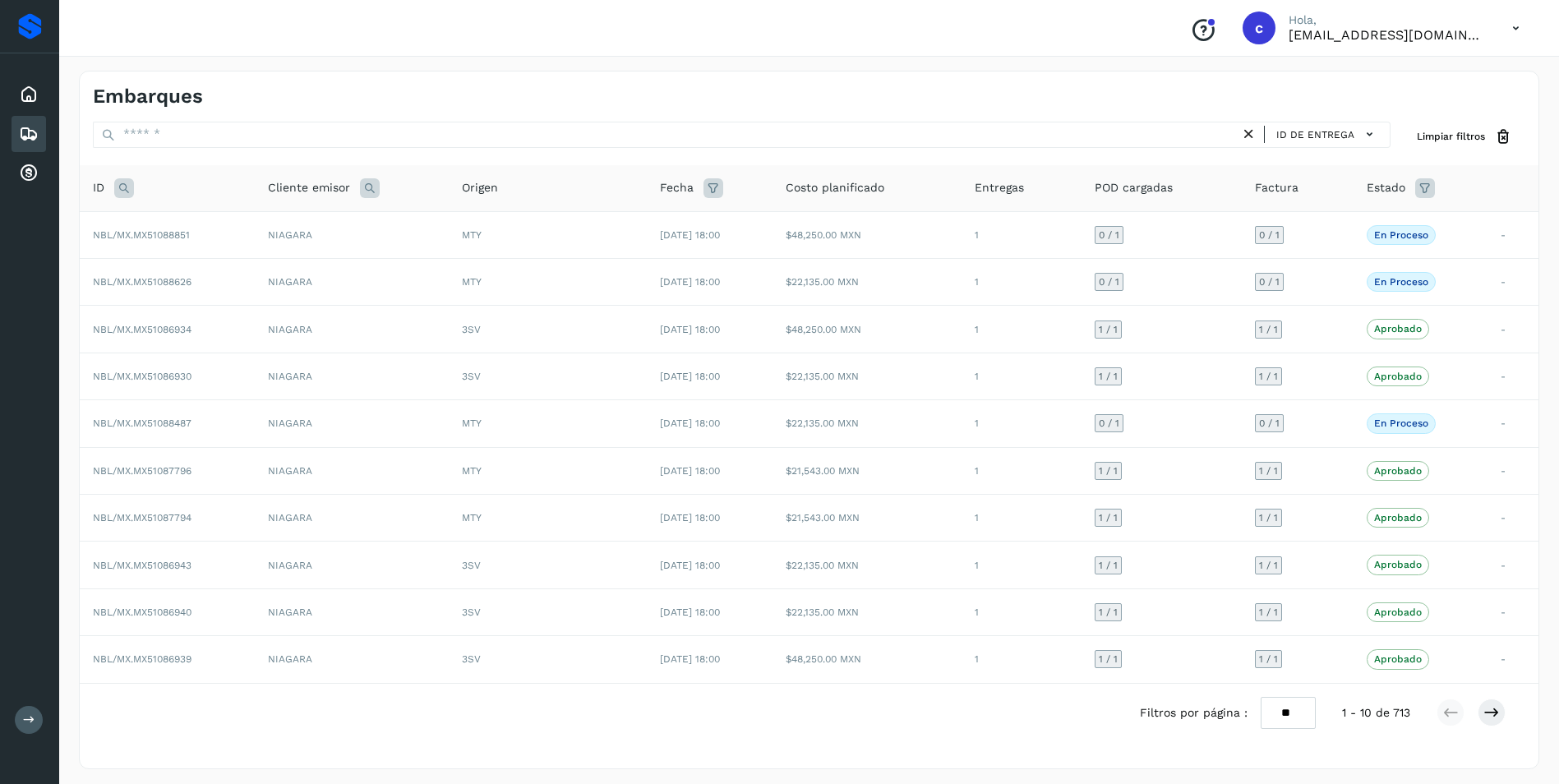
click at [130, 189] on icon at bounding box center [124, 188] width 20 height 20
click at [177, 227] on input "text" at bounding box center [232, 229] width 202 height 27
paste input "**********"
type input "**********"
click at [289, 269] on span "Buscar" at bounding box center [275, 271] width 33 height 15
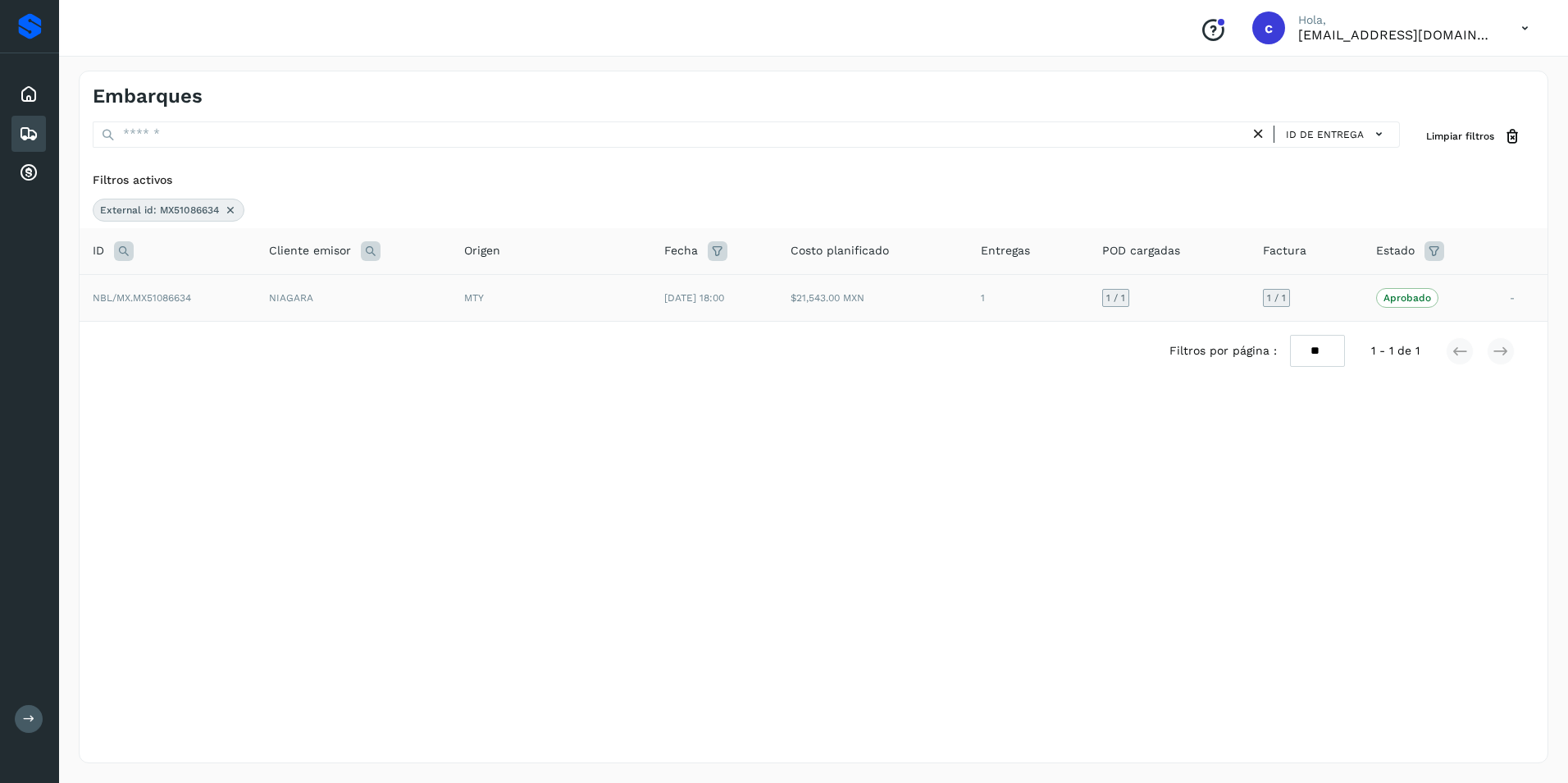
click at [333, 302] on td "NIAGARA" at bounding box center [354, 297] width 195 height 47
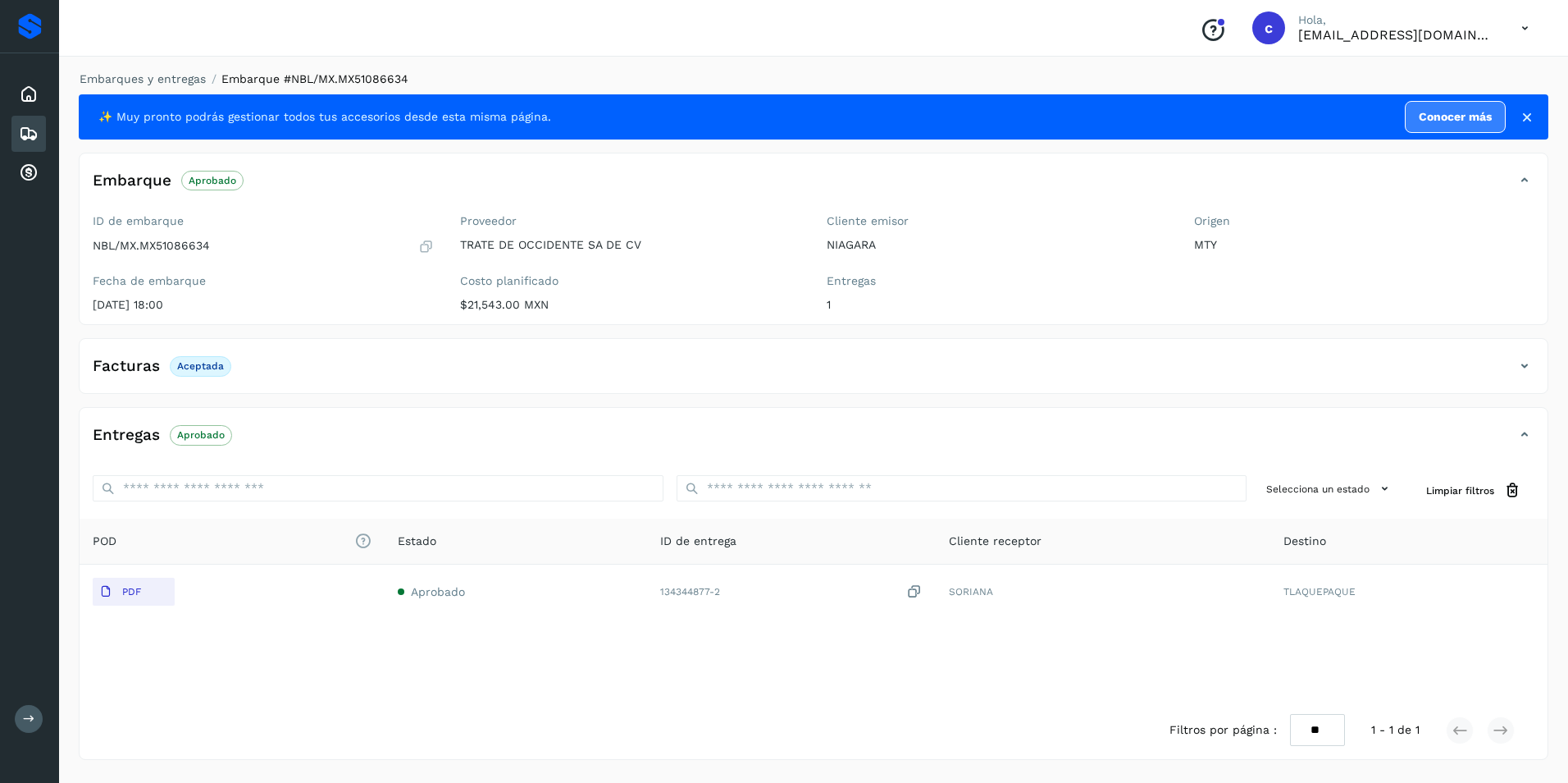
click at [212, 441] on span "Aprobado" at bounding box center [201, 435] width 63 height 20
click at [37, 133] on icon at bounding box center [28, 134] width 20 height 20
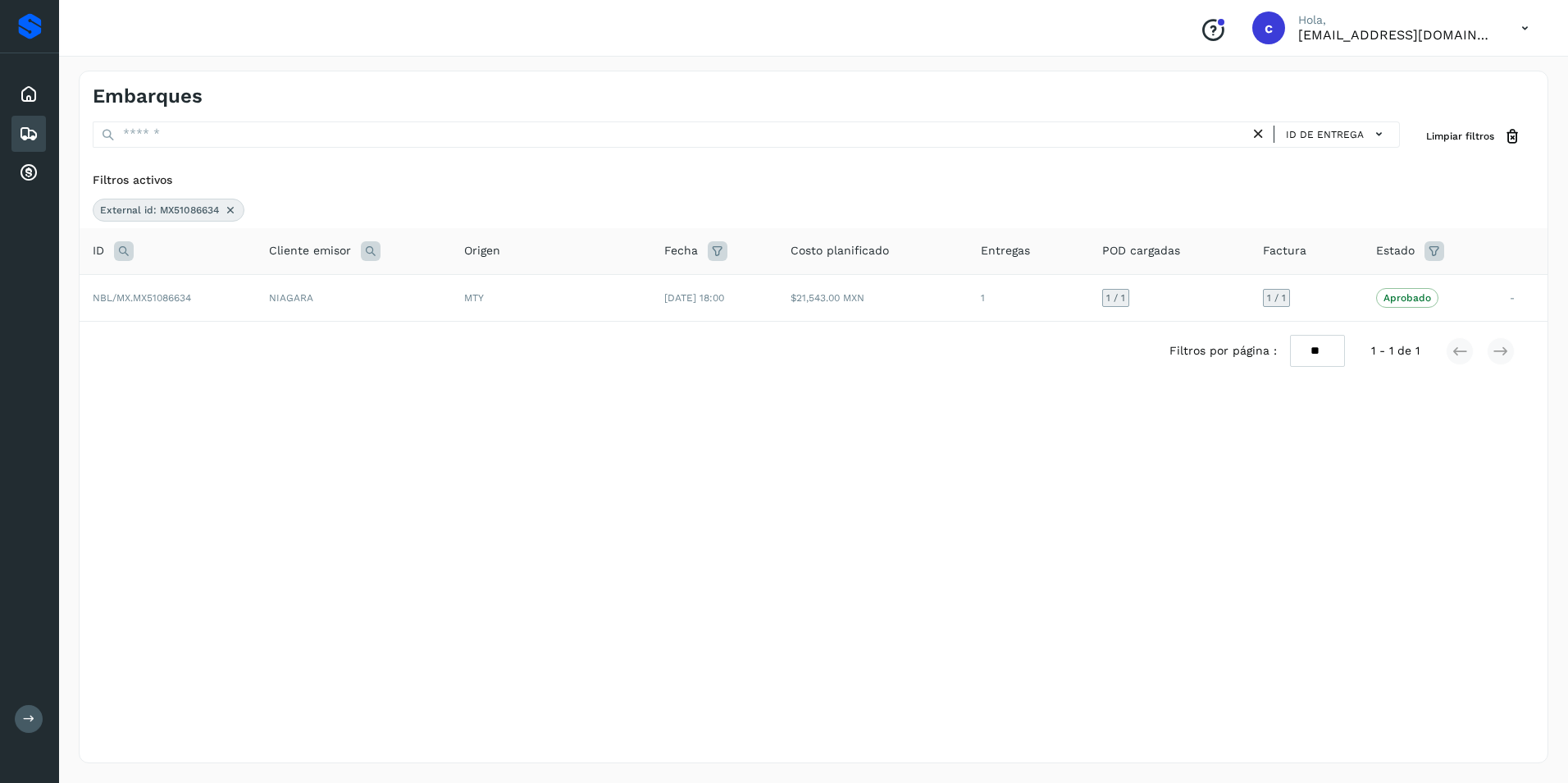
click at [227, 209] on icon at bounding box center [231, 210] width 13 height 13
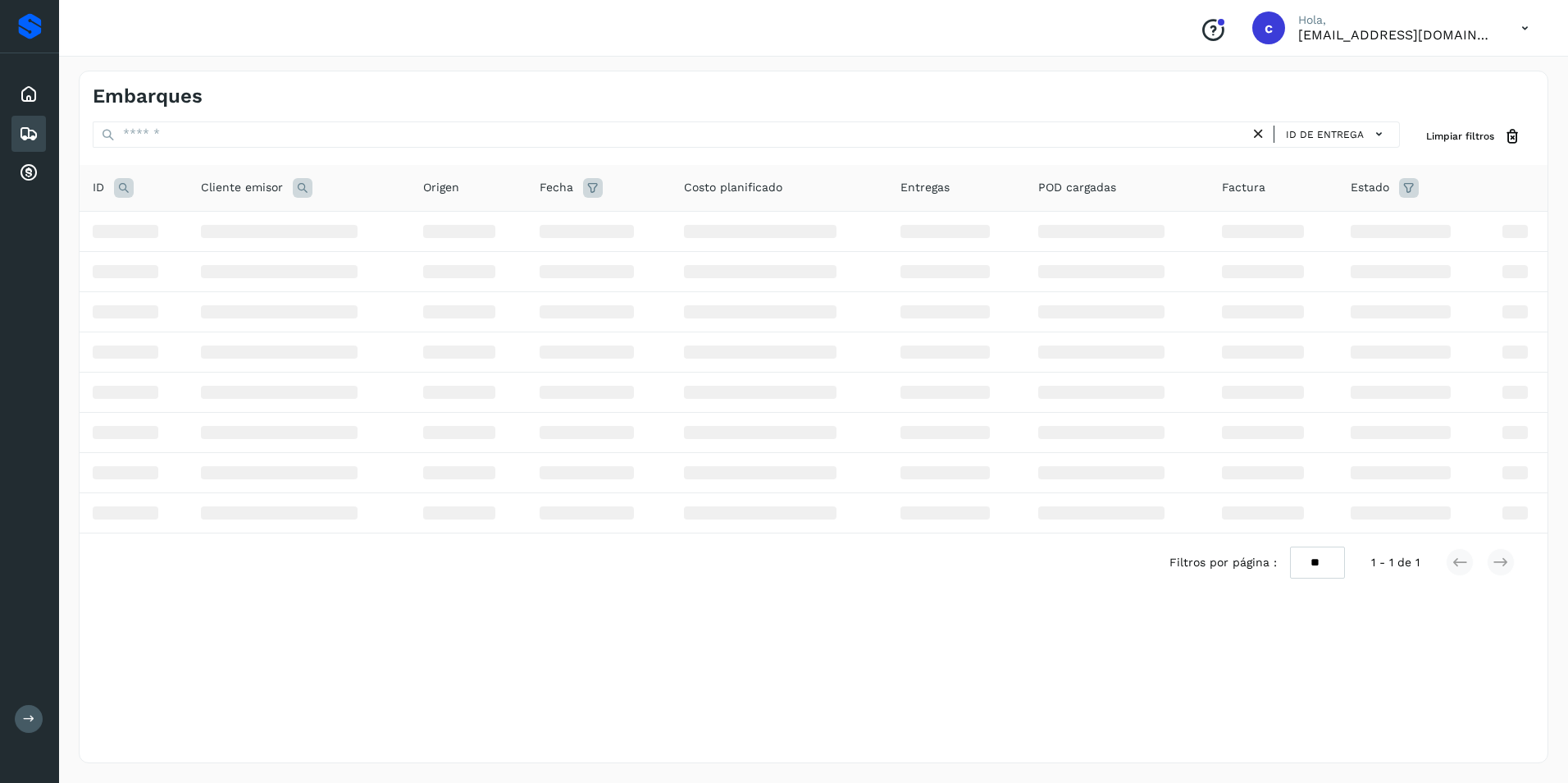
click at [127, 193] on icon at bounding box center [123, 188] width 20 height 20
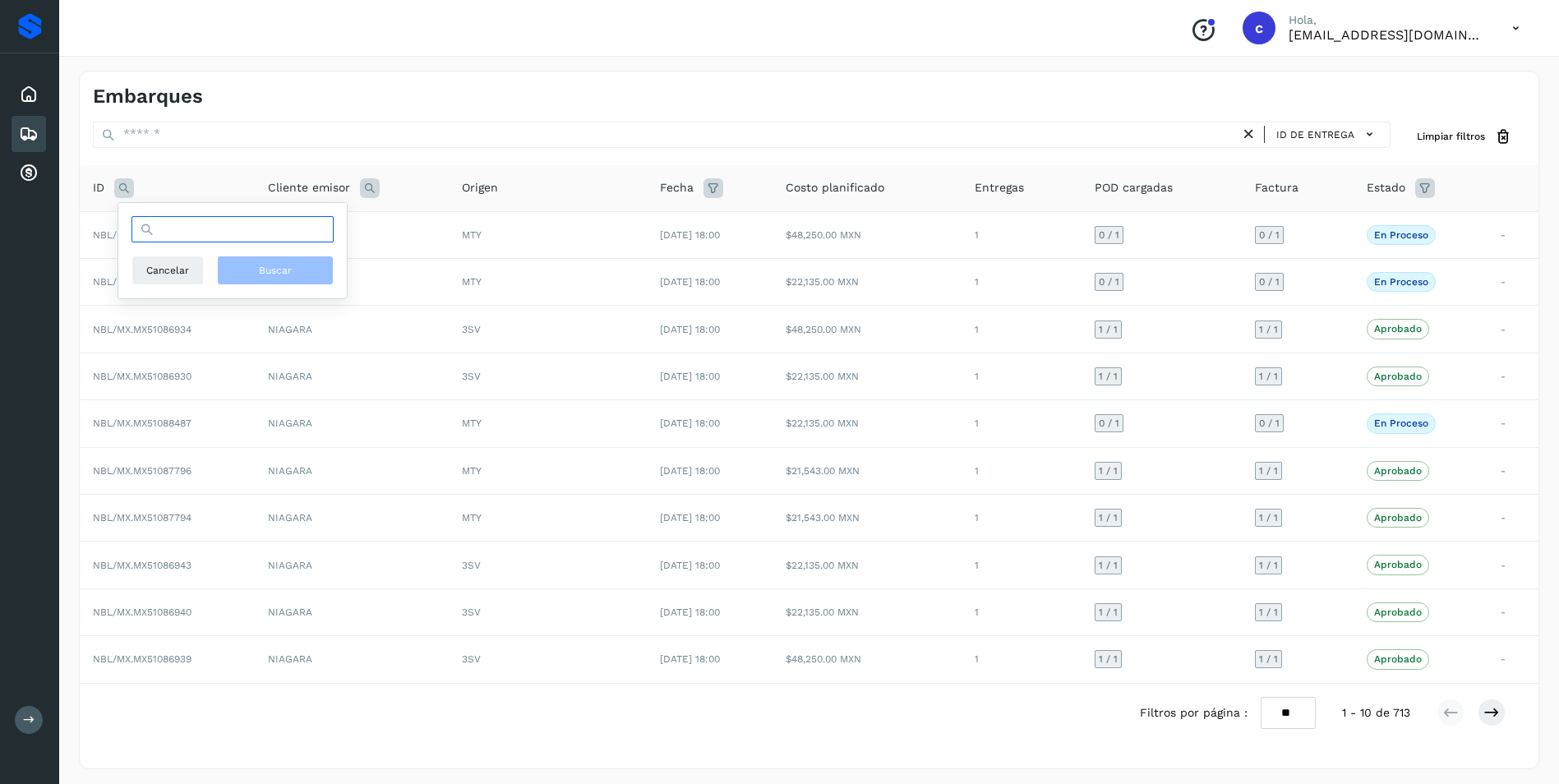
click at [155, 234] on input "text" at bounding box center [232, 229] width 202 height 27
paste input "**********"
type input "**********"
click at [267, 269] on span "Buscar" at bounding box center [275, 271] width 33 height 15
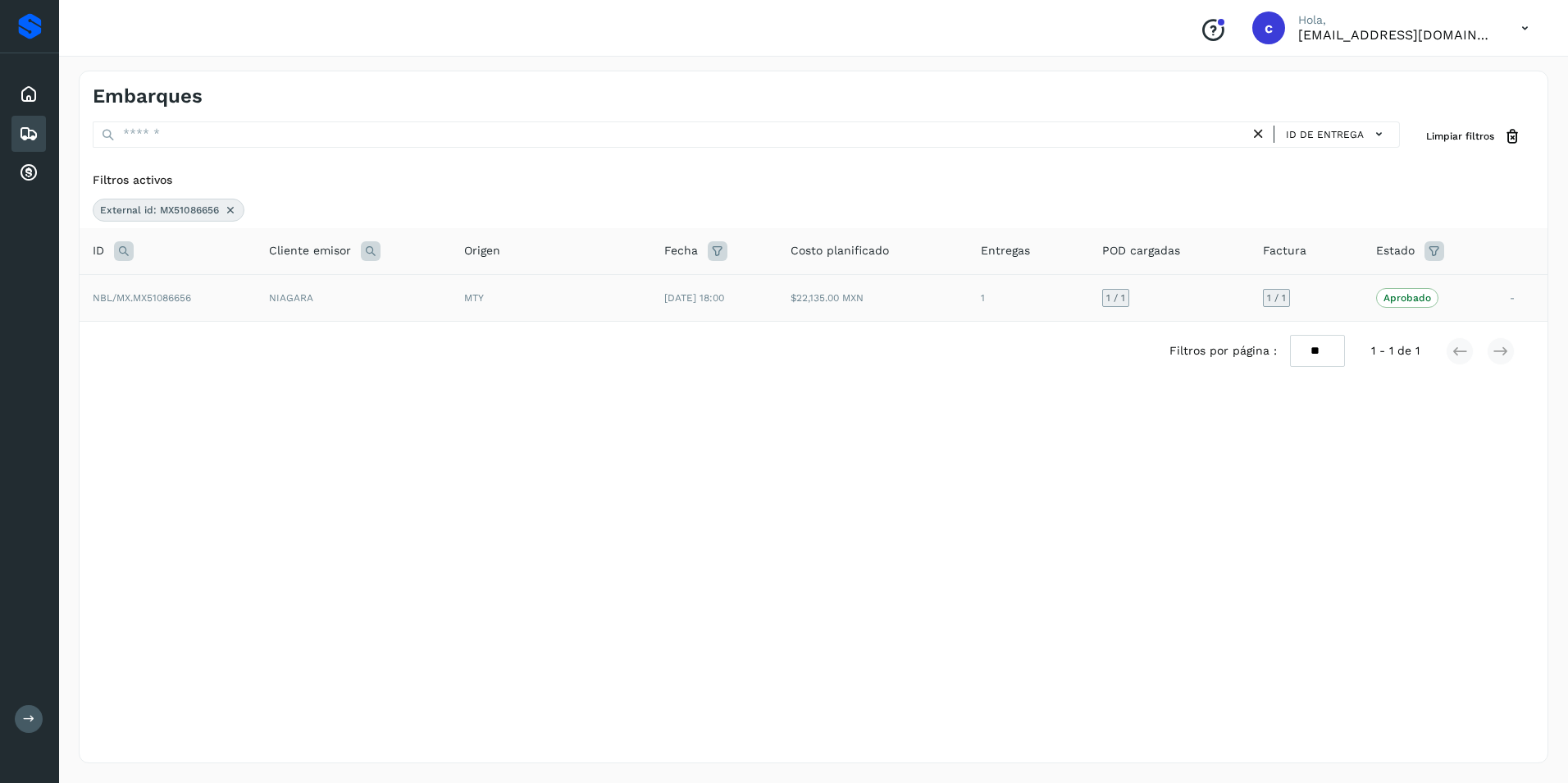
click at [369, 307] on td "NIAGARA" at bounding box center [354, 297] width 195 height 47
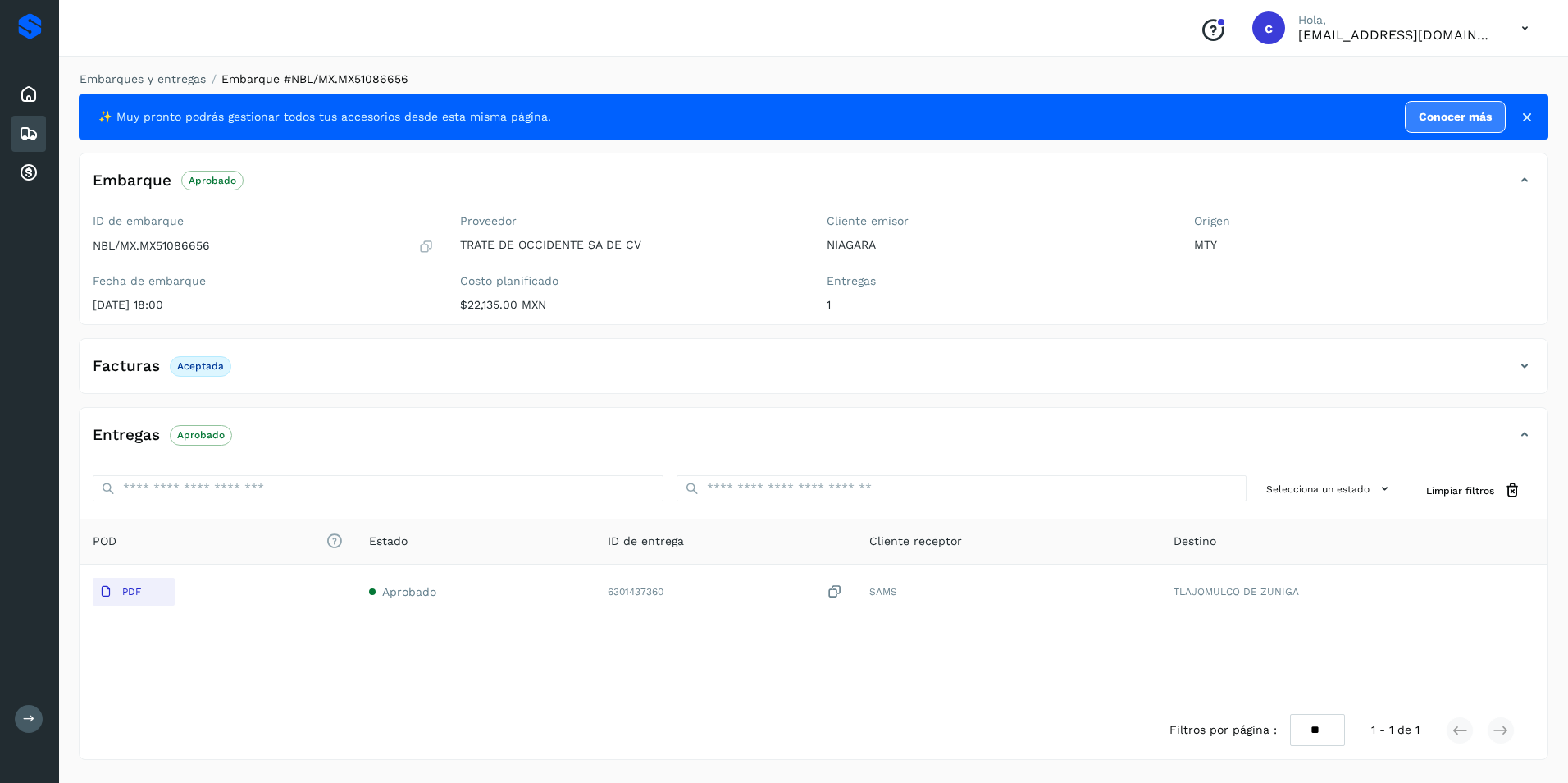
click at [204, 424] on div "Entregas Aprobado" at bounding box center [797, 435] width 1435 height 28
click at [27, 136] on icon at bounding box center [28, 134] width 20 height 20
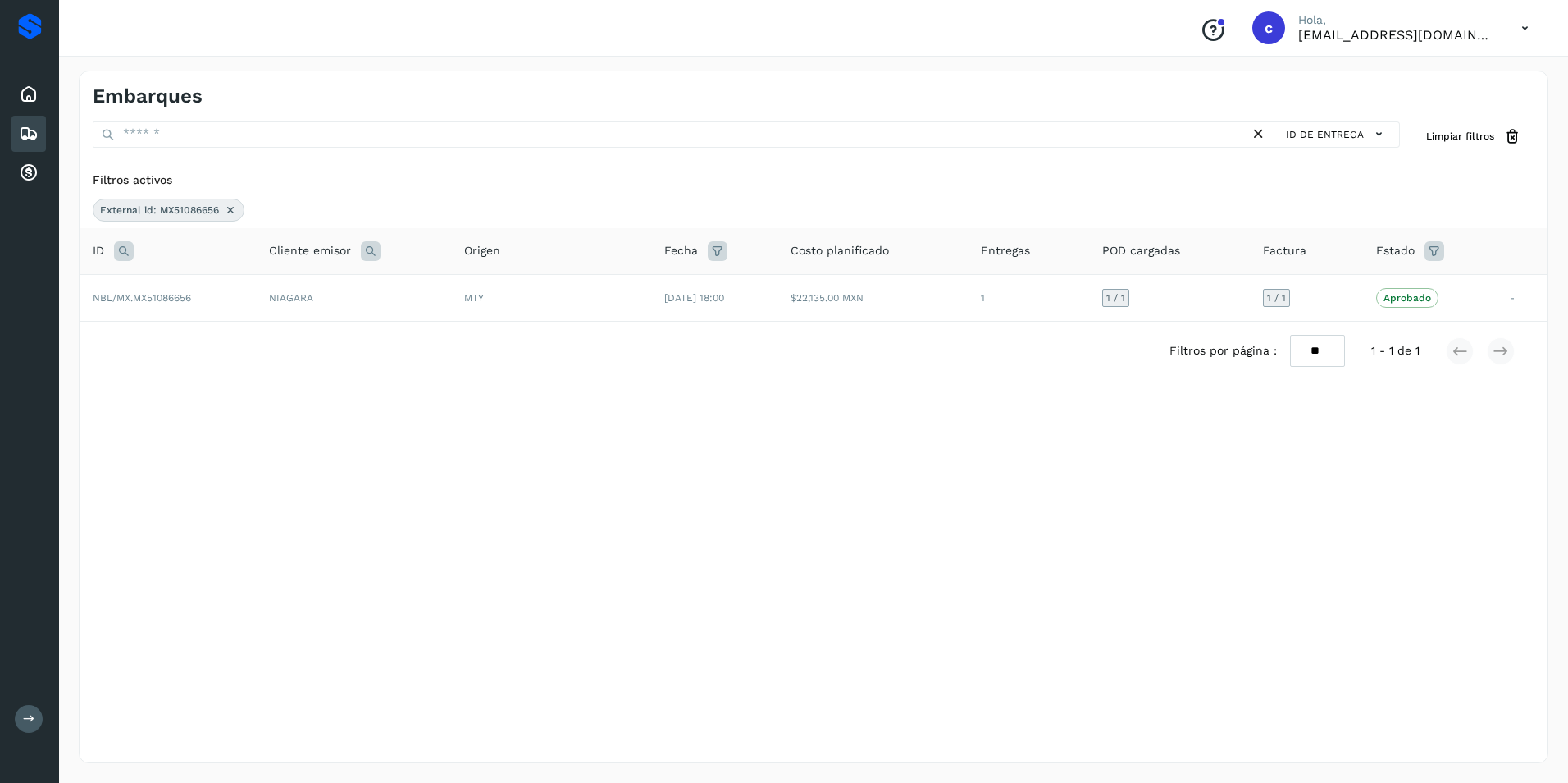
click at [223, 212] on div "External id: MX51086656" at bounding box center [169, 210] width 152 height 23
click at [225, 211] on icon at bounding box center [231, 210] width 13 height 13
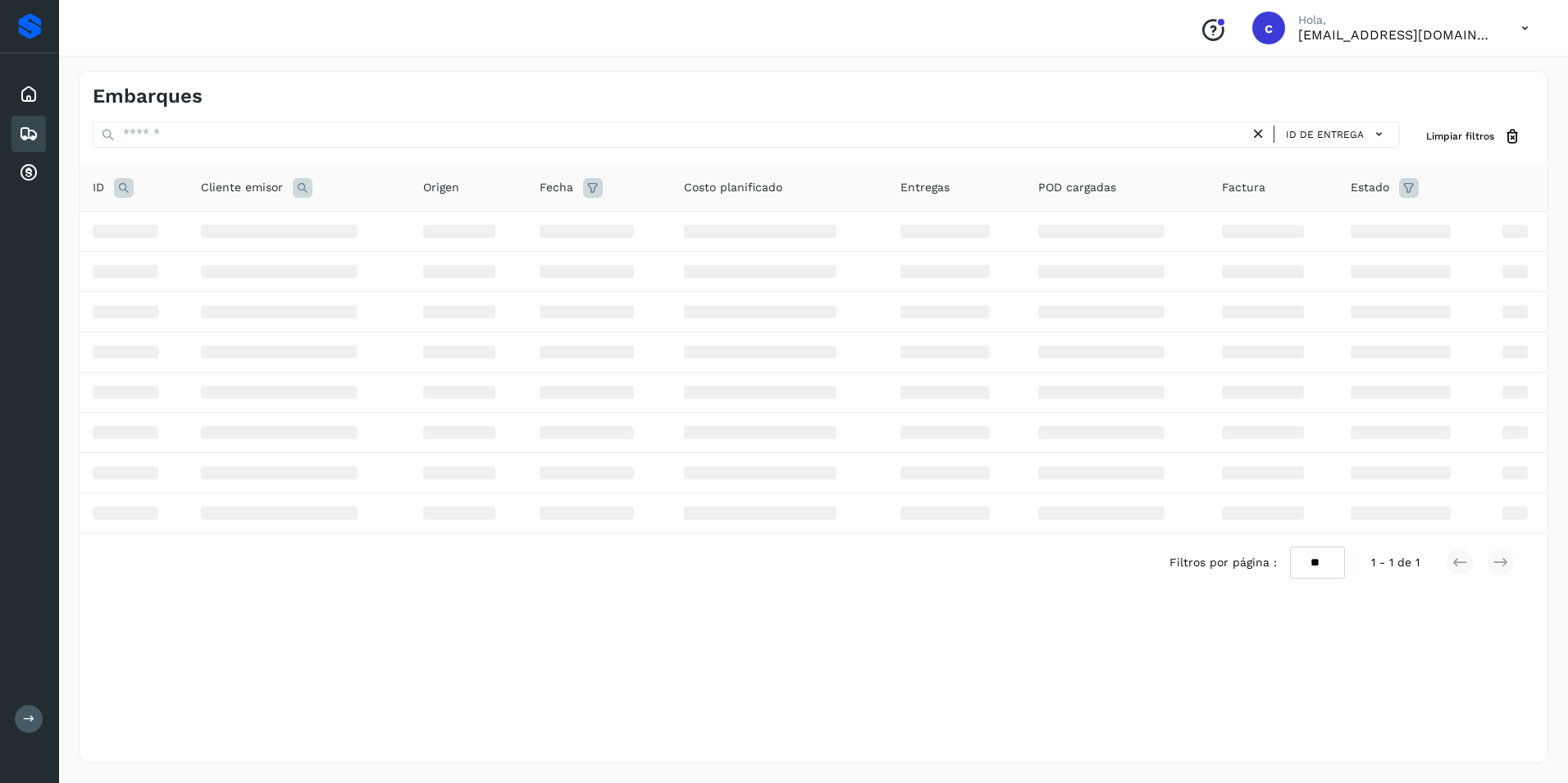
click at [130, 186] on icon at bounding box center [123, 188] width 20 height 20
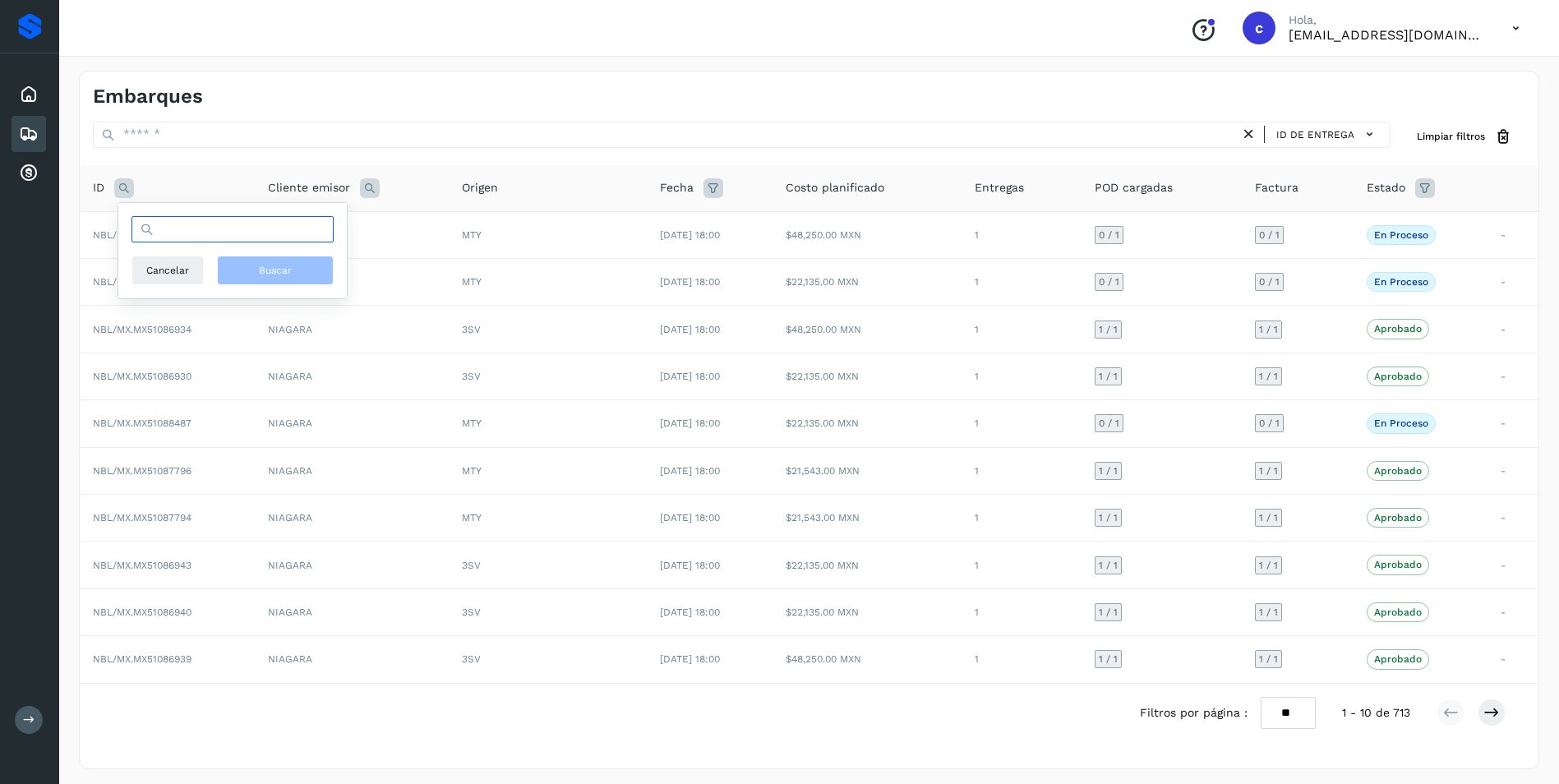
click at [186, 227] on input "text" at bounding box center [232, 229] width 202 height 27
paste input "**********"
type input "**********"
click at [253, 275] on button "Buscar" at bounding box center [275, 270] width 117 height 29
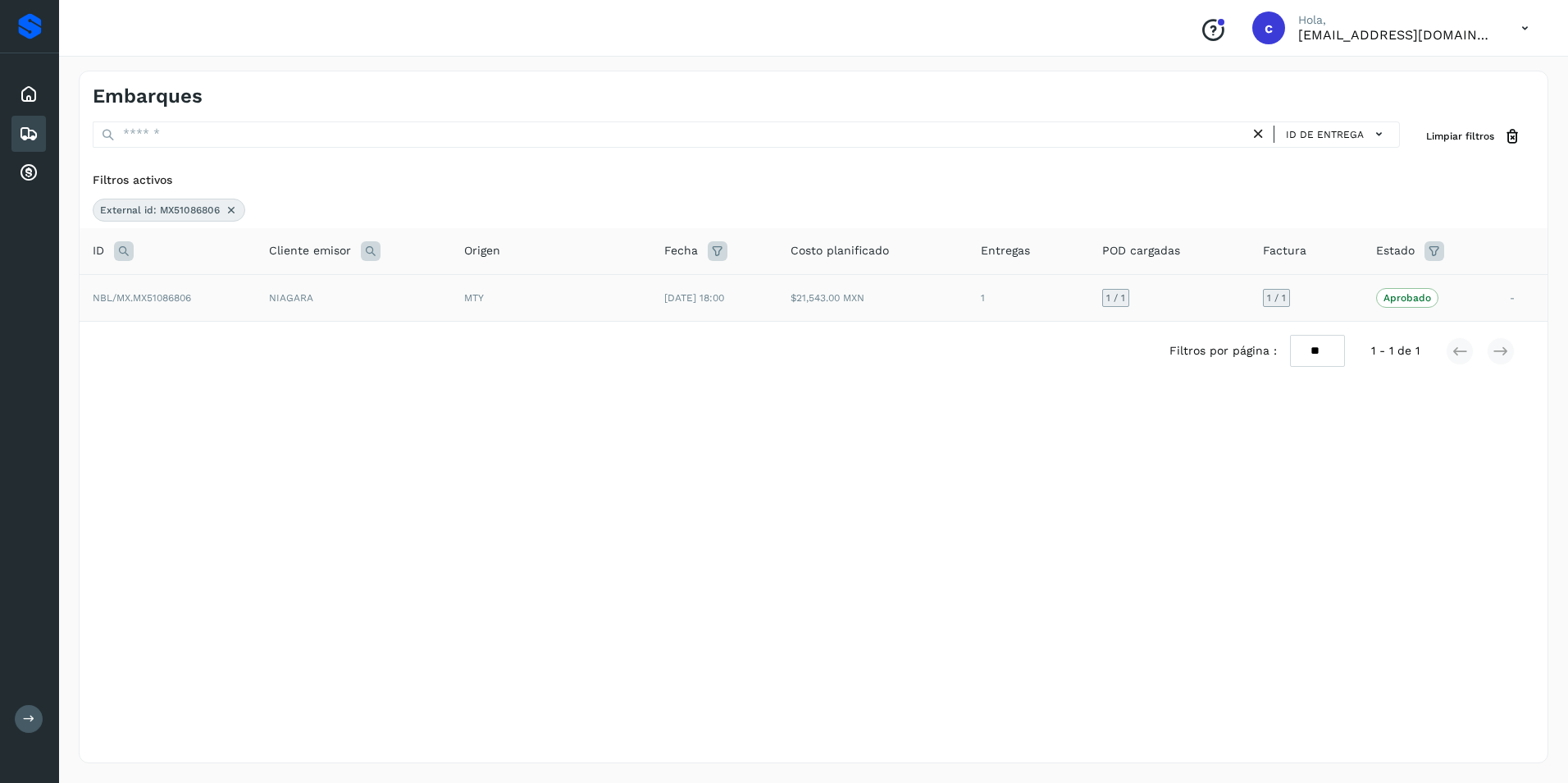
click at [273, 298] on td "NIAGARA" at bounding box center [354, 297] width 195 height 47
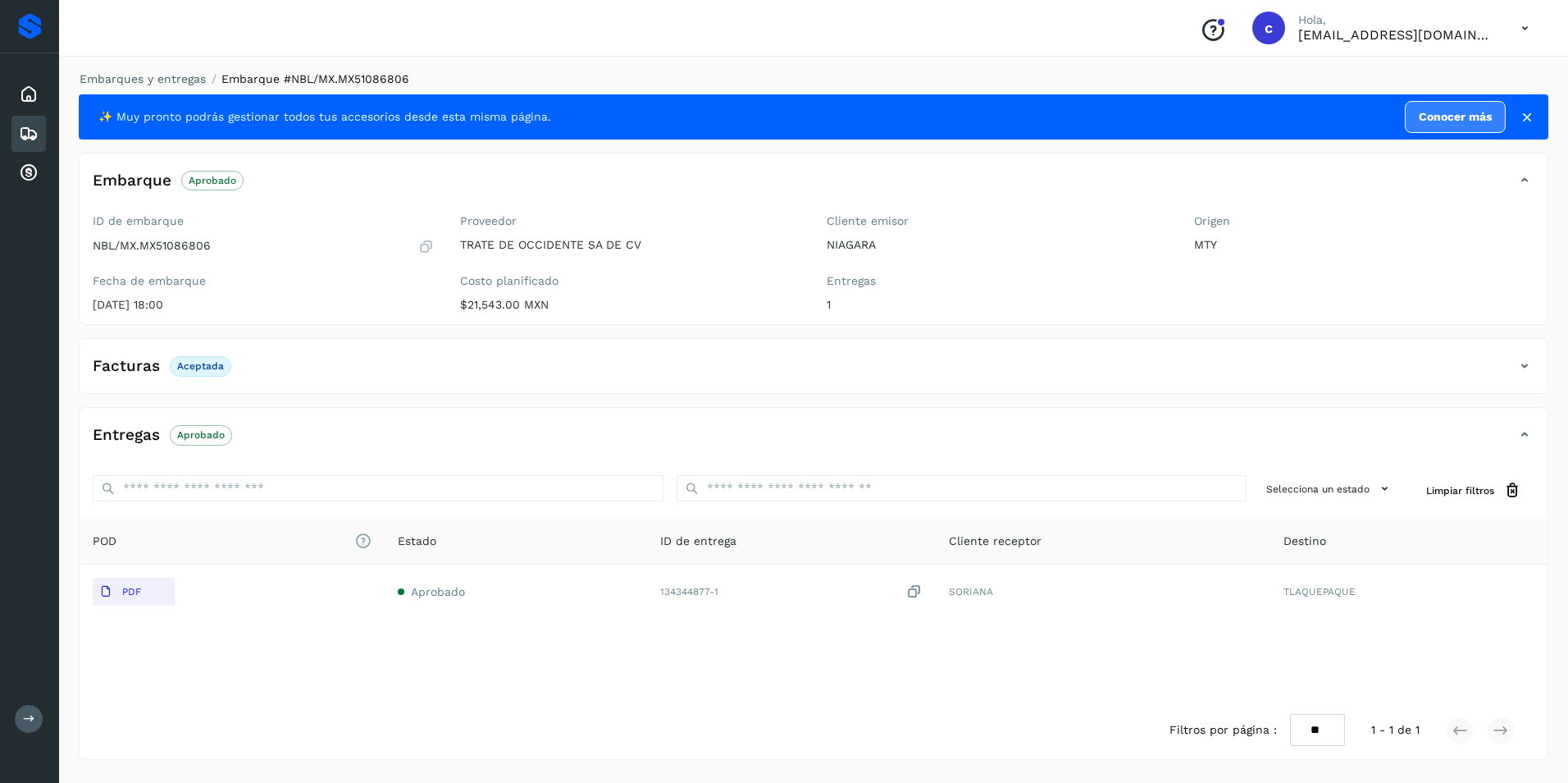
click at [212, 433] on p "Aprobado" at bounding box center [201, 435] width 47 height 11
click at [39, 142] on div "Embarques" at bounding box center [28, 134] width 34 height 36
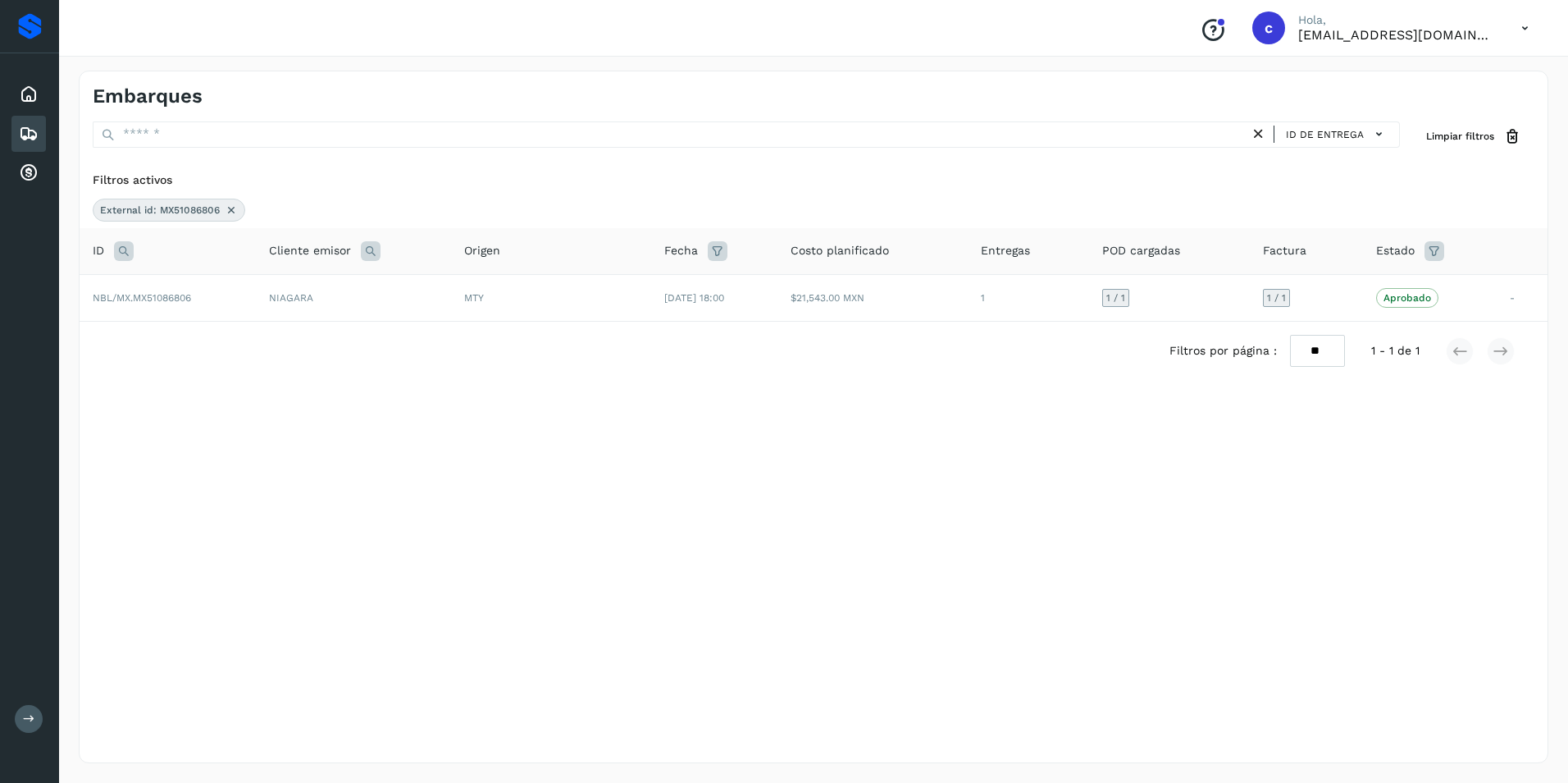
click at [227, 209] on icon at bounding box center [231, 210] width 13 height 13
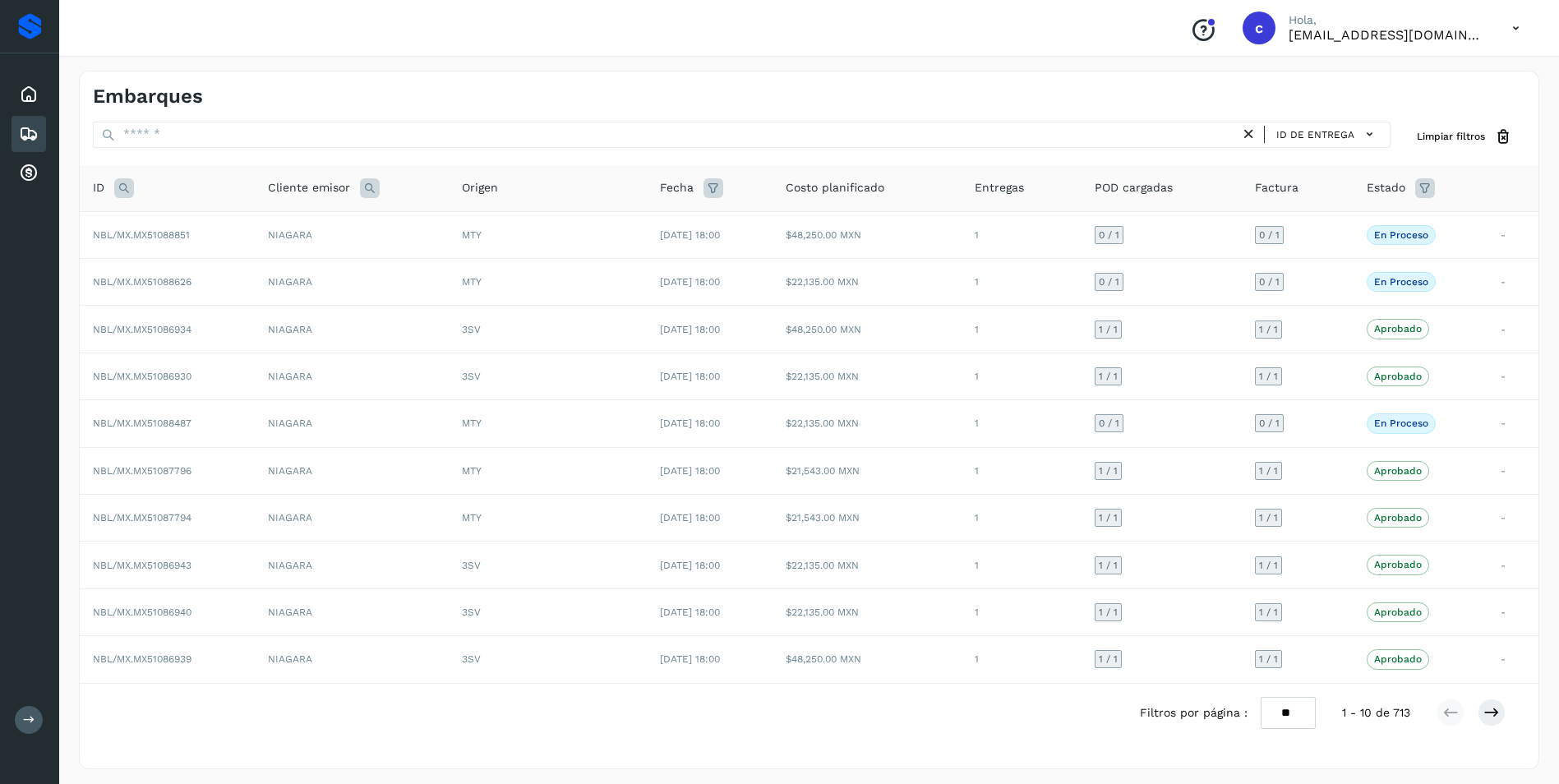
click at [123, 188] on icon at bounding box center [124, 188] width 20 height 20
click at [172, 235] on input "text" at bounding box center [232, 229] width 202 height 27
paste input "**********"
type input "**********"
click at [258, 267] on button "Buscar" at bounding box center [275, 270] width 117 height 29
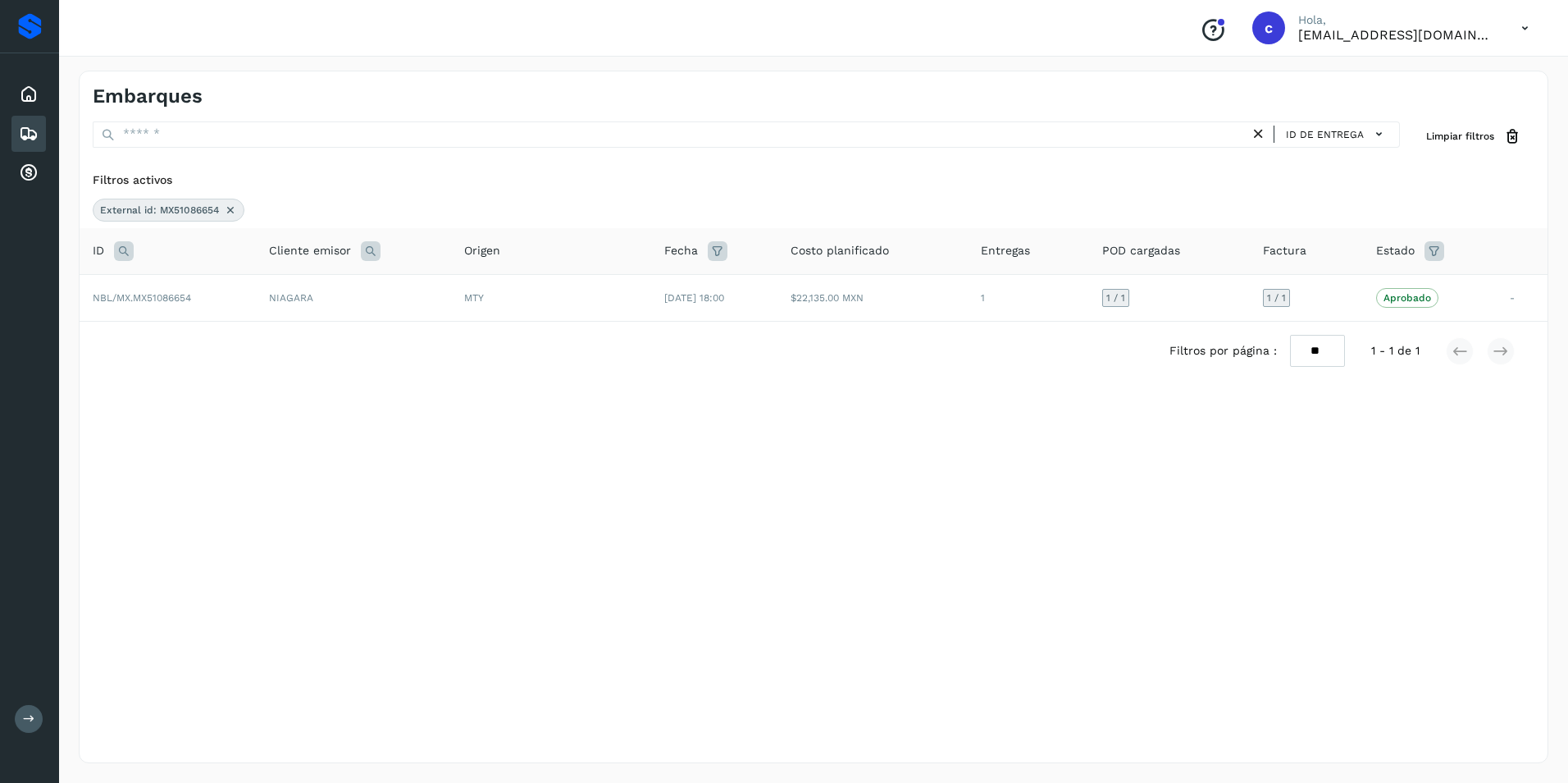
click at [239, 297] on td "NBL/MX.MX51086654" at bounding box center [168, 297] width 176 height 47
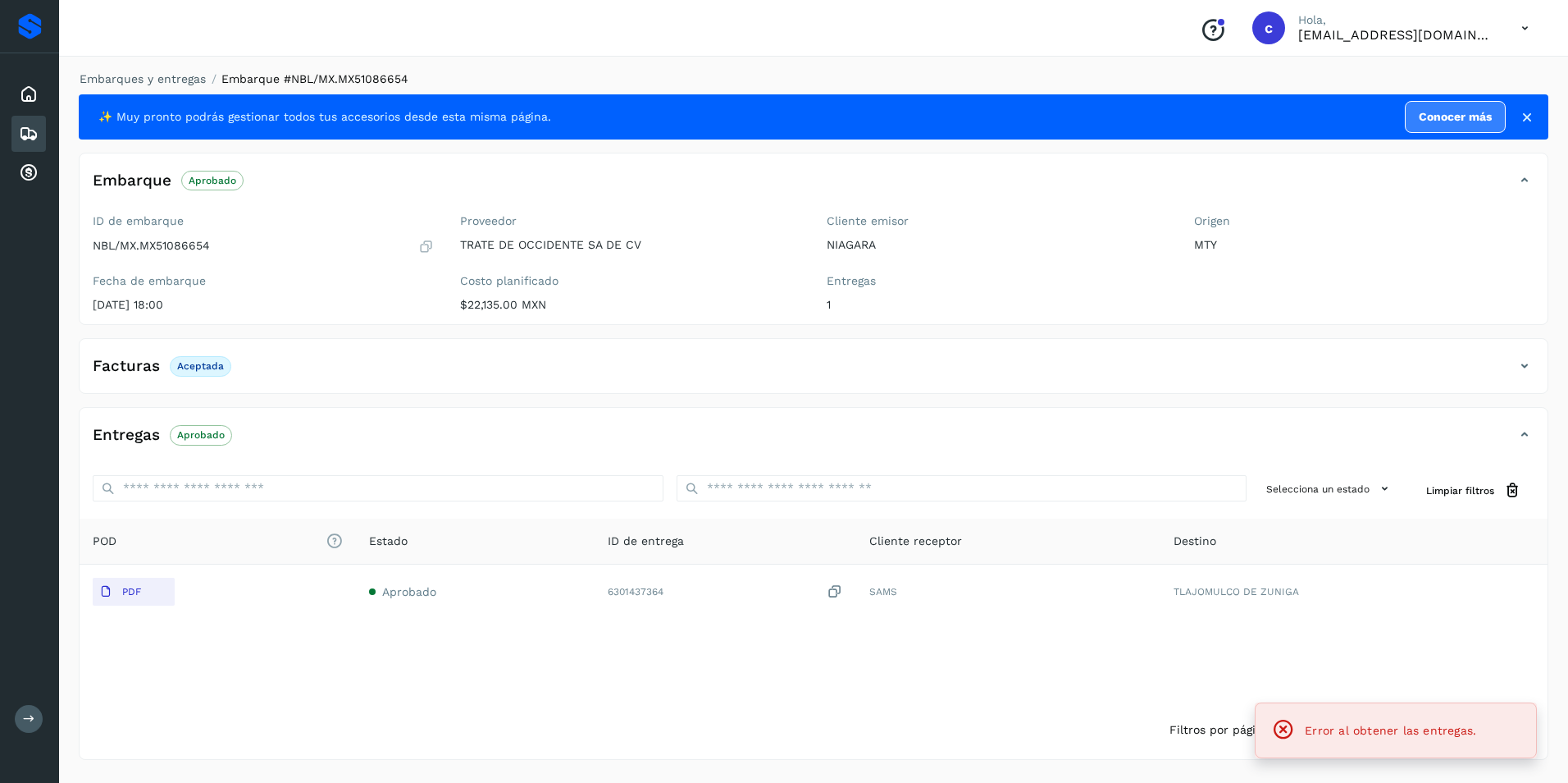
click at [213, 439] on p "Aprobado" at bounding box center [201, 435] width 47 height 11
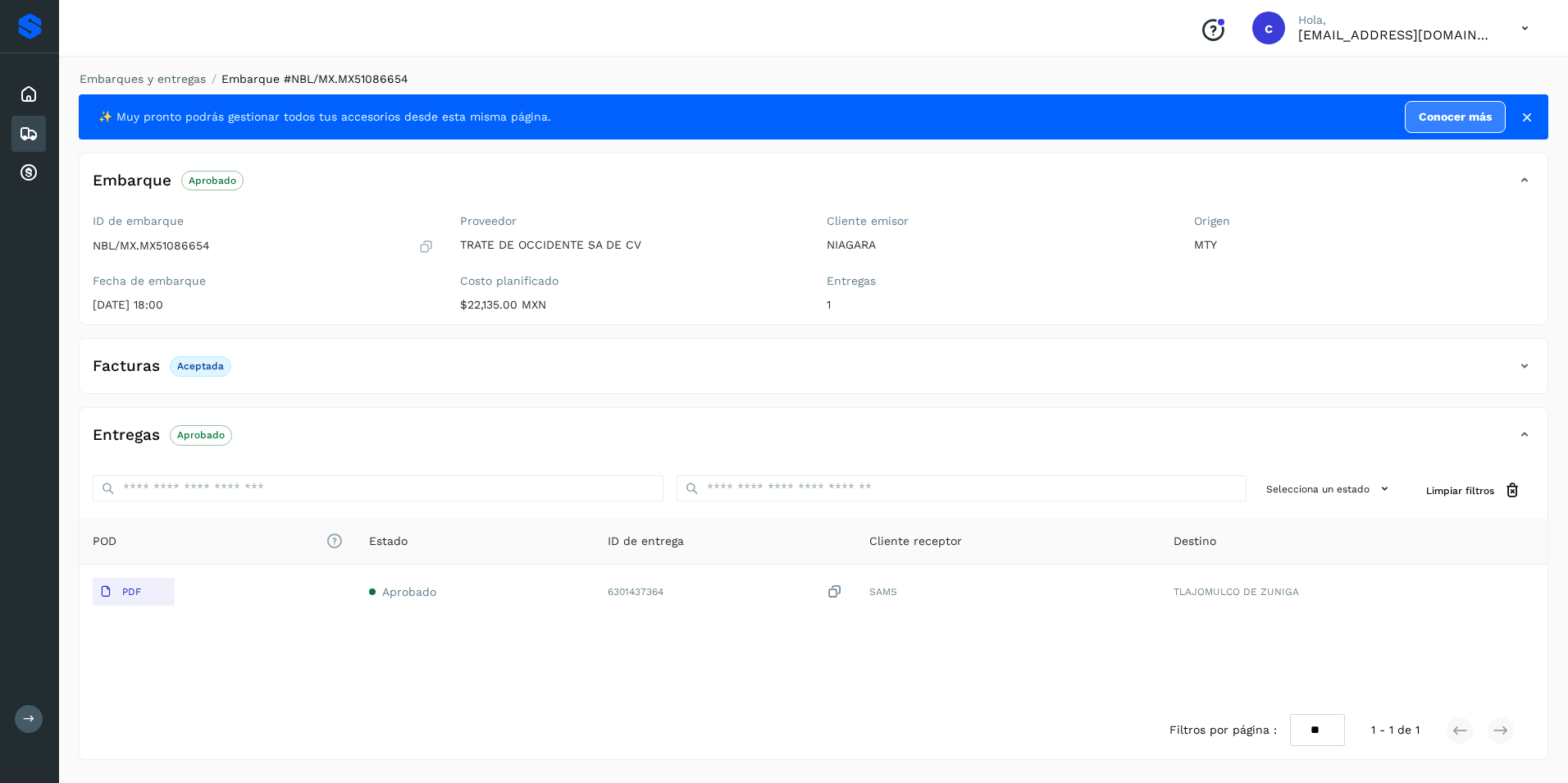
click at [40, 130] on div "Embarques" at bounding box center [28, 134] width 34 height 36
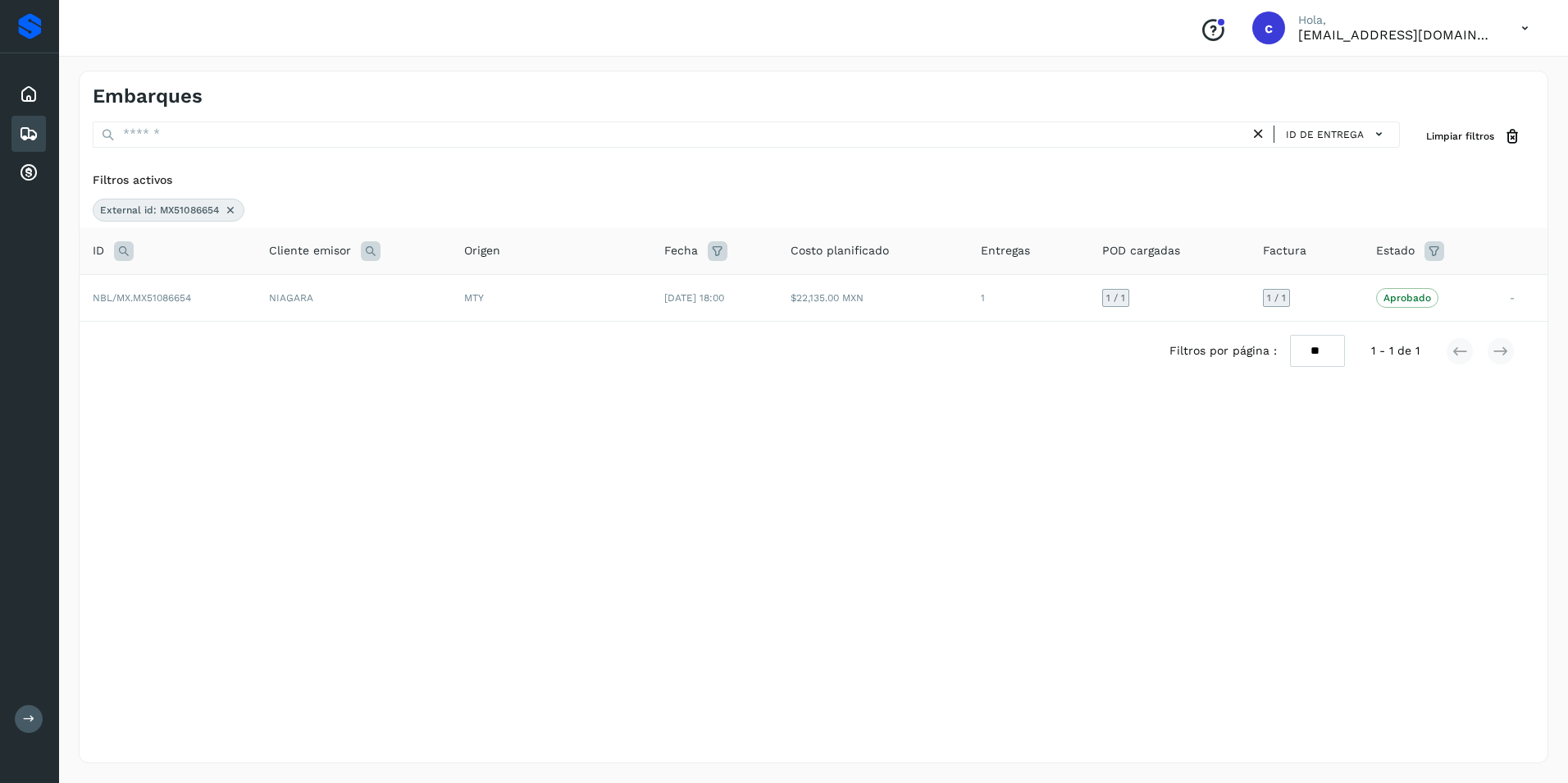
click at [129, 248] on icon at bounding box center [123, 251] width 20 height 20
click at [235, 301] on input "**********" at bounding box center [231, 292] width 202 height 27
drag, startPoint x: 239, startPoint y: 299, endPoint x: 194, endPoint y: 335, distance: 57.6
click at [214, 317] on div "**********" at bounding box center [231, 313] width 202 height 69
click at [194, 335] on button "Cancelar" at bounding box center [167, 332] width 72 height 29
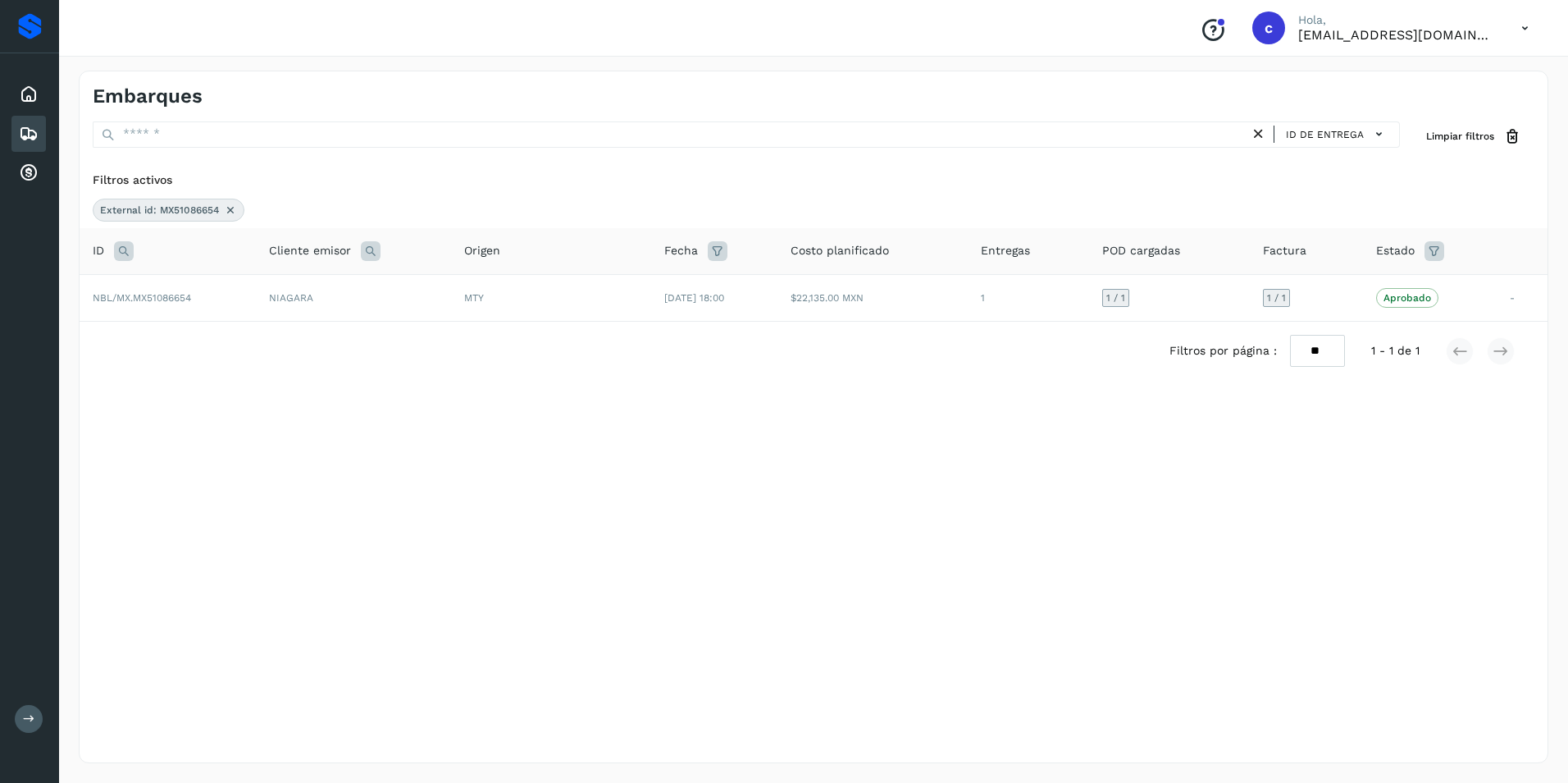
click at [229, 203] on icon at bounding box center [231, 210] width 13 height 13
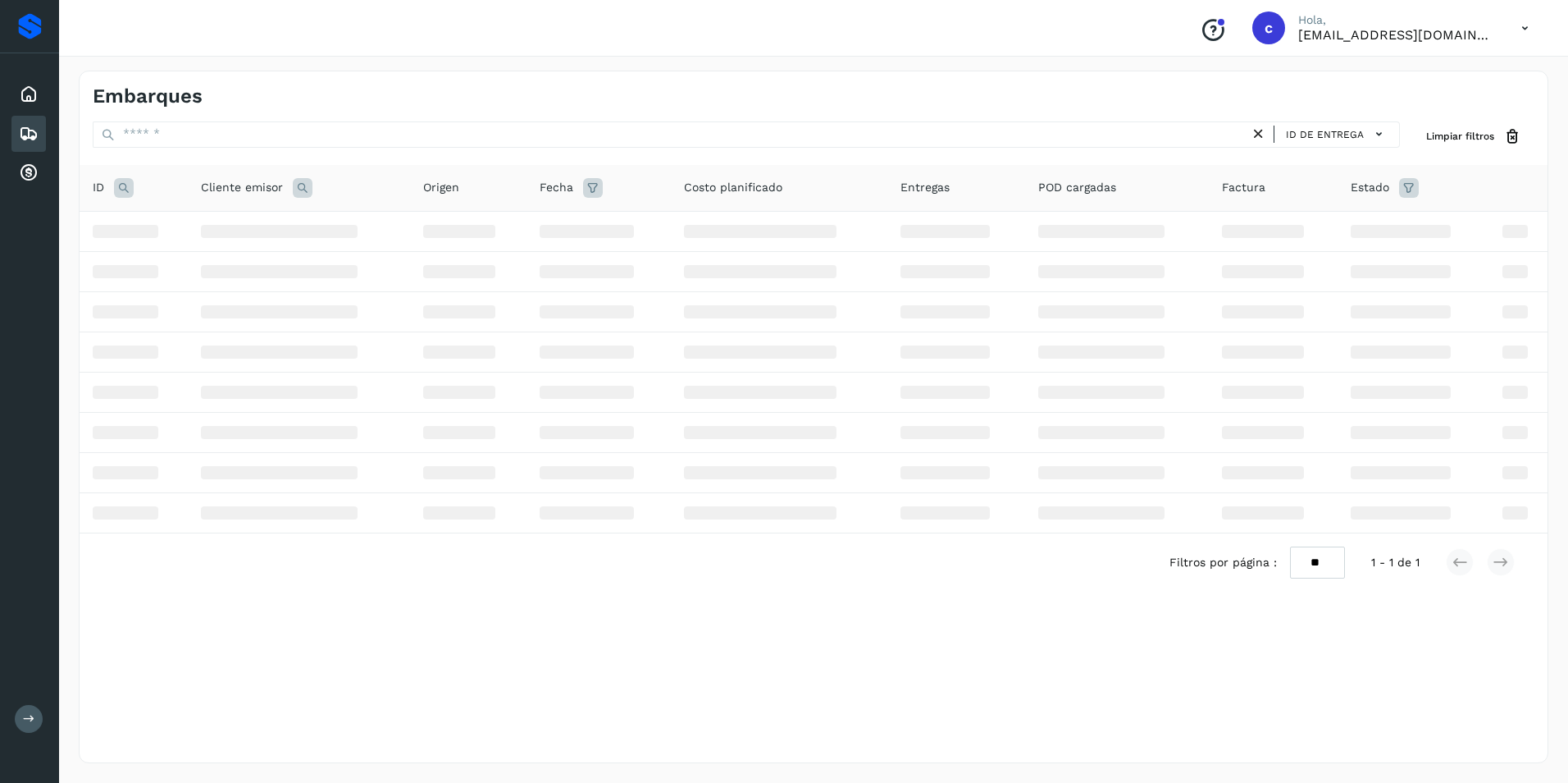
click at [130, 186] on icon at bounding box center [123, 188] width 20 height 20
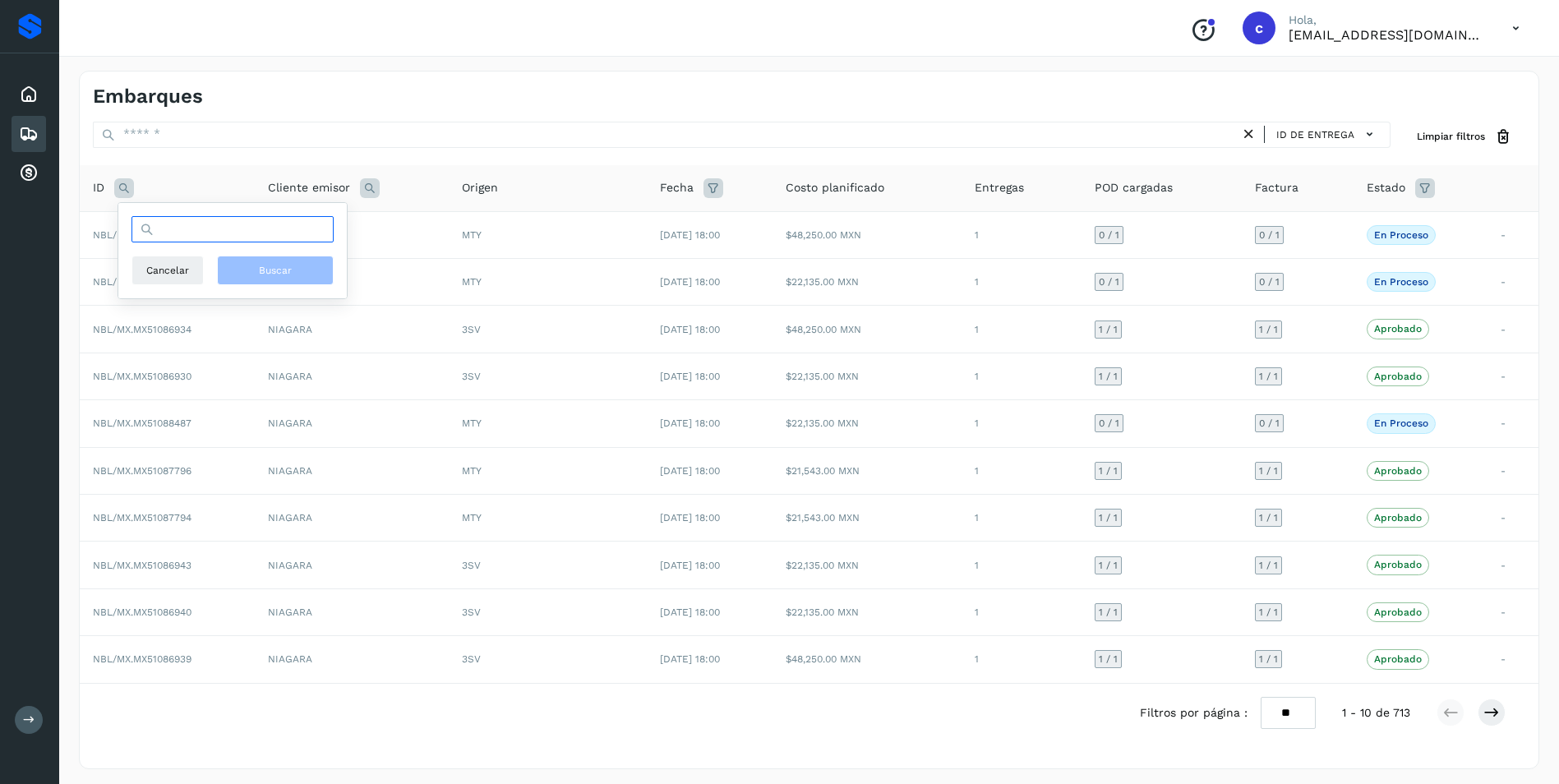
click at [177, 232] on input "text" at bounding box center [232, 229] width 202 height 27
paste input "**********"
type input "**********"
click at [287, 275] on span "Buscar" at bounding box center [275, 271] width 33 height 15
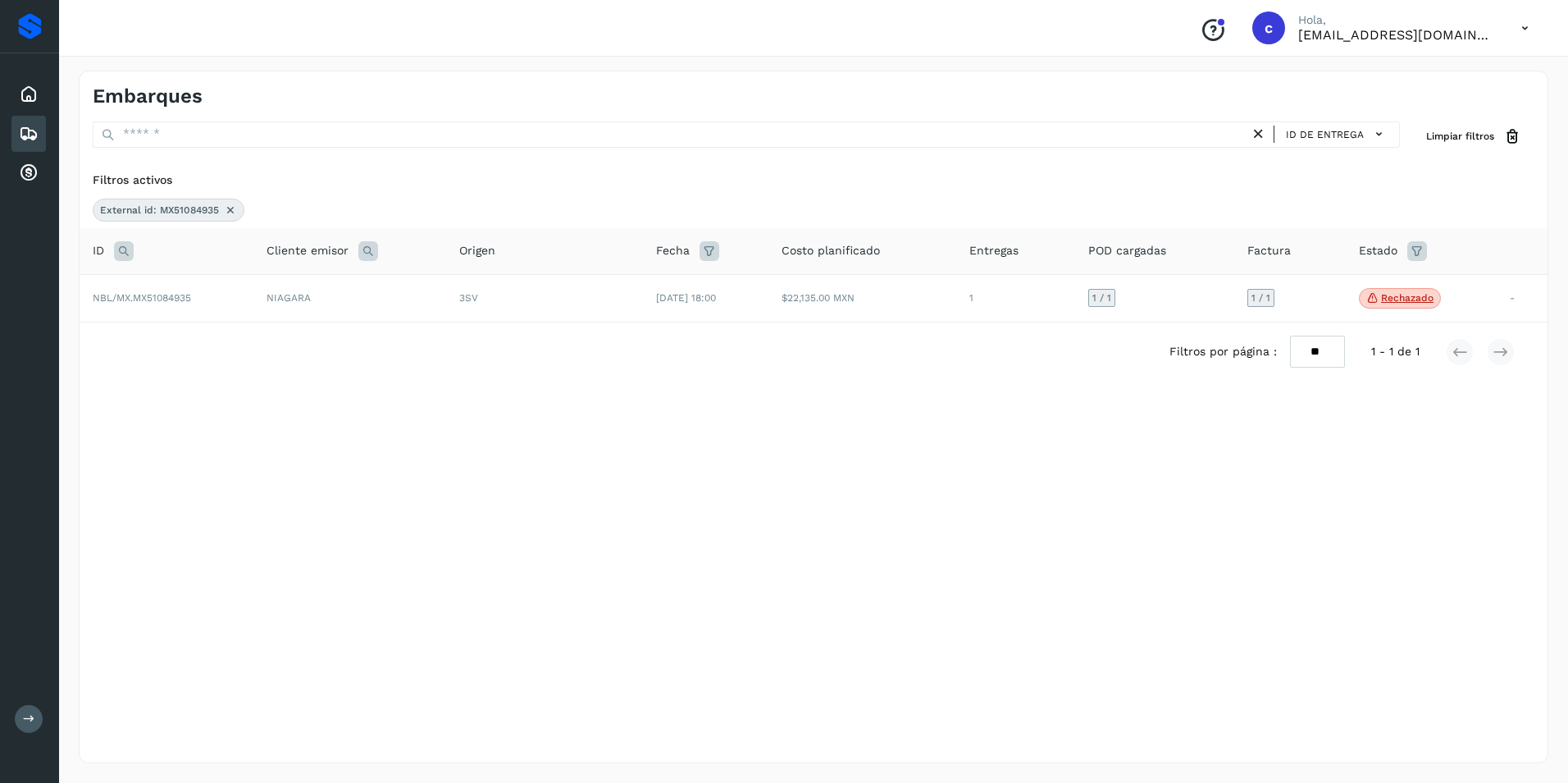
click at [367, 289] on td "NIAGARA" at bounding box center [349, 298] width 193 height 48
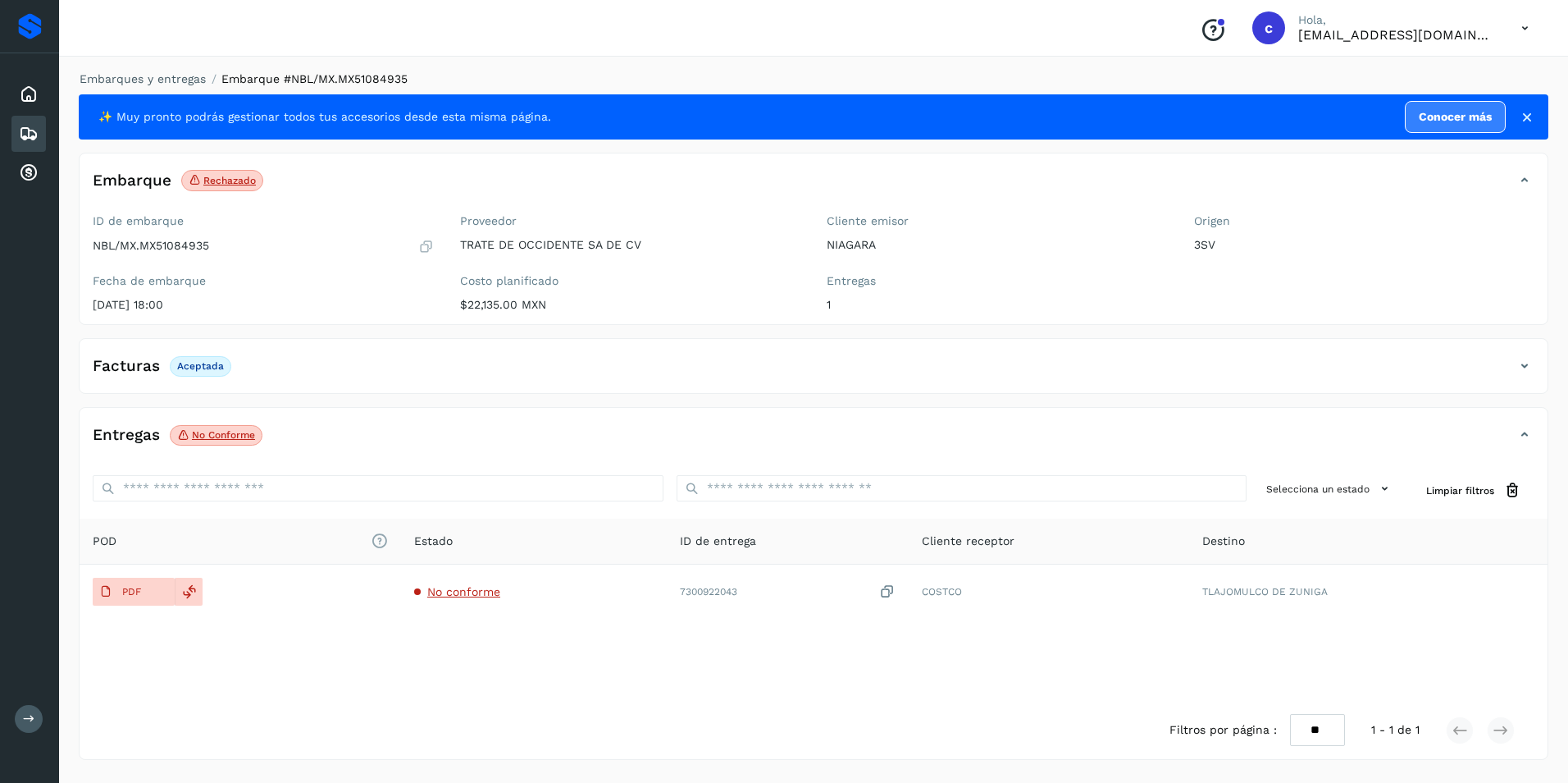
click at [206, 440] on p "No conforme" at bounding box center [223, 435] width 64 height 11
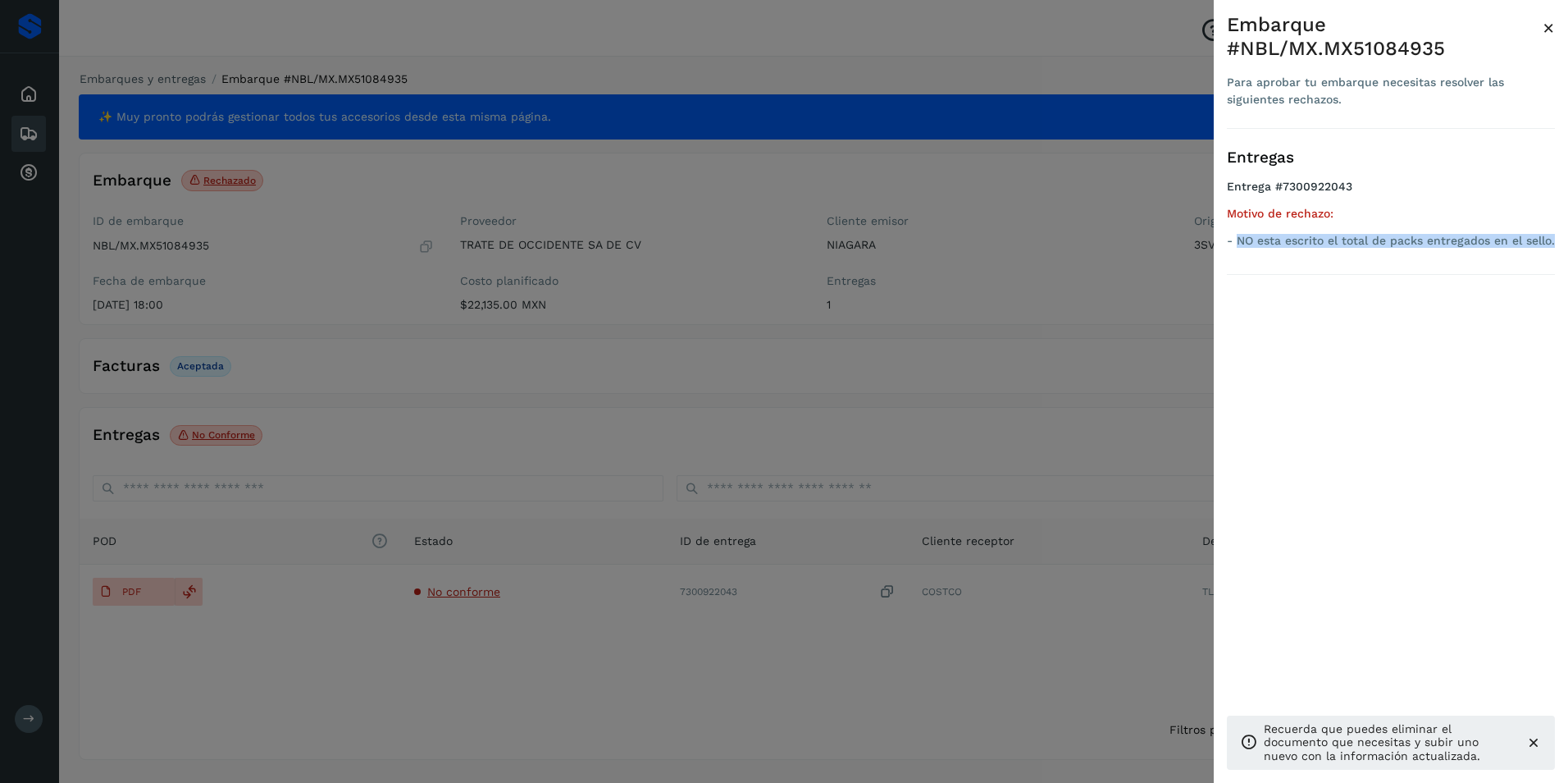
drag, startPoint x: 1239, startPoint y: 241, endPoint x: 1558, endPoint y: 245, distance: 319.0
click at [1558, 245] on div "Embarque #NBL/MX.MX51084935 Para aprobar tu embarque necesitas resolver las sig…" at bounding box center [1392, 404] width 355 height 810
click at [246, 356] on div at bounding box center [784, 391] width 1568 height 783
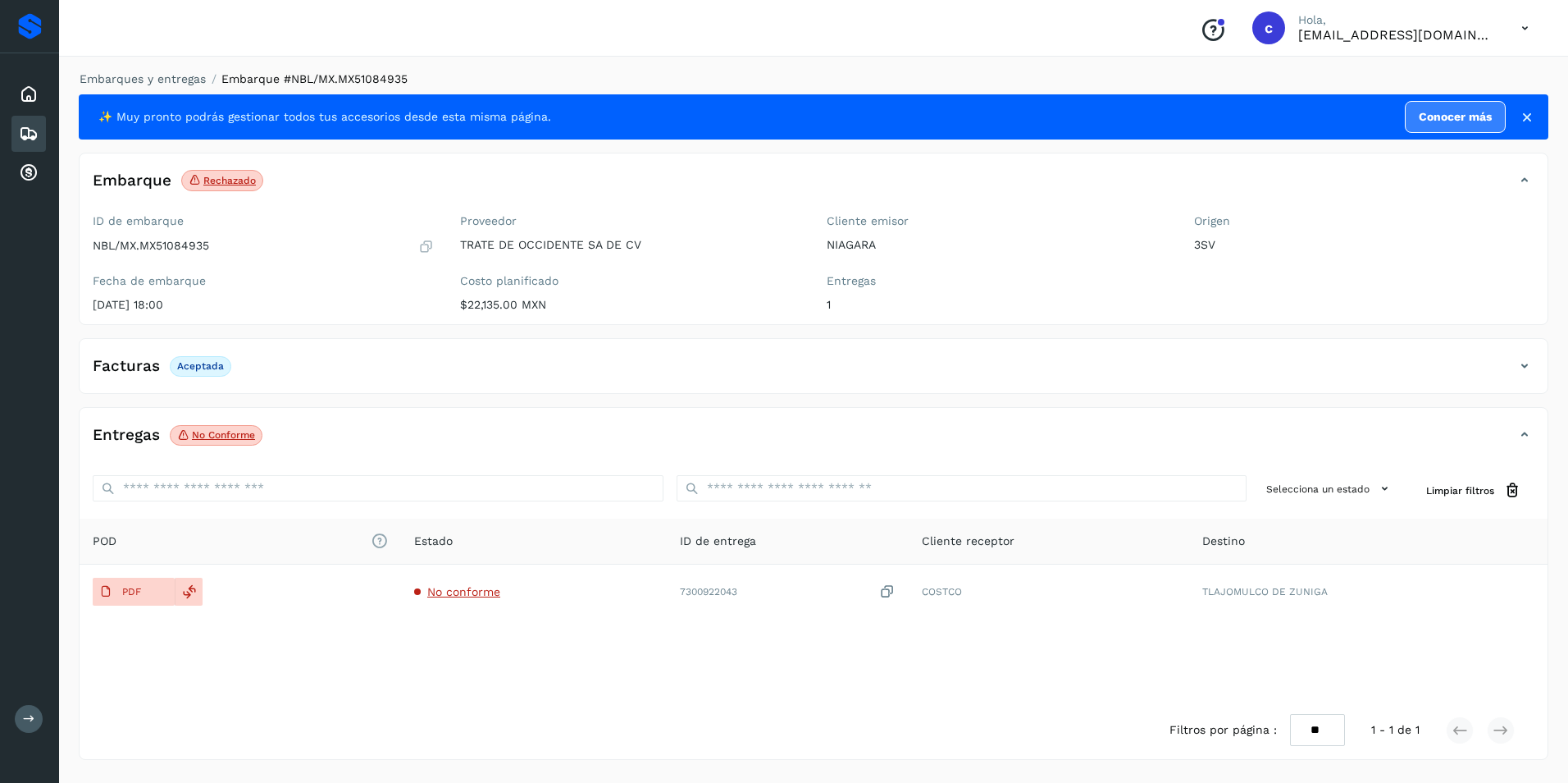
click at [35, 138] on icon at bounding box center [28, 134] width 20 height 20
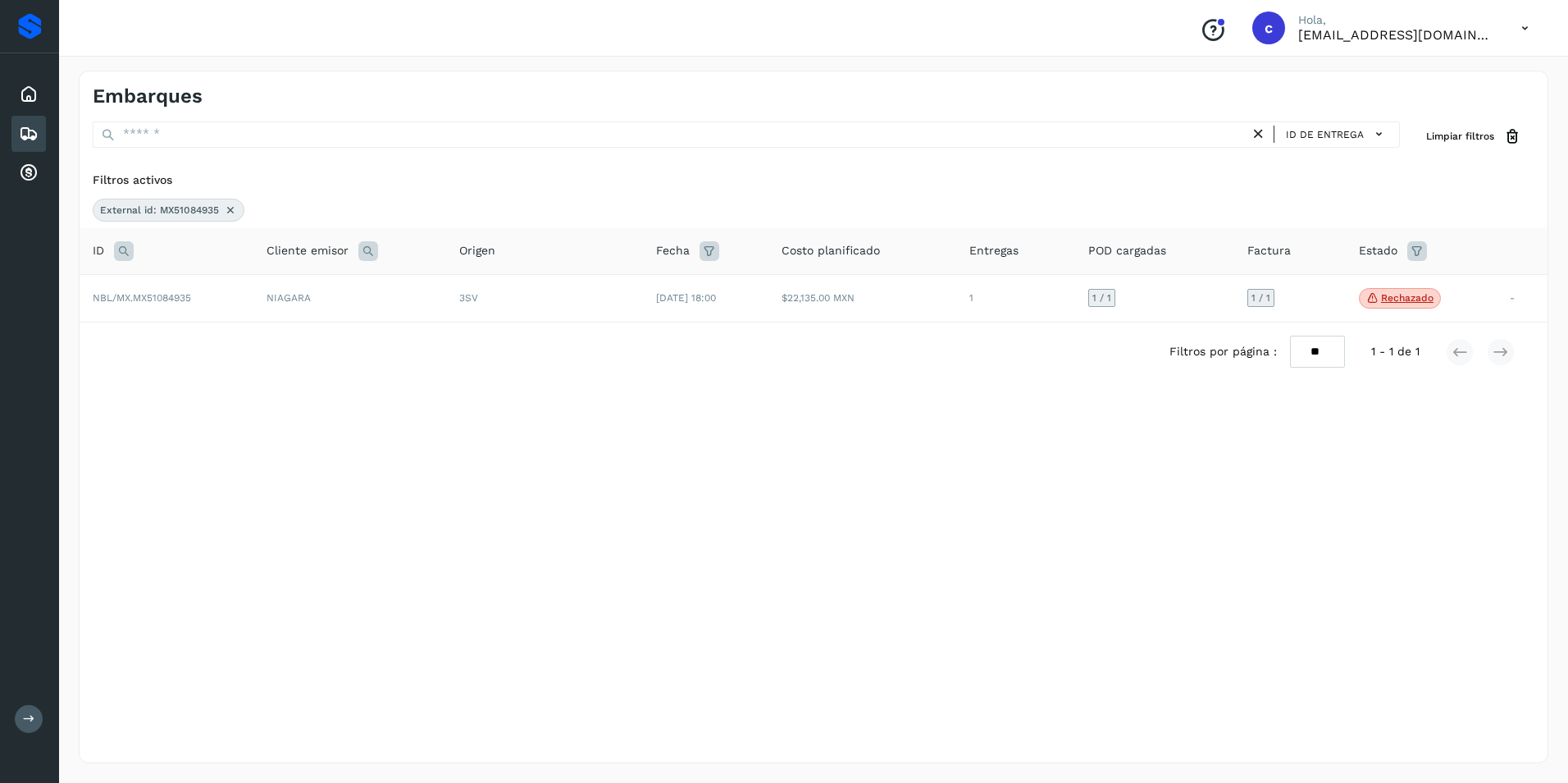
click at [229, 211] on icon at bounding box center [231, 210] width 13 height 13
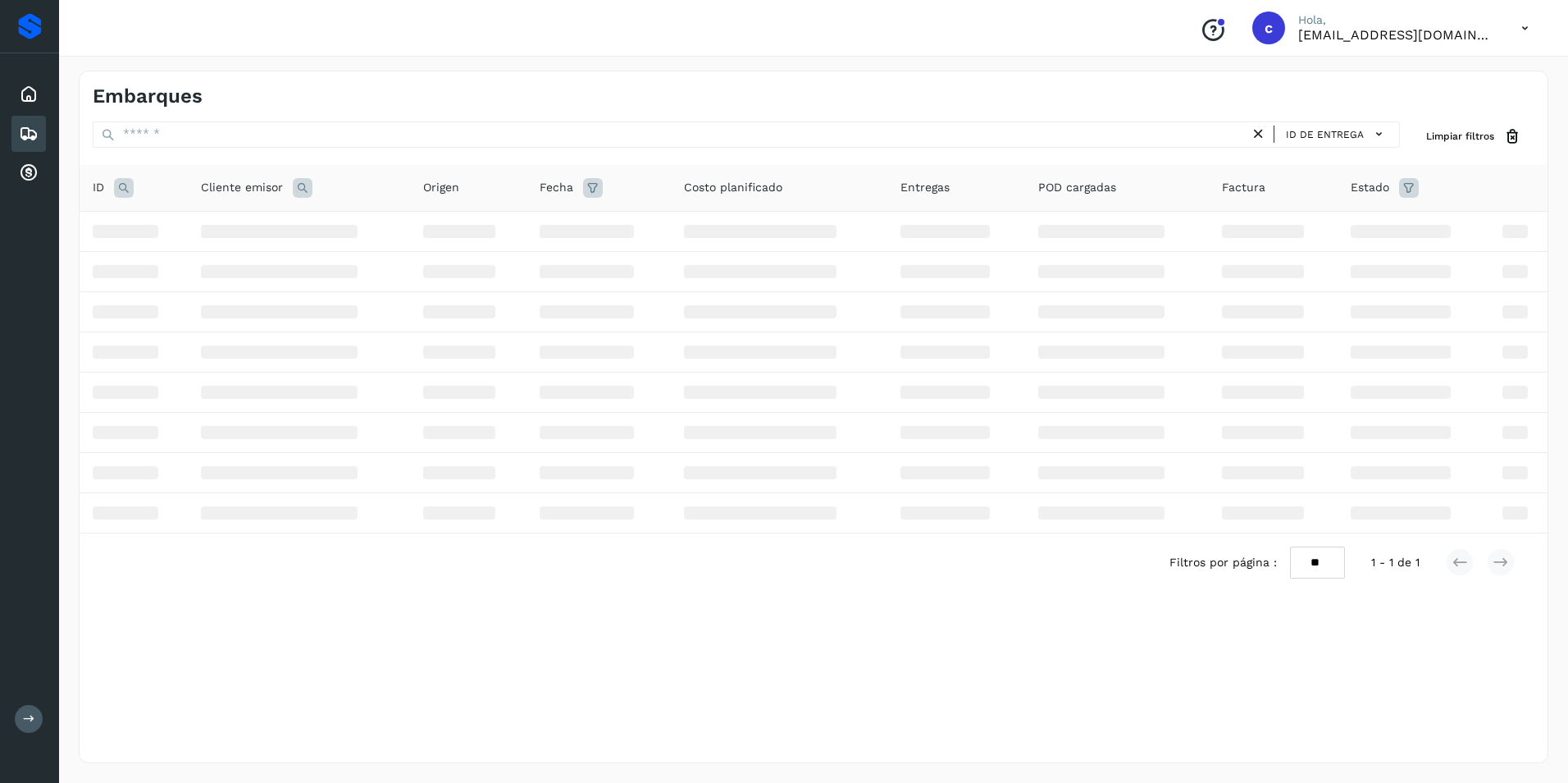
click at [124, 190] on icon at bounding box center [123, 188] width 20 height 20
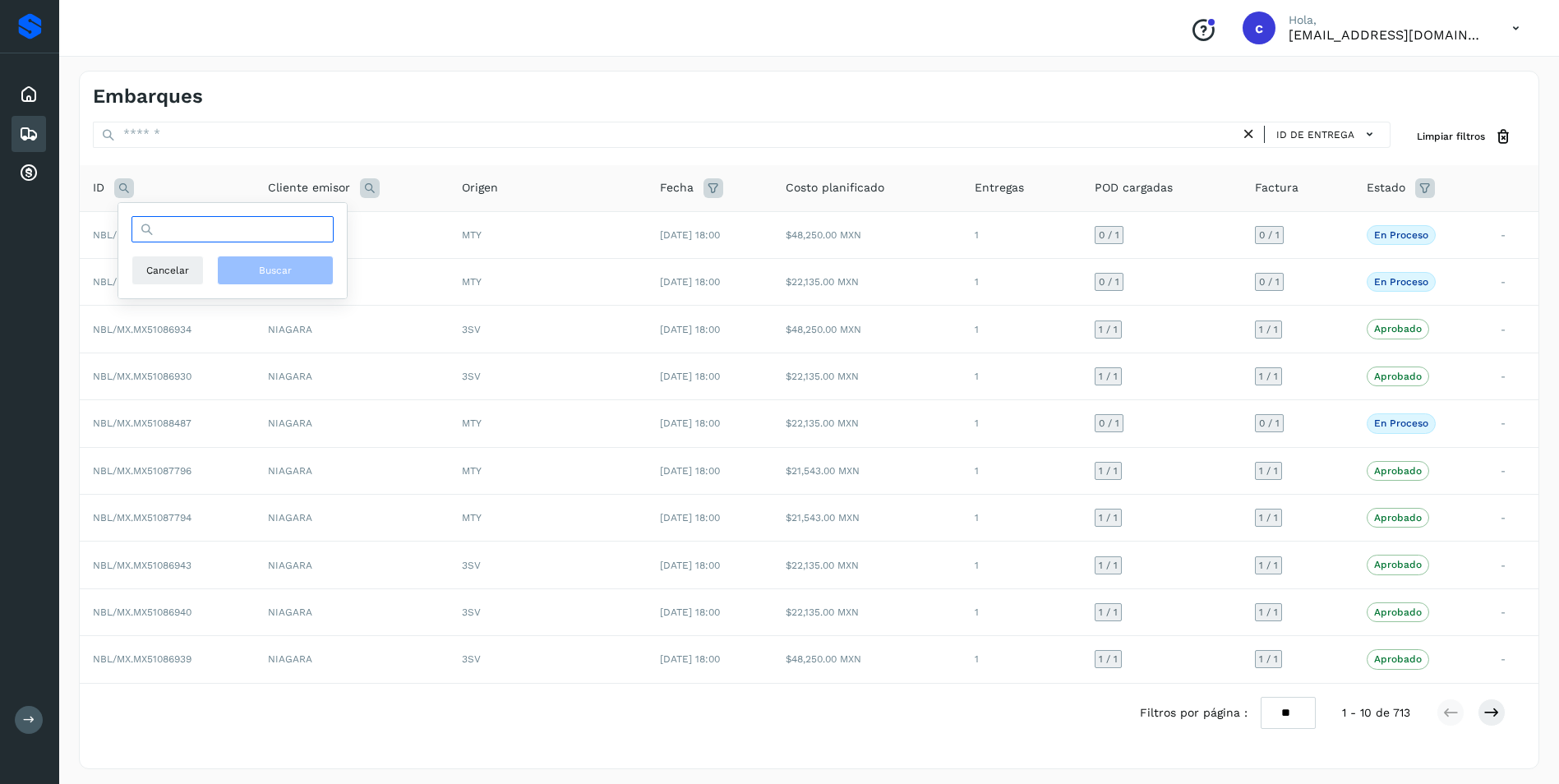
click at [192, 236] on input "text" at bounding box center [232, 229] width 202 height 27
paste input "**********"
type input "**********"
click at [236, 266] on button "Buscar" at bounding box center [275, 270] width 117 height 29
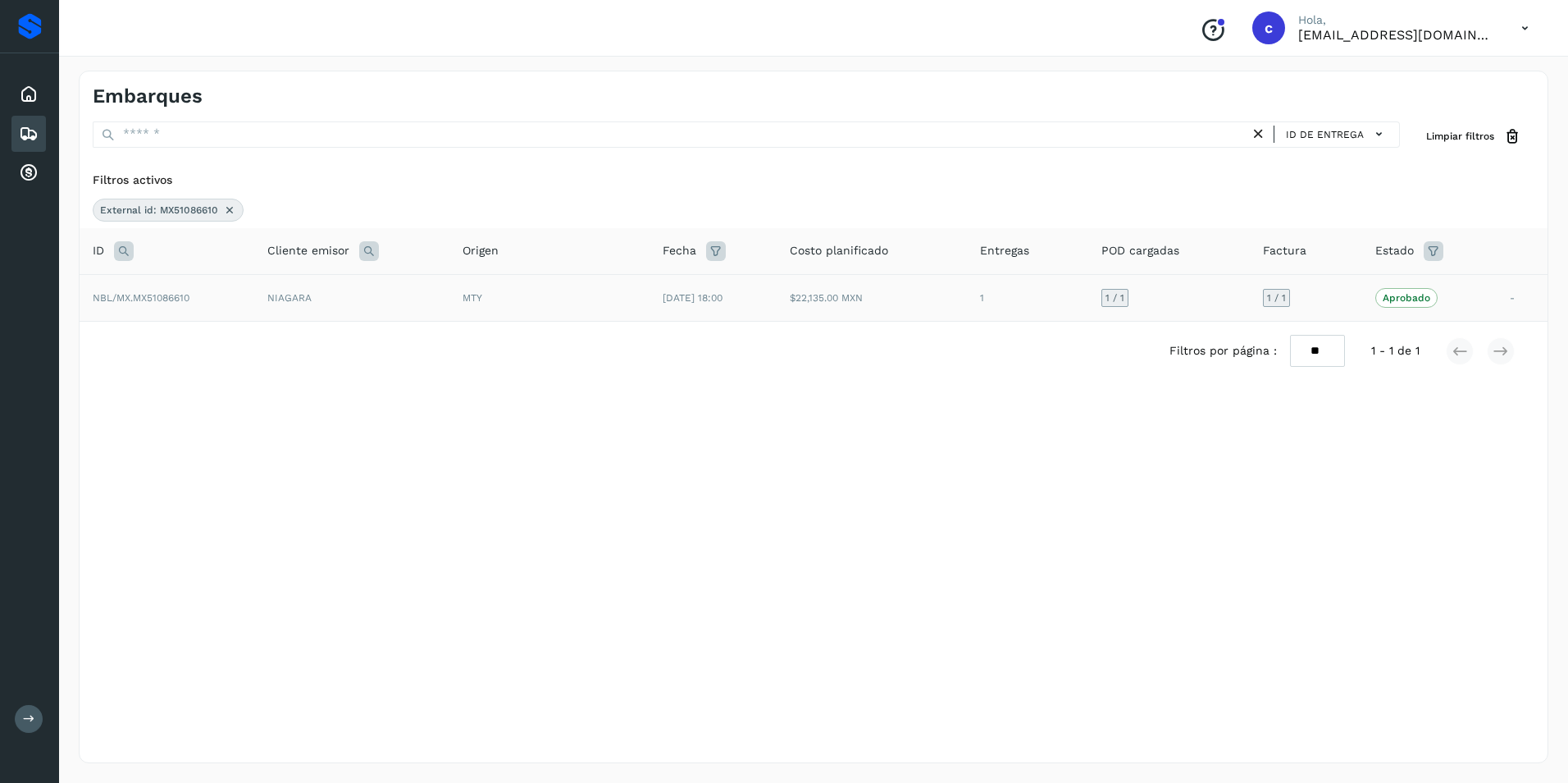
click at [491, 300] on div "MTY" at bounding box center [549, 298] width 174 height 15
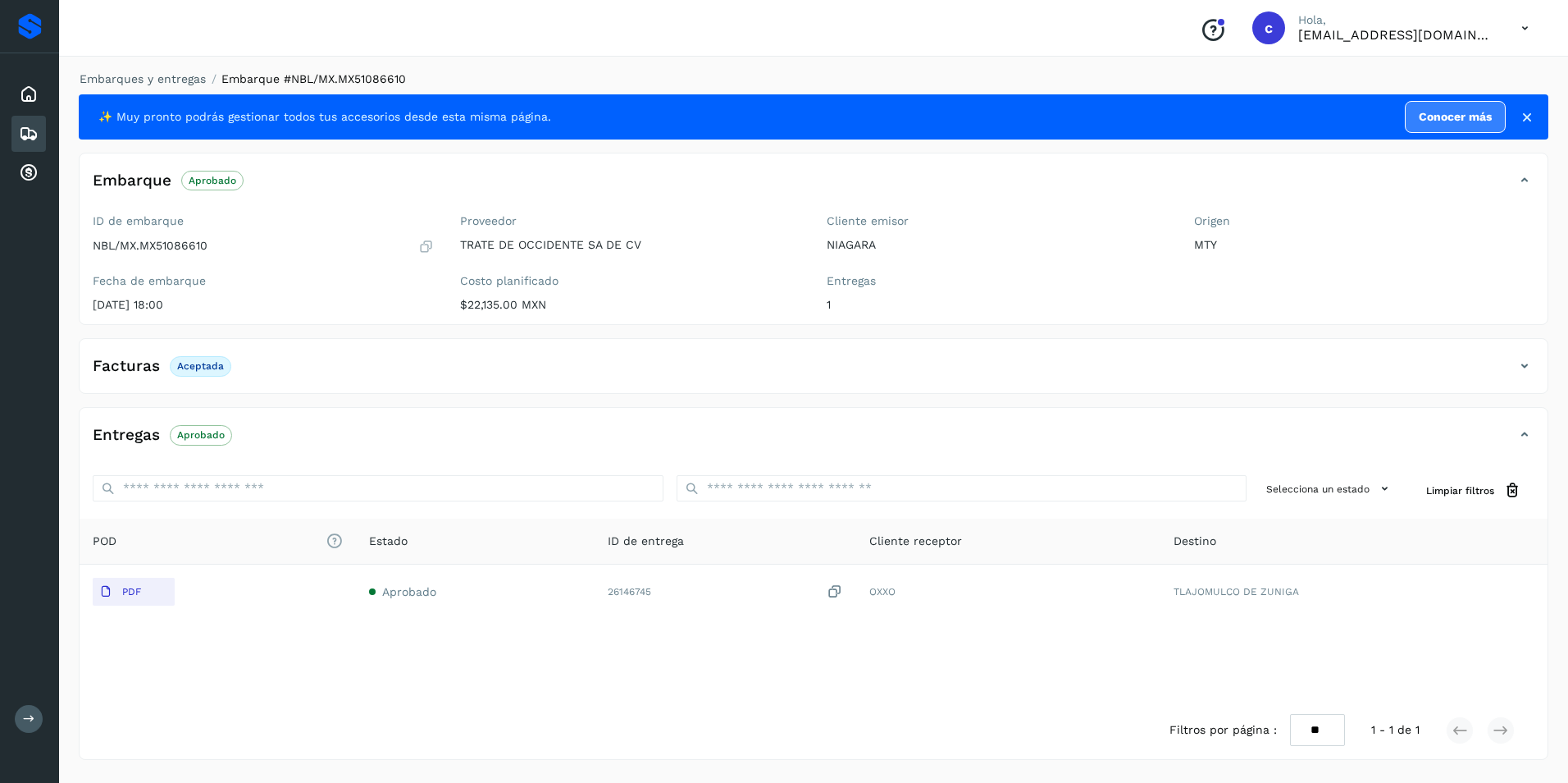
click at [198, 433] on p "Aprobado" at bounding box center [201, 435] width 47 height 11
click at [26, 130] on icon at bounding box center [28, 134] width 20 height 20
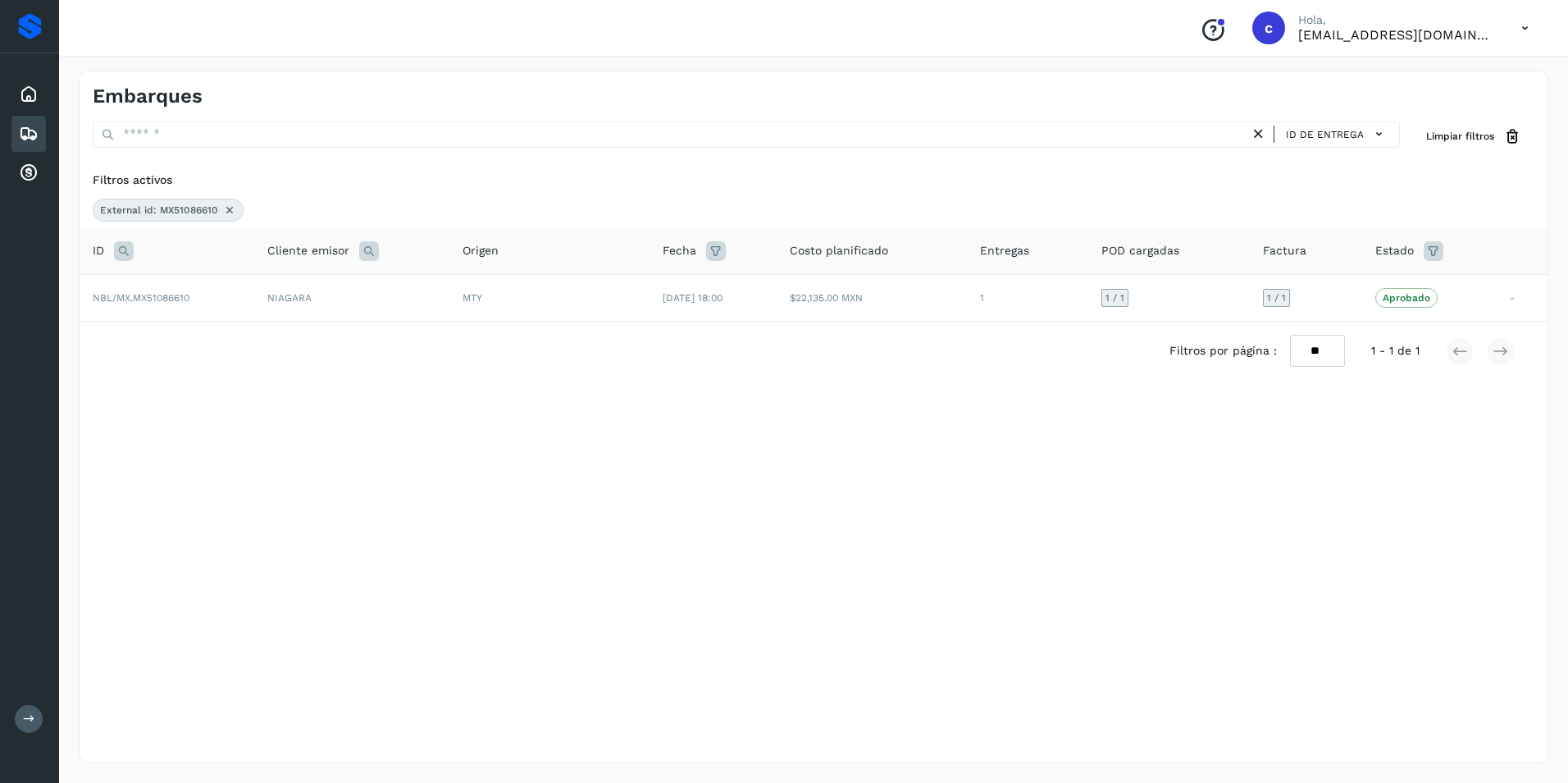
click at [229, 208] on icon at bounding box center [230, 210] width 13 height 13
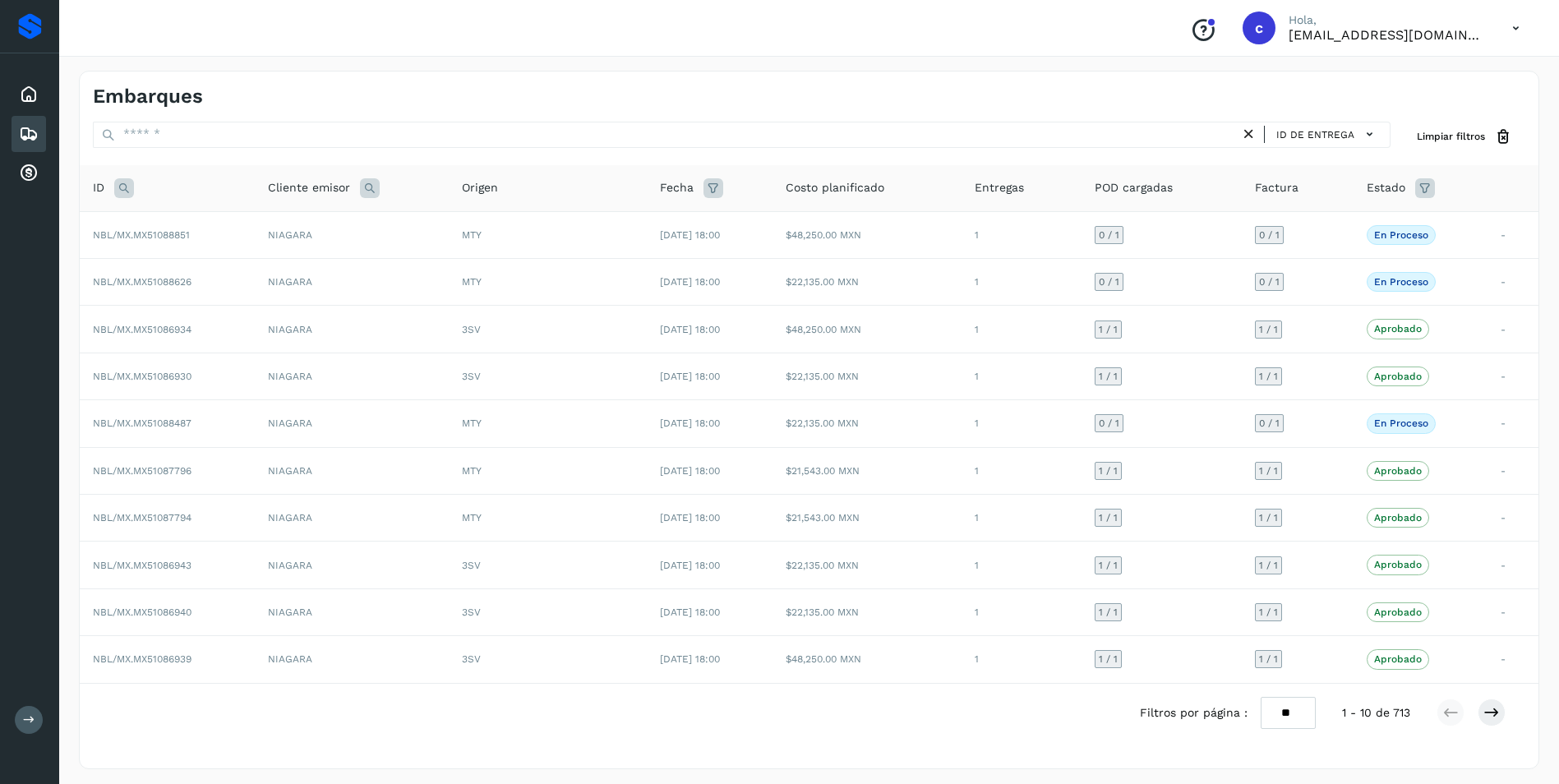
click at [129, 188] on icon at bounding box center [124, 188] width 20 height 20
click at [164, 224] on input "text" at bounding box center [232, 229] width 202 height 27
paste input "**********"
type input "**********"
click at [244, 272] on button "Buscar" at bounding box center [275, 270] width 117 height 29
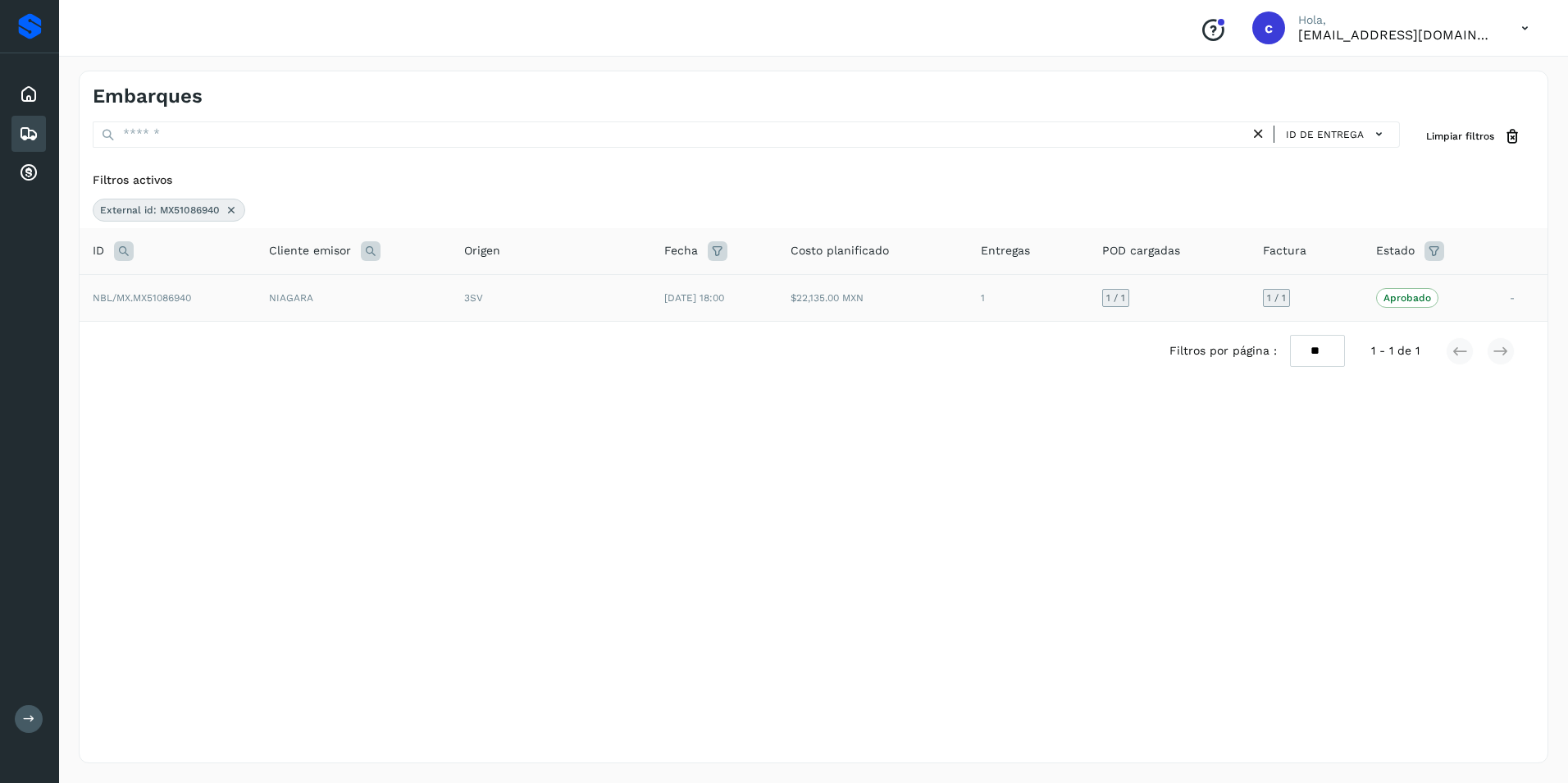
click at [659, 308] on td "[DATE] 18:00" at bounding box center [713, 297] width 126 height 47
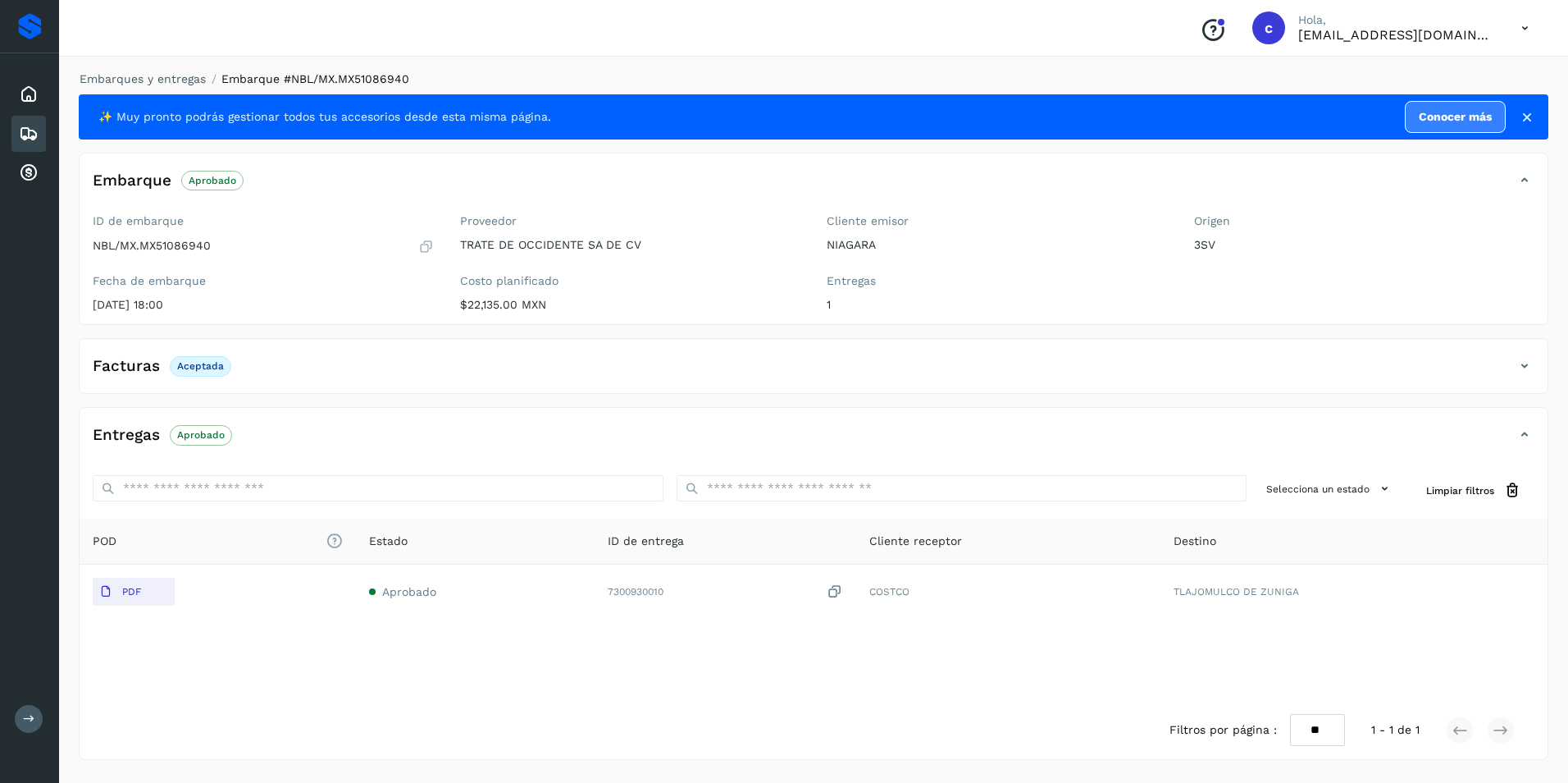
click at [210, 437] on p "Aprobado" at bounding box center [201, 435] width 47 height 11
click at [23, 137] on icon at bounding box center [28, 134] width 20 height 20
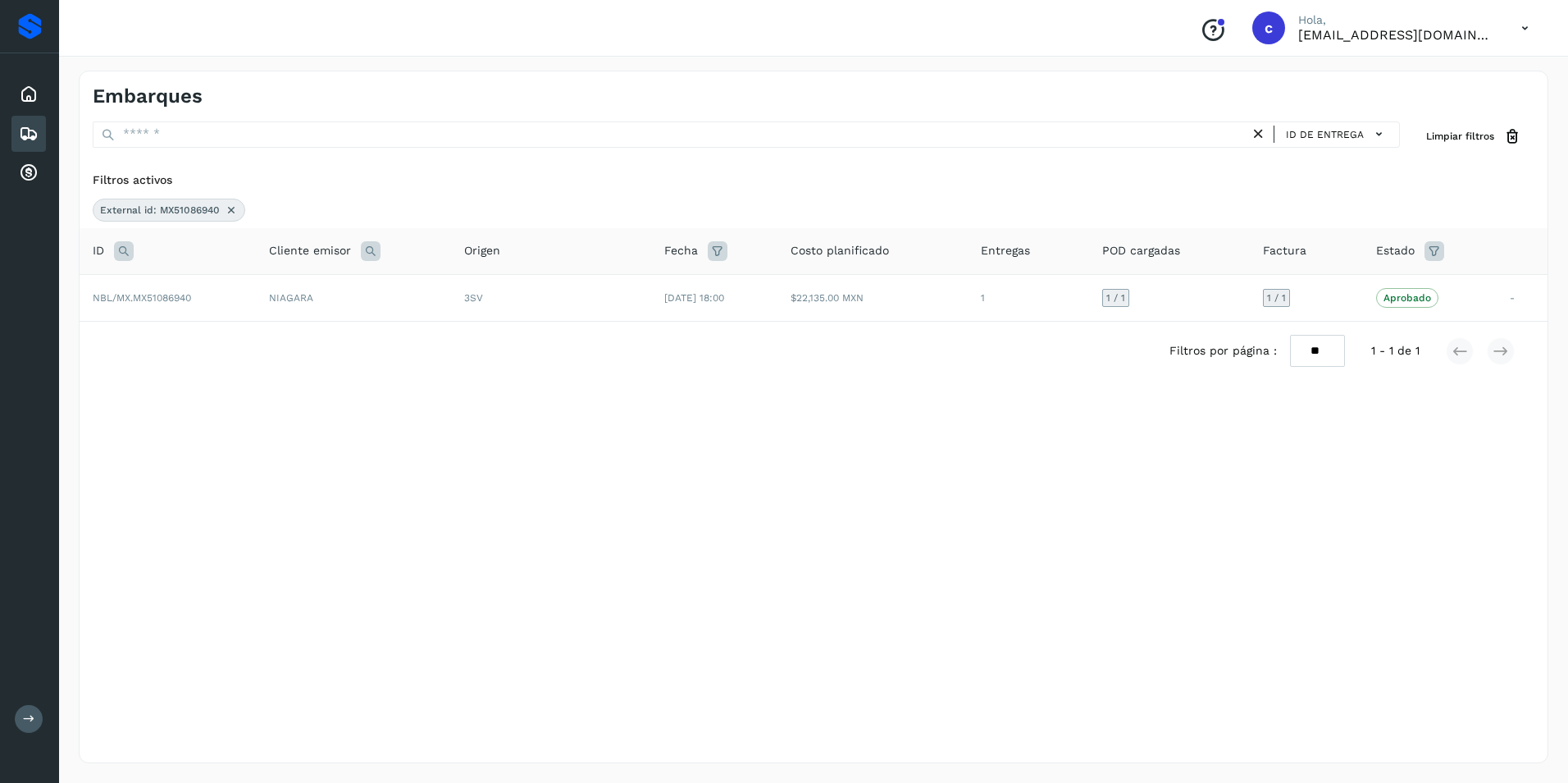
click at [229, 209] on icon at bounding box center [231, 210] width 13 height 13
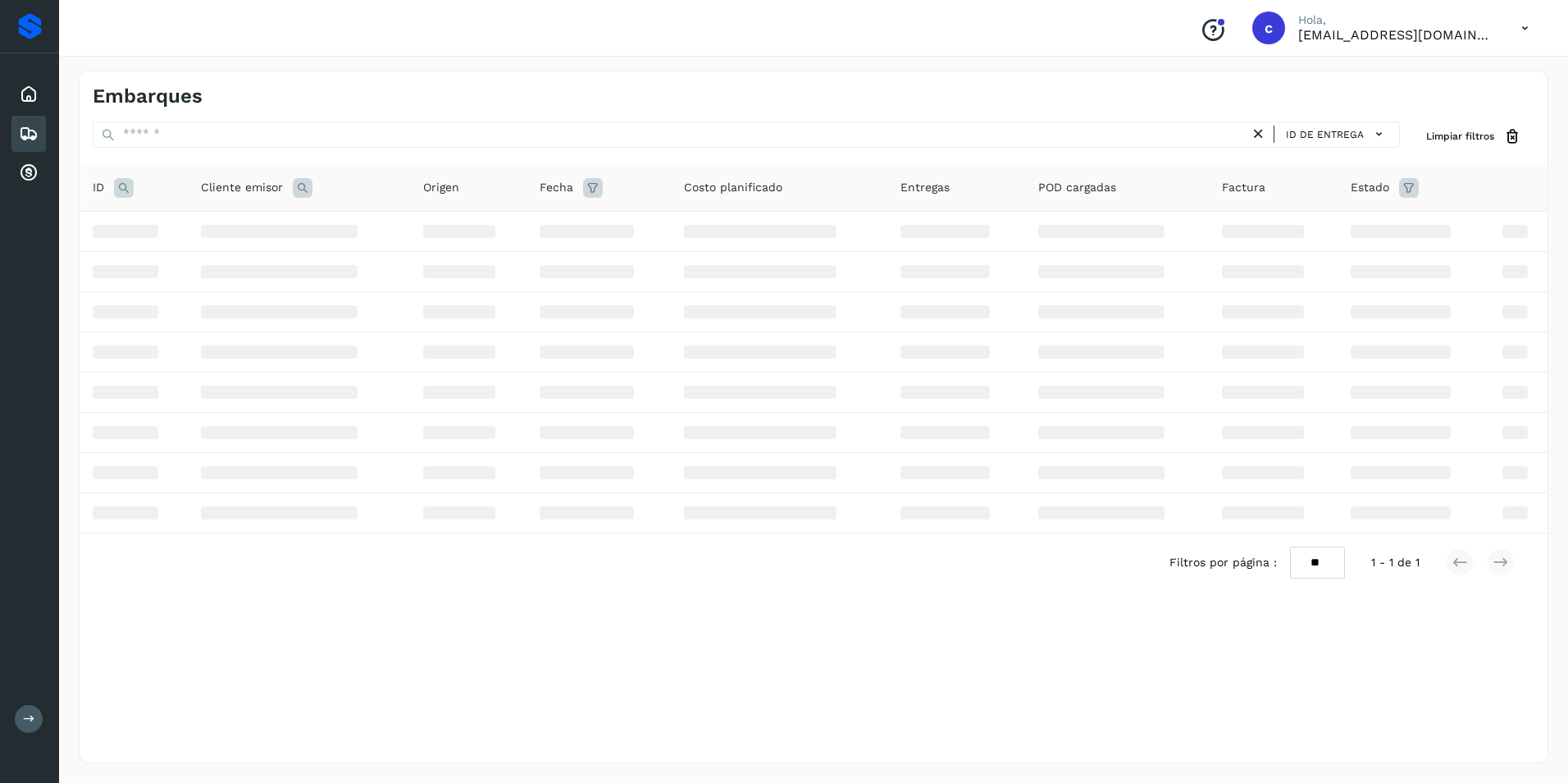
click at [121, 185] on icon at bounding box center [123, 188] width 20 height 20
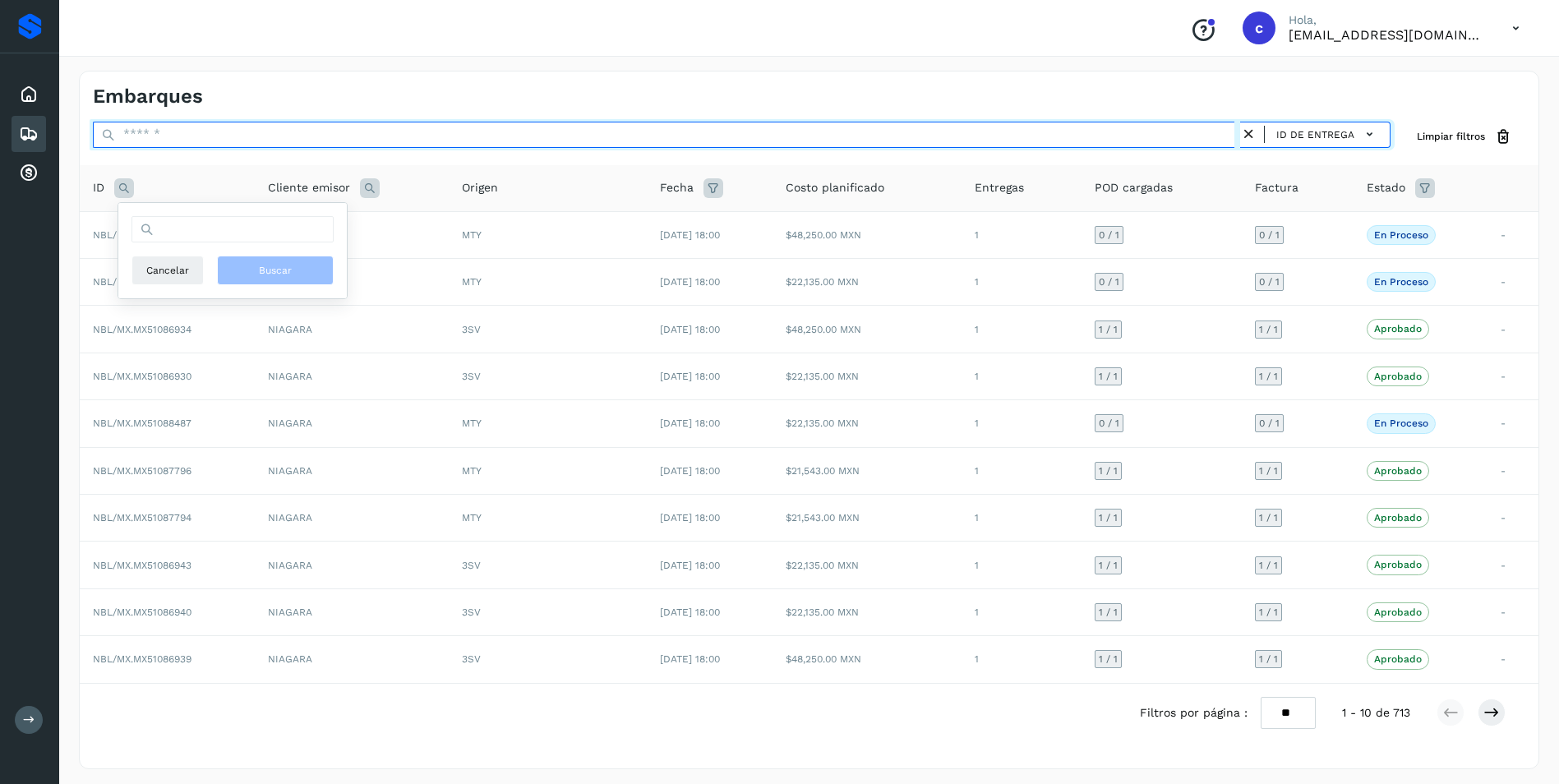
click at [162, 134] on input "text" at bounding box center [666, 135] width 1147 height 27
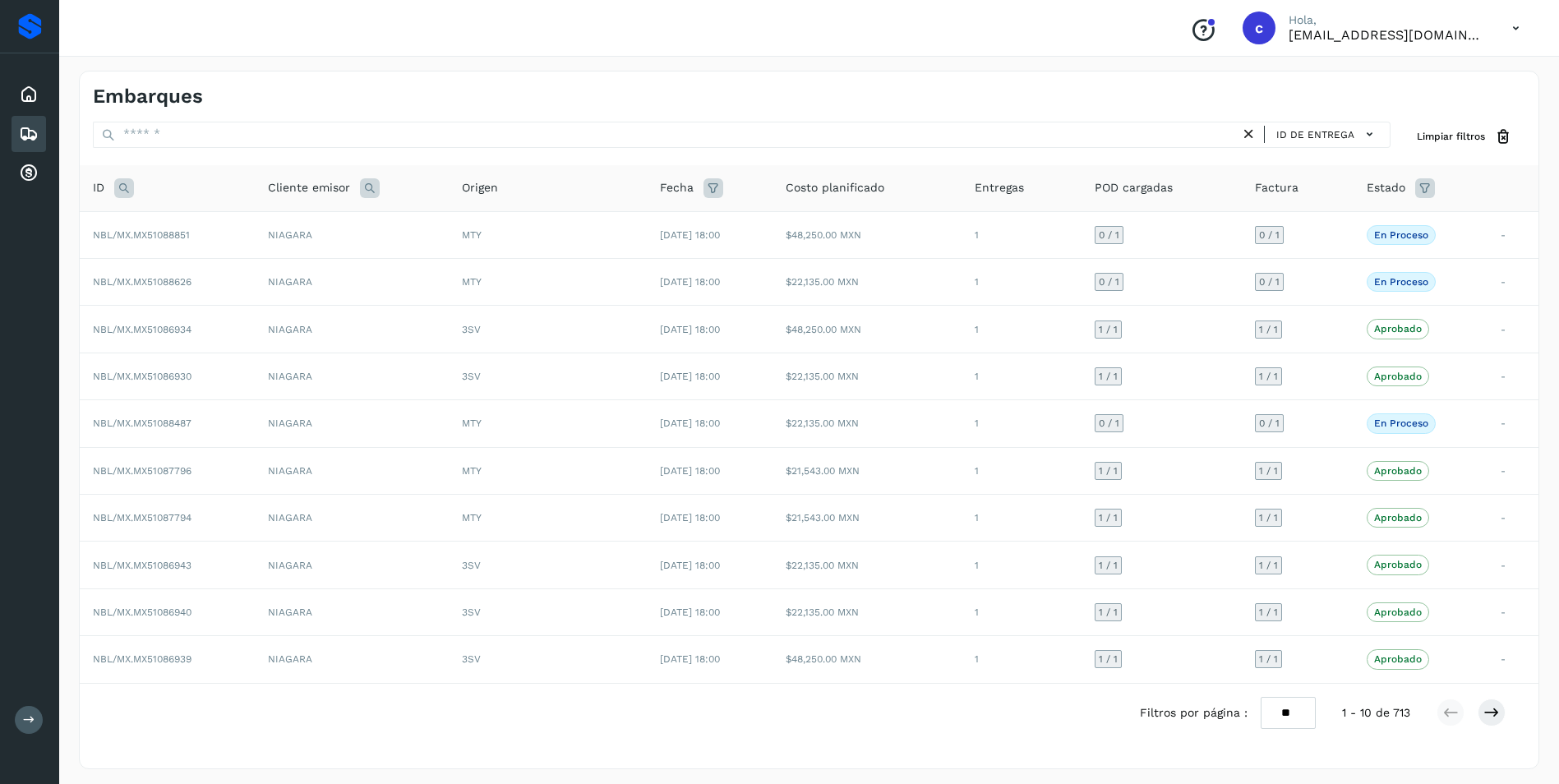
click at [129, 182] on icon at bounding box center [124, 188] width 20 height 20
click at [152, 236] on icon at bounding box center [147, 229] width 15 height 15
click at [168, 225] on input "text" at bounding box center [232, 229] width 202 height 27
paste input "**********"
type input "**********"
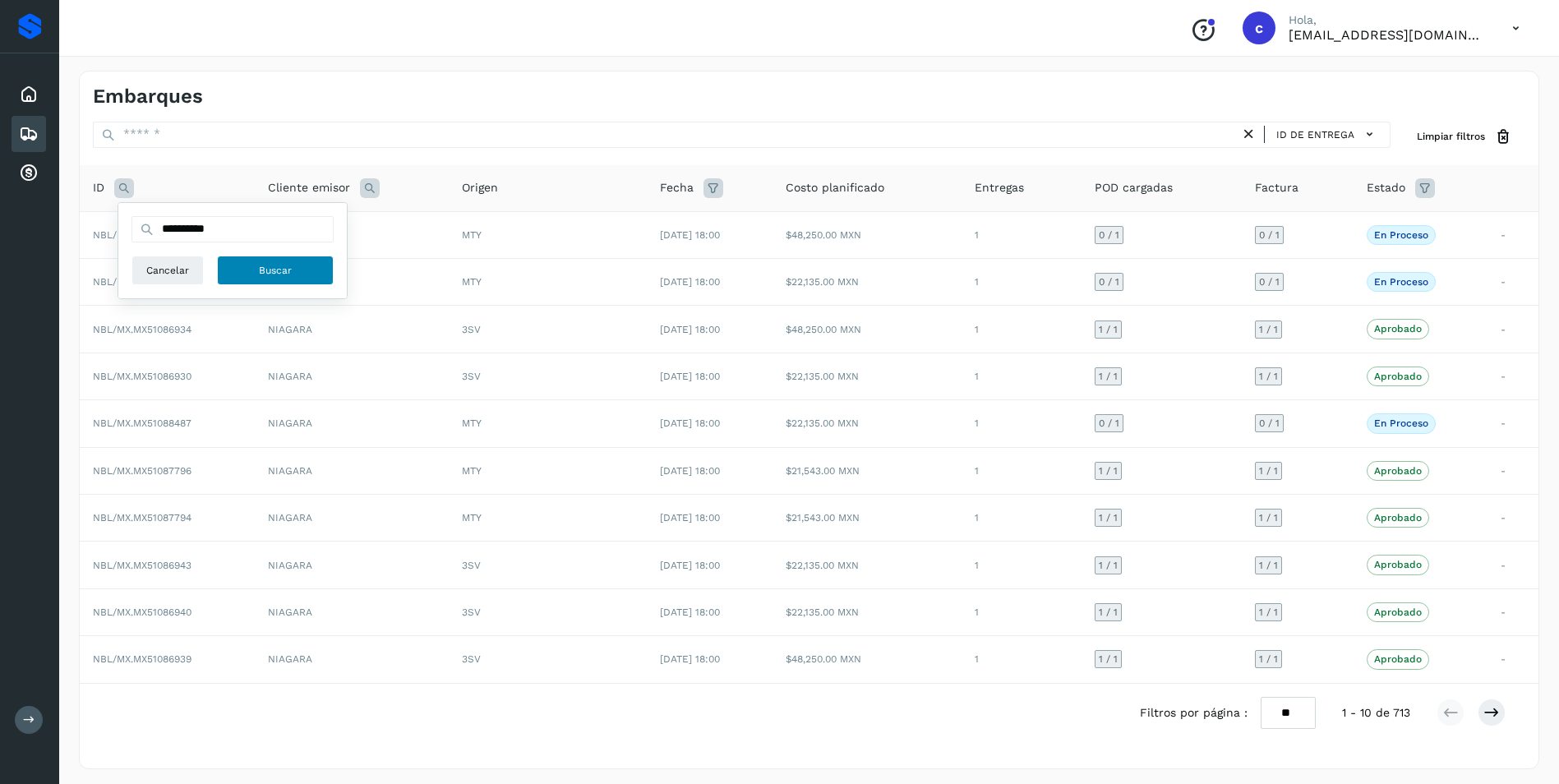
click at [247, 267] on button "Buscar" at bounding box center [275, 270] width 117 height 29
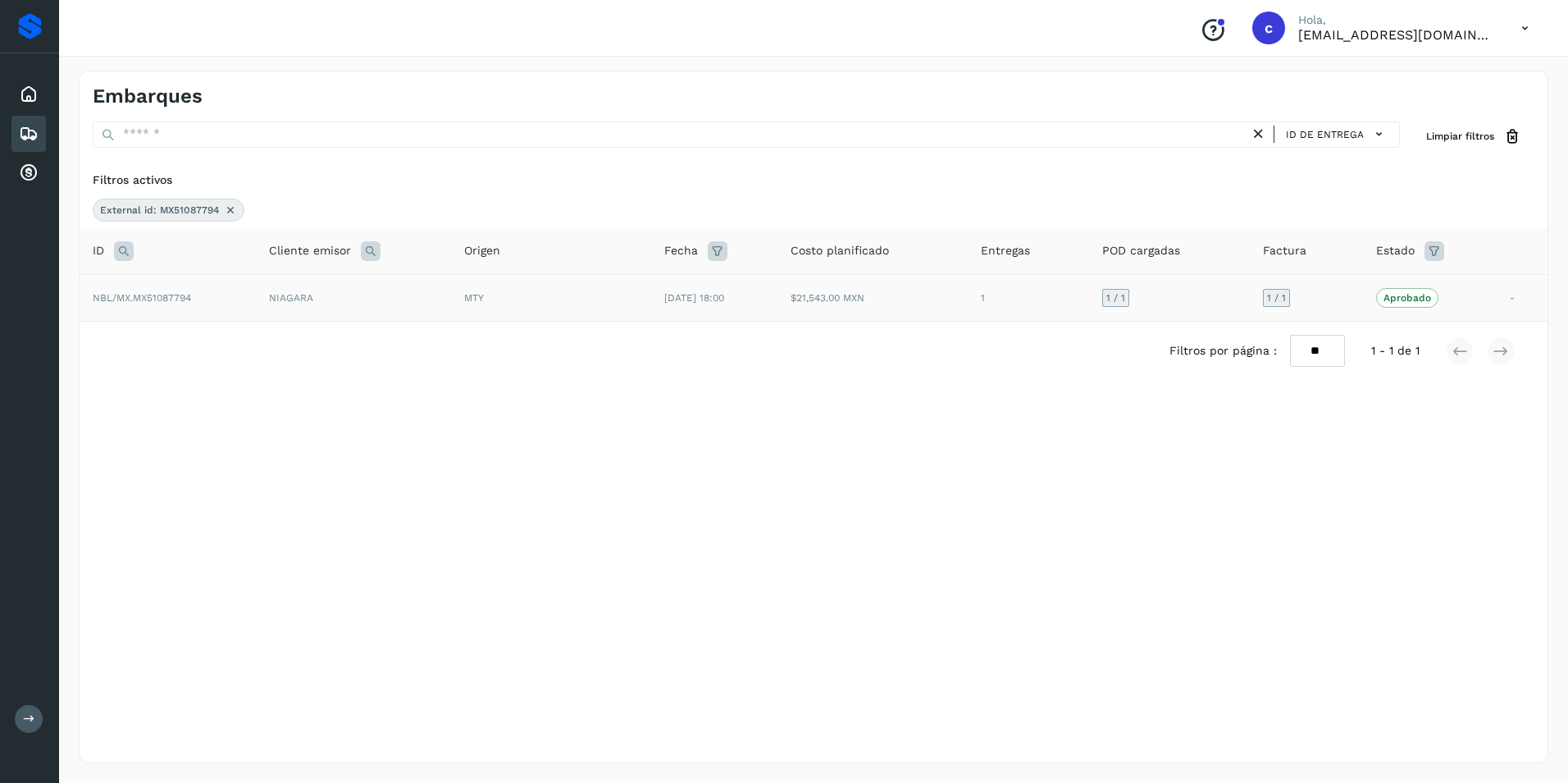
click at [260, 303] on td "NIAGARA" at bounding box center [354, 297] width 195 height 47
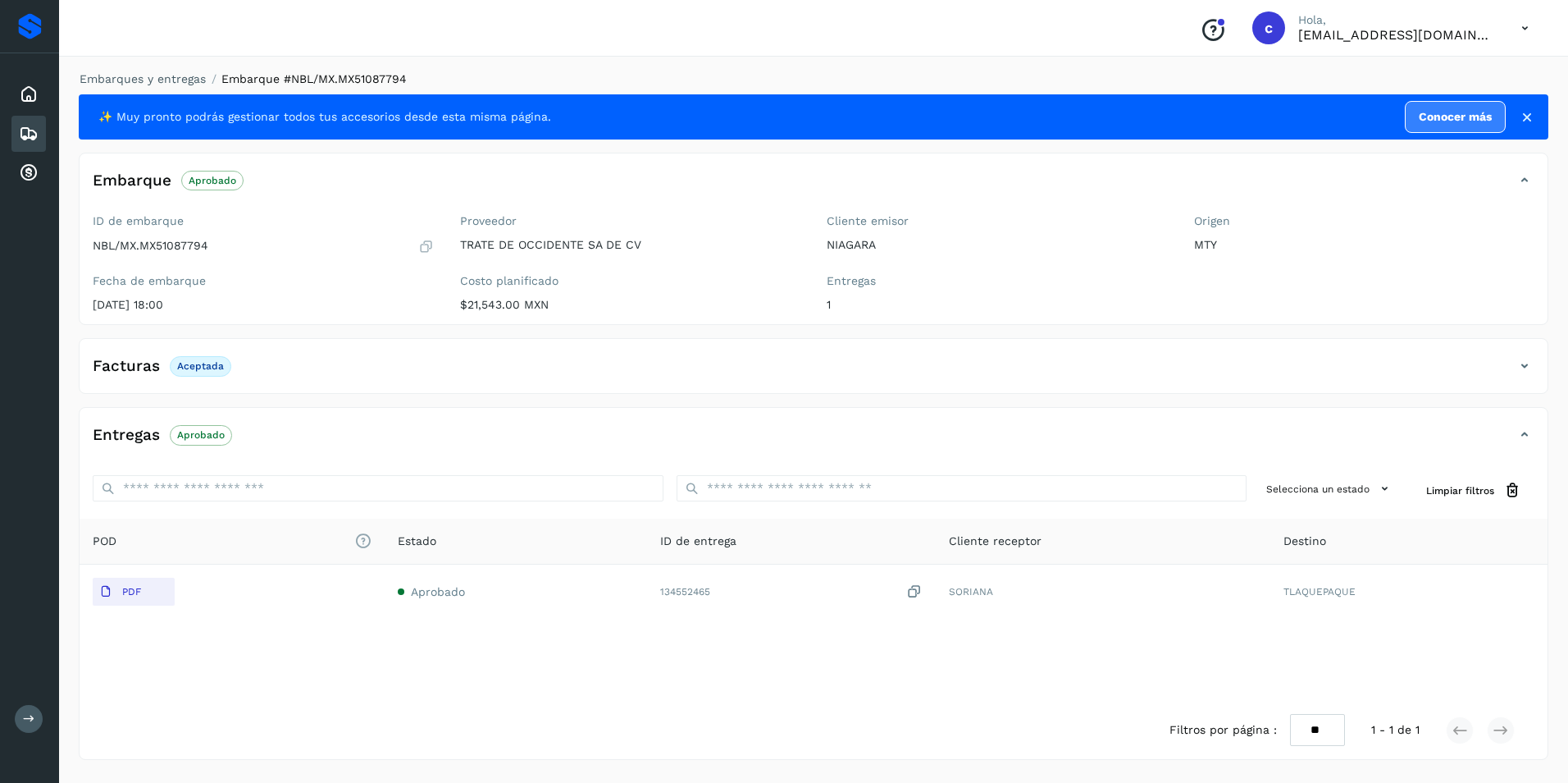
click at [189, 439] on p "Aprobado" at bounding box center [201, 435] width 47 height 11
click at [37, 125] on icon at bounding box center [28, 134] width 20 height 20
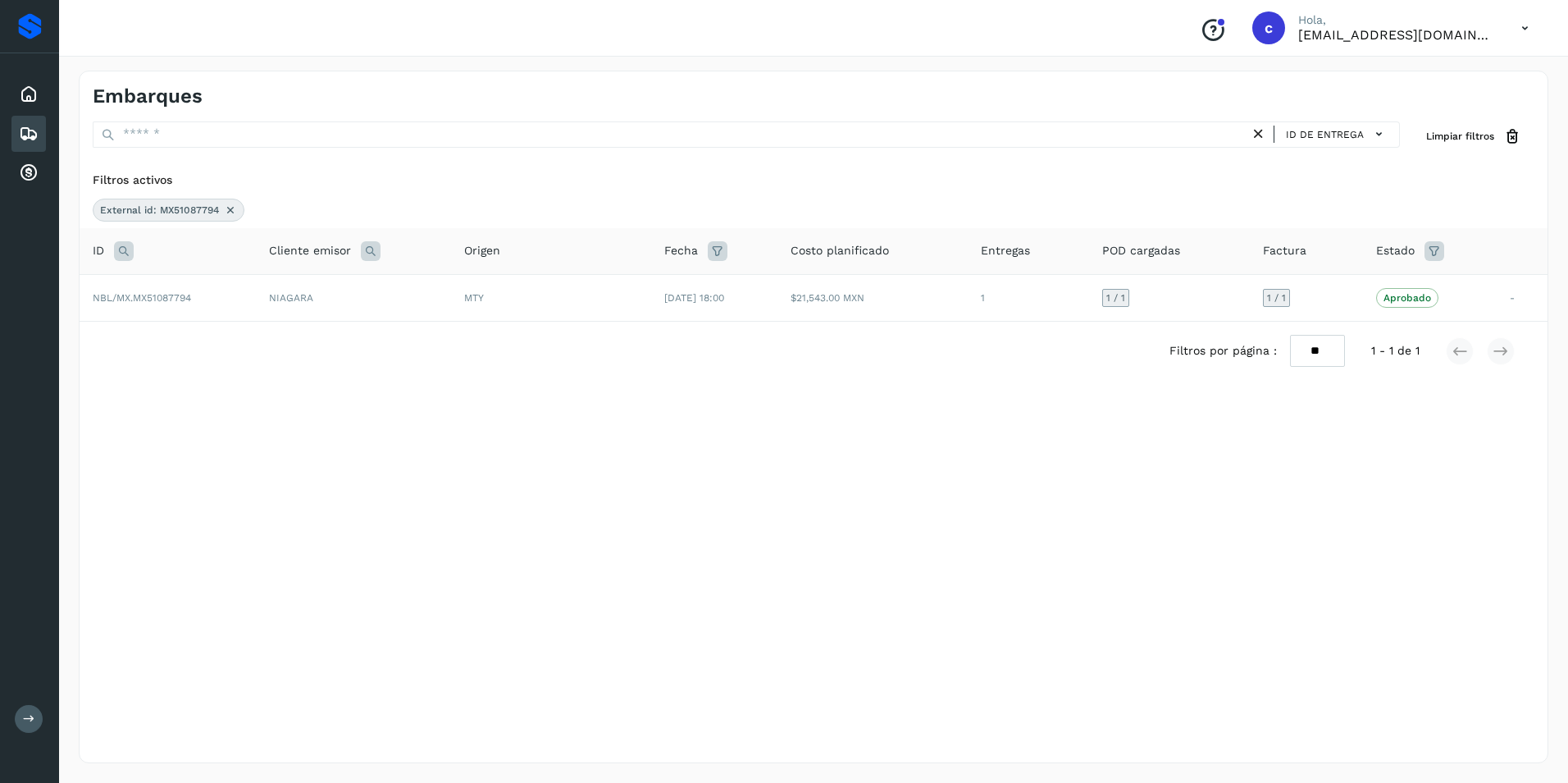
click at [224, 208] on icon at bounding box center [231, 210] width 13 height 13
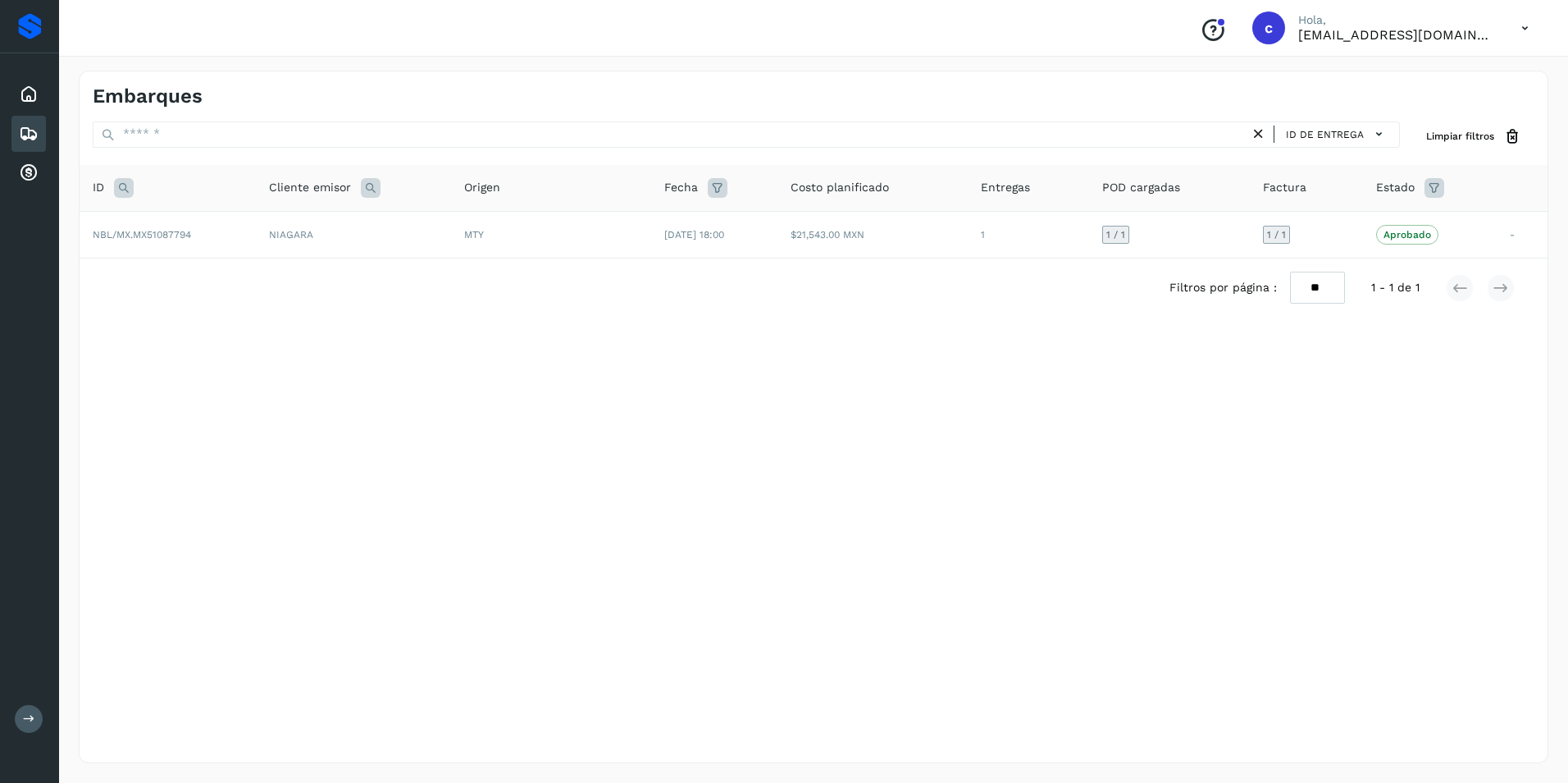
click at [126, 188] on icon at bounding box center [123, 188] width 20 height 20
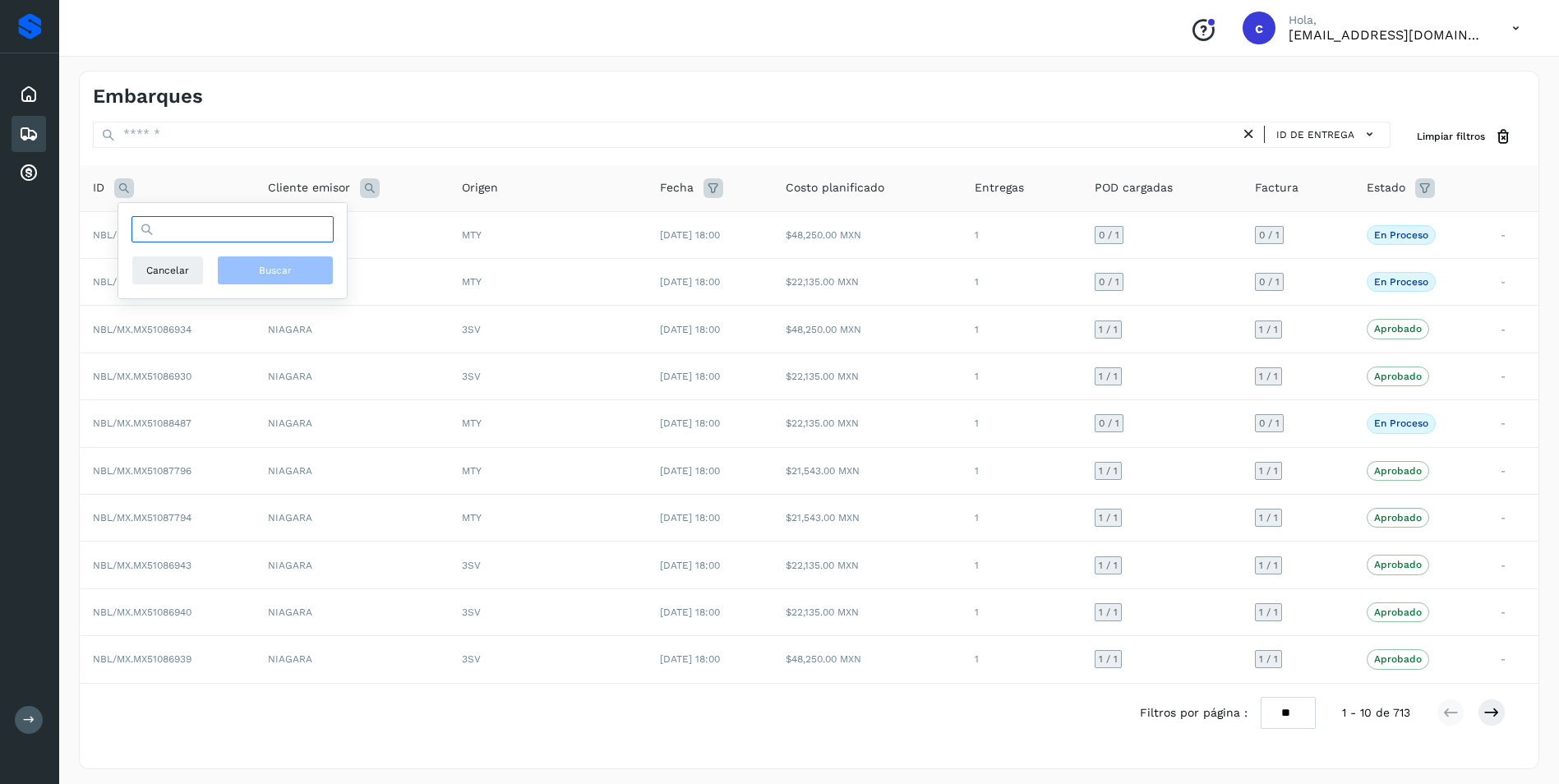
click at [183, 237] on input "text" at bounding box center [232, 229] width 202 height 27
paste input "**********"
type input "**********"
click at [255, 264] on button "Buscar" at bounding box center [275, 270] width 117 height 29
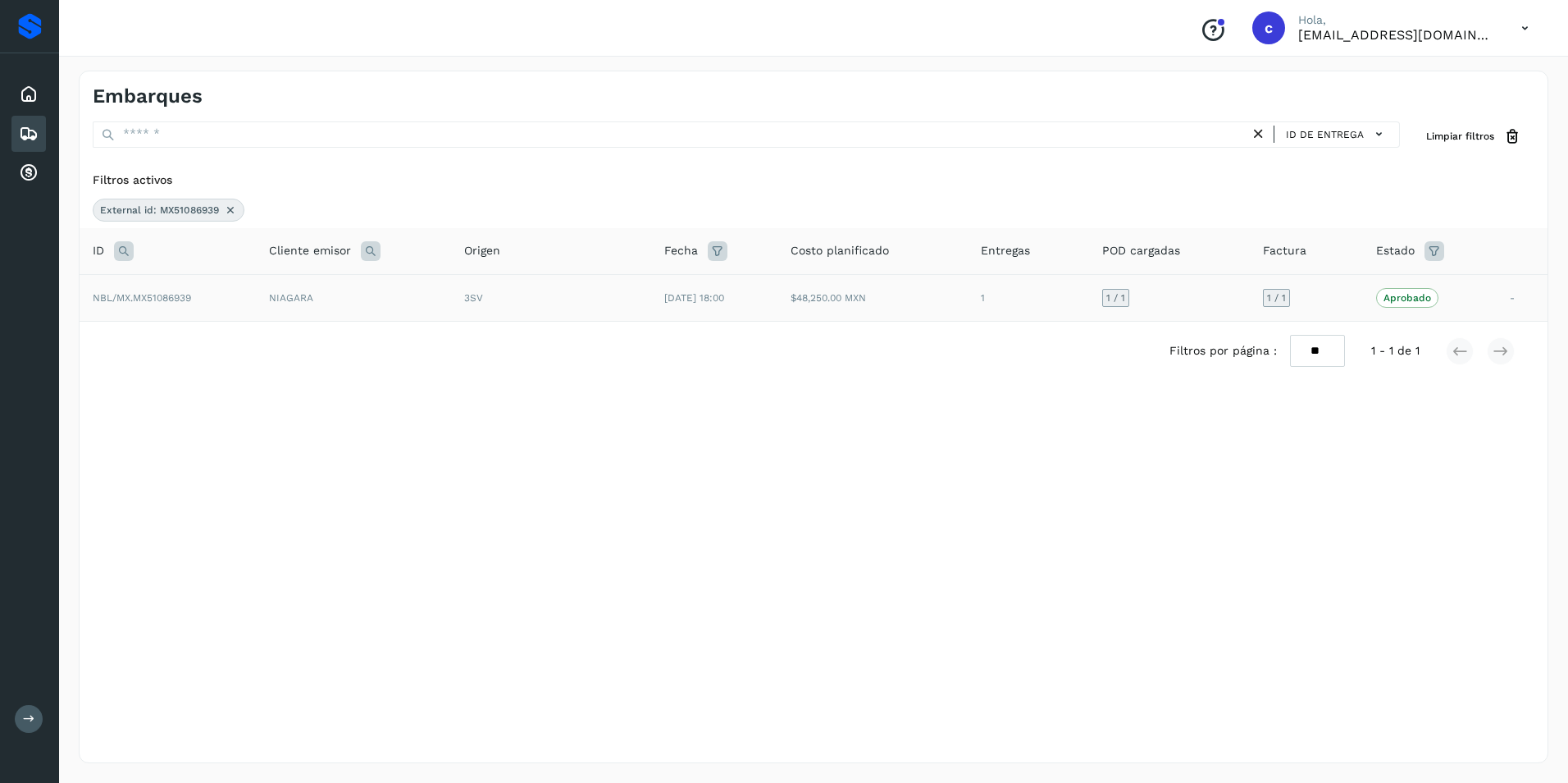
click at [265, 289] on td "NIAGARA" at bounding box center [354, 297] width 195 height 47
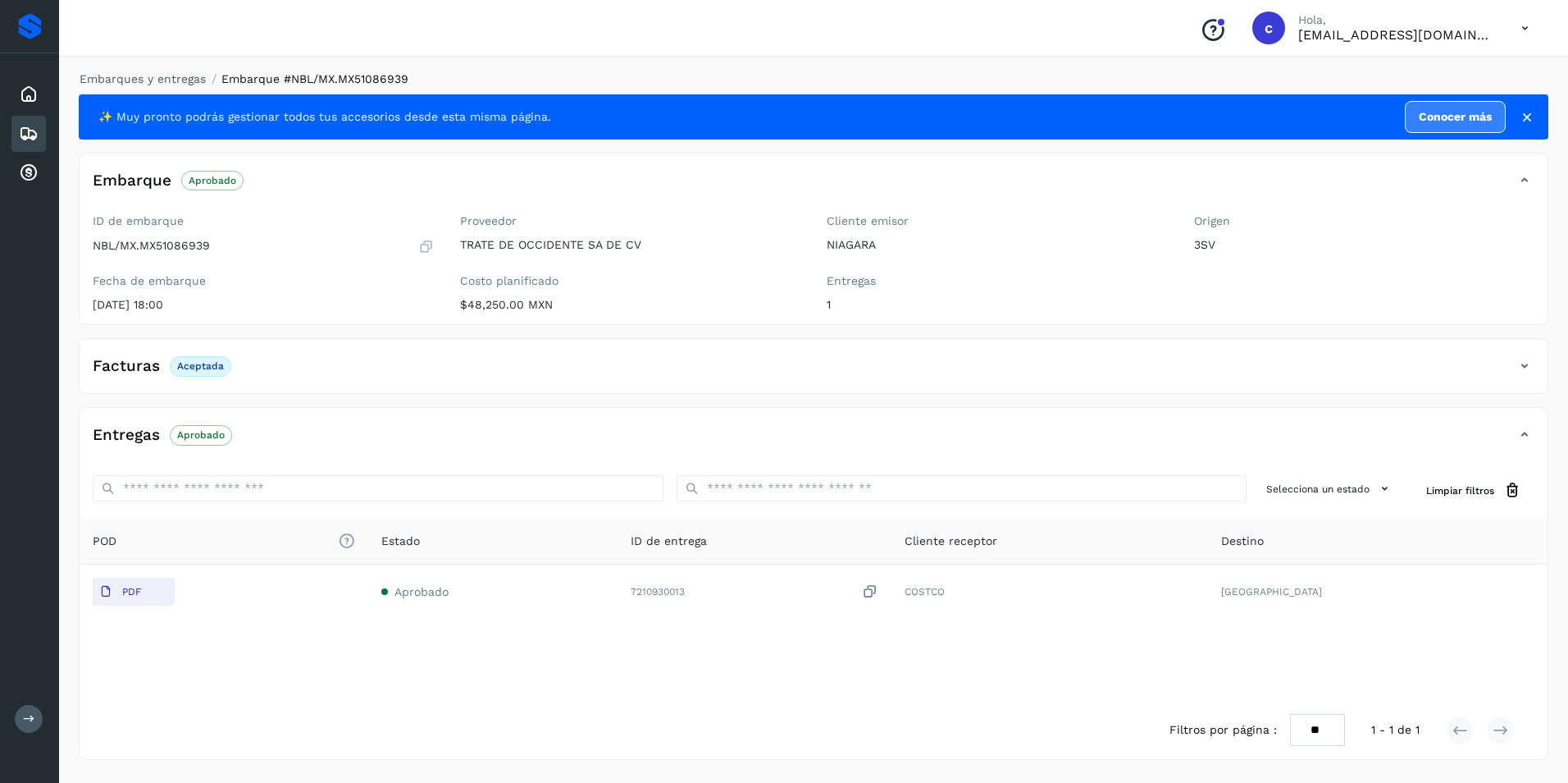
click at [224, 431] on span "Aprobado" at bounding box center [201, 435] width 63 height 20
click at [204, 434] on p "Aprobado" at bounding box center [201, 435] width 47 height 11
click at [22, 137] on icon at bounding box center [28, 134] width 20 height 20
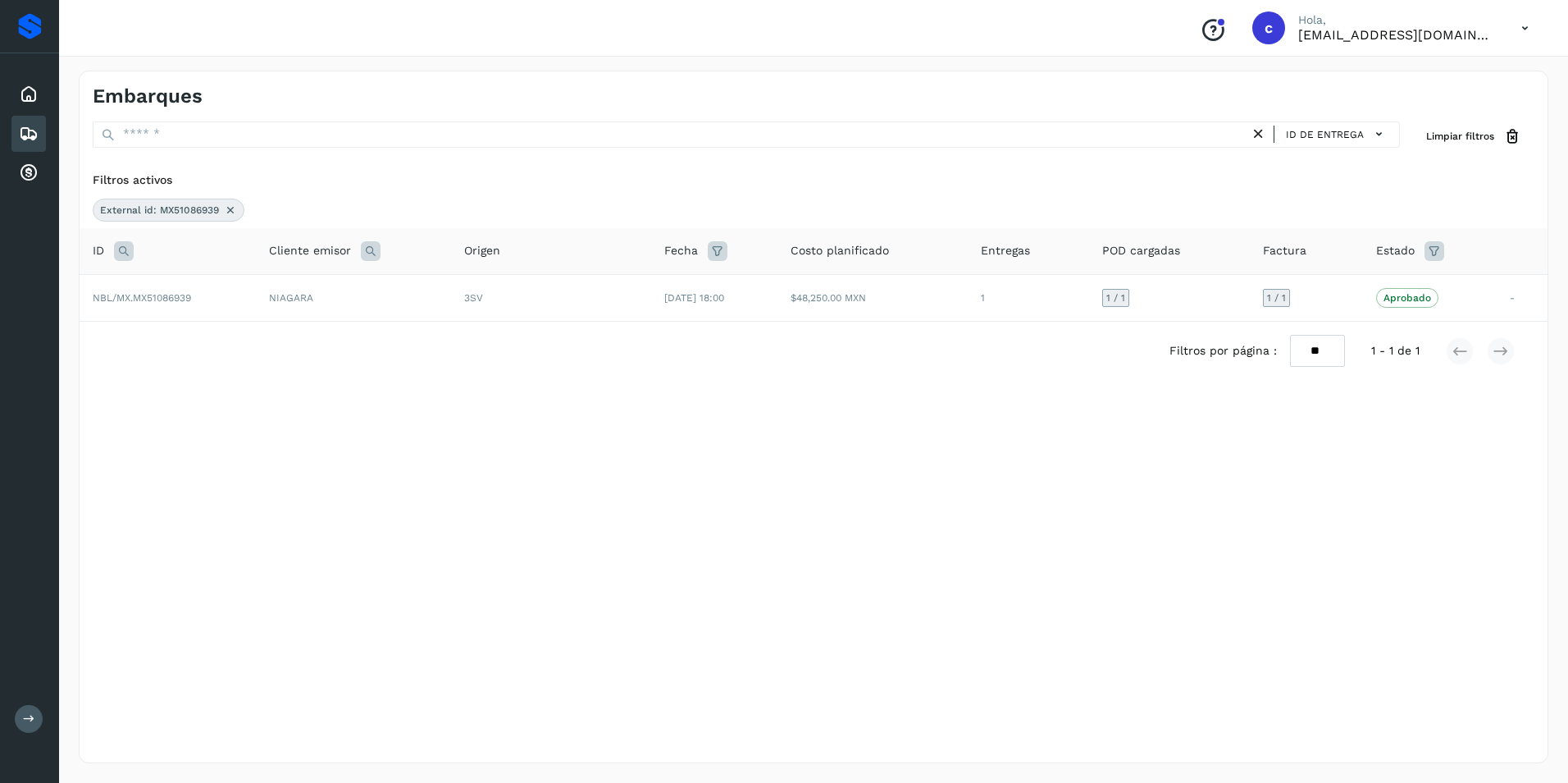
click at [227, 214] on icon at bounding box center [231, 210] width 13 height 13
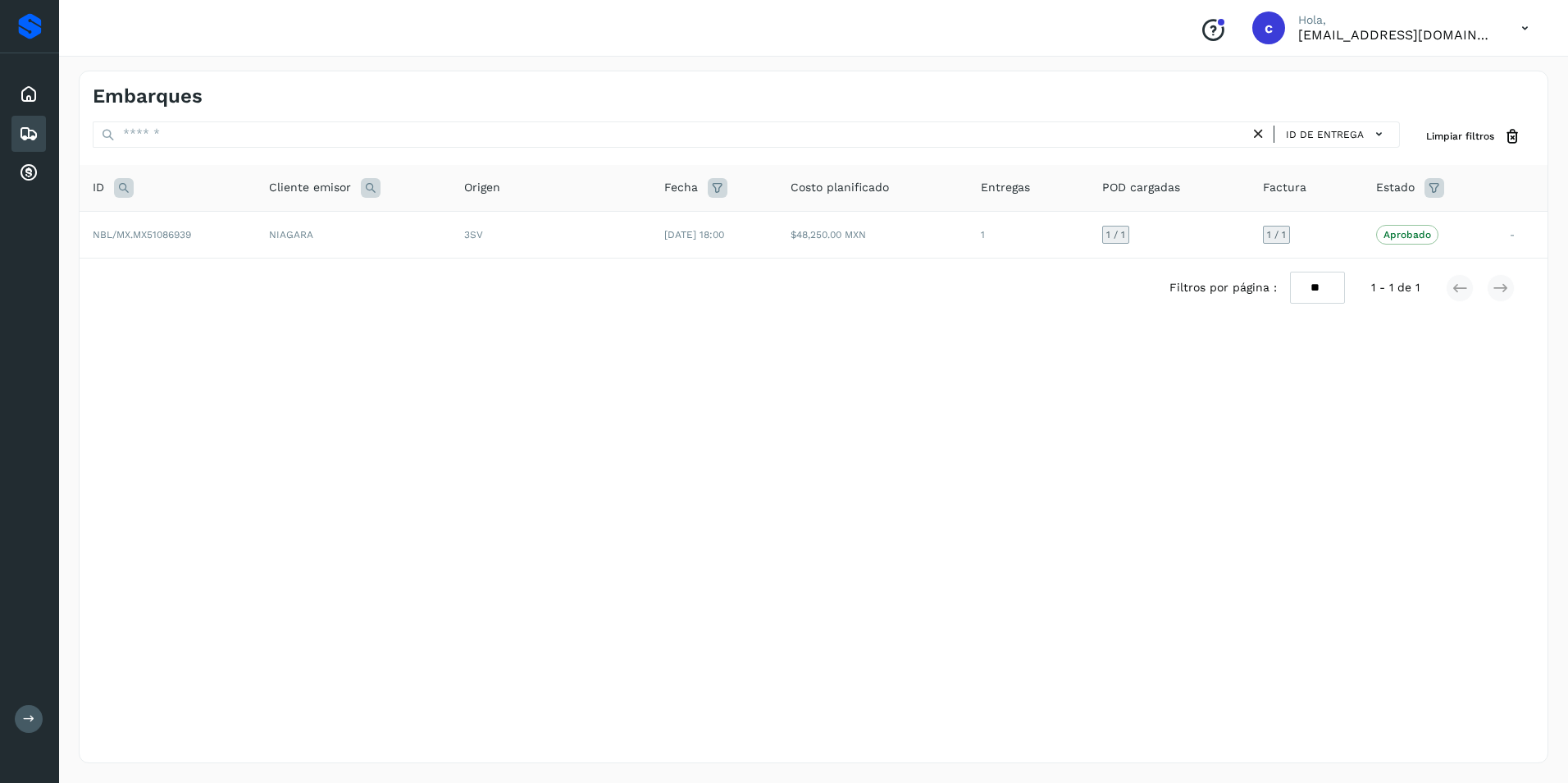
click at [124, 187] on icon at bounding box center [123, 188] width 20 height 20
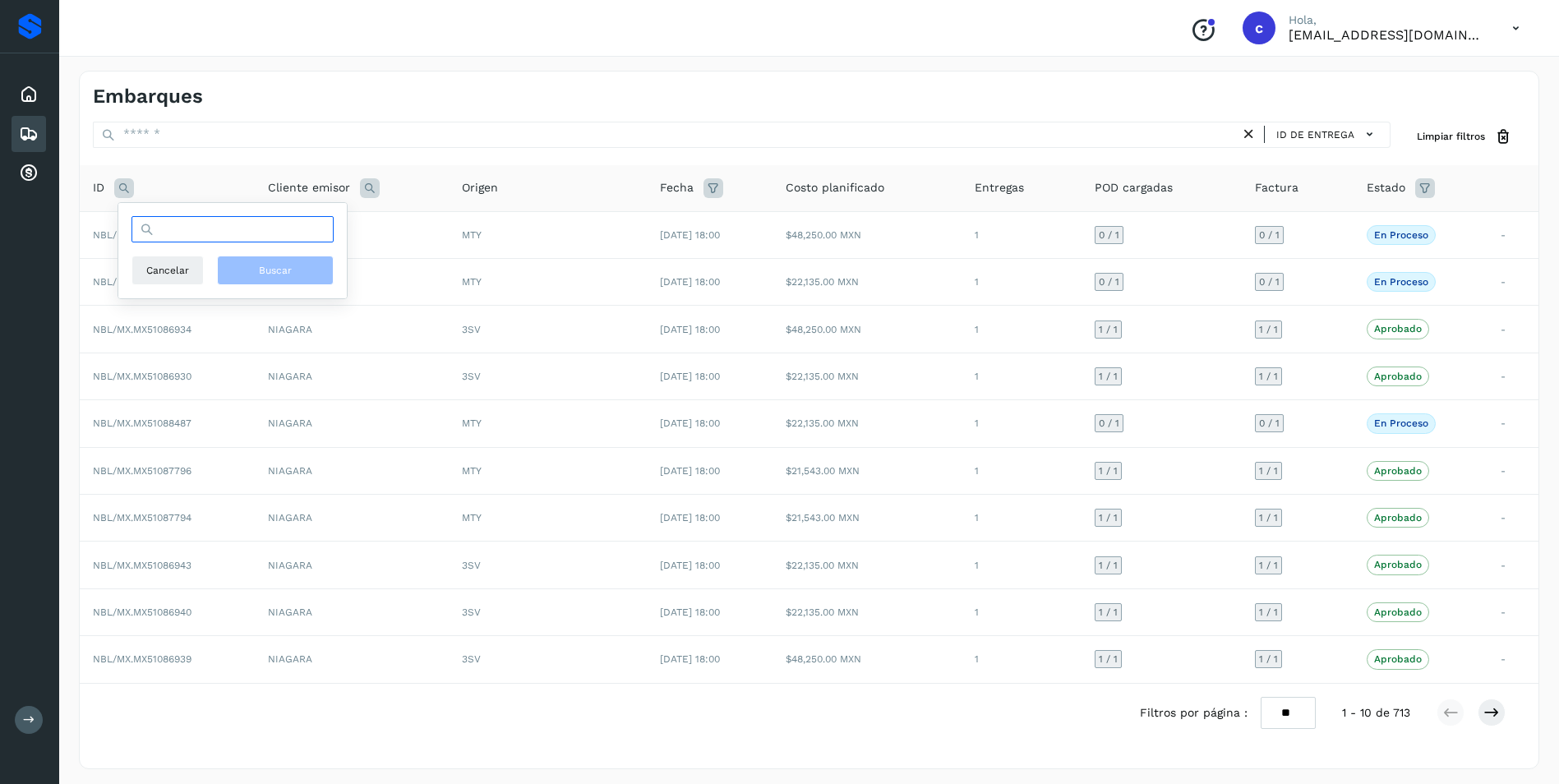
click at [185, 230] on input "text" at bounding box center [232, 229] width 202 height 27
paste input "**********"
type input "**********"
click at [268, 275] on span "Buscar" at bounding box center [275, 271] width 33 height 15
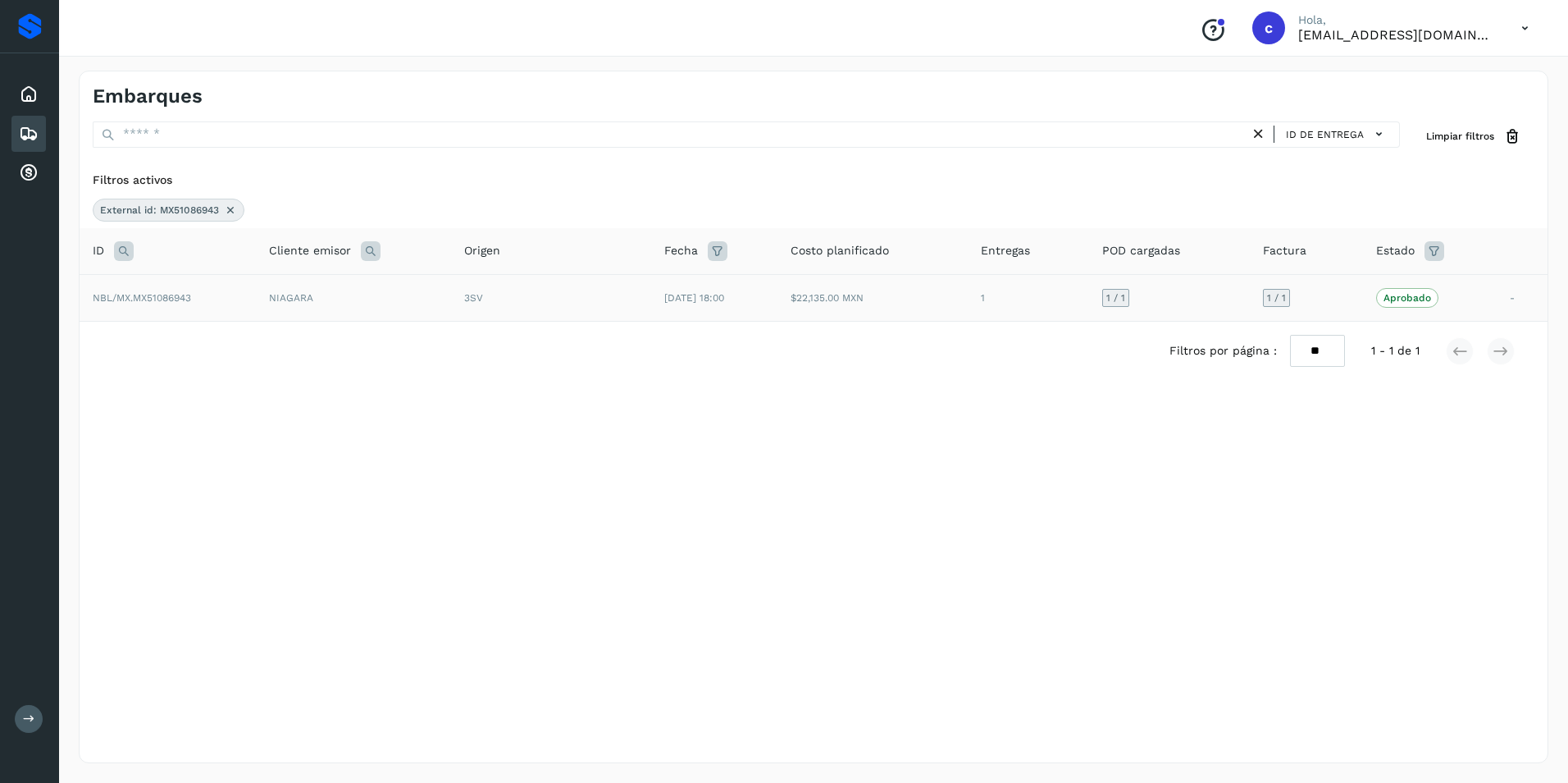
click at [265, 288] on td "NIAGARA" at bounding box center [354, 297] width 195 height 47
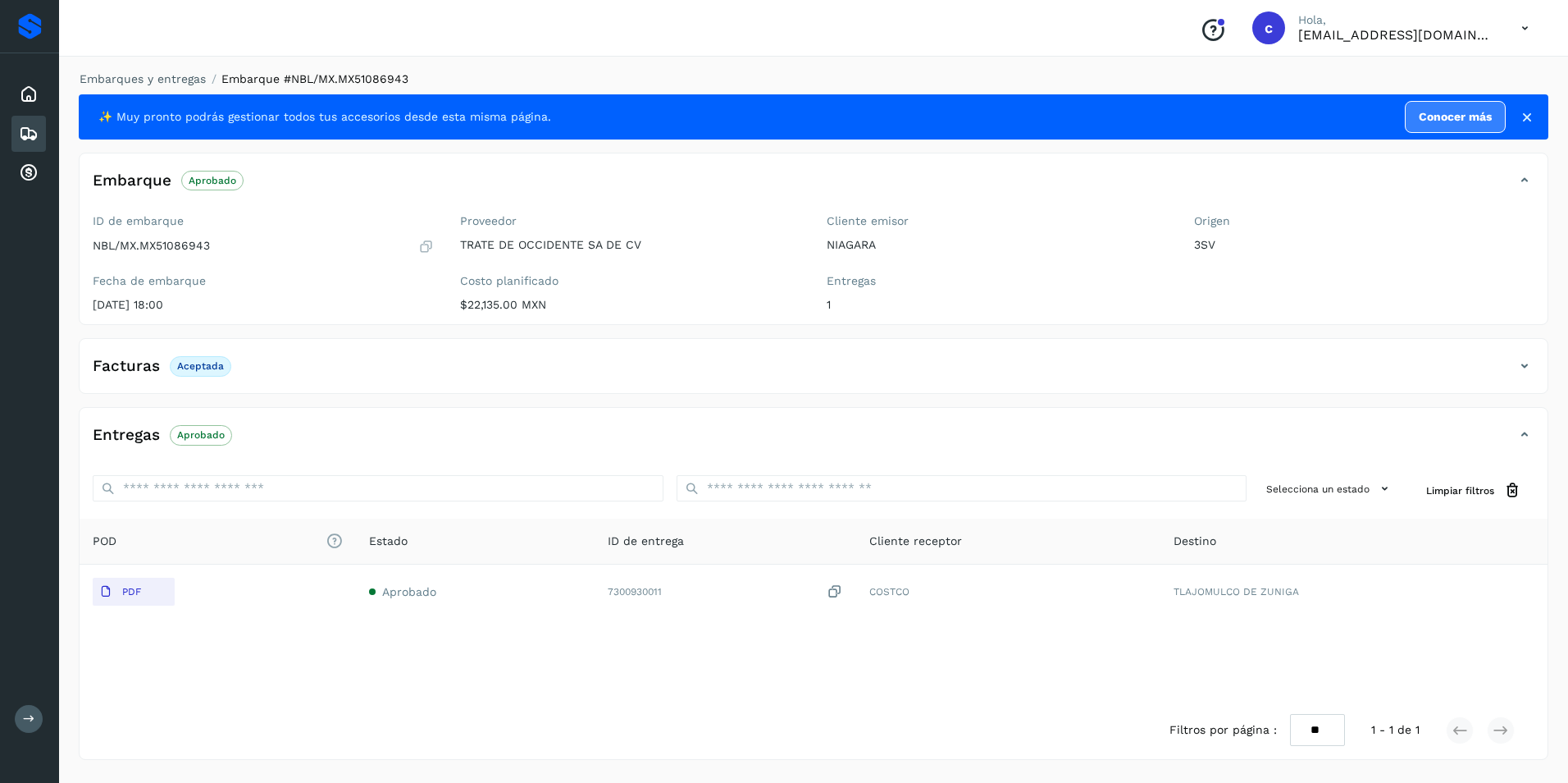
click at [211, 430] on p "Aprobado" at bounding box center [201, 435] width 47 height 11
click at [29, 141] on icon at bounding box center [28, 134] width 20 height 20
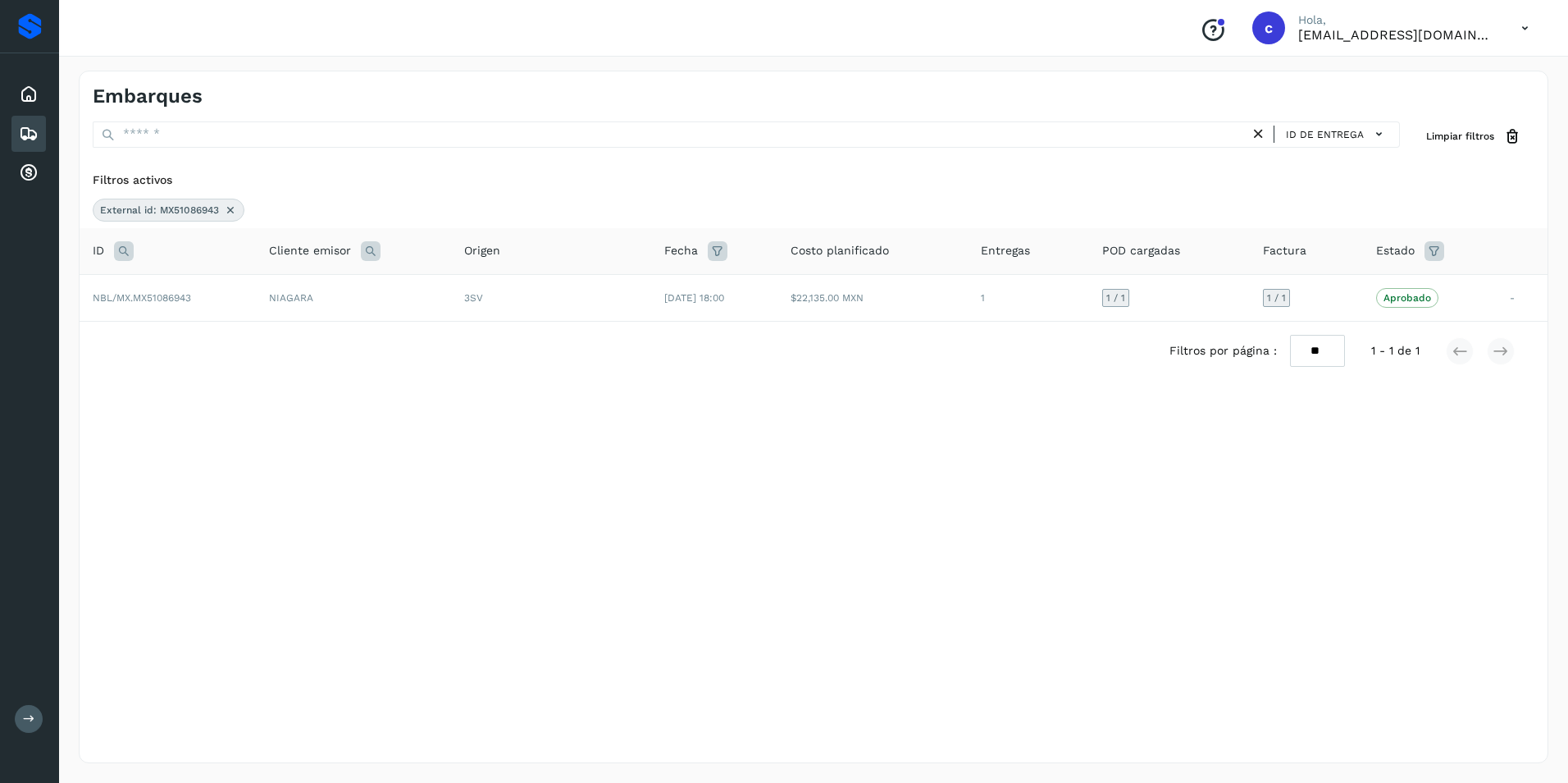
click at [233, 209] on icon at bounding box center [231, 210] width 13 height 13
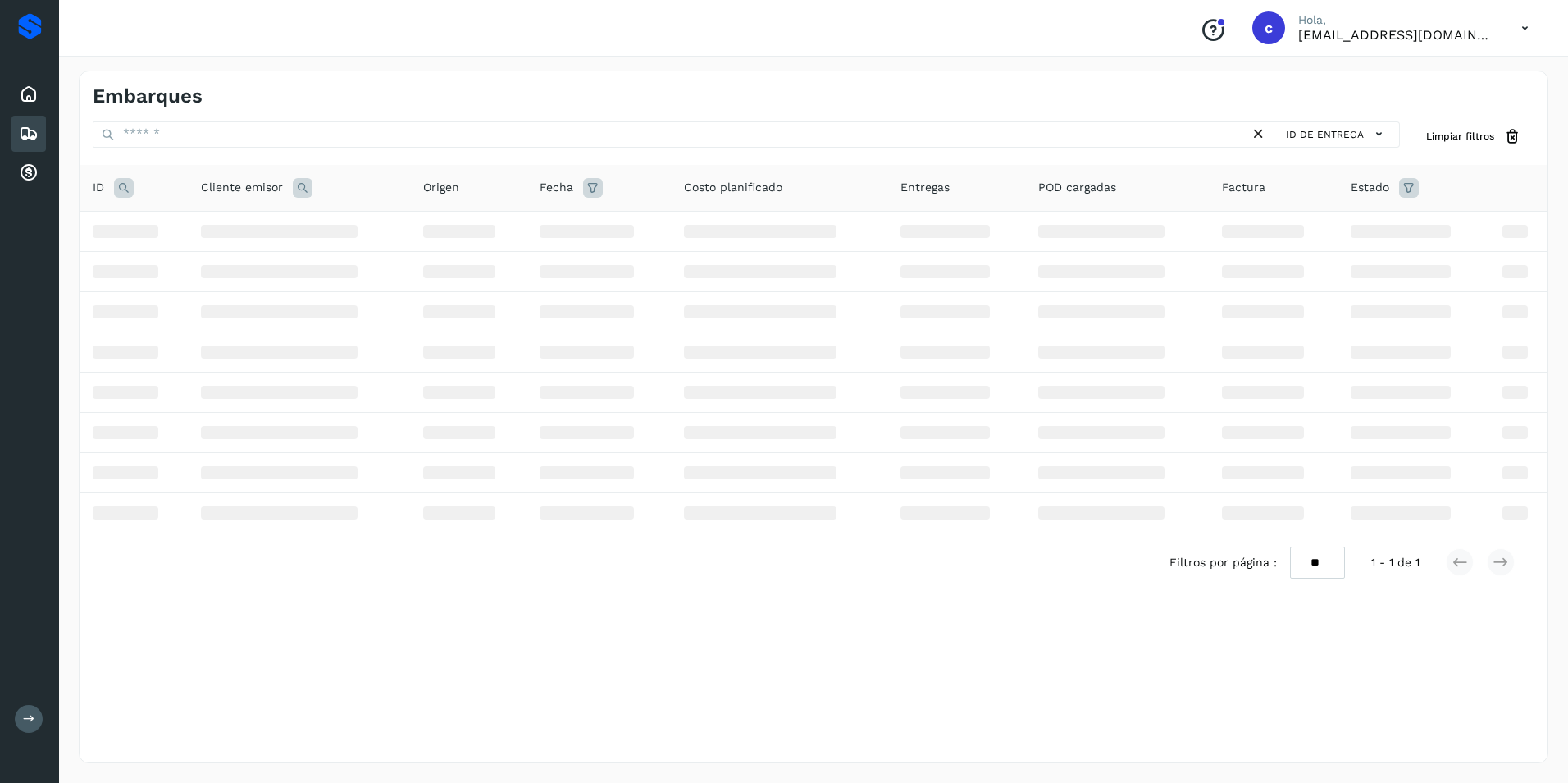
click at [124, 193] on icon at bounding box center [123, 188] width 20 height 20
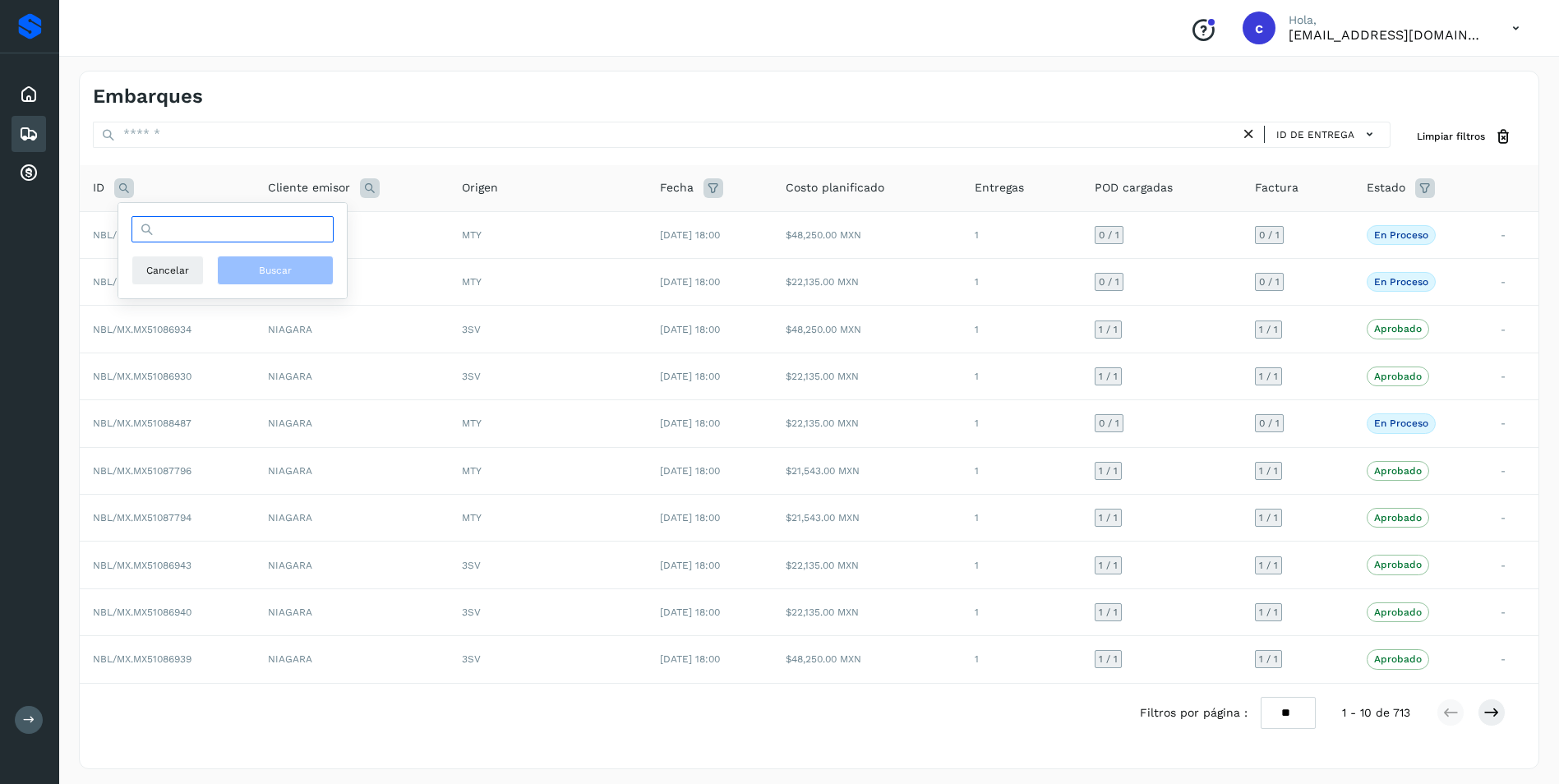
click at [193, 235] on input "text" at bounding box center [232, 229] width 202 height 27
paste input "**********"
type input "**********"
click at [223, 258] on button "Buscar" at bounding box center [275, 270] width 117 height 29
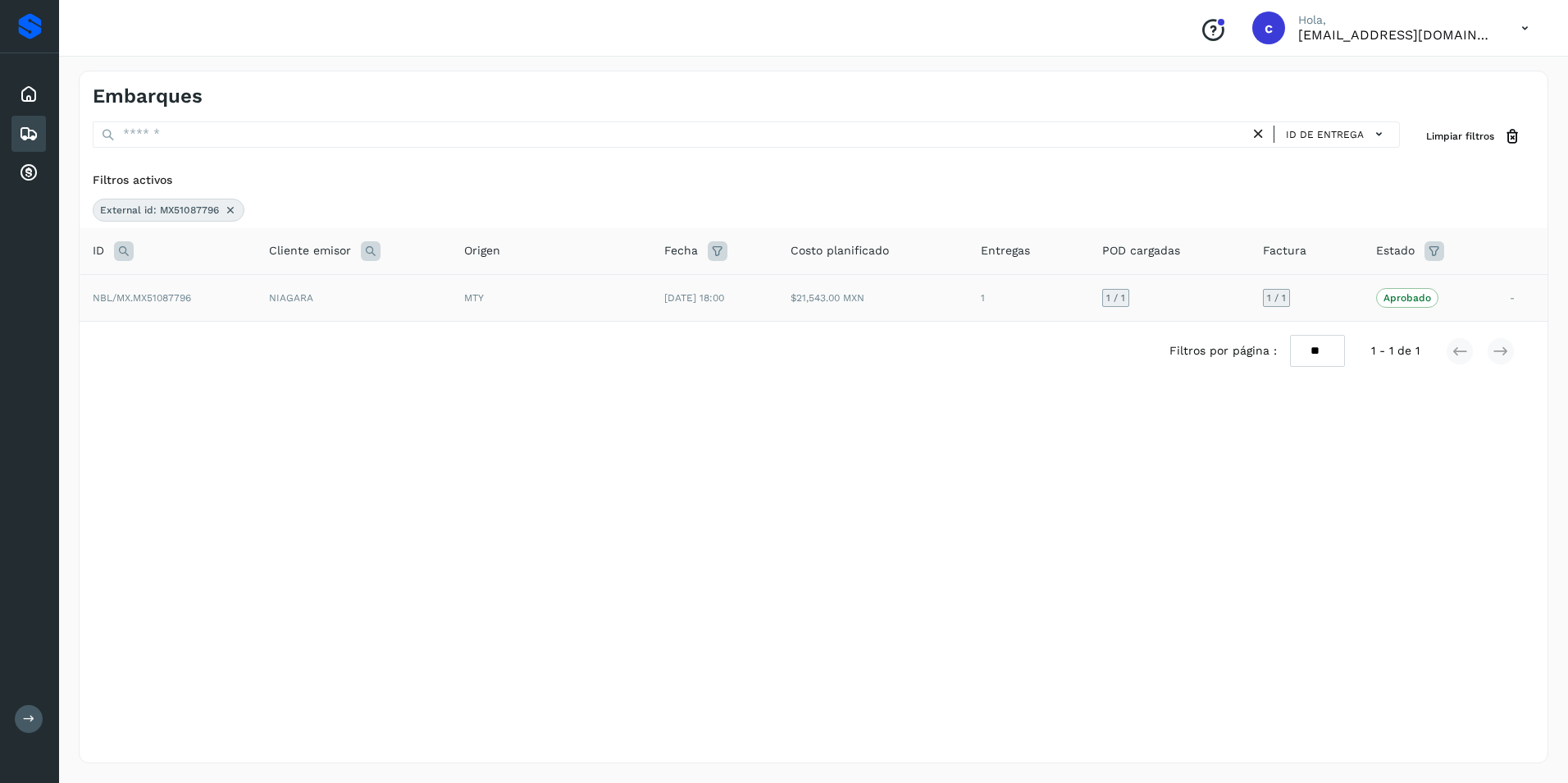
click at [233, 291] on td "NBL/MX.MX51087796" at bounding box center [168, 297] width 176 height 47
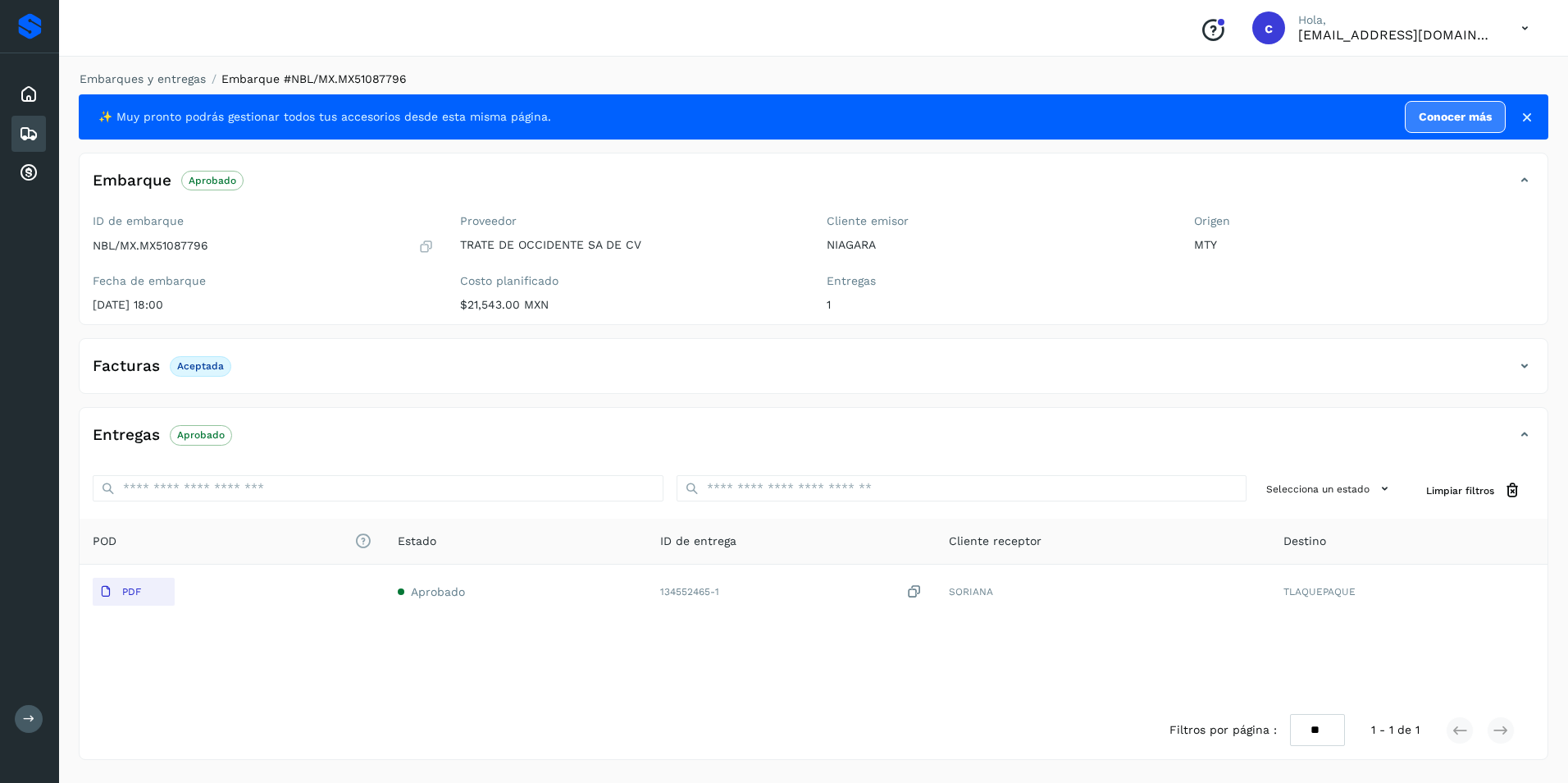
click at [208, 427] on span "Aprobado" at bounding box center [201, 435] width 63 height 20
click at [38, 130] on icon at bounding box center [28, 134] width 20 height 20
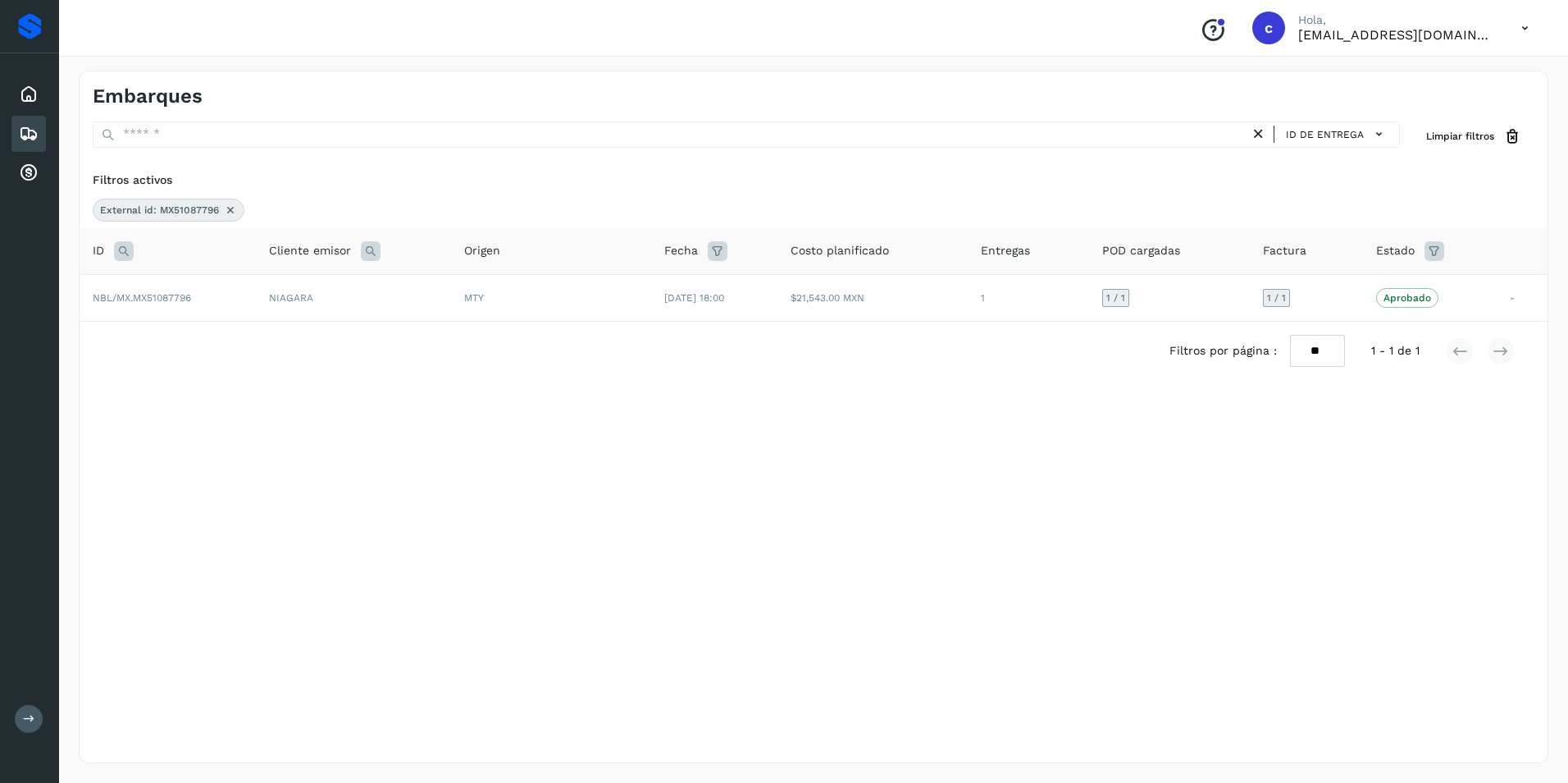
click at [227, 211] on icon at bounding box center [231, 210] width 13 height 13
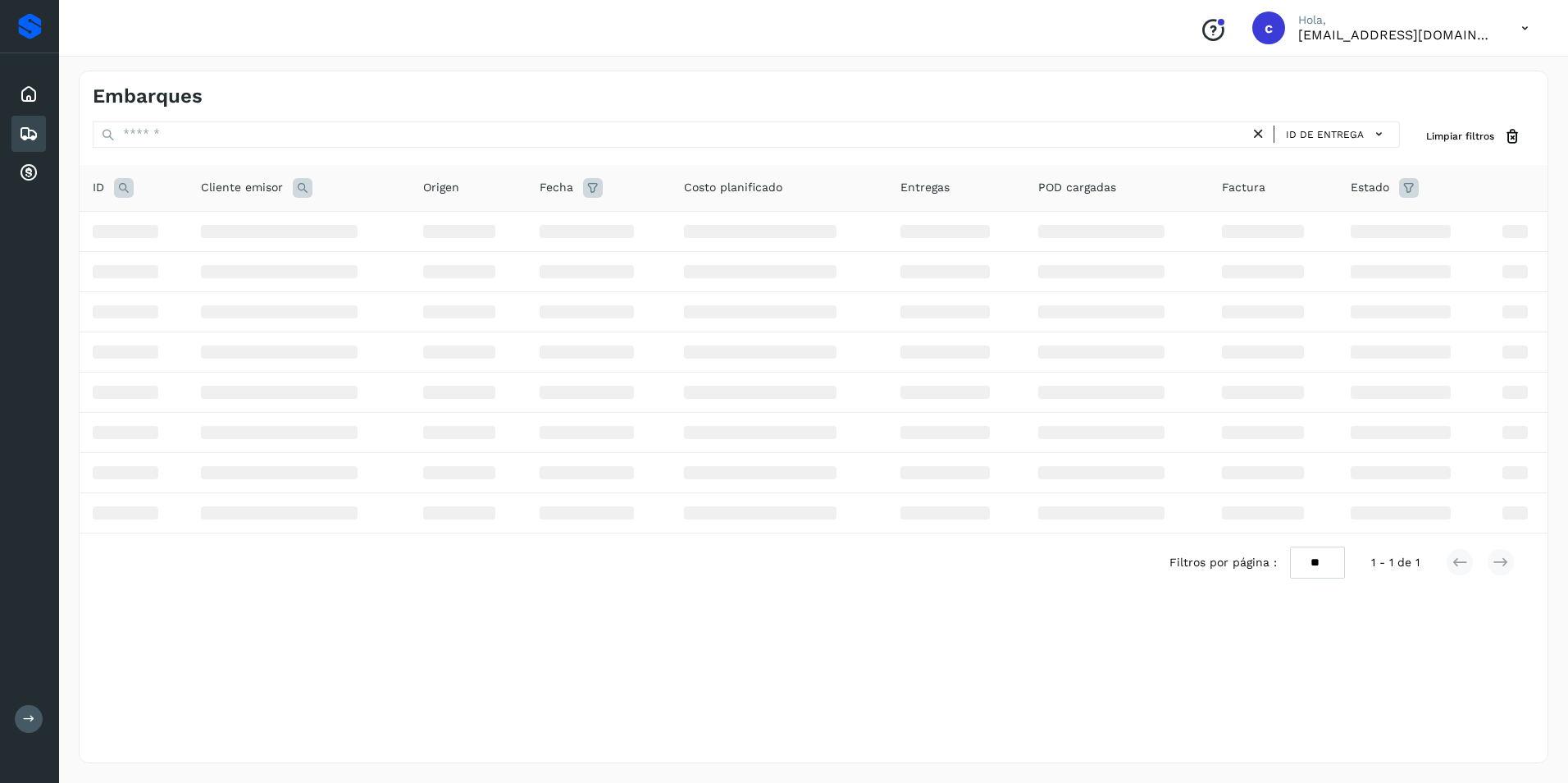
click at [124, 189] on icon at bounding box center [123, 188] width 20 height 20
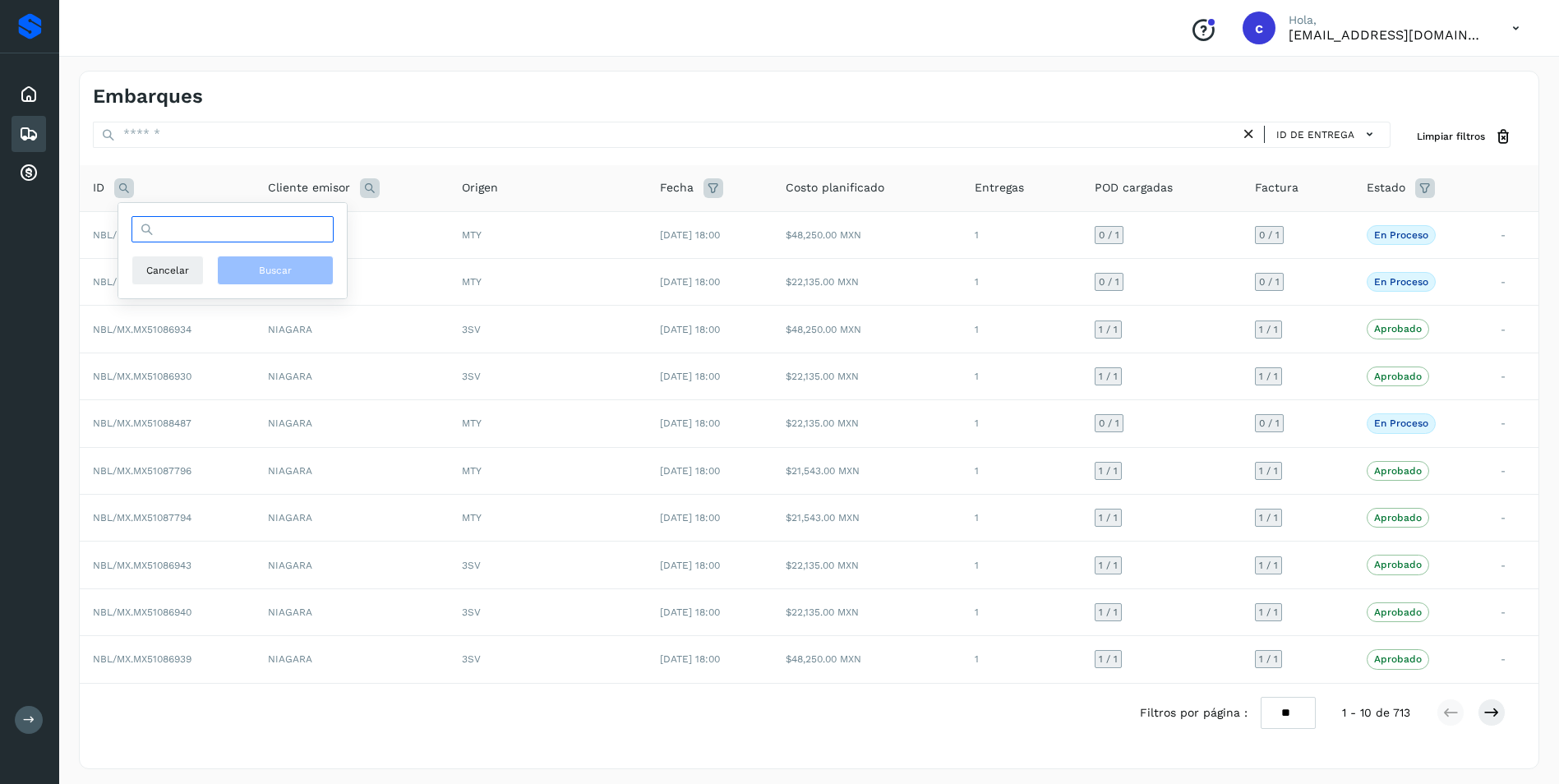
click at [171, 228] on input "text" at bounding box center [232, 229] width 202 height 27
paste input "**********"
type input "**********"
click at [285, 267] on span "Buscar" at bounding box center [275, 271] width 33 height 15
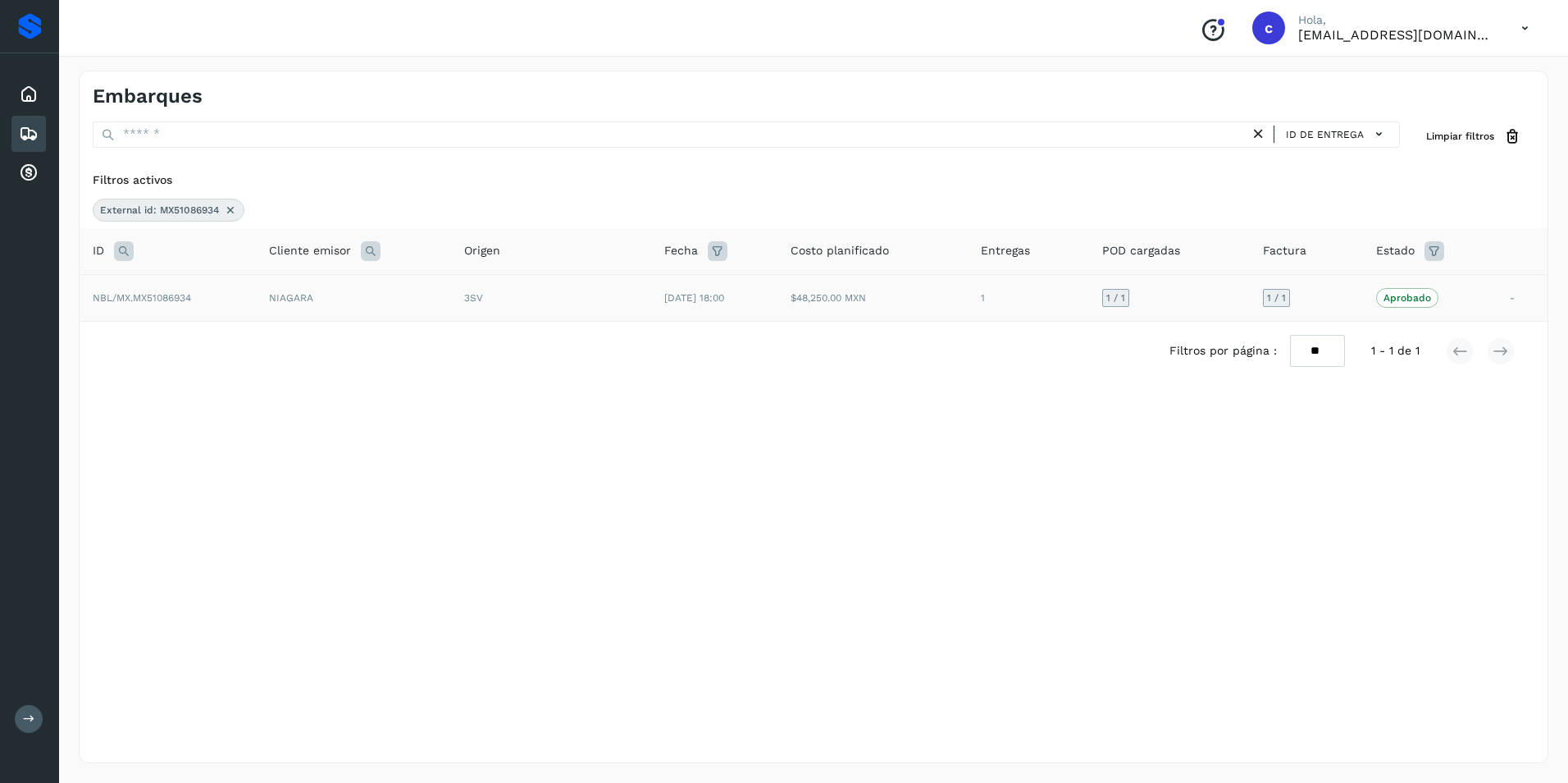
click at [615, 297] on div "3SV" at bounding box center [550, 298] width 174 height 15
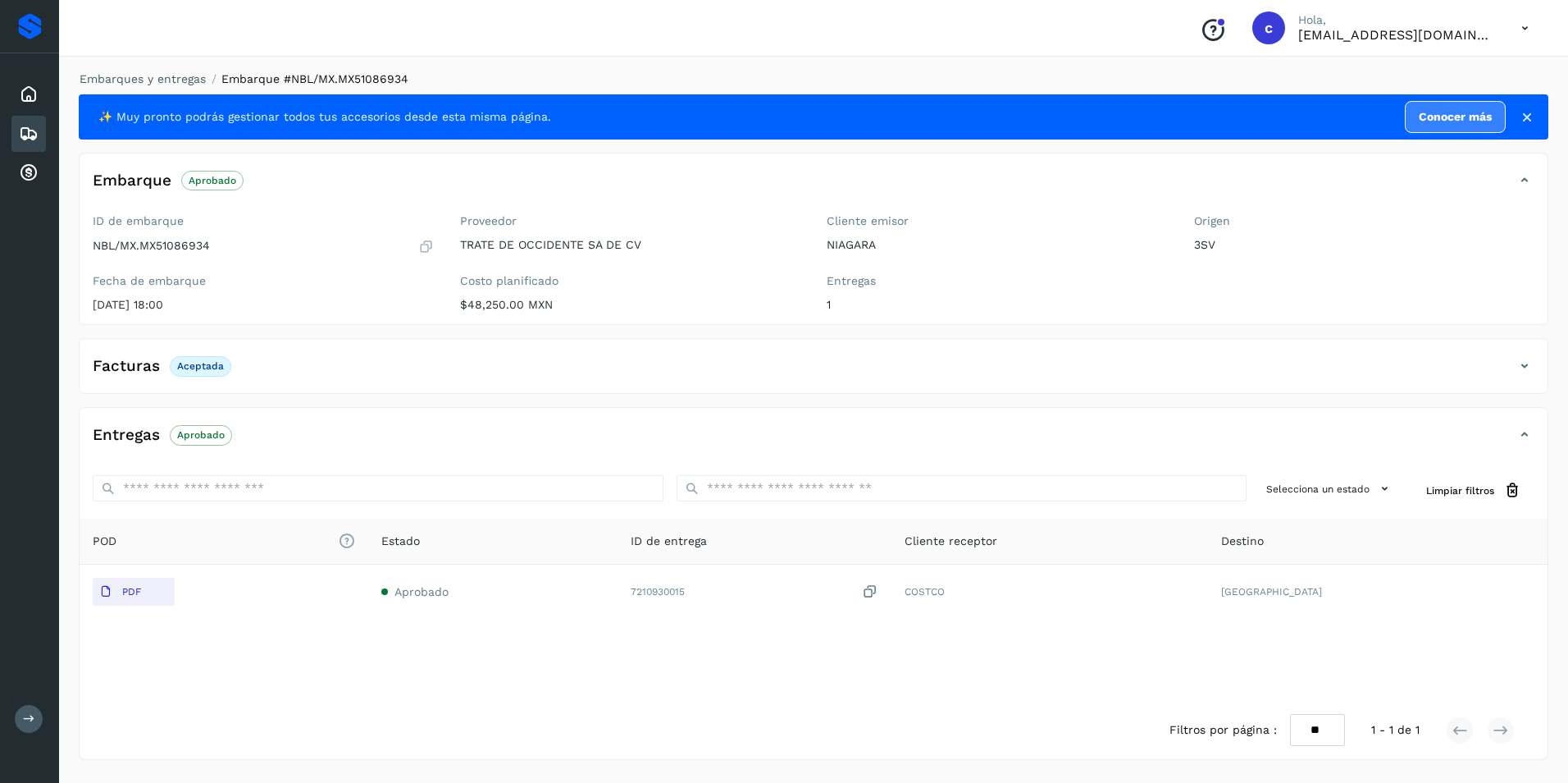
click at [189, 433] on p "Aprobado" at bounding box center [201, 435] width 47 height 11
click at [25, 132] on icon at bounding box center [28, 134] width 20 height 20
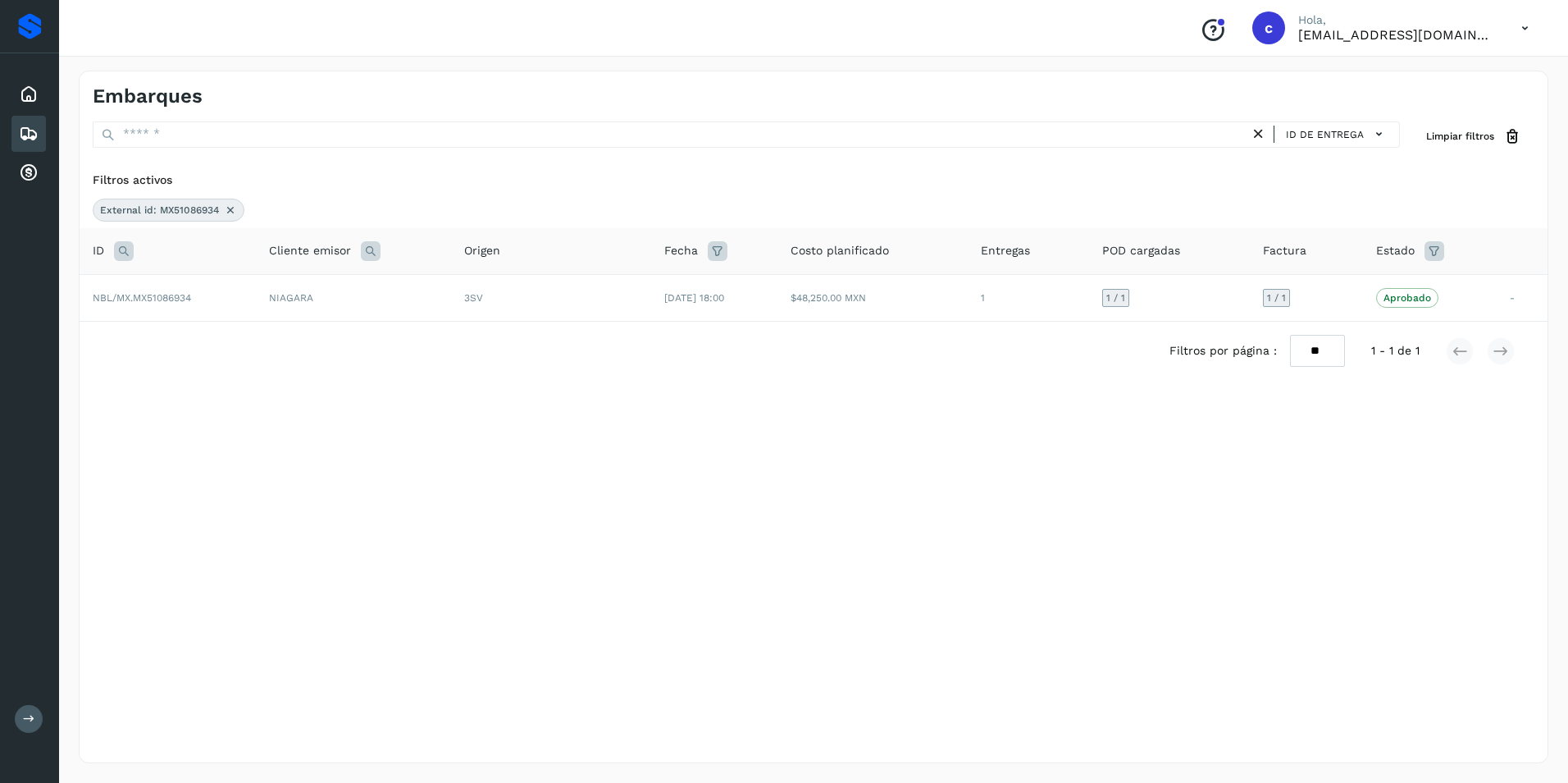
click at [227, 204] on icon at bounding box center [231, 210] width 13 height 13
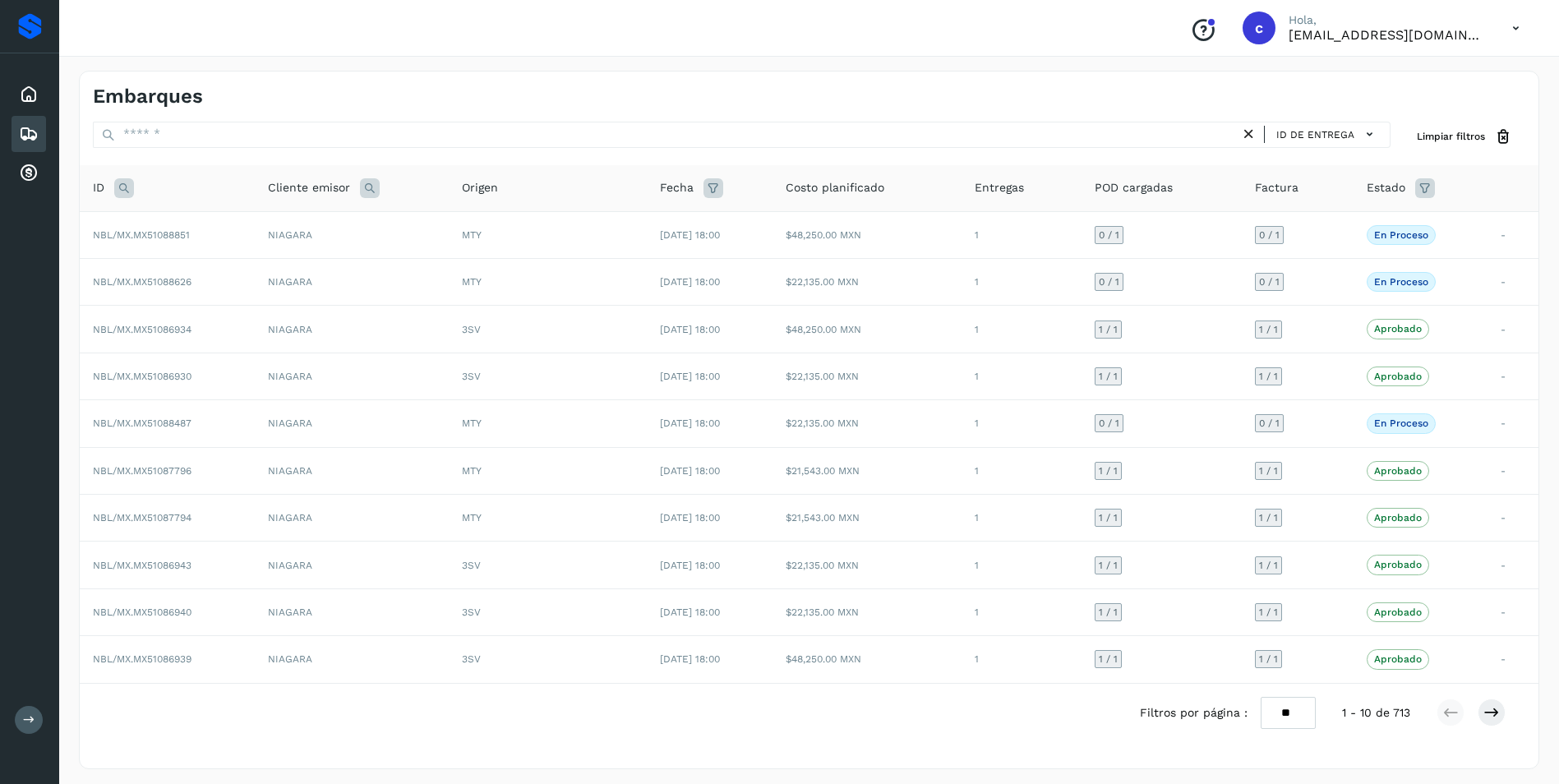
click at [128, 183] on icon at bounding box center [124, 188] width 20 height 20
click at [182, 220] on input "text" at bounding box center [232, 229] width 202 height 27
paste input "**********"
type input "**********"
click at [276, 276] on span "Buscar" at bounding box center [275, 271] width 33 height 15
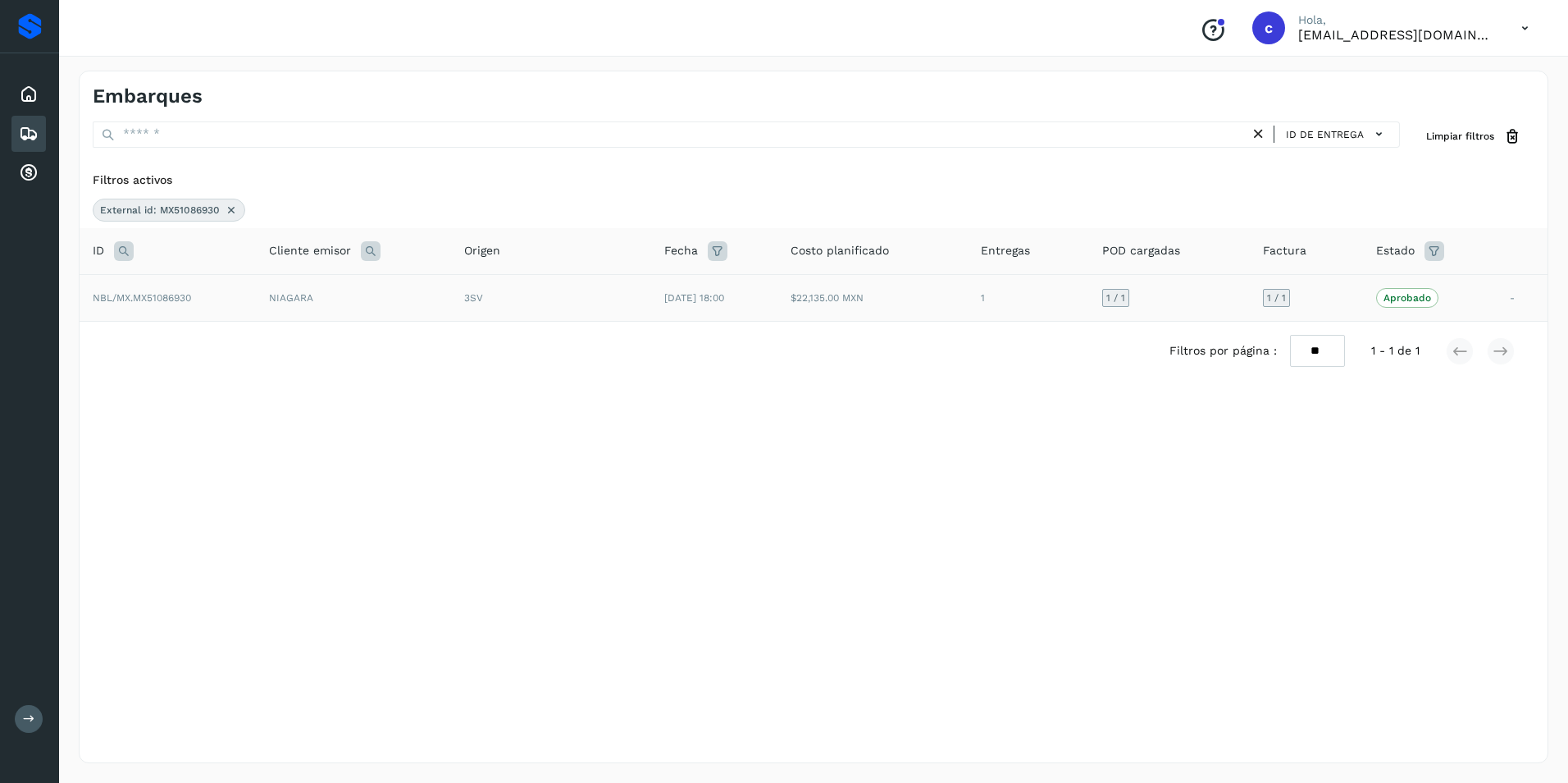
click at [175, 296] on span "NBL/MX.MX51086930" at bounding box center [142, 298] width 99 height 11
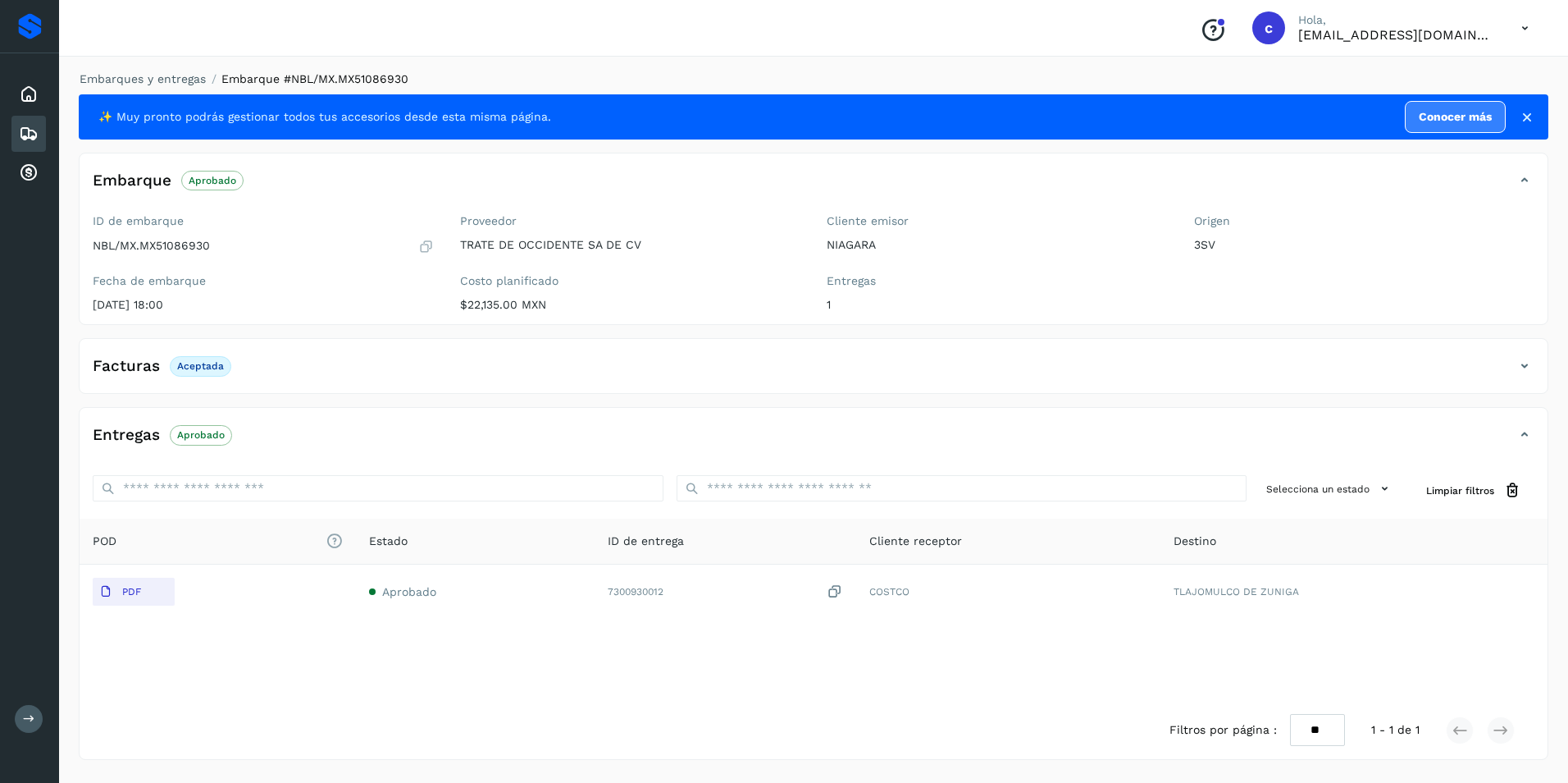
click at [210, 431] on p "Aprobado" at bounding box center [201, 435] width 47 height 11
click at [21, 128] on icon at bounding box center [28, 134] width 20 height 20
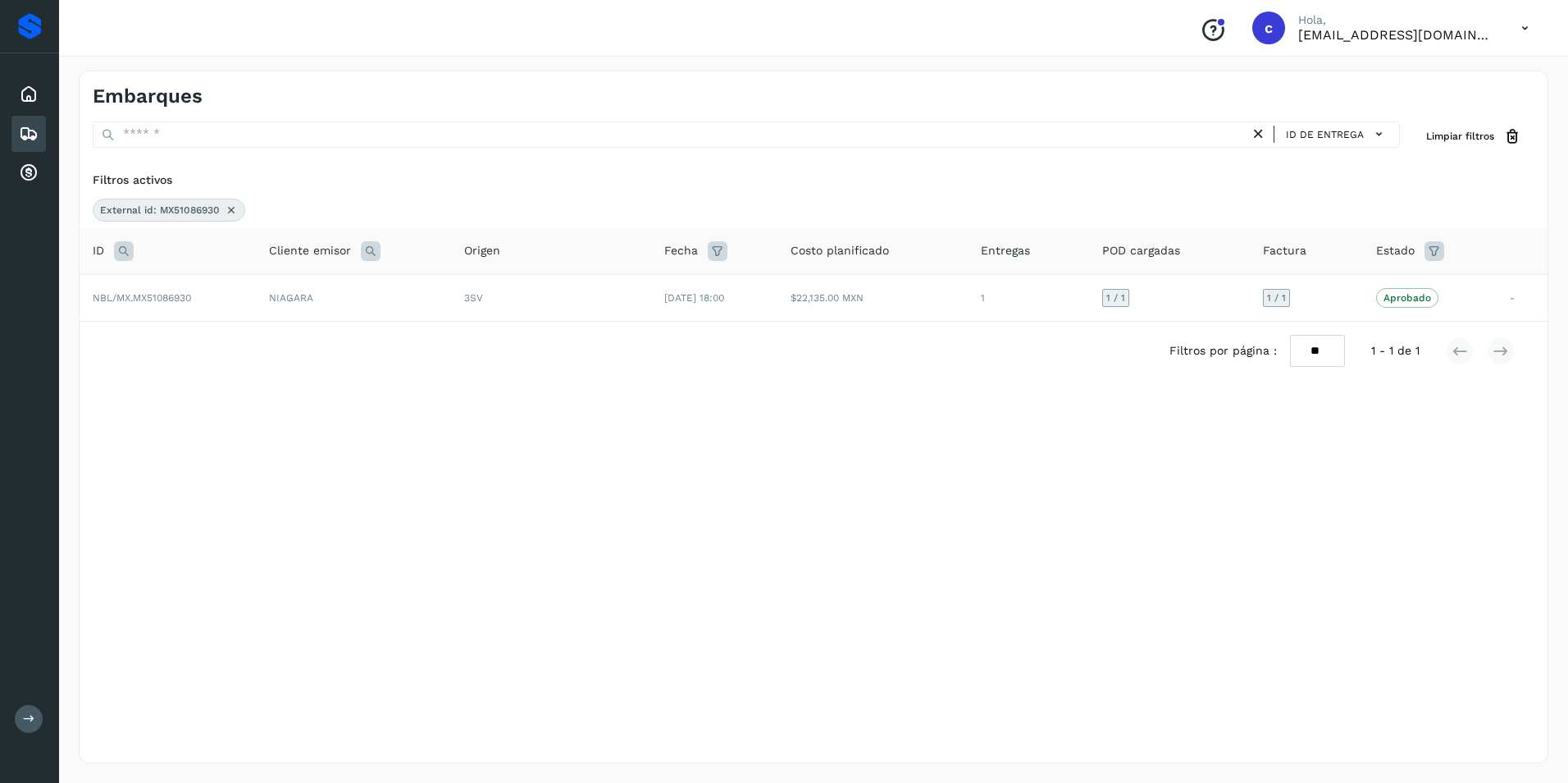
click at [230, 206] on icon at bounding box center [231, 210] width 13 height 13
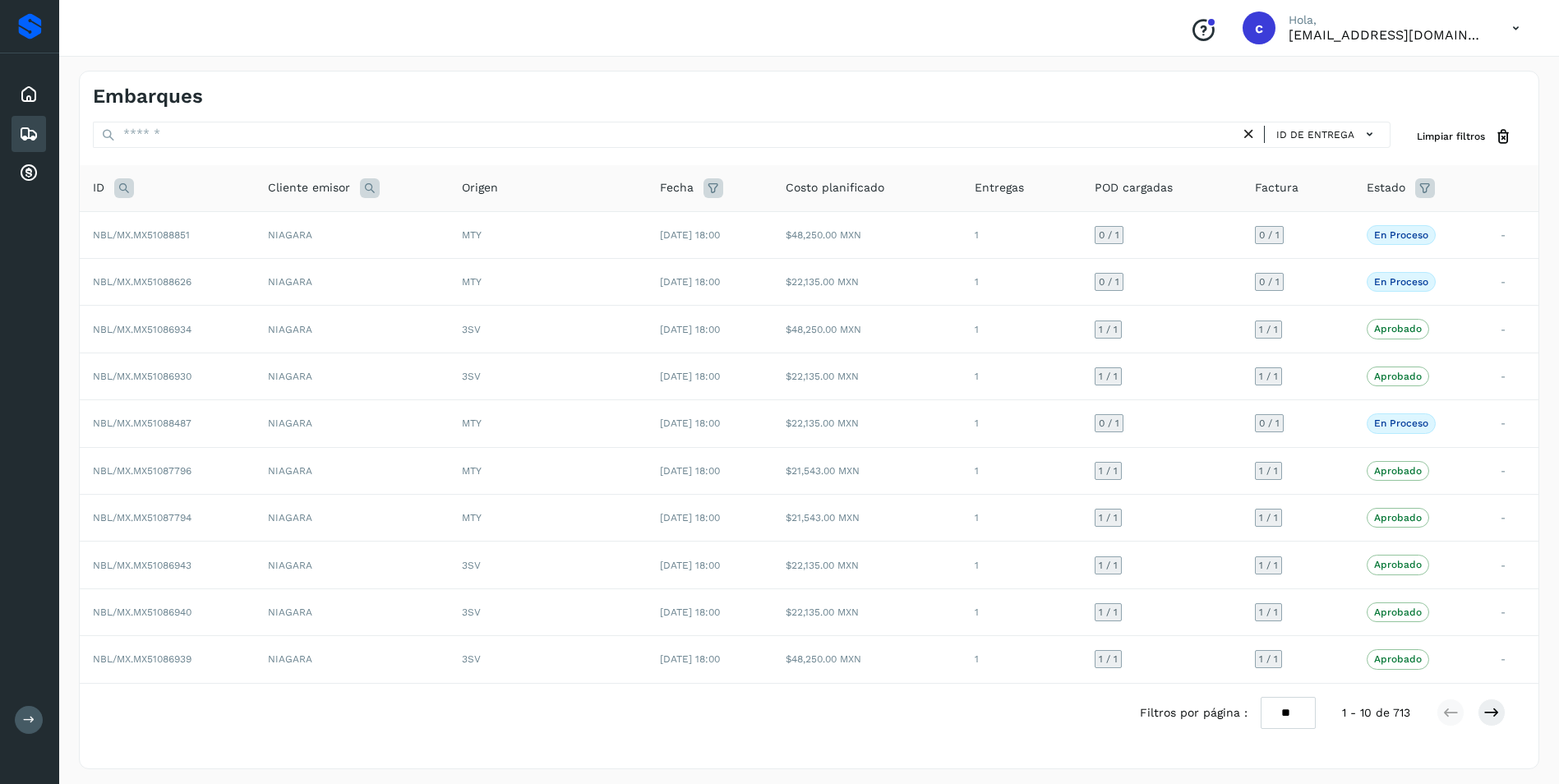
click at [119, 197] on icon at bounding box center [124, 188] width 20 height 20
click at [157, 225] on input "text" at bounding box center [232, 229] width 202 height 27
paste input "**********"
type input "**********"
click at [274, 273] on span "Buscar" at bounding box center [275, 271] width 33 height 15
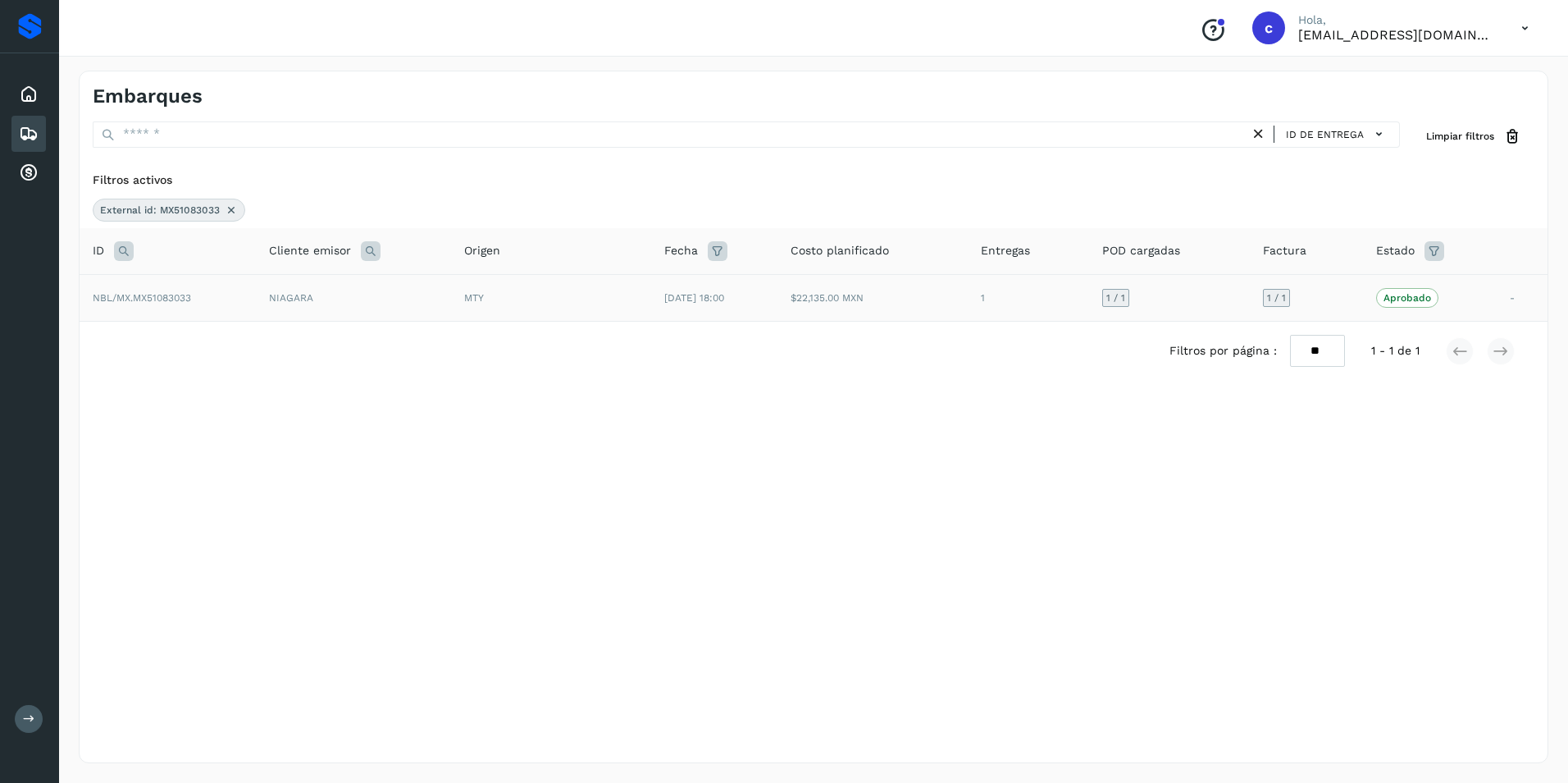
click at [588, 307] on td "MTY" at bounding box center [551, 297] width 200 height 47
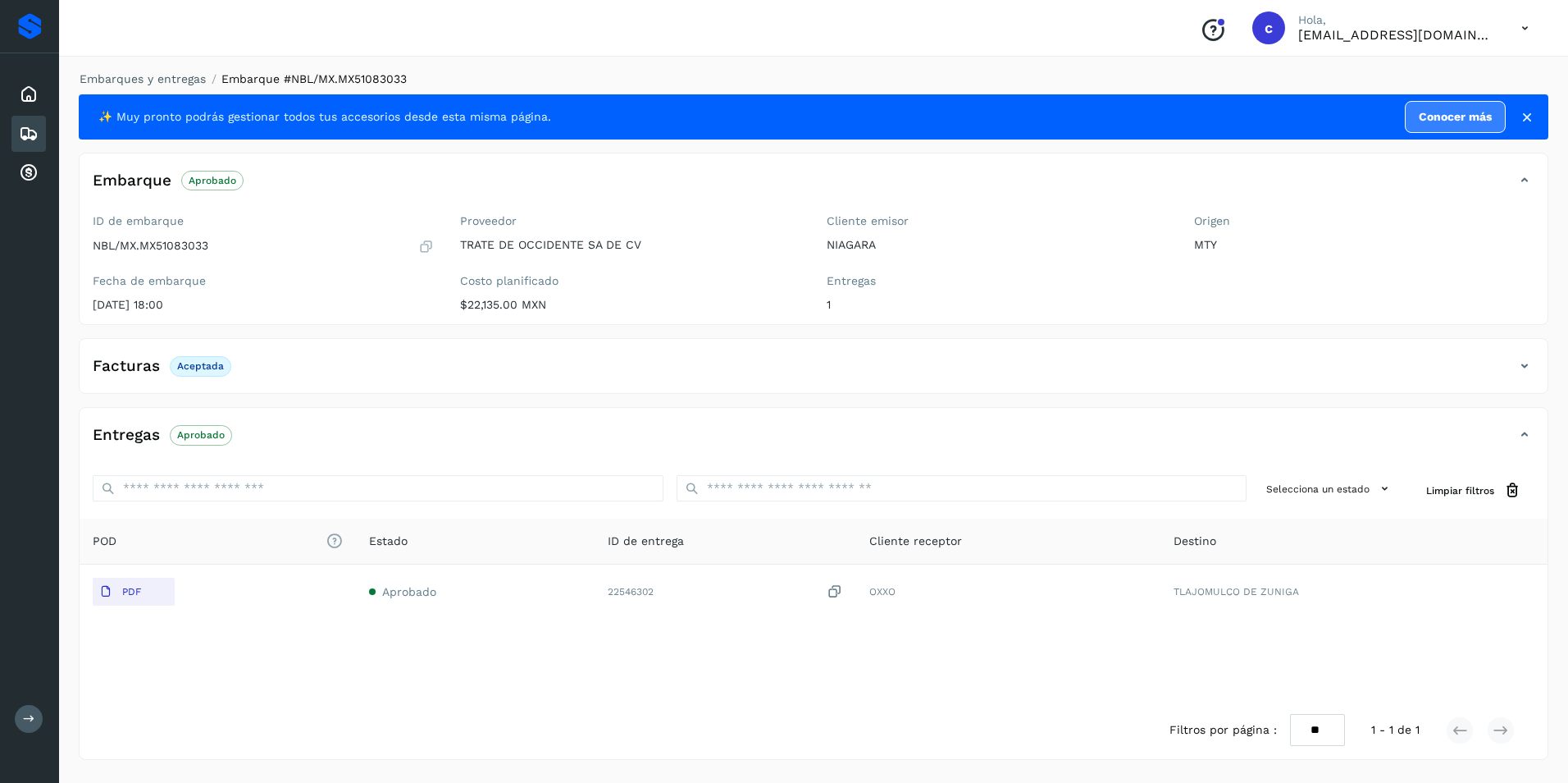
click at [212, 431] on p "Aprobado" at bounding box center [201, 435] width 47 height 11
